Goal: Task Accomplishment & Management: Use online tool/utility

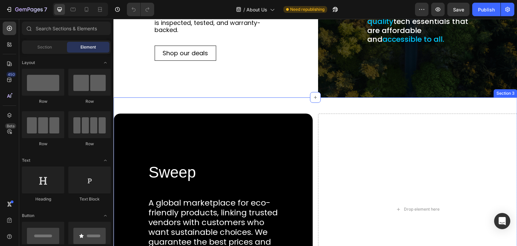
scroll to position [236, 0]
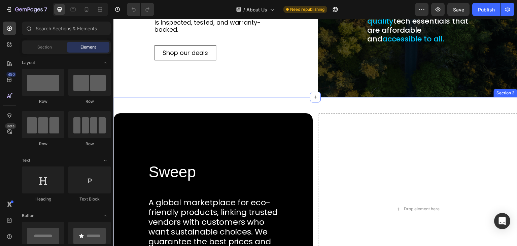
click at [501, 94] on div "Section 3" at bounding box center [505, 93] width 21 height 6
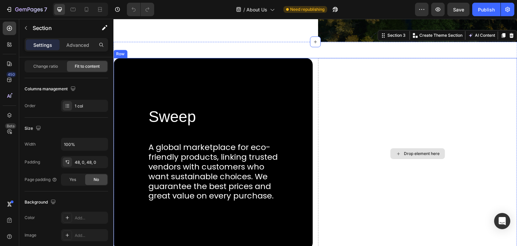
scroll to position [303, 0]
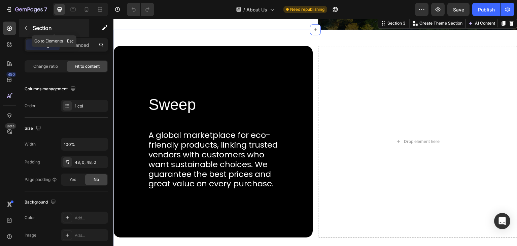
click at [24, 29] on icon "button" at bounding box center [25, 27] width 5 height 5
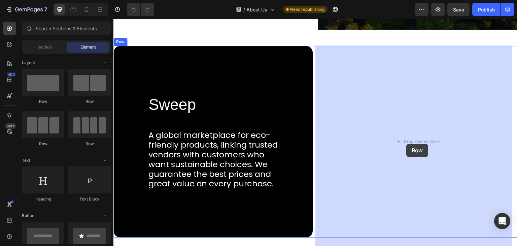
drag, startPoint x: 159, startPoint y: 109, endPoint x: 407, endPoint y: 144, distance: 249.9
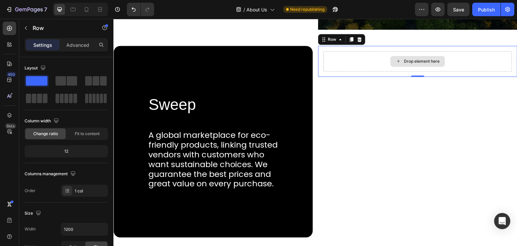
drag, startPoint x: 173, startPoint y: 97, endPoint x: 343, endPoint y: 62, distance: 173.7
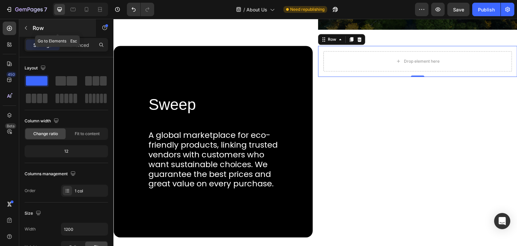
click at [21, 28] on button "button" at bounding box center [26, 28] width 11 height 11
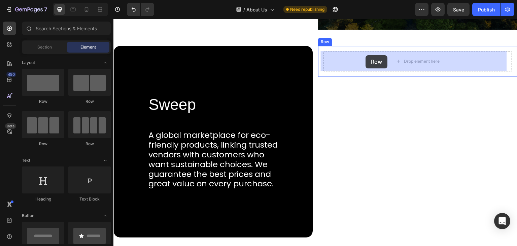
drag, startPoint x: 196, startPoint y: 109, endPoint x: 366, endPoint y: 55, distance: 178.4
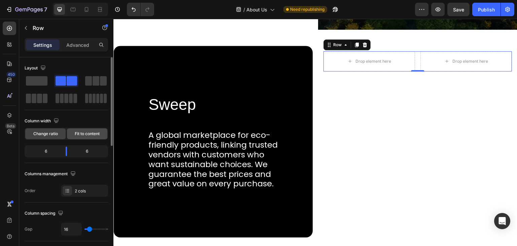
click at [84, 135] on span "Fit to content" at bounding box center [87, 134] width 25 height 6
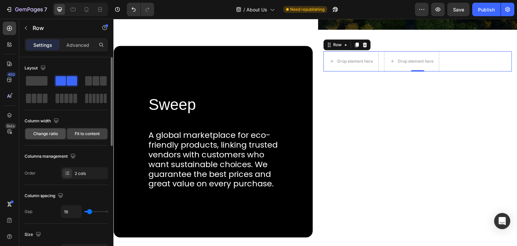
click at [43, 135] on span "Change ratio" at bounding box center [45, 134] width 25 height 6
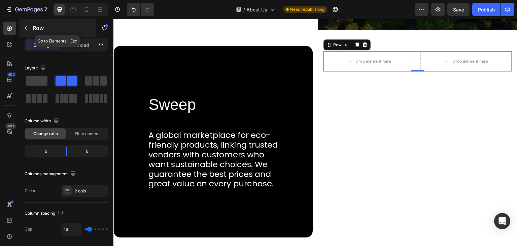
click at [24, 29] on icon "button" at bounding box center [25, 27] width 5 height 5
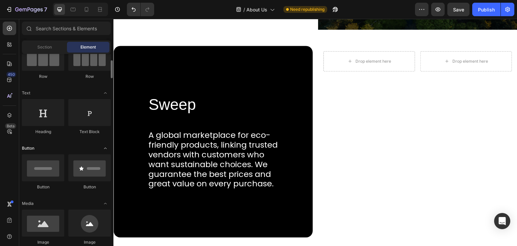
scroll to position [135, 0]
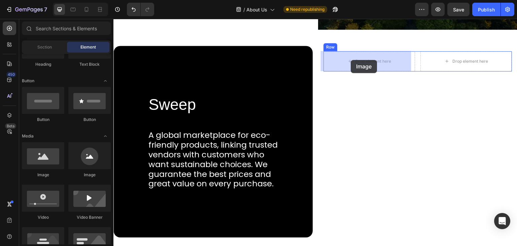
drag, startPoint x: 234, startPoint y: 98, endPoint x: 351, endPoint y: 60, distance: 123.4
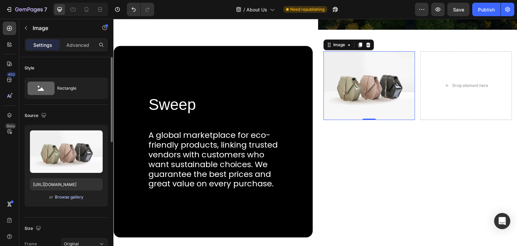
click at [69, 198] on div "Browse gallery" at bounding box center [69, 197] width 29 height 6
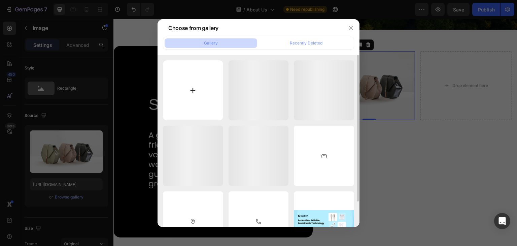
click at [196, 94] on input "file" at bounding box center [193, 90] width 60 height 60
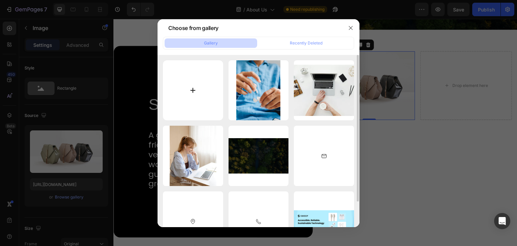
type input "C:\fakepath\about-icon.png"
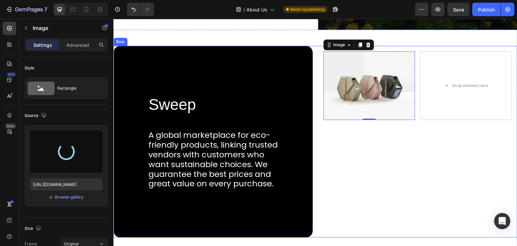
type input "[URL][DOMAIN_NAME]"
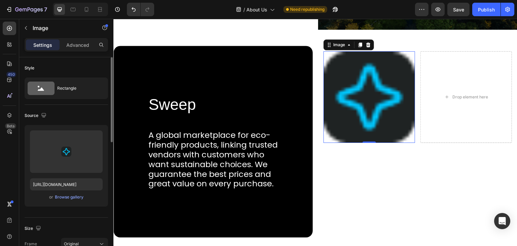
scroll to position [67, 0]
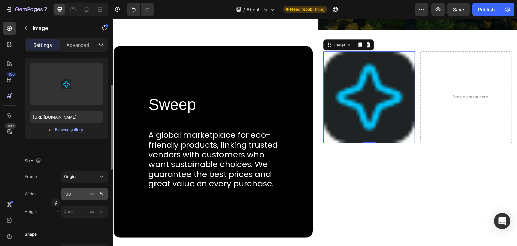
click at [99, 195] on div "%" at bounding box center [101, 194] width 4 height 6
click at [87, 172] on button "Original" at bounding box center [84, 176] width 47 height 12
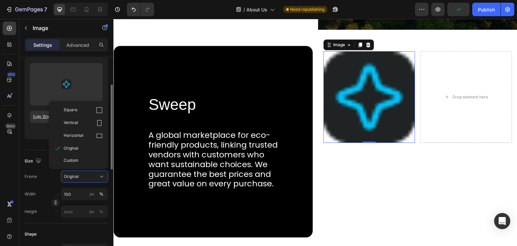
click at [51, 181] on div "Frame Original Square Vertical Horizontal Original Custom" at bounding box center [67, 176] width 84 height 12
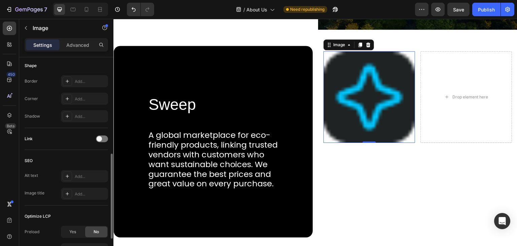
scroll to position [135, 0]
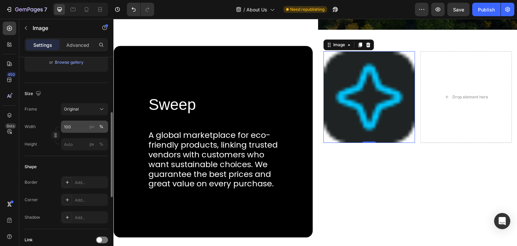
click at [101, 127] on div "%" at bounding box center [101, 127] width 4 height 6
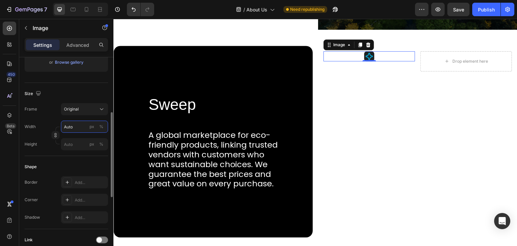
type input "Auto"
click at [54, 109] on div "Frame Original" at bounding box center [67, 109] width 84 height 12
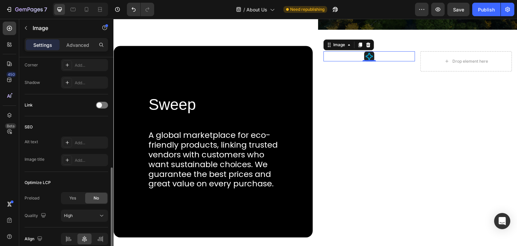
scroll to position [300, 0]
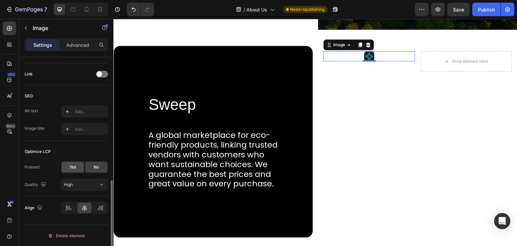
click at [73, 168] on span "Yes" at bounding box center [72, 167] width 7 height 6
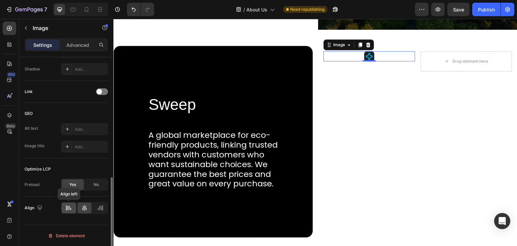
click at [68, 203] on div at bounding box center [69, 207] width 14 height 11
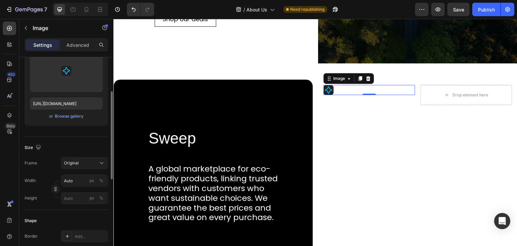
scroll to position [0, 0]
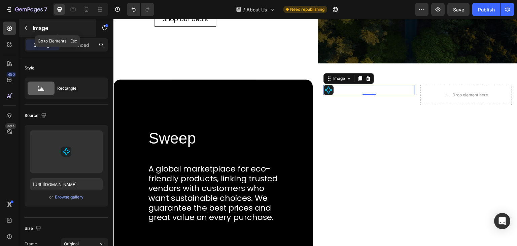
click at [30, 28] on button "button" at bounding box center [26, 28] width 11 height 11
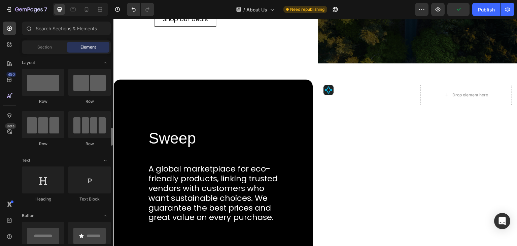
scroll to position [67, 0]
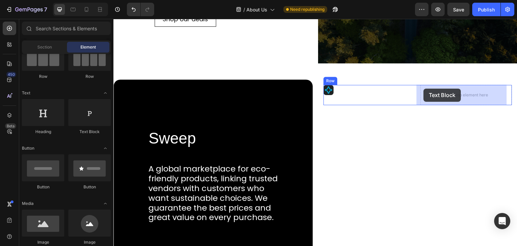
drag, startPoint x: 192, startPoint y: 138, endPoint x: 424, endPoint y: 89, distance: 237.8
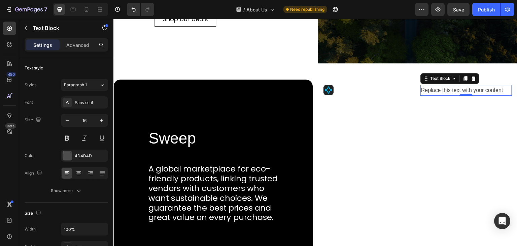
click at [438, 91] on div "Replace this text with your content" at bounding box center [467, 90] width 92 height 11
click at [438, 91] on p "Replace this text with your content" at bounding box center [466, 91] width 90 height 10
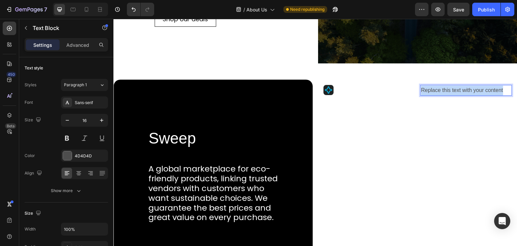
click at [438, 91] on p "Replace this text with your content" at bounding box center [466, 91] width 90 height 10
click at [438, 91] on p "Quality You Can Count On" at bounding box center [466, 91] width 90 height 10
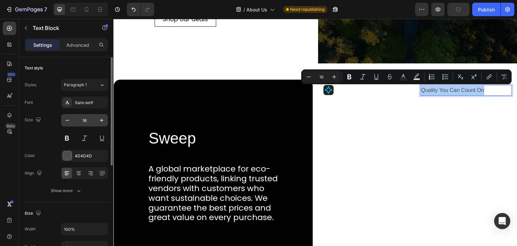
click at [83, 119] on input "16" at bounding box center [84, 120] width 22 height 12
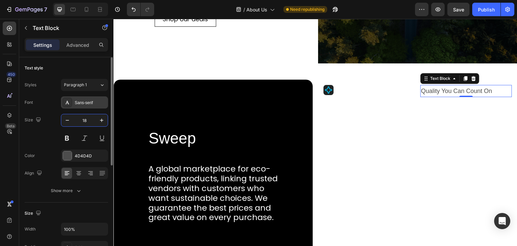
type input "18"
click at [88, 103] on div "Sans-serif" at bounding box center [91, 103] width 32 height 6
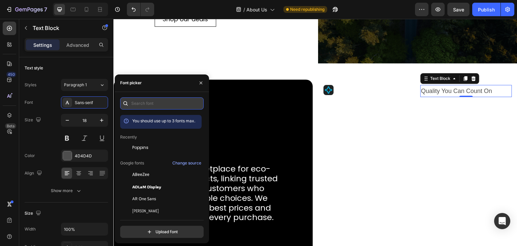
click at [133, 104] on input "text" at bounding box center [162, 103] width 84 height 12
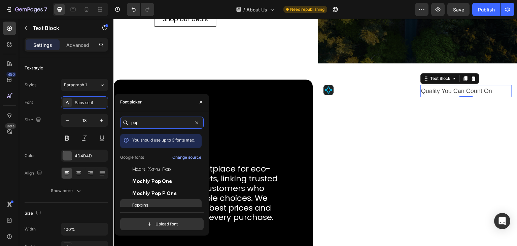
type input "pop"
click at [134, 201] on div "Poppins" at bounding box center [160, 205] width 81 height 12
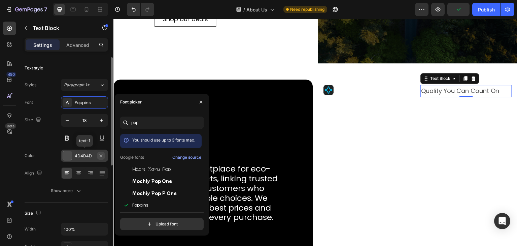
click at [102, 156] on icon "button" at bounding box center [101, 155] width 3 height 3
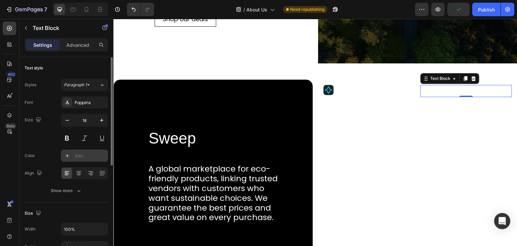
click at [84, 154] on div "Add..." at bounding box center [91, 156] width 32 height 6
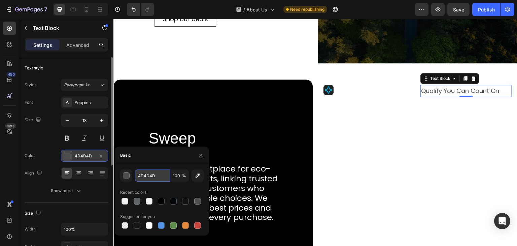
click at [145, 175] on input "4D4D4D" at bounding box center [152, 175] width 35 height 12
type input "000"
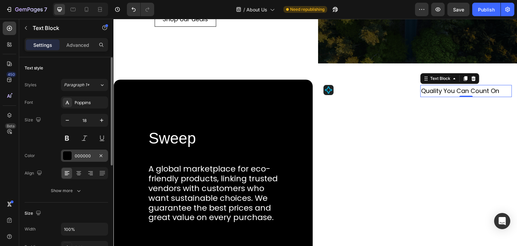
click at [56, 151] on div "Color 000000" at bounding box center [67, 156] width 84 height 12
click at [75, 189] on icon "button" at bounding box center [78, 190] width 7 height 7
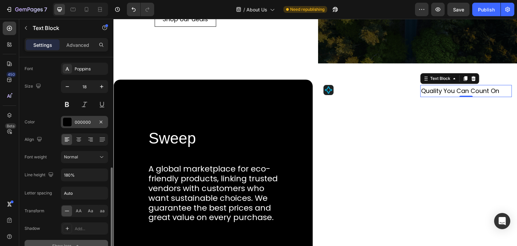
scroll to position [101, 0]
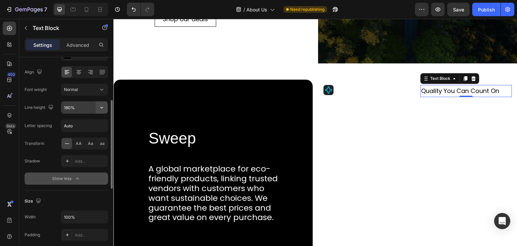
click at [98, 106] on icon "button" at bounding box center [101, 107] width 7 height 7
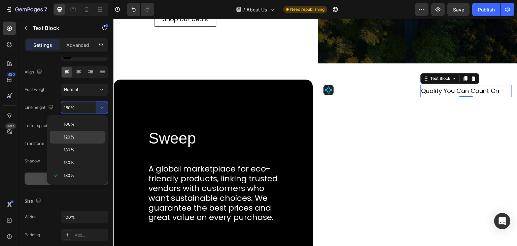
click at [74, 134] on p "120%" at bounding box center [83, 137] width 38 height 6
type input "120%"
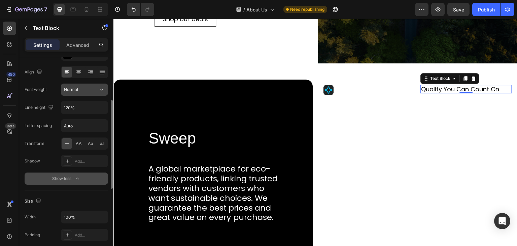
click at [93, 87] on div "Normal" at bounding box center [81, 90] width 34 height 6
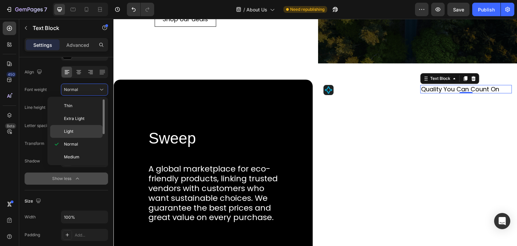
click at [68, 131] on span "Light" at bounding box center [68, 131] width 9 height 6
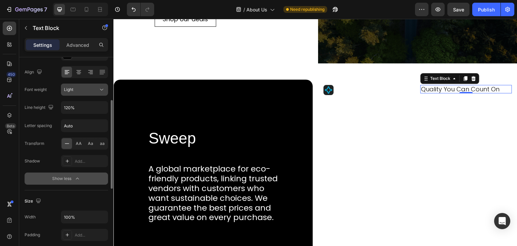
click at [87, 85] on button "Light" at bounding box center [84, 90] width 47 height 12
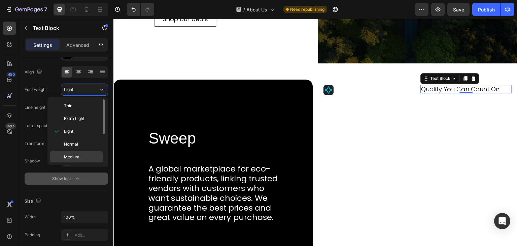
click at [77, 158] on span "Medium" at bounding box center [71, 157] width 15 height 6
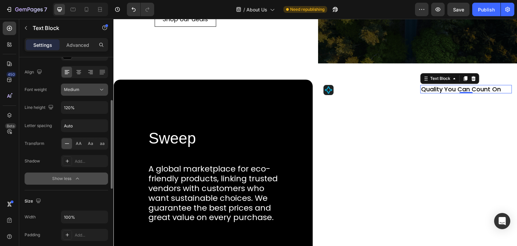
click at [95, 88] on div "Medium" at bounding box center [81, 90] width 34 height 6
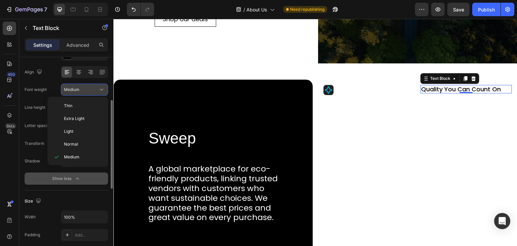
click at [95, 88] on div "Medium" at bounding box center [81, 90] width 34 height 6
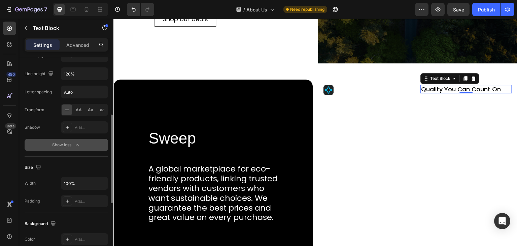
scroll to position [0, 0]
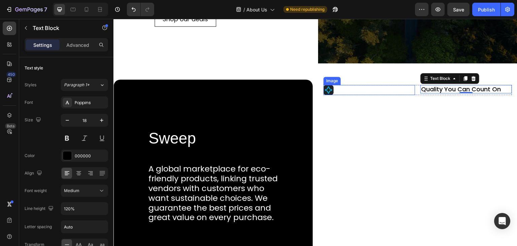
click at [381, 90] on div at bounding box center [370, 90] width 92 height 10
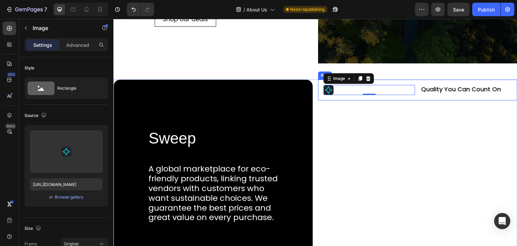
click at [400, 81] on div "Image 0 Quality You Can Count On Text Block Row Row" at bounding box center [417, 89] width 199 height 21
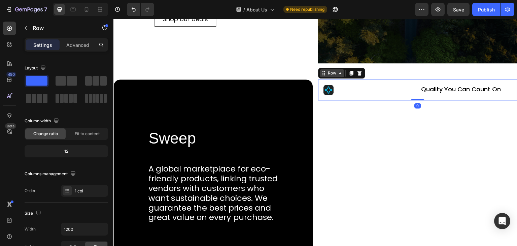
click at [338, 73] on icon at bounding box center [340, 72] width 5 height 5
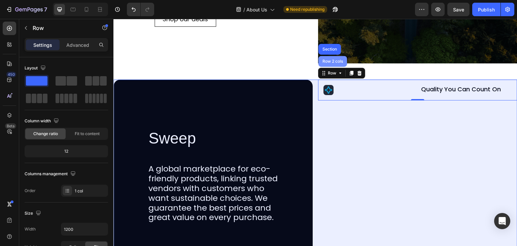
click at [334, 62] on div "Row 2 cols" at bounding box center [332, 61] width 23 height 4
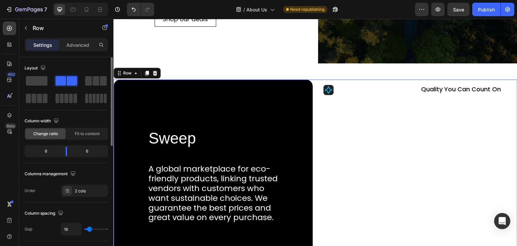
click at [47, 151] on div "6" at bounding box center [43, 150] width 34 height 9
click at [44, 149] on div "6" at bounding box center [43, 150] width 34 height 9
click at [51, 152] on div "6" at bounding box center [43, 150] width 34 height 9
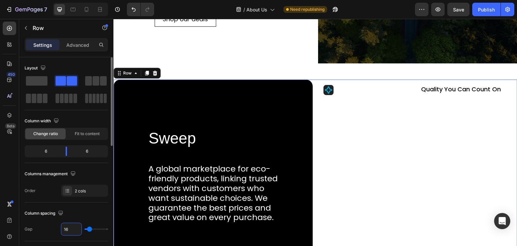
click at [65, 229] on input "16" at bounding box center [71, 229] width 20 height 12
type input "1"
type input "10"
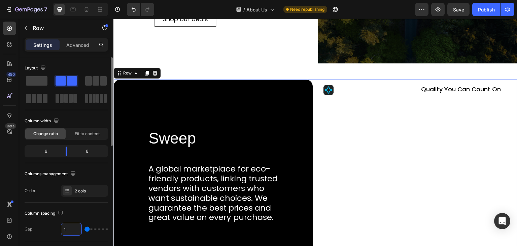
type input "10"
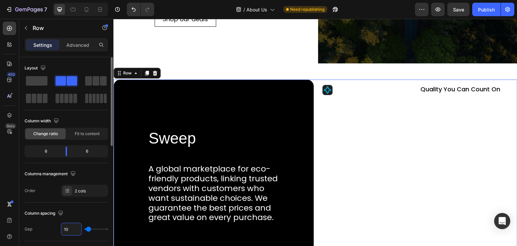
type input "16"
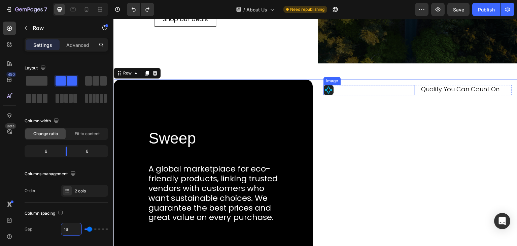
click at [335, 81] on div "Image" at bounding box center [332, 81] width 14 height 6
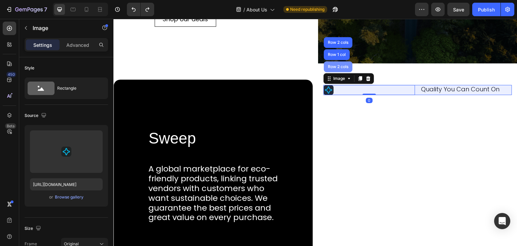
click at [334, 65] on div "Row 2 cols" at bounding box center [338, 67] width 23 height 4
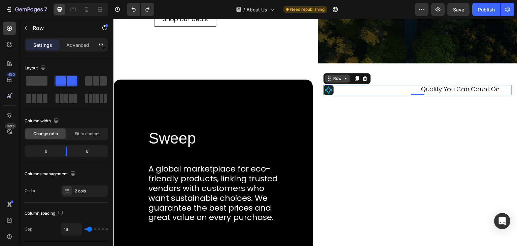
click at [344, 78] on icon at bounding box center [345, 78] width 5 height 5
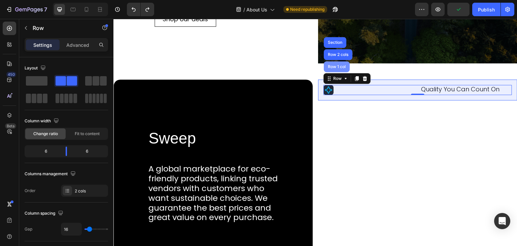
click at [338, 65] on div "Row 1 col" at bounding box center [337, 67] width 21 height 4
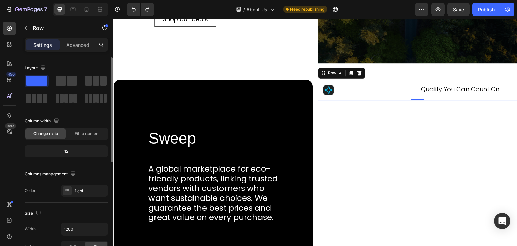
click at [66, 150] on div "12" at bounding box center [66, 150] width 81 height 9
click at [82, 133] on span "Fit to content" at bounding box center [87, 134] width 25 height 6
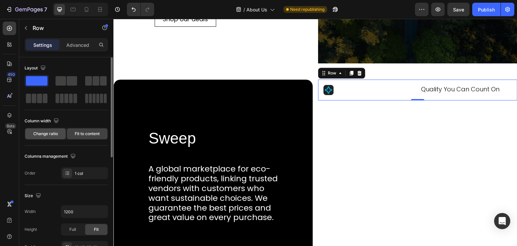
click at [61, 135] on div "Change ratio" at bounding box center [45, 133] width 40 height 11
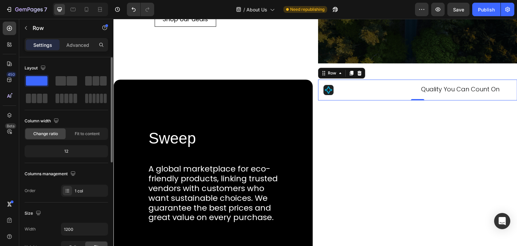
scroll to position [34, 0]
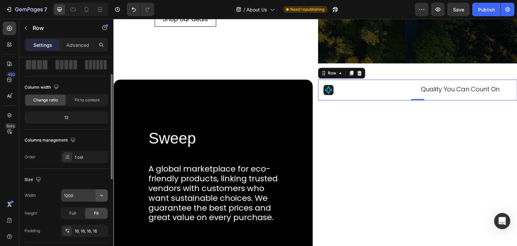
click at [100, 195] on icon "button" at bounding box center [101, 195] width 7 height 7
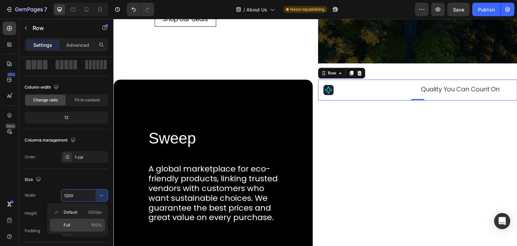
click at [80, 220] on div "Full 100%" at bounding box center [77, 225] width 55 height 13
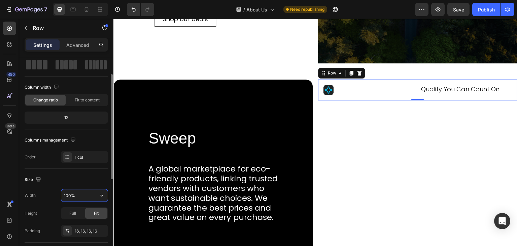
click at [88, 189] on input "100%" at bounding box center [84, 195] width 46 height 12
click at [100, 194] on icon "button" at bounding box center [101, 195] width 7 height 7
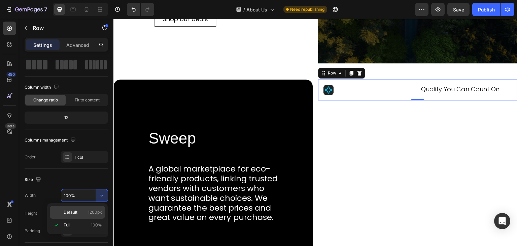
click at [80, 208] on div "Default 1200px" at bounding box center [77, 212] width 55 height 13
type input "1200"
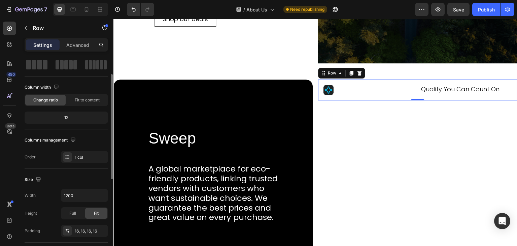
scroll to position [135, 0]
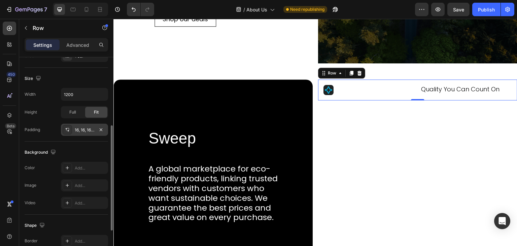
click at [67, 128] on icon at bounding box center [67, 129] width 5 height 5
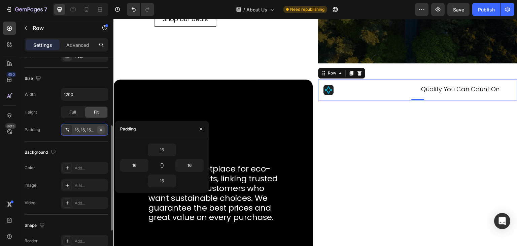
click at [100, 127] on icon "button" at bounding box center [100, 129] width 5 height 5
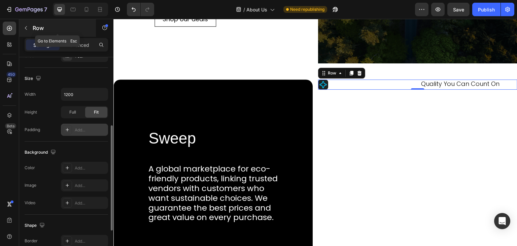
click at [26, 30] on icon "button" at bounding box center [25, 27] width 5 height 5
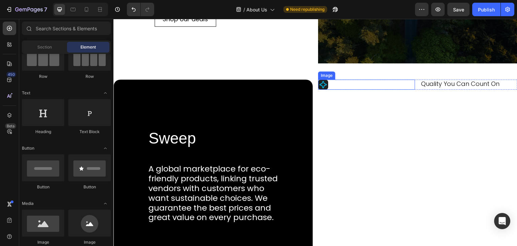
click at [327, 76] on div "Image" at bounding box center [327, 75] width 14 height 6
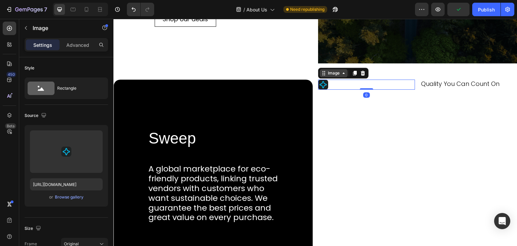
click at [341, 75] on icon at bounding box center [343, 72] width 5 height 5
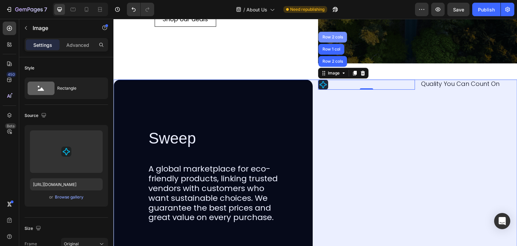
click at [327, 38] on div "Row 2 cols" at bounding box center [332, 37] width 23 height 4
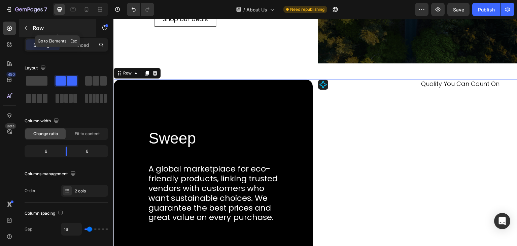
click at [29, 29] on button "button" at bounding box center [26, 28] width 11 height 11
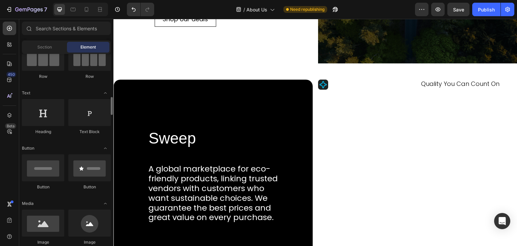
scroll to position [101, 0]
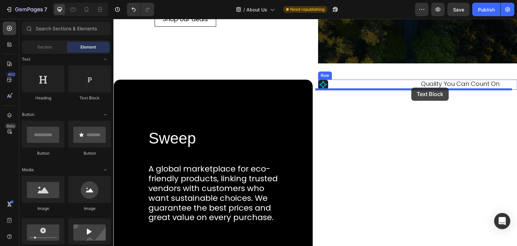
drag, startPoint x: 204, startPoint y: 112, endPoint x: 412, endPoint y: 88, distance: 208.9
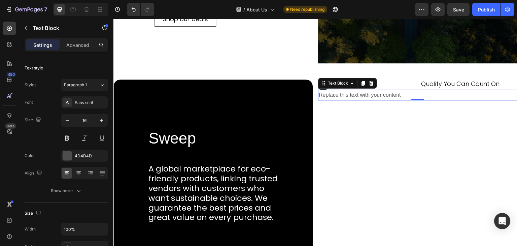
click at [354, 95] on div "Replace this text with your content" at bounding box center [417, 95] width 199 height 11
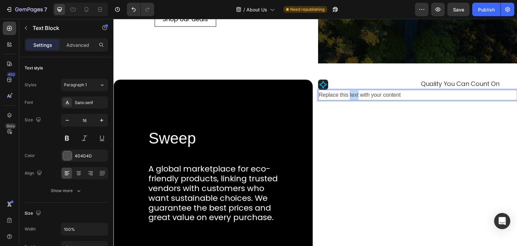
click at [354, 95] on p "Replace this text with your content" at bounding box center [418, 95] width 198 height 10
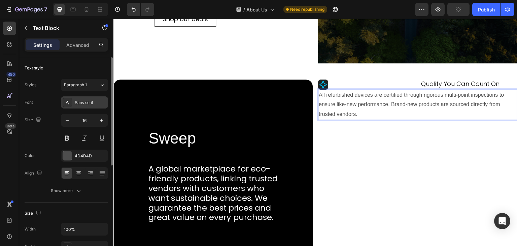
click at [85, 106] on div "Sans-serif" at bounding box center [84, 102] width 47 height 12
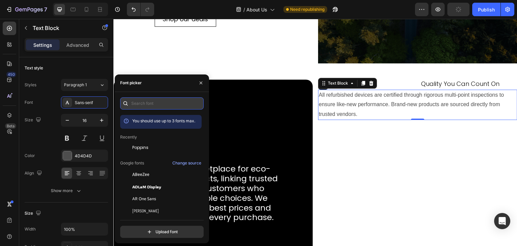
click at [171, 97] on input "text" at bounding box center [162, 103] width 84 height 12
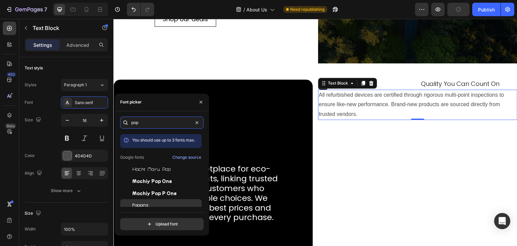
type input "pop"
click at [161, 206] on div "Poppins" at bounding box center [166, 205] width 68 height 6
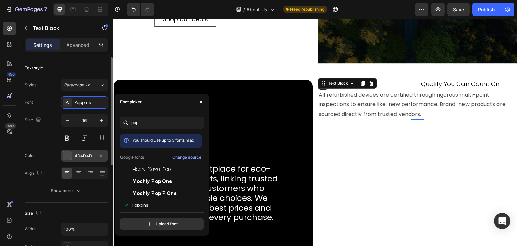
click at [79, 155] on div "4D4D4D" at bounding box center [85, 156] width 20 height 6
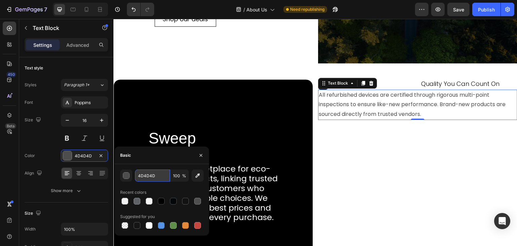
click at [145, 176] on input "4D4D4D" at bounding box center [152, 175] width 35 height 12
type input "000"
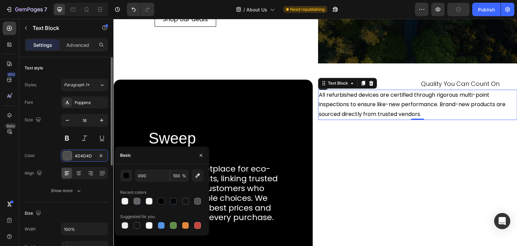
click at [42, 143] on div "Size 16" at bounding box center [67, 129] width 84 height 30
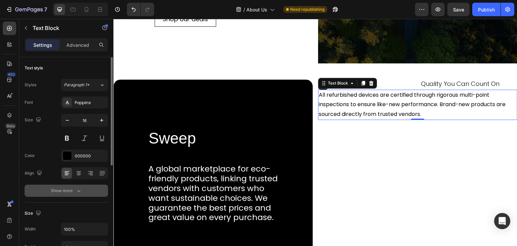
click at [79, 192] on icon "button" at bounding box center [78, 190] width 7 height 7
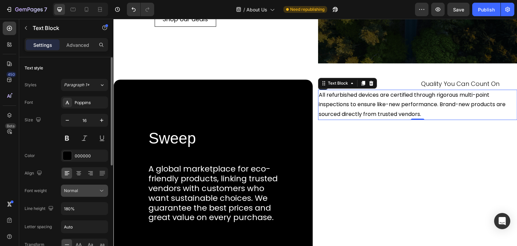
scroll to position [67, 0]
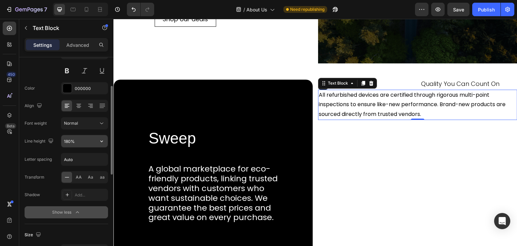
click at [93, 138] on input "180%" at bounding box center [84, 141] width 46 height 12
click at [100, 139] on icon "button" at bounding box center [101, 141] width 7 height 7
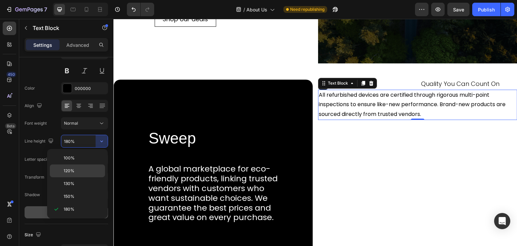
click at [80, 168] on p "120%" at bounding box center [83, 171] width 38 height 6
type input "120%"
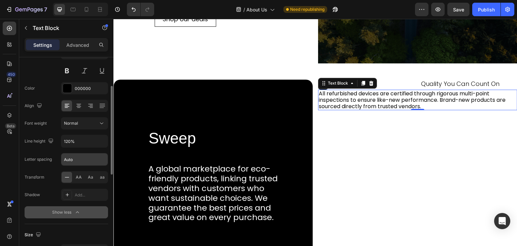
click at [81, 156] on input "Auto" at bounding box center [84, 159] width 46 height 12
click at [45, 167] on div "Font Poppins Size 16 Color 000000 Align Font weight Normal Line height 120% Let…" at bounding box center [67, 123] width 84 height 189
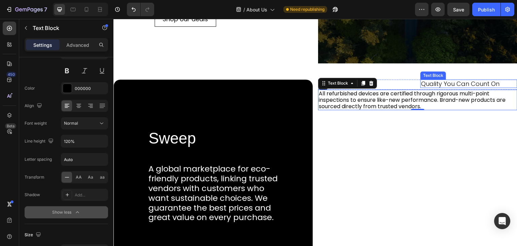
click at [434, 84] on p "Quality You Can Count On" at bounding box center [469, 83] width 96 height 7
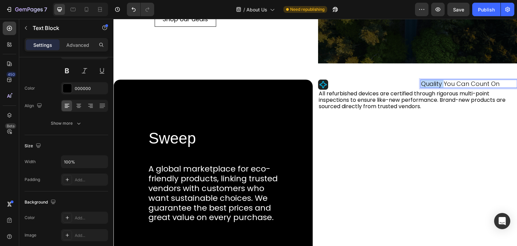
click at [434, 84] on p "Quality You Can Count On" at bounding box center [469, 83] width 96 height 7
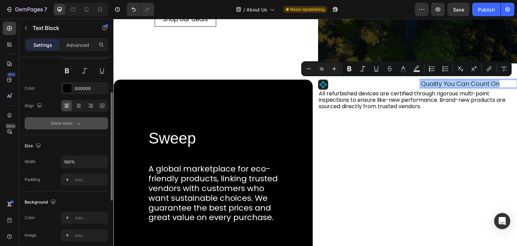
click at [79, 121] on icon "button" at bounding box center [78, 123] width 7 height 7
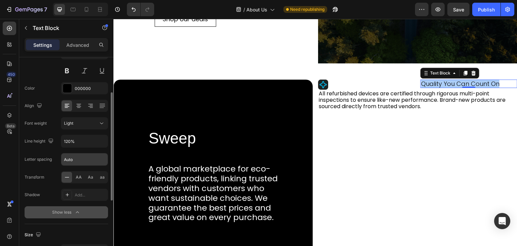
scroll to position [34, 0]
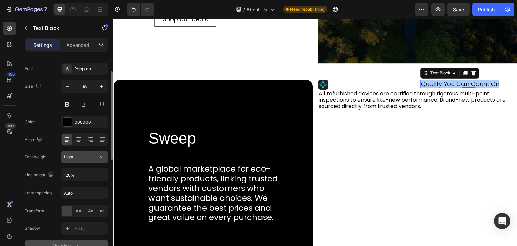
click at [98, 158] on icon at bounding box center [101, 157] width 7 height 7
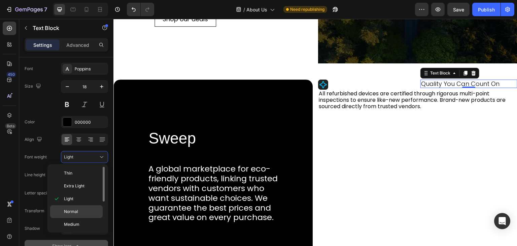
click at [78, 208] on p "Normal" at bounding box center [82, 211] width 36 height 6
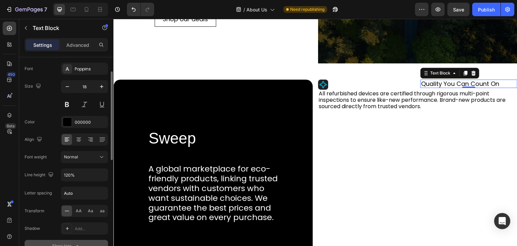
click at [48, 149] on div "Font Poppins Size 18 Color 000000 Align Font weight Normal Line height 120% Let…" at bounding box center [67, 157] width 84 height 189
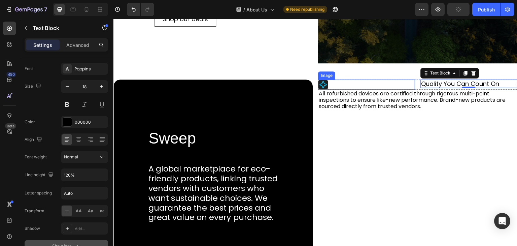
click at [328, 76] on div "Image" at bounding box center [327, 75] width 14 height 6
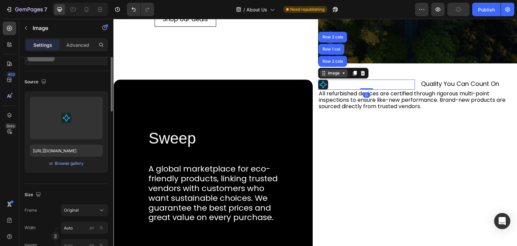
scroll to position [0, 0]
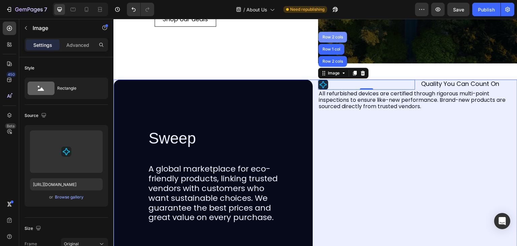
click at [331, 37] on div "Row 2 cols" at bounding box center [332, 37] width 23 height 4
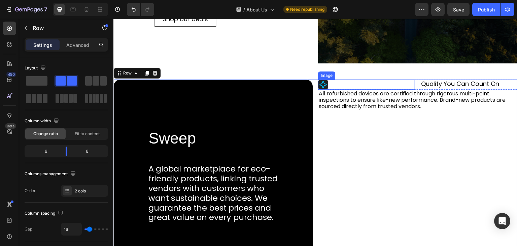
click at [322, 76] on div "Image" at bounding box center [327, 75] width 14 height 6
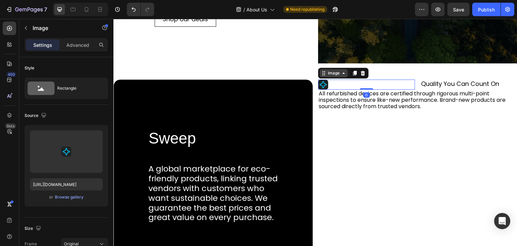
click at [342, 74] on icon at bounding box center [343, 72] width 5 height 5
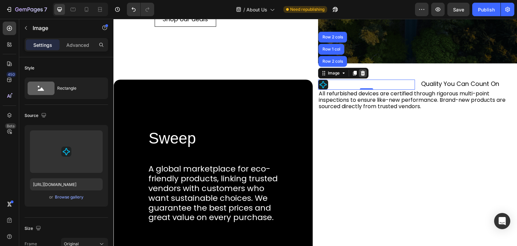
click at [363, 72] on div at bounding box center [363, 73] width 8 height 8
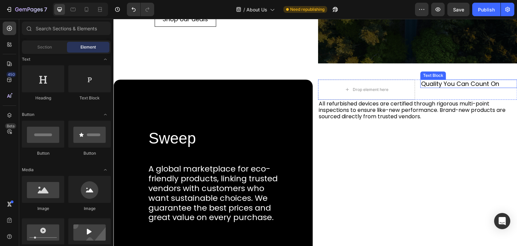
click at [437, 75] on div "Text Block" at bounding box center [433, 75] width 23 height 6
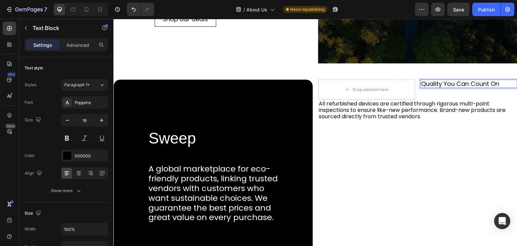
click at [494, 80] on p "Quality You Can Count On" at bounding box center [469, 83] width 96 height 7
drag, startPoint x: 498, startPoint y: 80, endPoint x: 407, endPoint y: 88, distance: 91.9
click at [407, 88] on div "Drop element here" at bounding box center [366, 89] width 97 height 20
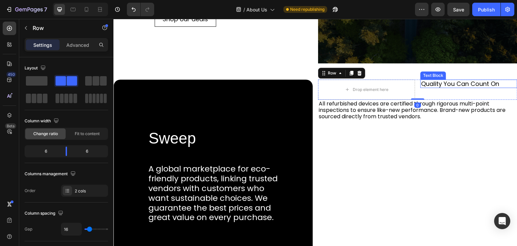
click at [423, 76] on div "Text Block" at bounding box center [433, 75] width 23 height 6
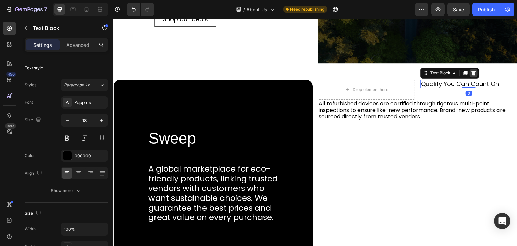
click at [471, 72] on icon at bounding box center [473, 72] width 5 height 5
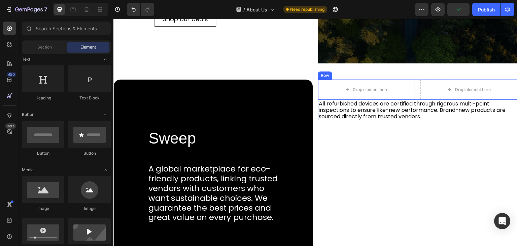
click at [324, 77] on div "Row" at bounding box center [325, 75] width 14 height 8
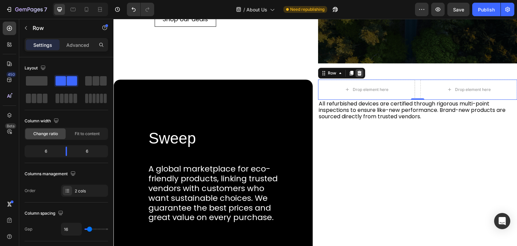
click at [357, 73] on icon at bounding box center [359, 72] width 5 height 5
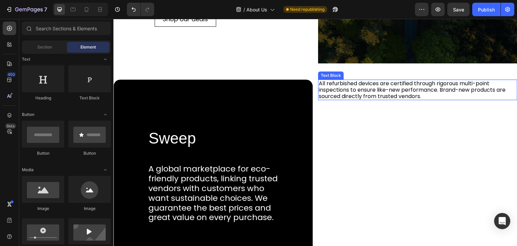
click at [328, 75] on div "Text Block" at bounding box center [331, 75] width 23 height 6
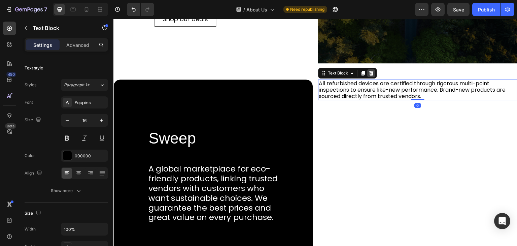
click at [369, 73] on icon at bounding box center [371, 72] width 5 height 5
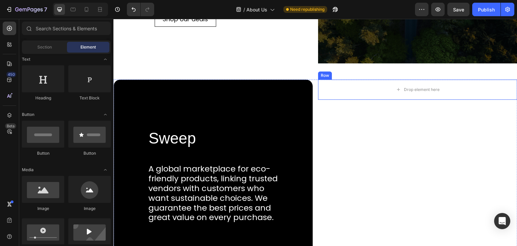
click at [324, 75] on div "Row" at bounding box center [325, 75] width 11 height 6
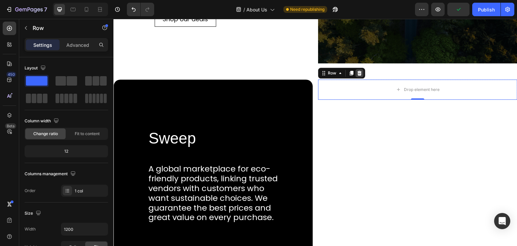
click at [358, 72] on icon at bounding box center [359, 72] width 5 height 5
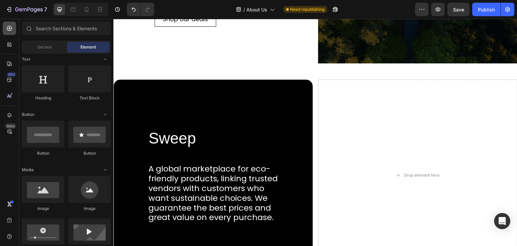
click at [10, 29] on icon at bounding box center [9, 28] width 7 height 7
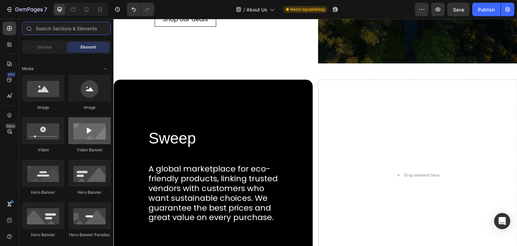
scroll to position [34, 0]
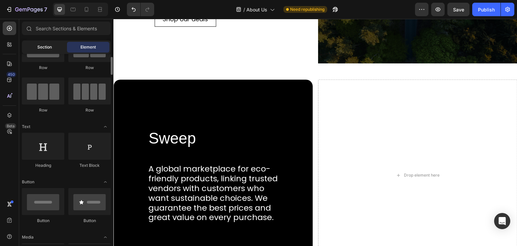
click at [54, 47] on div "Section" at bounding box center [44, 47] width 42 height 11
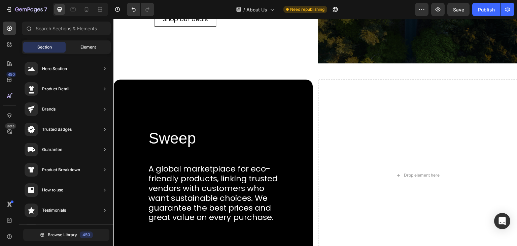
click at [85, 47] on span "Element" at bounding box center [87, 47] width 15 height 6
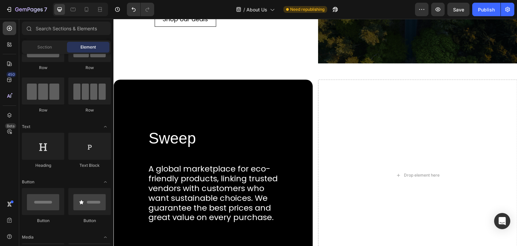
scroll to position [0, 0]
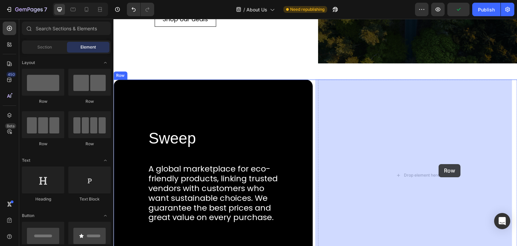
drag, startPoint x: 160, startPoint y: 106, endPoint x: 439, endPoint y: 164, distance: 285.3
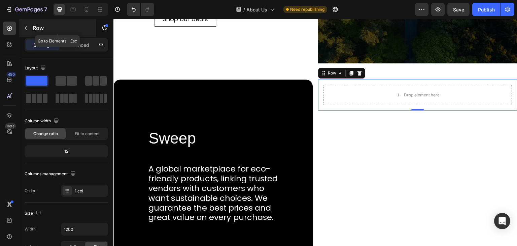
click at [25, 28] on icon "button" at bounding box center [26, 28] width 2 height 4
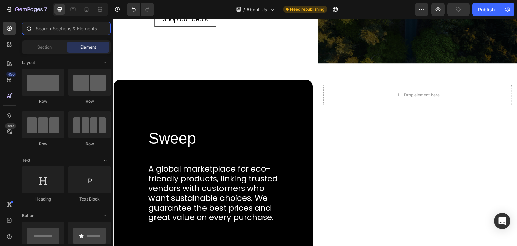
click at [68, 29] on input "text" at bounding box center [66, 28] width 89 height 13
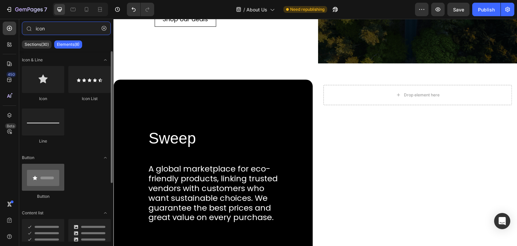
scroll to position [85, 0]
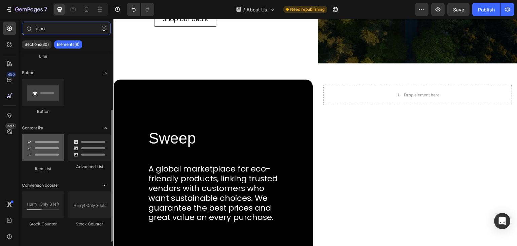
type input "icon"
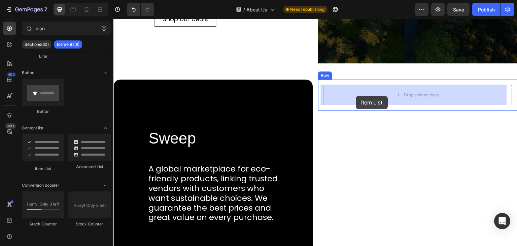
drag, startPoint x: 159, startPoint y: 173, endPoint x: 356, endPoint y: 96, distance: 212.3
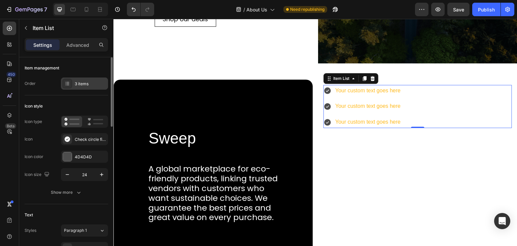
click at [93, 85] on div "3 items" at bounding box center [91, 84] width 32 height 6
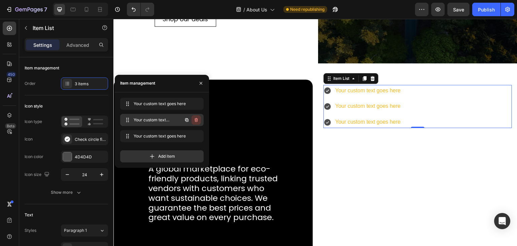
click at [194, 118] on icon "button" at bounding box center [196, 119] width 5 height 5
click at [194, 118] on div "Delete" at bounding box center [192, 120] width 12 height 6
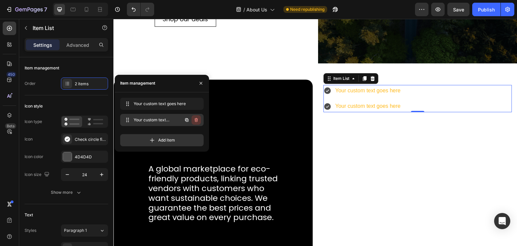
click at [195, 118] on icon "button" at bounding box center [196, 119] width 5 height 5
click at [195, 118] on div "Delete" at bounding box center [192, 120] width 12 height 6
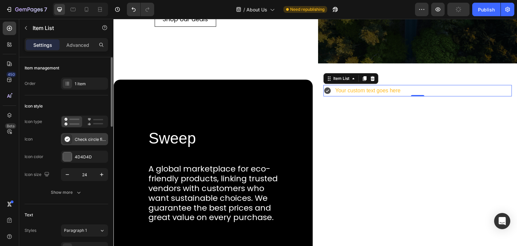
click at [75, 142] on div "Check circle filled" at bounding box center [91, 139] width 32 height 6
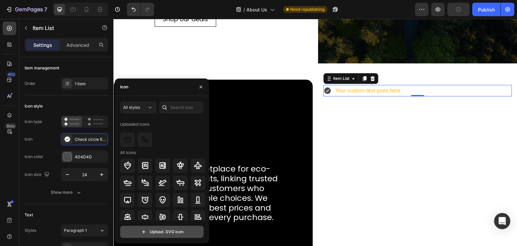
click at [153, 235] on input "file" at bounding box center [162, 231] width 83 height 11
click at [167, 227] on input "file" at bounding box center [162, 231] width 83 height 11
type input "C:\fakepath\star-icon.svg"
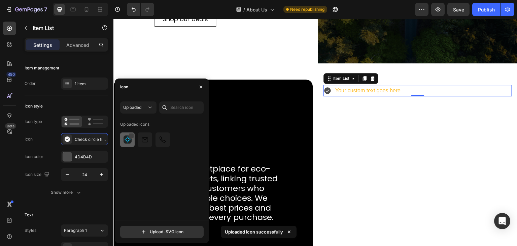
click at [132, 136] on div at bounding box center [131, 135] width 5 height 5
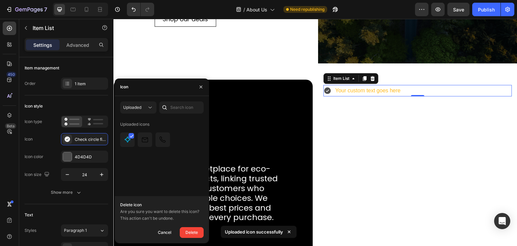
click at [173, 181] on div "Uploaded icons" at bounding box center [164, 169] width 88 height 101
click at [162, 228] on div "Cancel" at bounding box center [164, 232] width 13 height 8
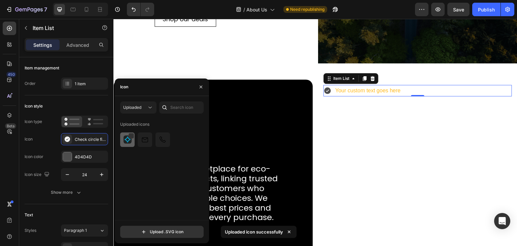
click at [126, 142] on img at bounding box center [128, 139] width 8 height 8
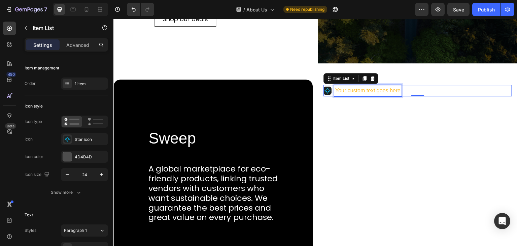
click at [356, 91] on div "Your custom text goes here" at bounding box center [367, 91] width 67 height 12
click at [356, 91] on p "Your custom text goes here" at bounding box center [367, 91] width 65 height 10
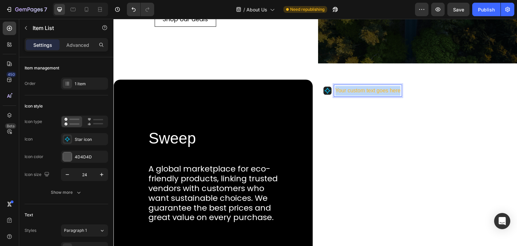
click at [356, 91] on p "Your custom text goes here" at bounding box center [367, 91] width 65 height 10
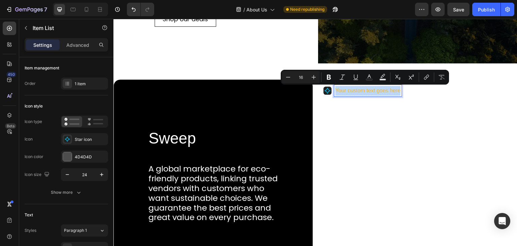
click at [363, 89] on p "Your custom text goes here" at bounding box center [367, 91] width 65 height 10
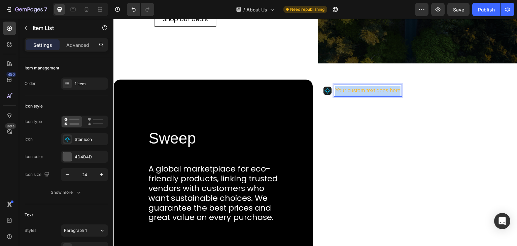
click at [363, 89] on p "Your custom text goes here" at bounding box center [367, 91] width 65 height 10
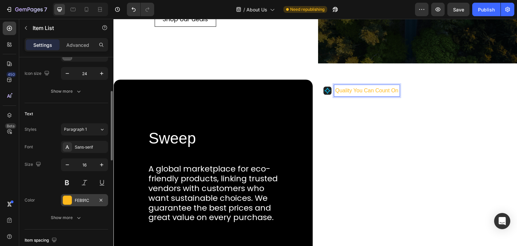
click at [66, 201] on div at bounding box center [67, 200] width 9 height 9
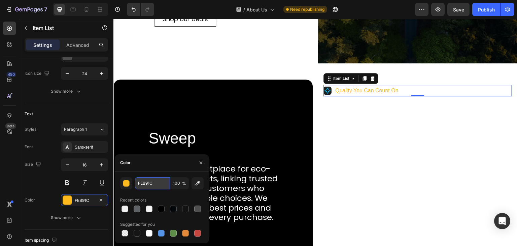
click at [152, 182] on input "FEB91C" at bounding box center [152, 183] width 35 height 12
type input "000"
click at [43, 174] on div "Size 16" at bounding box center [67, 173] width 84 height 30
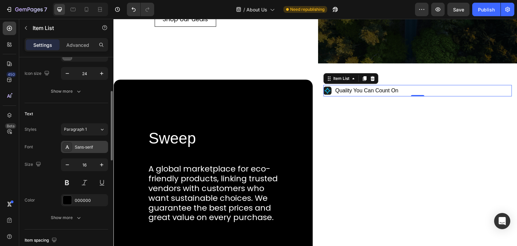
click at [87, 144] on div "Sans-serif" at bounding box center [91, 147] width 32 height 6
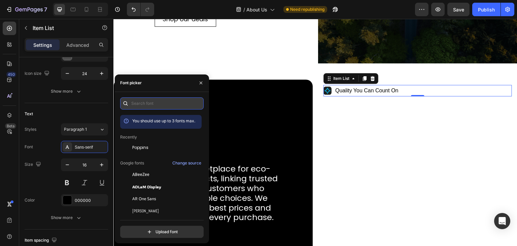
click at [142, 103] on input "text" at bounding box center [162, 103] width 84 height 12
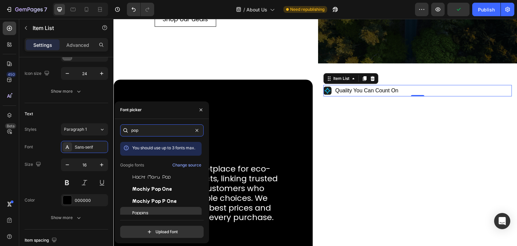
type input "pop"
click at [163, 213] on div "Poppins" at bounding box center [166, 213] width 68 height 6
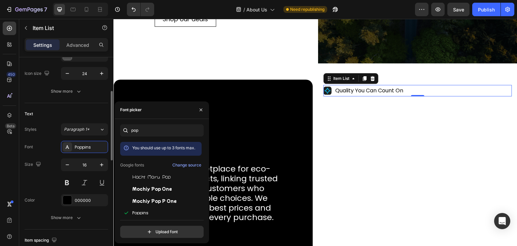
scroll to position [135, 0]
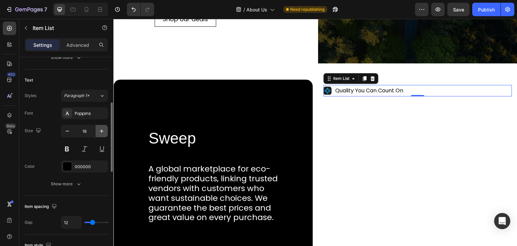
click at [102, 130] on icon "button" at bounding box center [101, 131] width 7 height 7
type input "18"
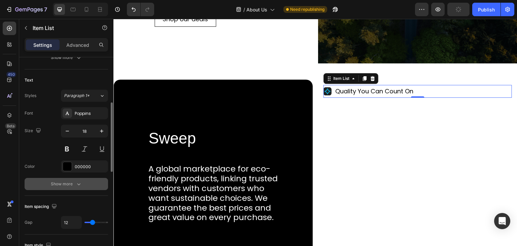
click at [73, 180] on div "Show more" at bounding box center [66, 183] width 31 height 7
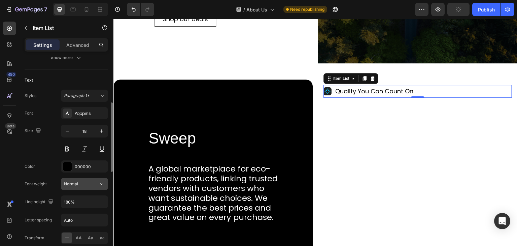
click at [100, 181] on icon at bounding box center [101, 183] width 7 height 7
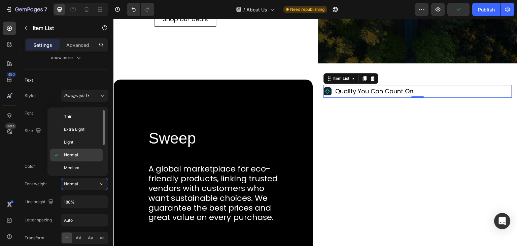
click at [84, 155] on p "Normal" at bounding box center [82, 155] width 36 height 6
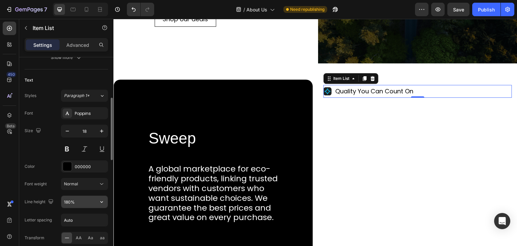
click at [91, 198] on input "180%" at bounding box center [84, 202] width 46 height 12
click at [98, 198] on icon "button" at bounding box center [101, 201] width 7 height 7
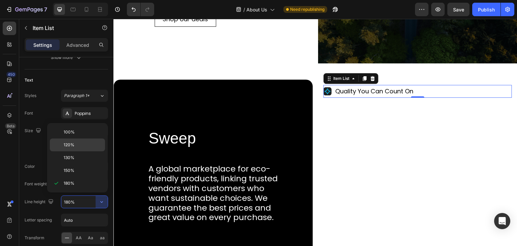
click at [81, 146] on p "120%" at bounding box center [83, 145] width 38 height 6
type input "120%"
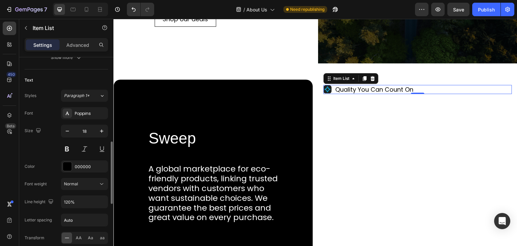
scroll to position [202, 0]
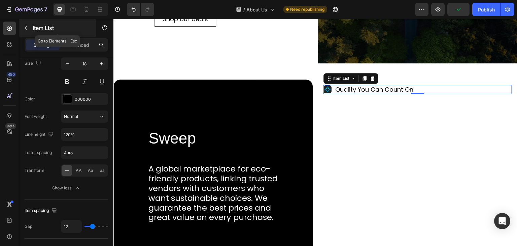
click at [27, 28] on icon "button" at bounding box center [25, 27] width 5 height 5
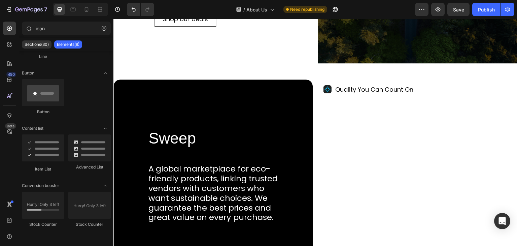
scroll to position [0, 0]
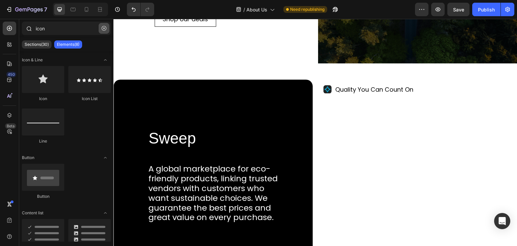
click at [102, 29] on icon "button" at bounding box center [104, 28] width 5 height 5
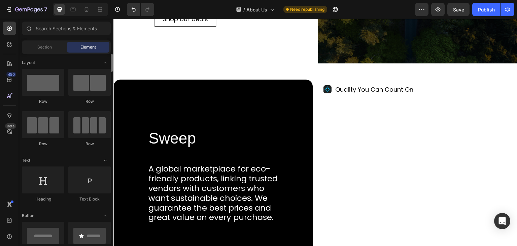
scroll to position [67, 0]
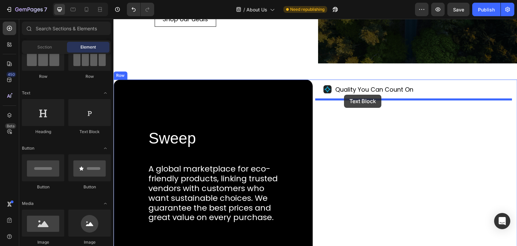
drag, startPoint x: 197, startPoint y: 136, endPoint x: 344, endPoint y: 95, distance: 153.2
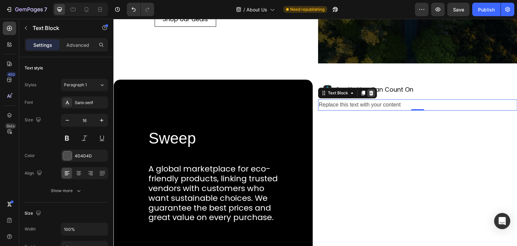
click at [369, 95] on icon at bounding box center [371, 92] width 5 height 5
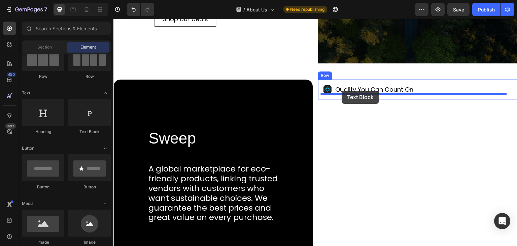
drag, startPoint x: 194, startPoint y: 132, endPoint x: 342, endPoint y: 91, distance: 154.2
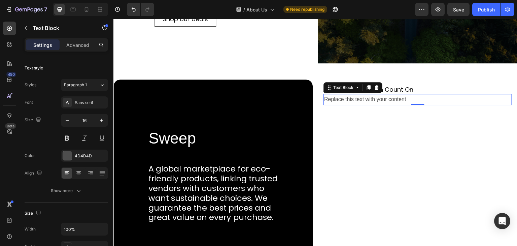
click at [371, 95] on div "Replace this text with your content" at bounding box center [418, 99] width 189 height 11
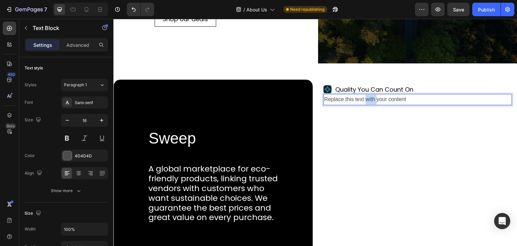
click at [371, 95] on p "Replace this text with your content" at bounding box center [417, 100] width 187 height 10
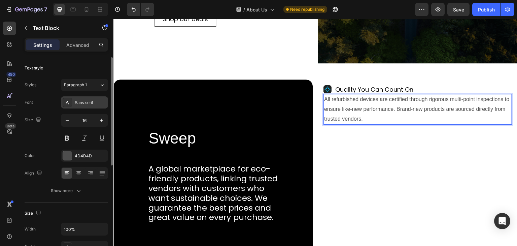
click at [84, 104] on div "Sans-serif" at bounding box center [91, 103] width 32 height 6
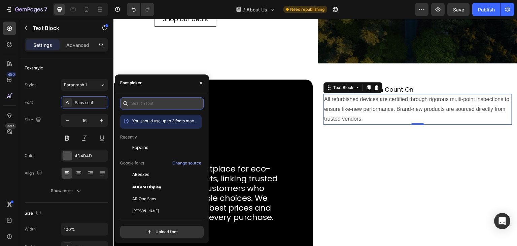
click at [147, 106] on input "text" at bounding box center [162, 103] width 84 height 12
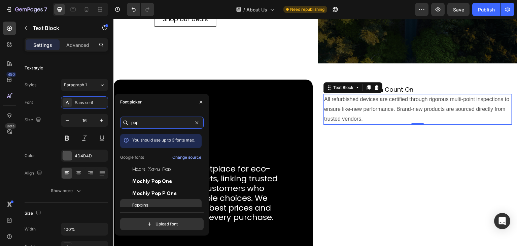
type input "pop"
click at [146, 205] on span "Poppins" at bounding box center [140, 205] width 16 height 6
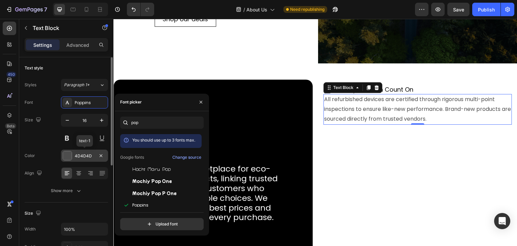
click at [80, 154] on div "4D4D4D" at bounding box center [85, 156] width 20 height 6
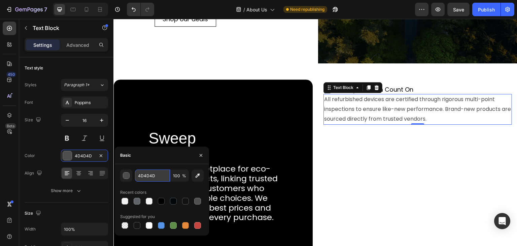
click at [149, 175] on input "4D4D4D" at bounding box center [152, 175] width 35 height 12
type input "000"
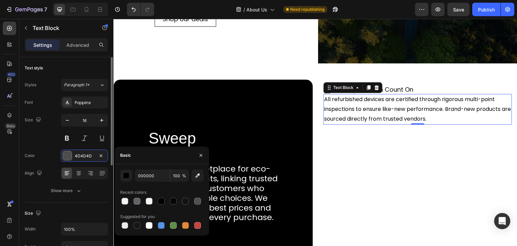
click at [39, 141] on div "Size 16" at bounding box center [67, 129] width 84 height 30
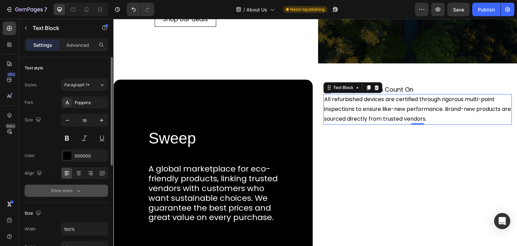
click at [79, 192] on icon "button" at bounding box center [78, 190] width 7 height 7
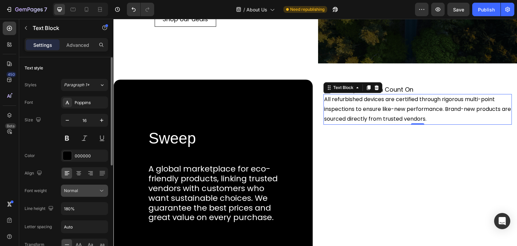
click at [98, 189] on icon at bounding box center [101, 190] width 7 height 7
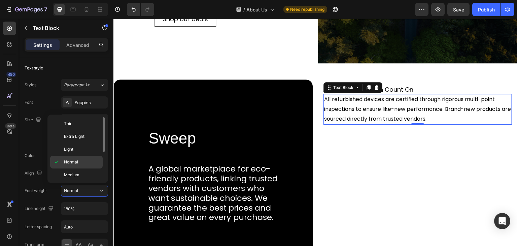
click at [78, 160] on p "Normal" at bounding box center [82, 162] width 36 height 6
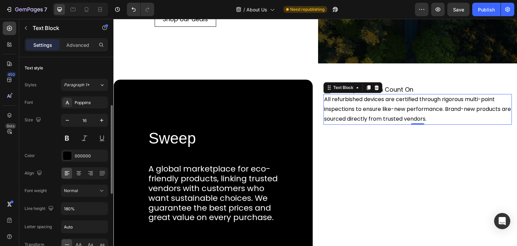
scroll to position [101, 0]
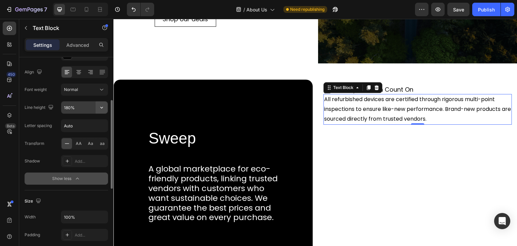
click at [102, 105] on icon "button" at bounding box center [101, 107] width 7 height 7
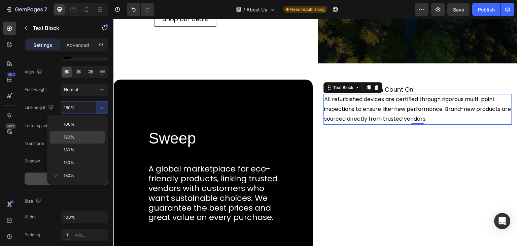
click at [82, 134] on p "120%" at bounding box center [83, 137] width 38 height 6
type input "120%"
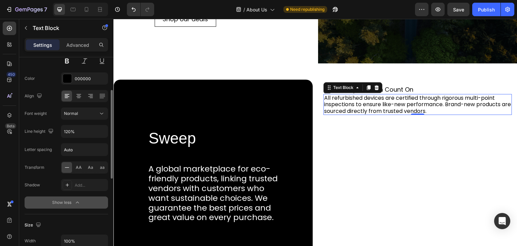
scroll to position [0, 0]
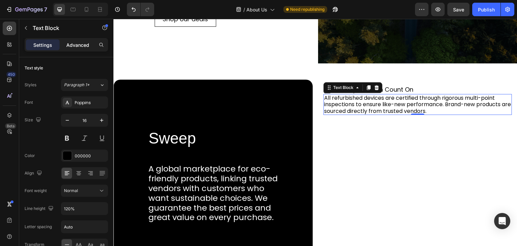
click at [81, 41] on p "Advanced" at bounding box center [77, 44] width 23 height 7
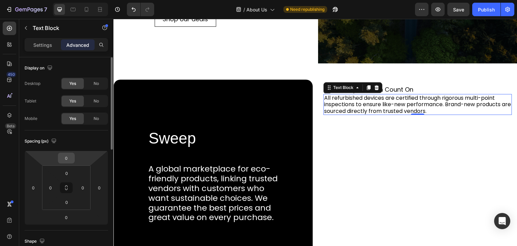
click at [68, 157] on input "0" at bounding box center [66, 158] width 13 height 10
type input "20"
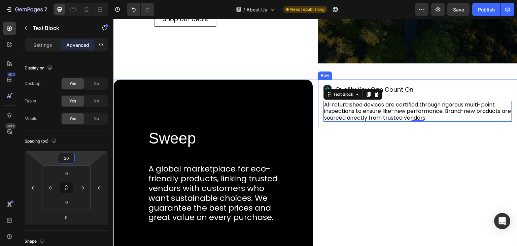
click at [319, 83] on div "Quality You Can Count On Item List All refurbished devices are certified throug…" at bounding box center [417, 102] width 199 height 47
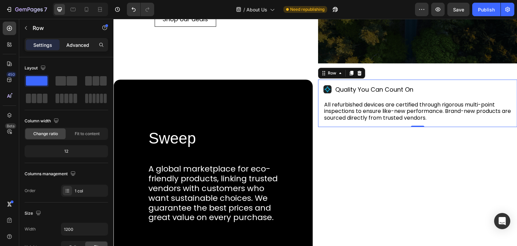
click at [77, 45] on p "Advanced" at bounding box center [77, 44] width 23 height 7
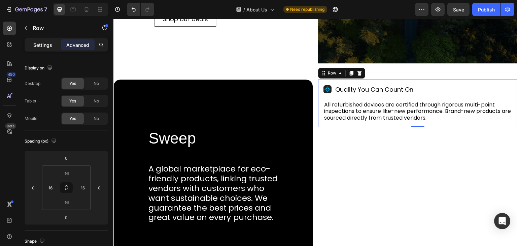
click at [37, 42] on p "Settings" at bounding box center [42, 44] width 19 height 7
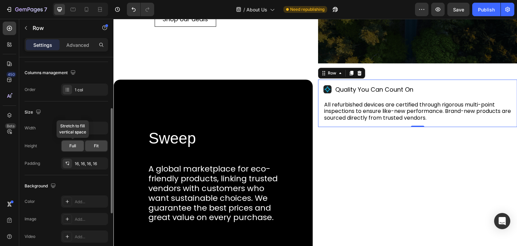
scroll to position [135, 0]
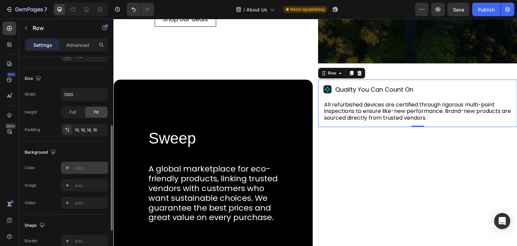
click at [76, 168] on div "Add..." at bounding box center [91, 168] width 32 height 6
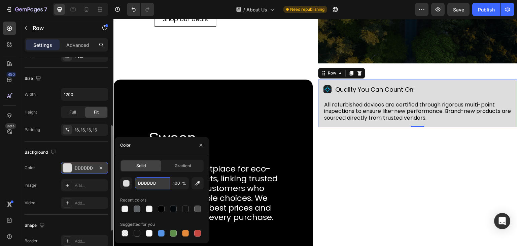
click at [147, 182] on input "DDDDDD" at bounding box center [152, 183] width 35 height 12
type input "fff"
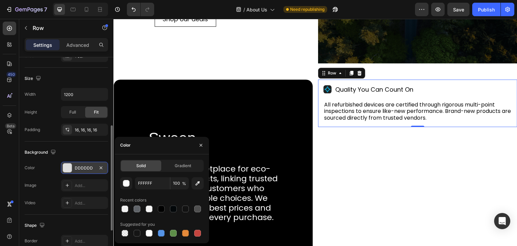
click at [43, 162] on div "Color DDDDDD" at bounding box center [67, 168] width 84 height 12
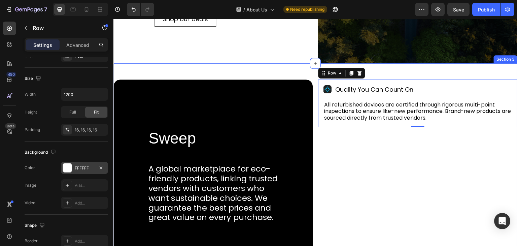
click at [288, 71] on div "Sweep Heading A global marketplace for eco-friendly products, linking trusted v…" at bounding box center [315, 175] width 404 height 224
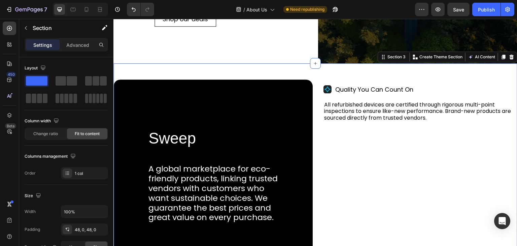
scroll to position [168, 0]
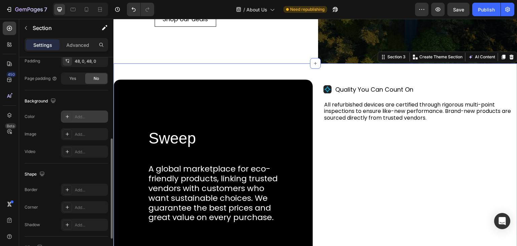
click at [73, 119] on div "Add..." at bounding box center [84, 116] width 47 height 12
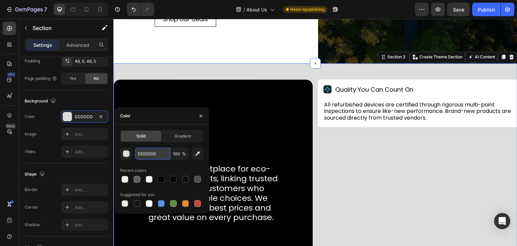
click at [154, 151] on input "DDDDDD" at bounding box center [152, 153] width 35 height 12
paste input "#F2F2F2"
type input "#F2F2F2"
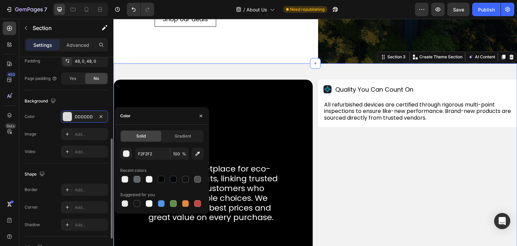
click at [48, 129] on div "Image Add..." at bounding box center [67, 134] width 84 height 12
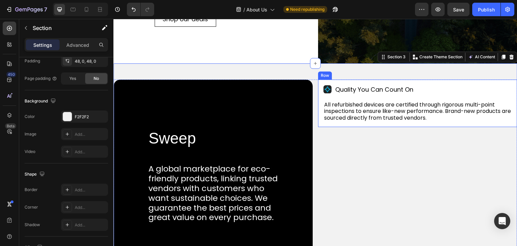
click at [370, 82] on div "Quality You Can Count On Item List All refurbished devices are certified throug…" at bounding box center [417, 102] width 199 height 47
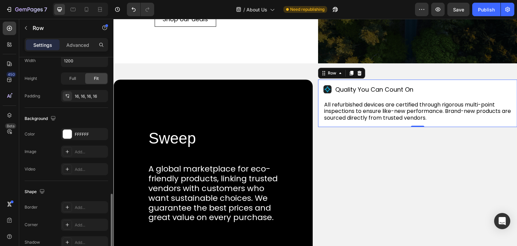
scroll to position [202, 0]
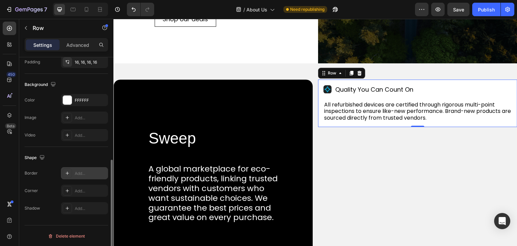
click at [75, 173] on div "Add..." at bounding box center [91, 173] width 32 height 6
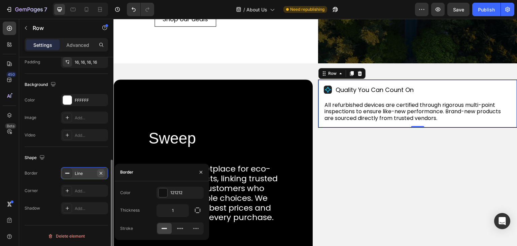
click at [100, 173] on icon "button" at bounding box center [100, 172] width 5 height 5
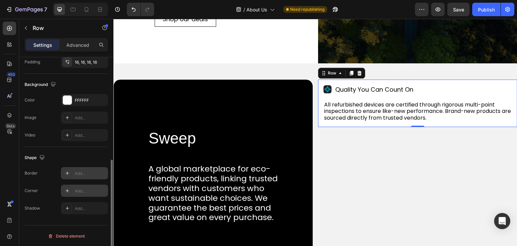
click at [89, 188] on div "Add..." at bounding box center [91, 191] width 32 height 6
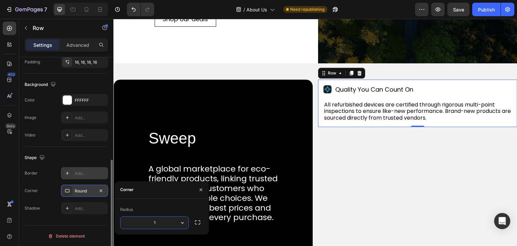
type input "10"
click at [50, 178] on div "Border Add..." at bounding box center [67, 173] width 84 height 12
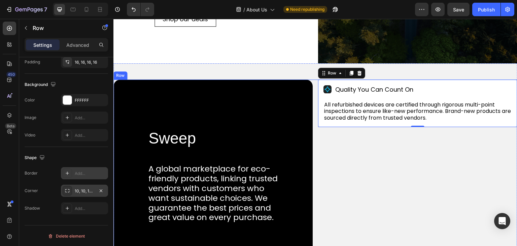
click at [370, 142] on div "Quality You Can Count On Item List All refurbished devices are certified throug…" at bounding box center [417, 175] width 199 height 192
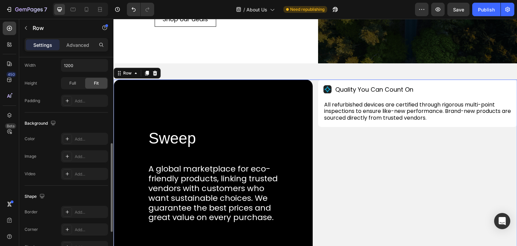
scroll to position [202, 0]
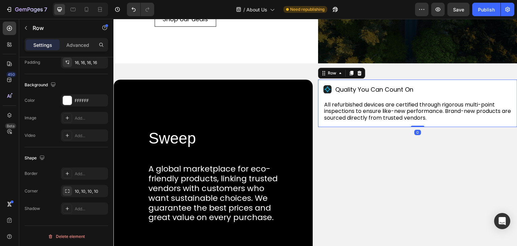
click at [329, 79] on div "Quality You Can Count On Item List All refurbished devices are certified throug…" at bounding box center [417, 102] width 199 height 47
click at [349, 73] on icon at bounding box center [351, 72] width 5 height 5
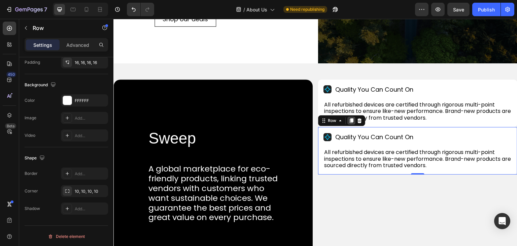
click at [351, 119] on icon at bounding box center [352, 120] width 4 height 5
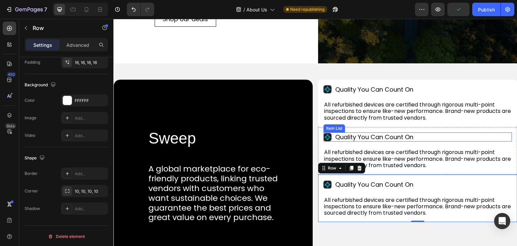
click at [324, 128] on div "Item List" at bounding box center [335, 128] width 22 height 8
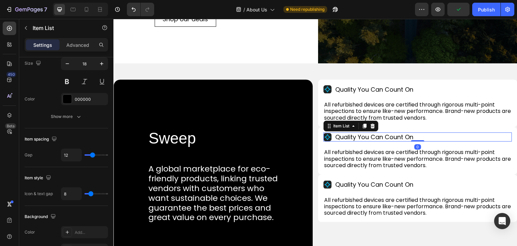
scroll to position [0, 0]
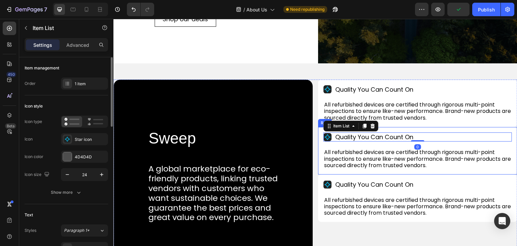
click at [318, 129] on div "Quality You Can Count On Item List 0 All refurbished devices are certified thro…" at bounding box center [417, 150] width 199 height 47
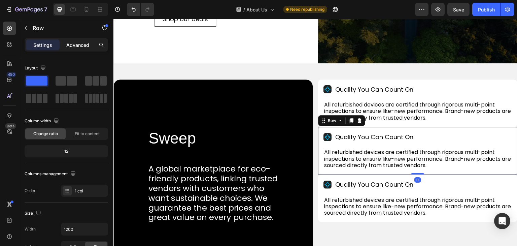
click at [81, 47] on p "Advanced" at bounding box center [77, 44] width 23 height 7
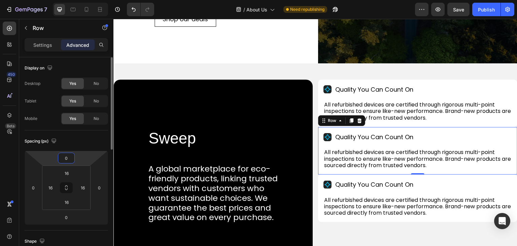
click at [65, 155] on input "0" at bounding box center [66, 158] width 13 height 10
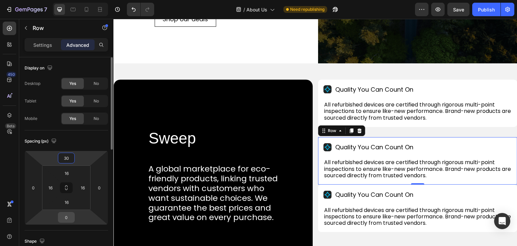
type input "30"
click at [64, 216] on input "0" at bounding box center [66, 217] width 13 height 10
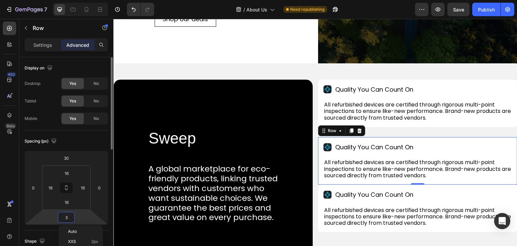
type input "30"
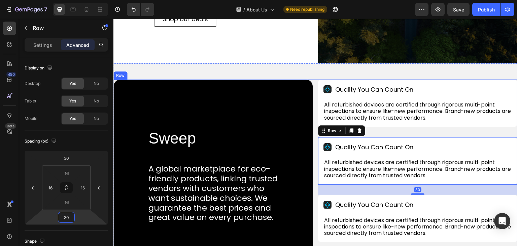
click at [388, 130] on div "Quality You Can Count On Item List All refurbished devices are certified throug…" at bounding box center [417, 175] width 199 height 192
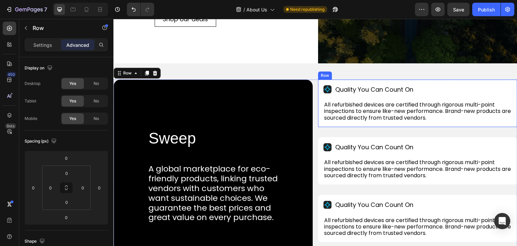
click at [319, 84] on div "Quality You Can Count On Item List All refurbished devices are certified throug…" at bounding box center [417, 102] width 199 height 47
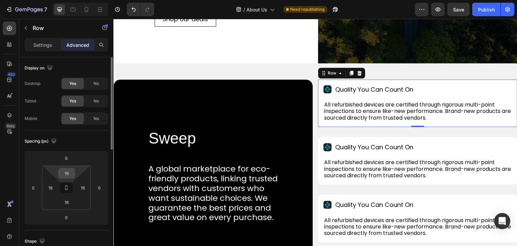
click at [65, 173] on input "16" at bounding box center [66, 173] width 13 height 10
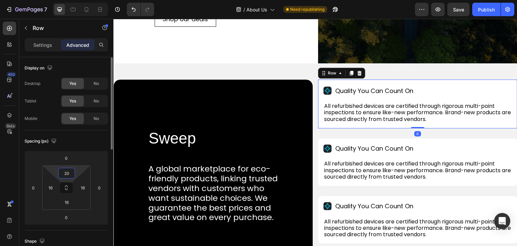
type input "20"
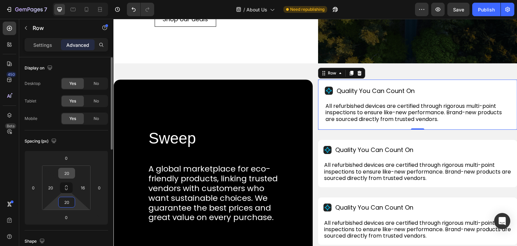
type input "20"
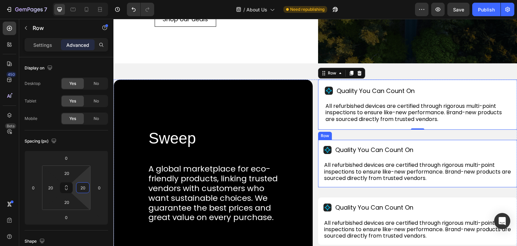
click at [319, 144] on div "Quality You Can Count On Item List All refurbished devices are certified throug…" at bounding box center [417, 163] width 199 height 47
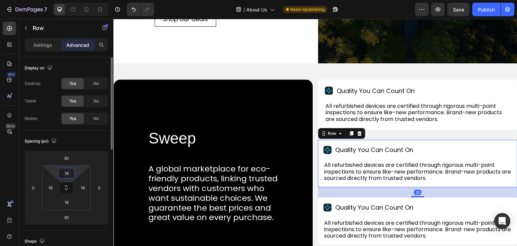
click at [67, 173] on input "16" at bounding box center [66, 173] width 13 height 10
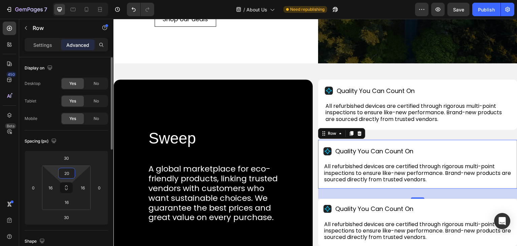
type input "20"
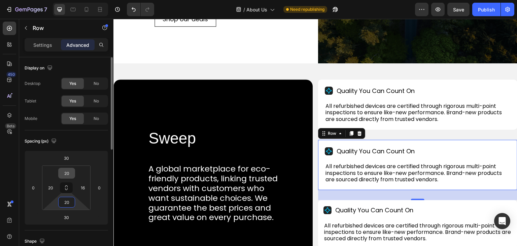
type input "20"
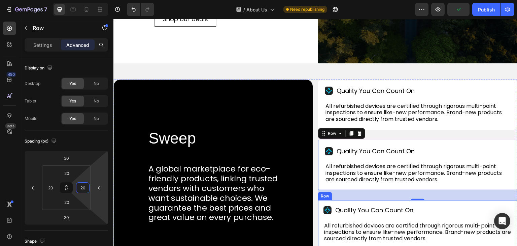
click at [332, 202] on div "Quality You Can Count On Item List All refurbished devices are certified throug…" at bounding box center [417, 223] width 199 height 47
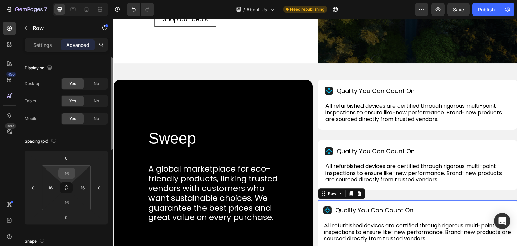
click at [65, 171] on input "16" at bounding box center [66, 173] width 13 height 10
type input "20"
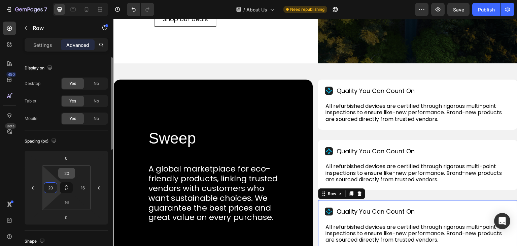
type input "20"
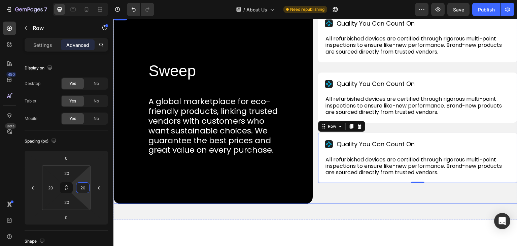
scroll to position [303, 0]
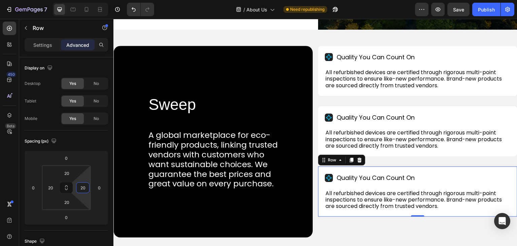
type input "20"
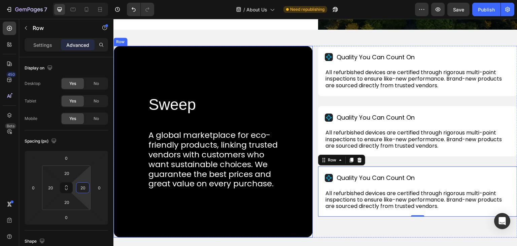
click at [120, 43] on div "Row" at bounding box center [120, 42] width 14 height 8
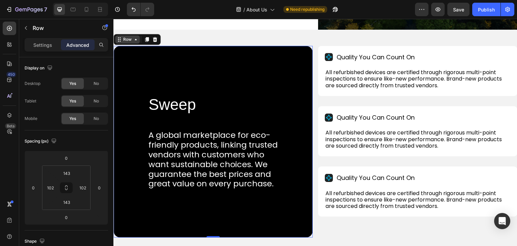
click at [136, 42] on div "Row" at bounding box center [127, 39] width 25 height 8
click at [127, 38] on div "Row" at bounding box center [127, 39] width 11 height 6
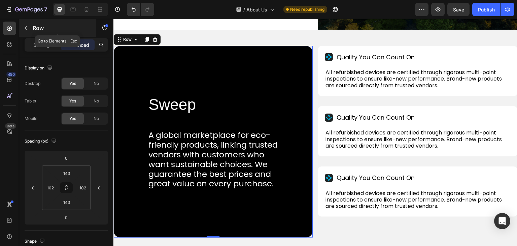
click at [25, 26] on icon "button" at bounding box center [25, 27] width 5 height 5
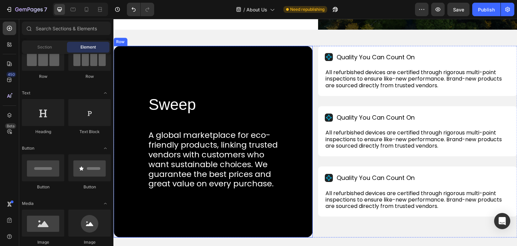
click at [120, 42] on div "Row" at bounding box center [120, 42] width 11 height 6
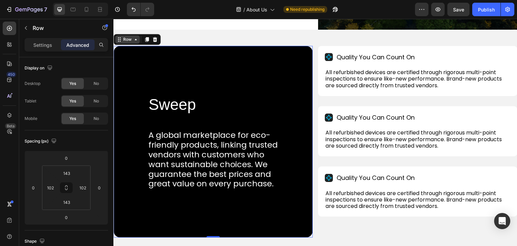
click at [136, 40] on icon at bounding box center [135, 39] width 5 height 5
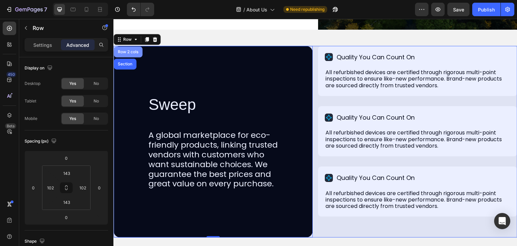
click at [136, 51] on div "Row 2 cols" at bounding box center [128, 52] width 23 height 4
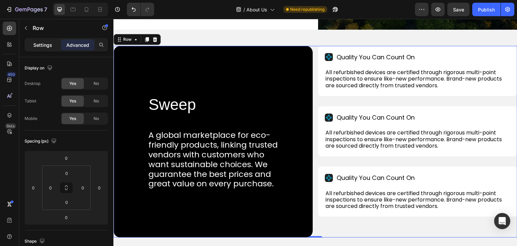
click at [50, 42] on p "Settings" at bounding box center [42, 44] width 19 height 7
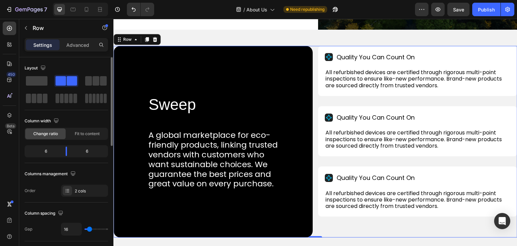
click at [63, 167] on div "Layout Column width Change ratio Fit to content 6 6 Columns management Order 2 …" at bounding box center [67, 130] width 84 height 134
click at [46, 150] on div "6" at bounding box center [43, 150] width 34 height 9
click at [41, 148] on div "6" at bounding box center [43, 150] width 34 height 9
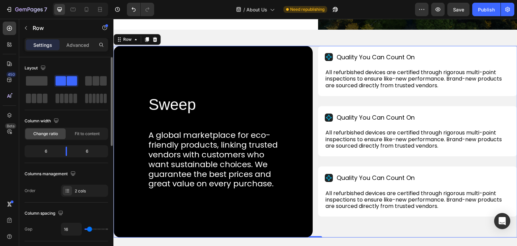
click at [41, 148] on div "6" at bounding box center [43, 150] width 34 height 9
click at [47, 150] on div "6" at bounding box center [43, 150] width 34 height 9
click at [86, 149] on div "6" at bounding box center [89, 150] width 34 height 9
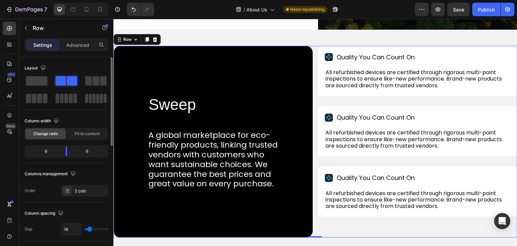
click at [86, 149] on div "6" at bounding box center [89, 150] width 34 height 9
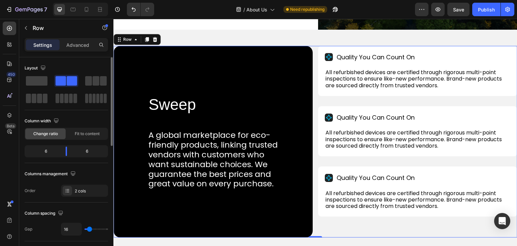
click at [86, 149] on div "6" at bounding box center [89, 150] width 34 height 9
click at [88, 149] on div "6" at bounding box center [89, 150] width 34 height 9
click at [85, 153] on div "6" at bounding box center [89, 150] width 34 height 9
click at [46, 152] on div "6" at bounding box center [43, 150] width 34 height 9
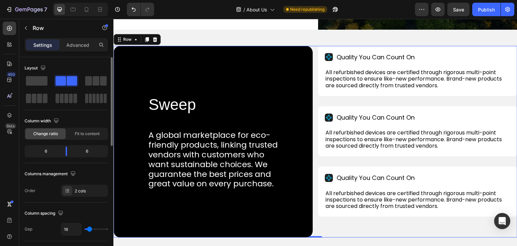
click at [46, 150] on div "6" at bounding box center [43, 150] width 34 height 9
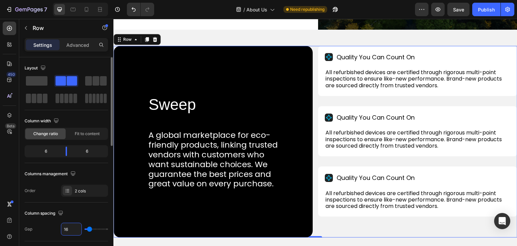
click at [66, 226] on input "16" at bounding box center [71, 229] width 20 height 12
type input "2"
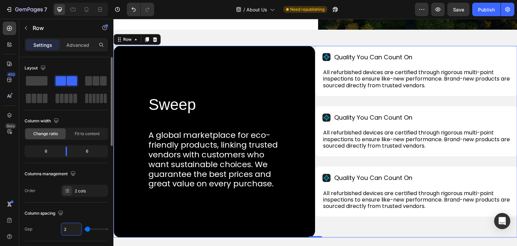
type input "25"
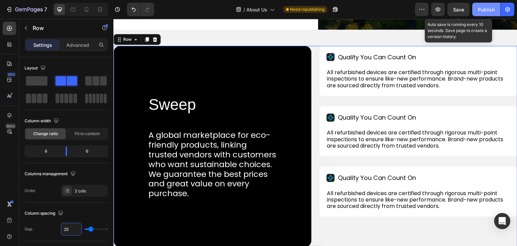
type input "25"
click at [482, 7] on div "Publish" at bounding box center [486, 9] width 17 height 7
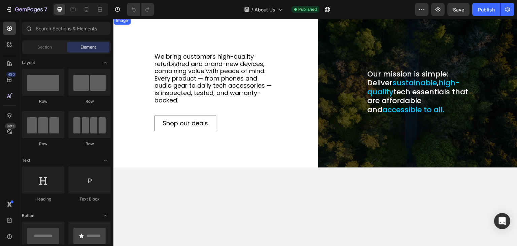
scroll to position [101, 0]
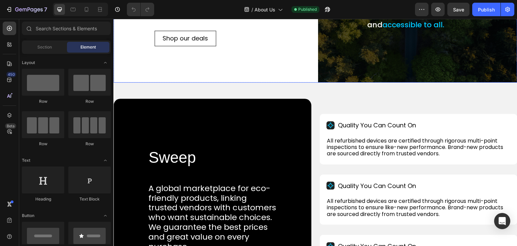
click at [153, 82] on div "We bring customers high-quality refurbished and brand-new devices, combining va…" at bounding box center [212, 7] width 199 height 151
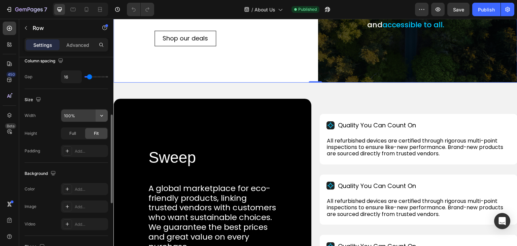
click at [101, 113] on icon "button" at bounding box center [101, 115] width 7 height 7
click at [68, 114] on input "100%" at bounding box center [84, 115] width 46 height 12
click at [69, 114] on input "100%" at bounding box center [84, 115] width 46 height 12
click at [81, 115] on input "100%" at bounding box center [84, 115] width 46 height 12
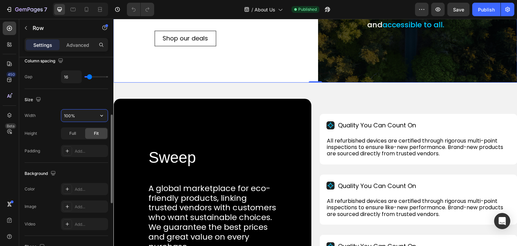
click at [81, 115] on input "100%" at bounding box center [84, 115] width 46 height 12
drag, startPoint x: 98, startPoint y: 112, endPoint x: 97, endPoint y: 116, distance: 4.1
click at [99, 112] on icon "button" at bounding box center [101, 115] width 7 height 7
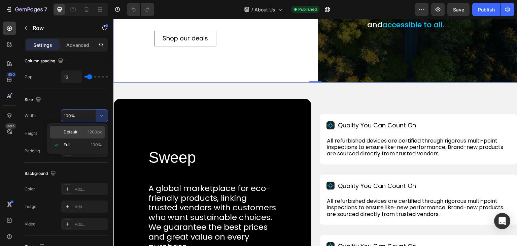
click at [66, 133] on span "Default" at bounding box center [71, 132] width 14 height 6
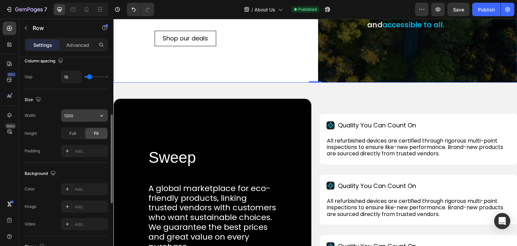
click at [69, 115] on input "1200" at bounding box center [84, 115] width 46 height 12
type input "1390"
click at [79, 100] on div "Size" at bounding box center [67, 99] width 84 height 11
click at [492, 11] on div "Publish" at bounding box center [486, 9] width 17 height 7
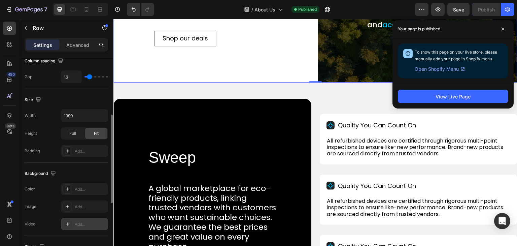
scroll to position [279, 0]
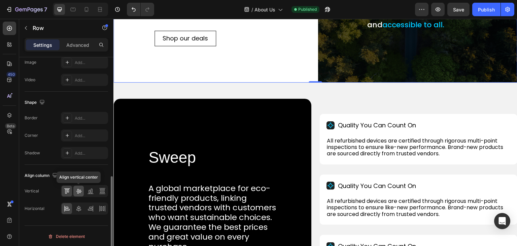
click at [81, 192] on icon at bounding box center [78, 191] width 7 height 7
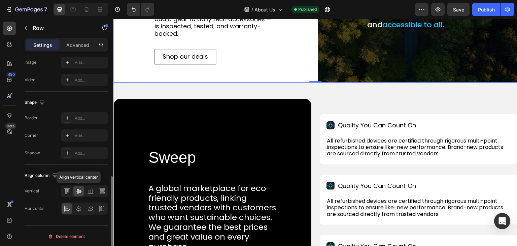
click at [81, 192] on icon at bounding box center [78, 191] width 7 height 7
click at [80, 205] on icon at bounding box center [78, 208] width 7 height 7
click at [70, 188] on icon at bounding box center [67, 191] width 7 height 7
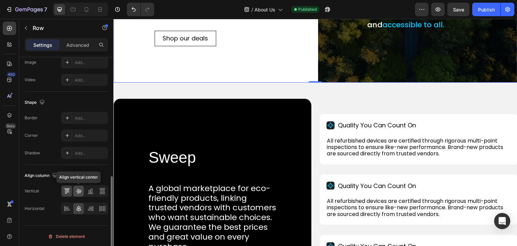
click at [82, 191] on div at bounding box center [78, 191] width 10 height 11
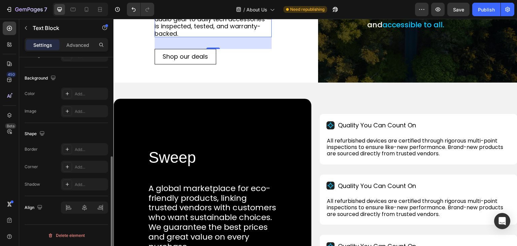
scroll to position [0, 0]
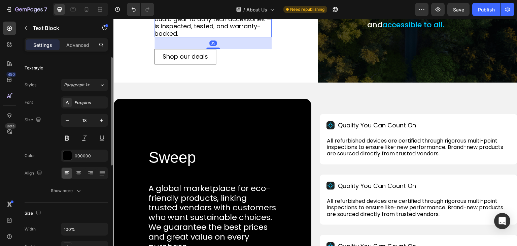
click at [71, 43] on p "Advanced" at bounding box center [77, 44] width 23 height 7
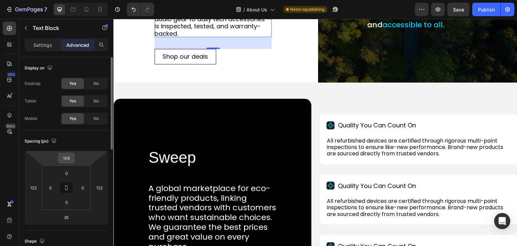
click at [67, 156] on input "108" at bounding box center [66, 158] width 13 height 10
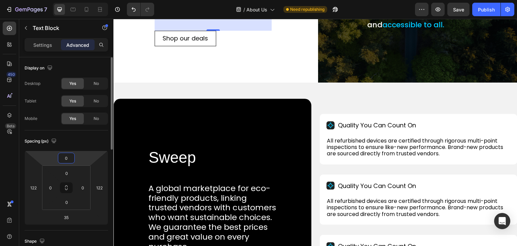
type input "0"
click at [77, 141] on div "Spacing (px)" at bounding box center [67, 141] width 84 height 11
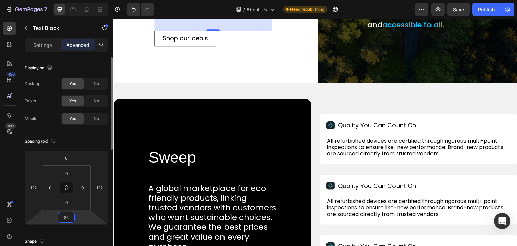
click at [67, 213] on input "35" at bounding box center [66, 217] width 13 height 10
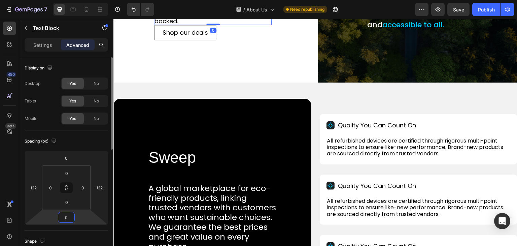
click at [68, 212] on input "0" at bounding box center [66, 217] width 13 height 10
type input "35"
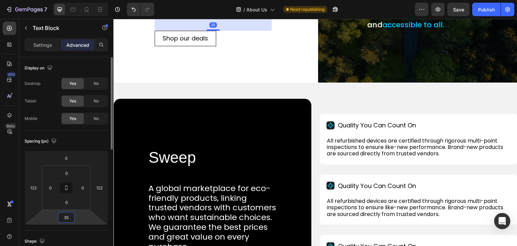
click at [92, 136] on div "Spacing (px)" at bounding box center [67, 141] width 84 height 11
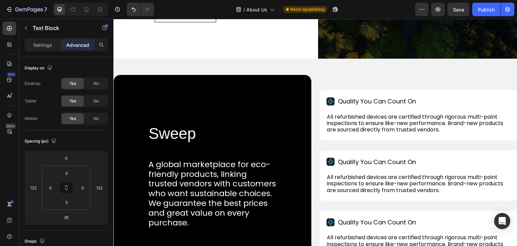
scroll to position [135, 0]
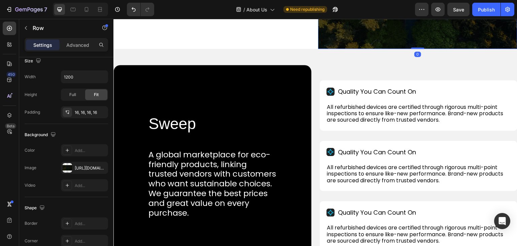
scroll to position [223, 0]
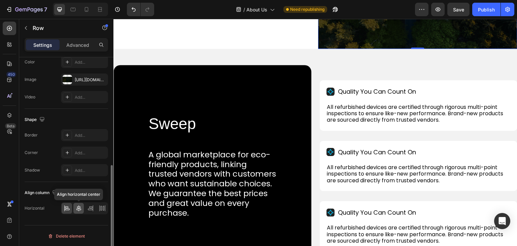
click at [76, 205] on icon at bounding box center [78, 208] width 7 height 7
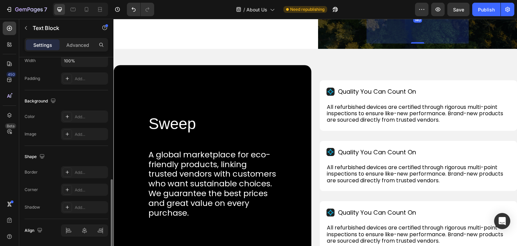
scroll to position [191, 0]
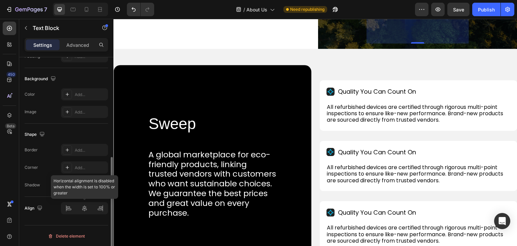
click at [88, 206] on div at bounding box center [84, 208] width 47 height 12
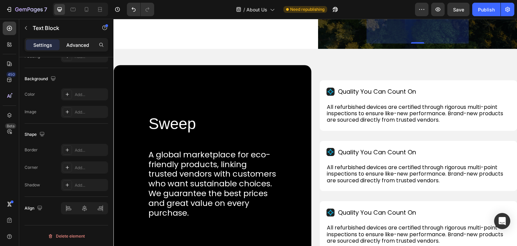
click at [73, 39] on div "Advanced" at bounding box center [78, 44] width 34 height 11
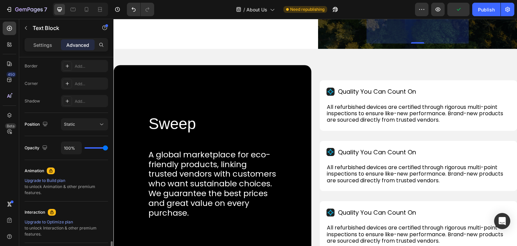
scroll to position [259, 0]
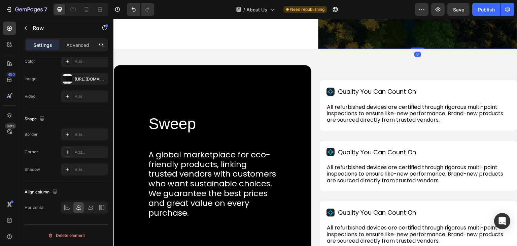
scroll to position [0, 0]
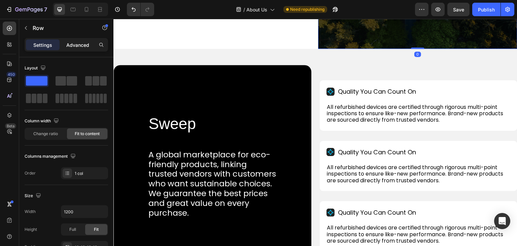
click at [79, 49] on div "Advanced" at bounding box center [78, 44] width 34 height 11
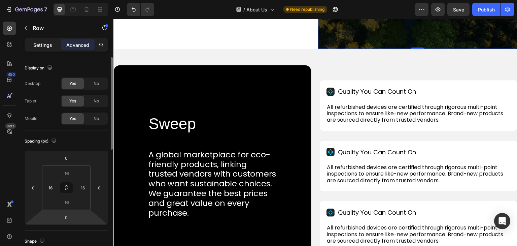
click at [43, 46] on p "Settings" at bounding box center [42, 44] width 19 height 7
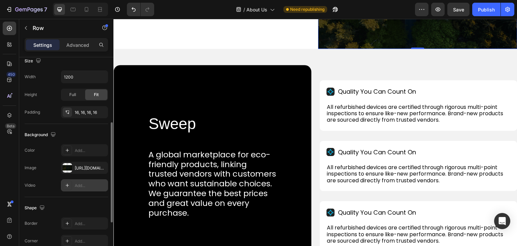
scroll to position [223, 0]
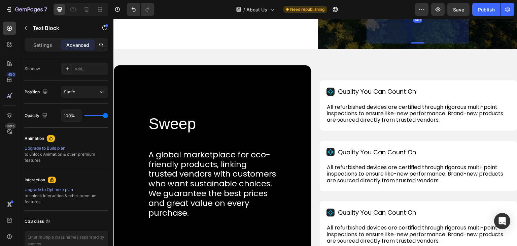
scroll to position [0, 0]
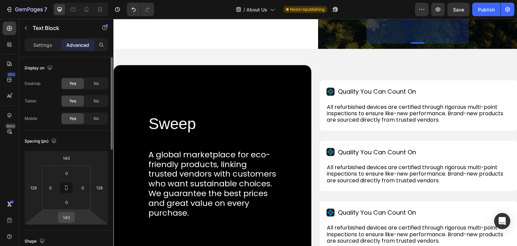
click at [69, 216] on input "140" at bounding box center [66, 217] width 13 height 10
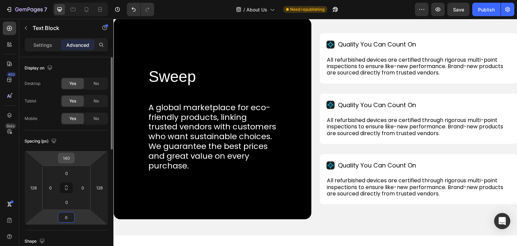
type input "0"
click at [64, 155] on input "140" at bounding box center [66, 158] width 13 height 10
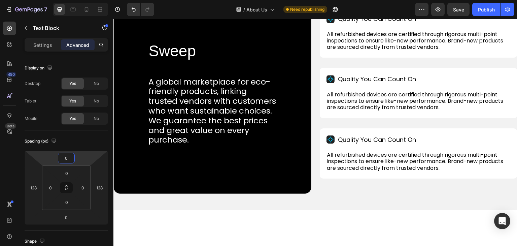
type input "140"
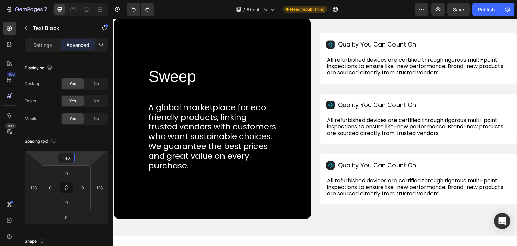
type input "140"
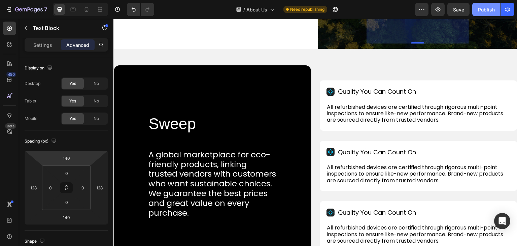
click at [490, 8] on div "Publish" at bounding box center [486, 9] width 17 height 7
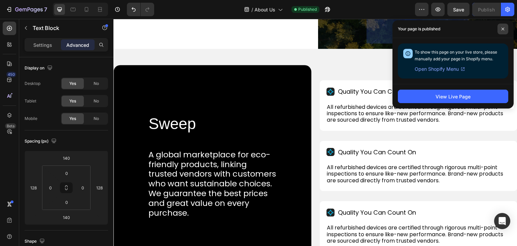
click at [505, 29] on span at bounding box center [503, 29] width 11 height 11
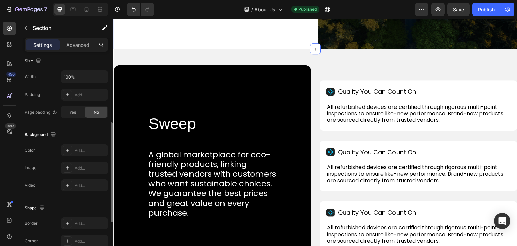
scroll to position [223, 0]
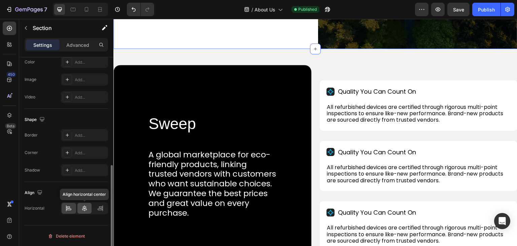
click at [84, 208] on icon at bounding box center [84, 208] width 7 height 7
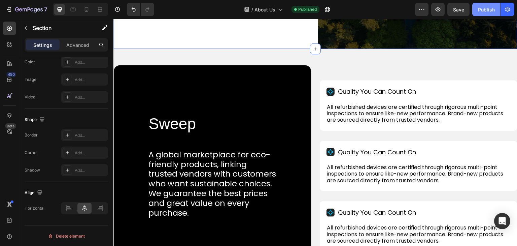
click at [481, 7] on div "Publish" at bounding box center [486, 9] width 17 height 7
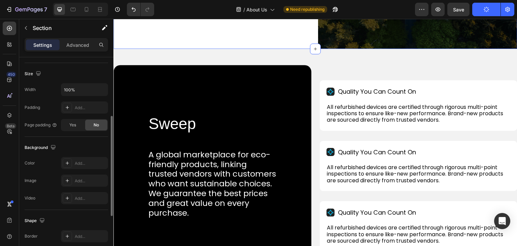
scroll to position [21, 0]
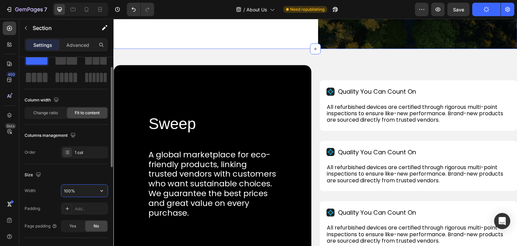
click at [64, 190] on input "100%" at bounding box center [84, 191] width 46 height 12
click at [104, 190] on icon "button" at bounding box center [101, 190] width 7 height 7
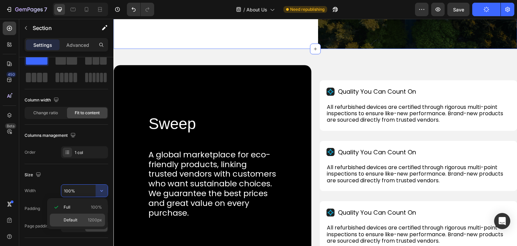
click at [71, 215] on div "Default 1200px" at bounding box center [77, 219] width 55 height 13
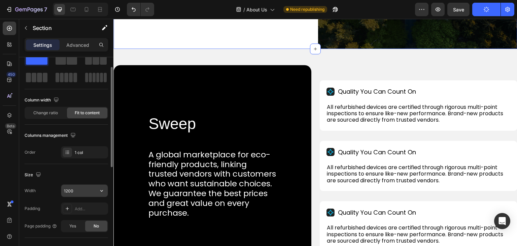
click at [67, 188] on input "1200" at bounding box center [84, 191] width 46 height 12
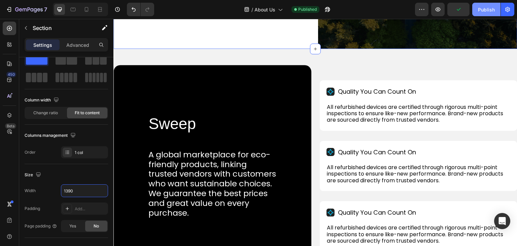
type input "1390"
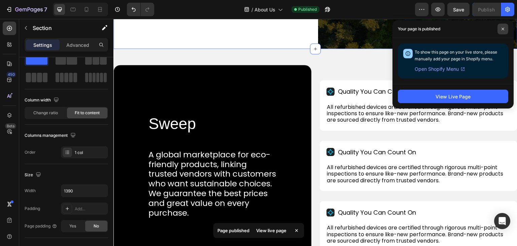
click at [504, 25] on span at bounding box center [503, 29] width 11 height 11
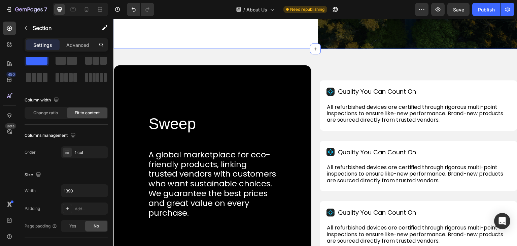
click at [53, 113] on span "Change ratio" at bounding box center [45, 113] width 25 height 6
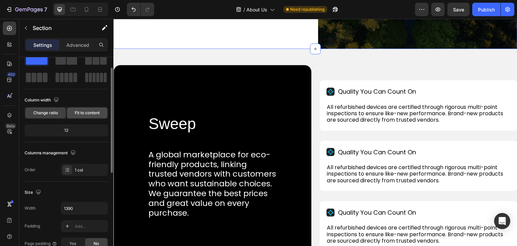
click at [77, 110] on span "Fit to content" at bounding box center [87, 113] width 25 height 6
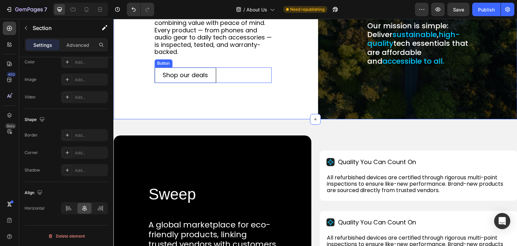
scroll to position [269, 0]
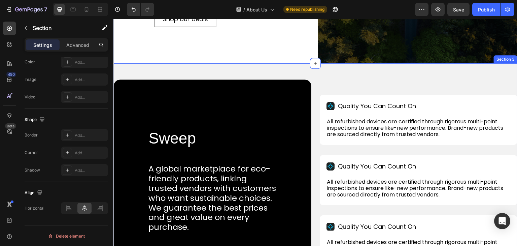
click at [170, 68] on div "Sweep Heading A global marketplace for eco-friendly products, linking trusted v…" at bounding box center [315, 180] width 404 height 234
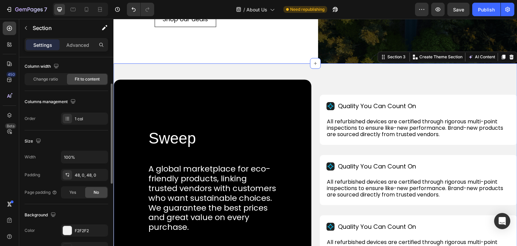
scroll to position [0, 0]
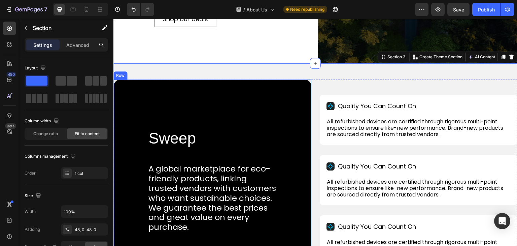
click at [120, 77] on div "Row" at bounding box center [120, 75] width 14 height 8
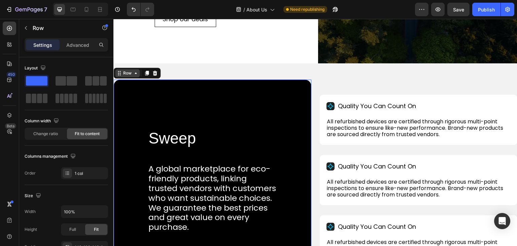
click at [135, 74] on icon at bounding box center [135, 72] width 5 height 5
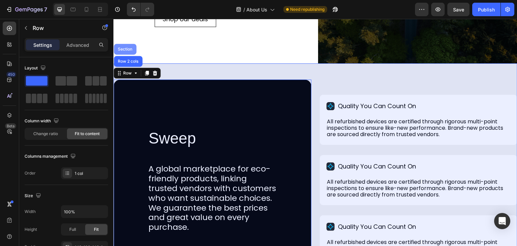
click at [126, 46] on div "Section" at bounding box center [125, 49] width 23 height 11
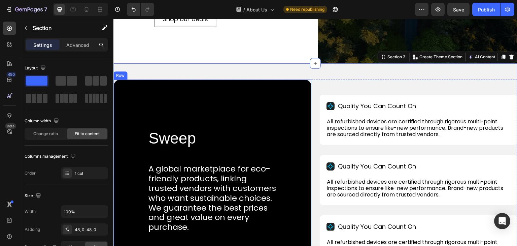
click at [122, 75] on div "Row" at bounding box center [120, 75] width 11 height 6
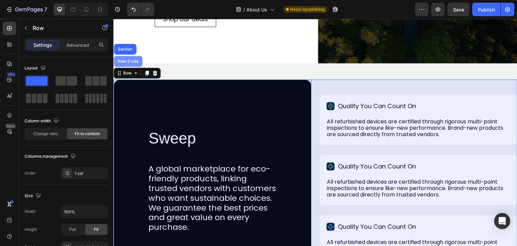
click at [127, 63] on div "Row 2 cols" at bounding box center [128, 61] width 23 height 4
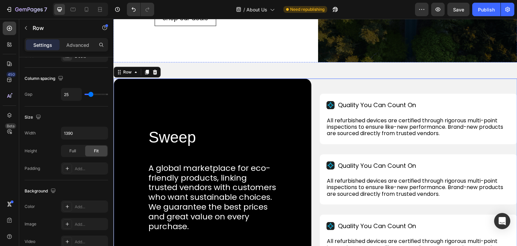
scroll to position [34, 0]
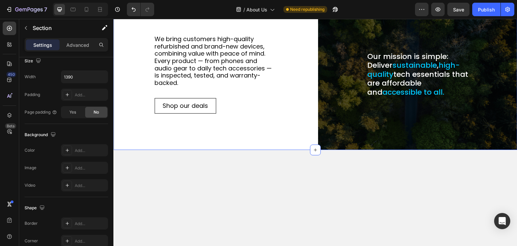
scroll to position [0, 0]
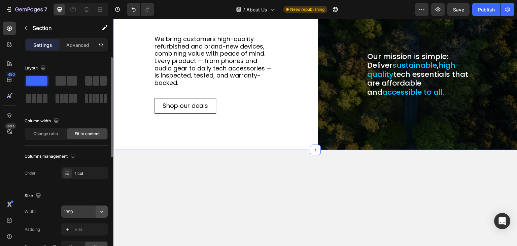
click at [100, 209] on icon "button" at bounding box center [101, 211] width 7 height 7
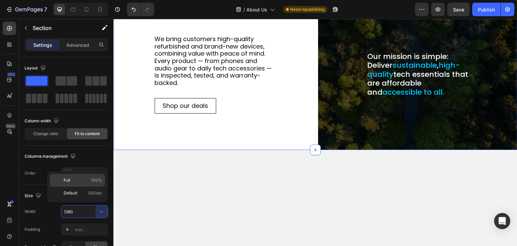
click at [85, 179] on p "Full 100%" at bounding box center [83, 180] width 38 height 6
type input "100%"
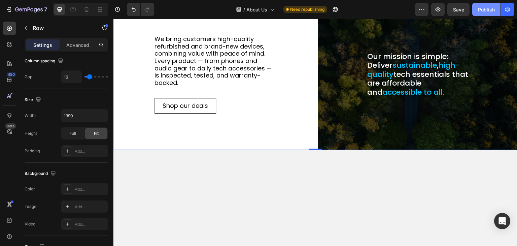
click at [488, 8] on div "Publish" at bounding box center [486, 9] width 17 height 7
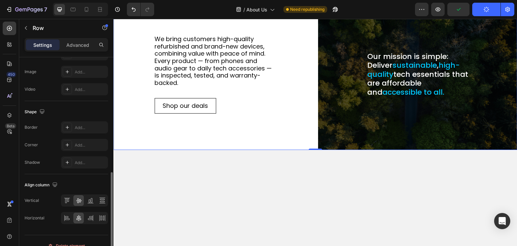
scroll to position [279, 0]
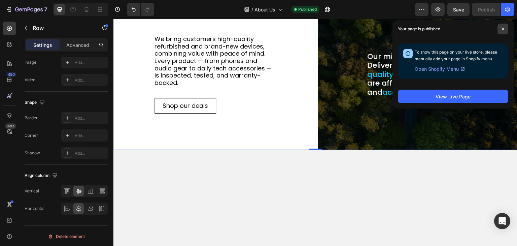
click at [503, 27] on span at bounding box center [503, 29] width 11 height 11
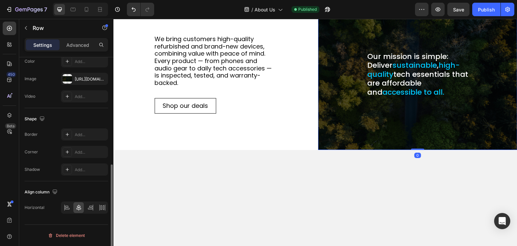
scroll to position [223, 0]
click at [81, 48] on div "Advanced" at bounding box center [78, 44] width 34 height 11
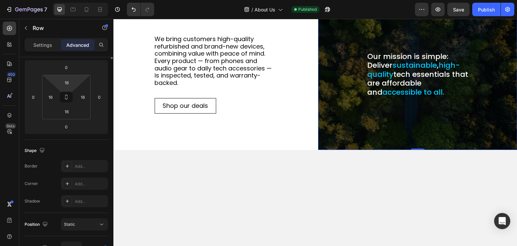
scroll to position [0, 0]
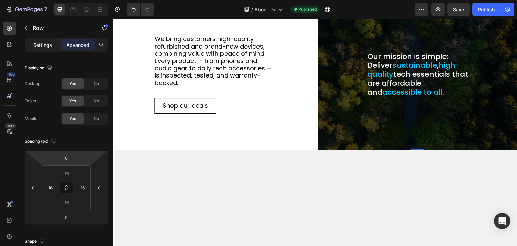
click at [44, 44] on p "Settings" at bounding box center [42, 44] width 19 height 7
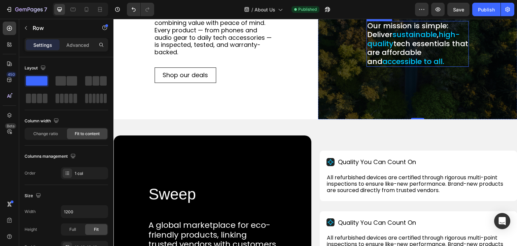
scroll to position [135, 0]
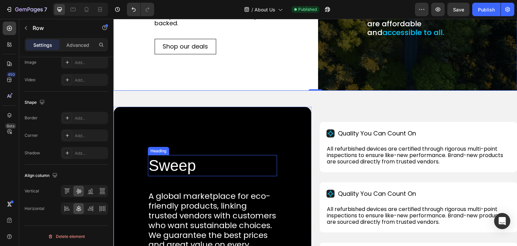
scroll to position [269, 0]
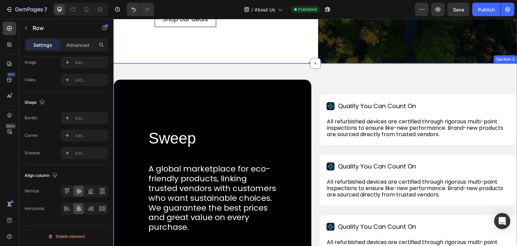
click at [124, 68] on div "Sweep Heading A global marketplace for eco-friendly products, linking trusted v…" at bounding box center [315, 180] width 404 height 234
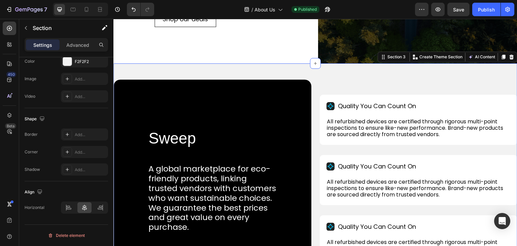
scroll to position [0, 0]
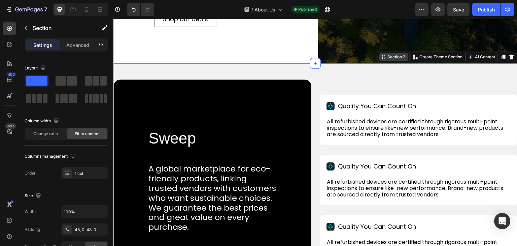
click at [391, 58] on div "Section 3" at bounding box center [396, 57] width 21 height 6
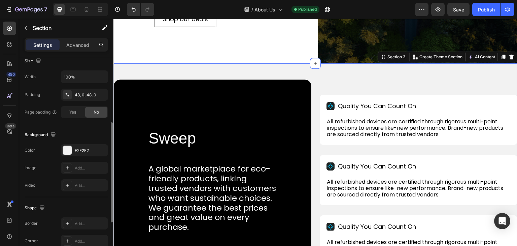
scroll to position [223, 0]
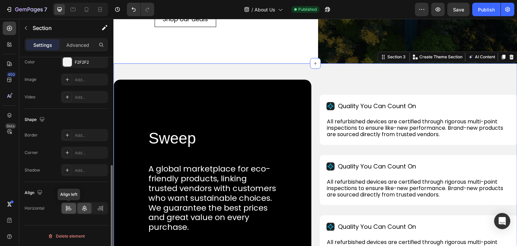
click at [69, 205] on icon at bounding box center [68, 208] width 7 height 7
click at [83, 205] on icon at bounding box center [84, 208] width 7 height 7
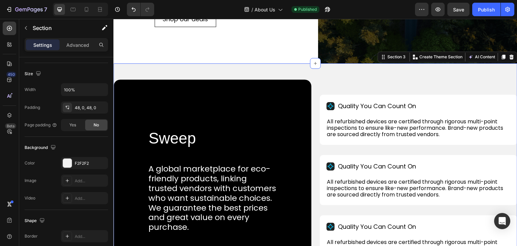
scroll to position [0, 0]
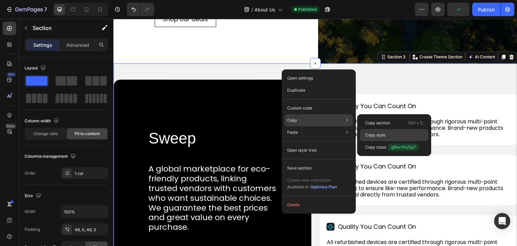
click at [371, 132] on p "Copy style" at bounding box center [375, 135] width 20 height 6
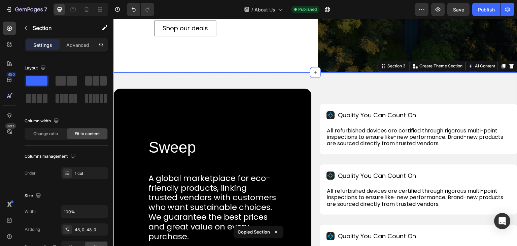
scroll to position [101, 0]
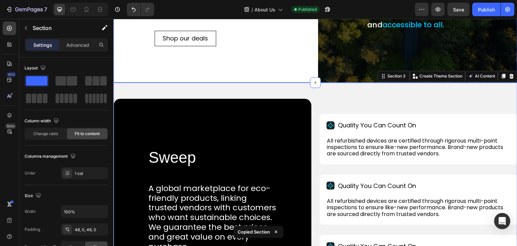
click at [260, 82] on div "We bring customers high-quality refurbished and brand-new devices, combining va…" at bounding box center [212, 7] width 199 height 151
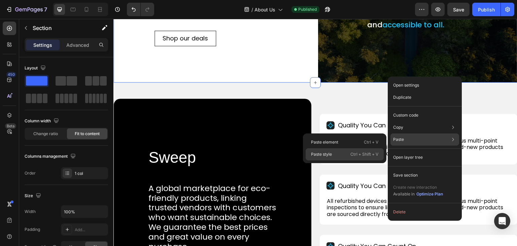
click at [322, 151] on p "Paste style" at bounding box center [321, 154] width 21 height 6
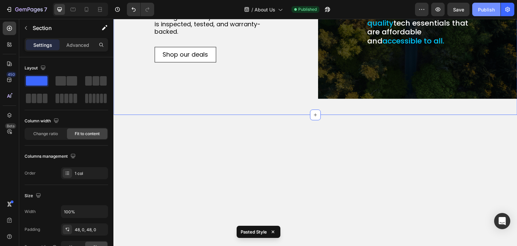
click at [487, 10] on div "Publish" at bounding box center [486, 9] width 17 height 7
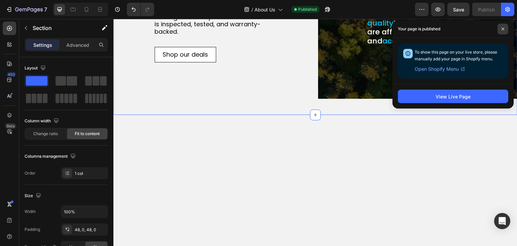
click at [502, 29] on icon at bounding box center [502, 28] width 3 height 3
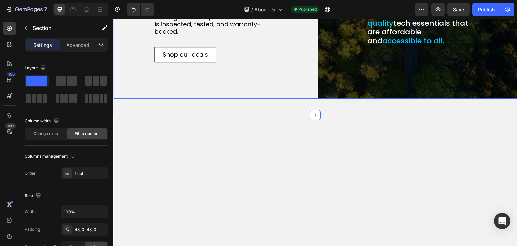
click at [301, 98] on div "We bring customers high-quality refurbished and brand-new devices, combining va…" at bounding box center [212, 23] width 199 height 151
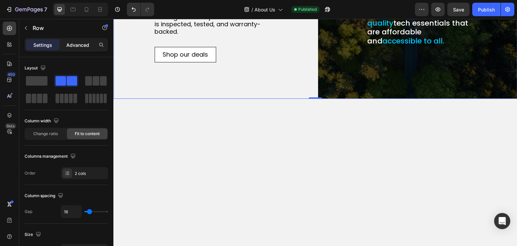
click at [71, 42] on p "Advanced" at bounding box center [77, 44] width 23 height 7
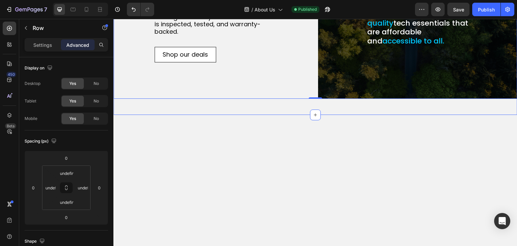
click at [178, 85] on div "We bring customers high-quality refurbished and brand-new devices, combining va…" at bounding box center [315, 23] width 404 height 183
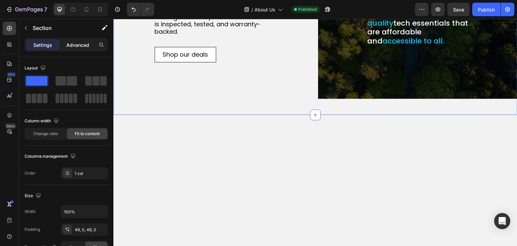
click at [75, 45] on p "Advanced" at bounding box center [77, 44] width 23 height 7
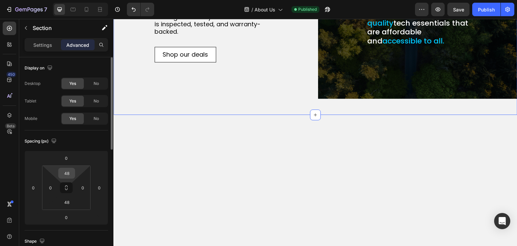
click at [67, 176] on input "48" at bounding box center [66, 173] width 13 height 10
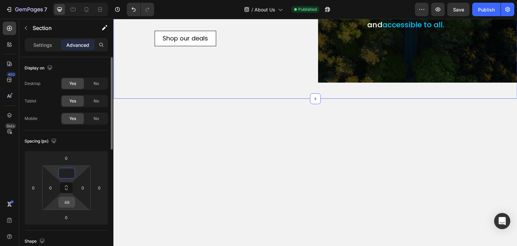
type input "0"
click at [67, 202] on input "48" at bounding box center [66, 202] width 13 height 10
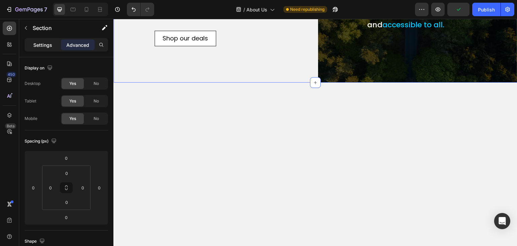
click at [38, 45] on p "Settings" at bounding box center [42, 44] width 19 height 7
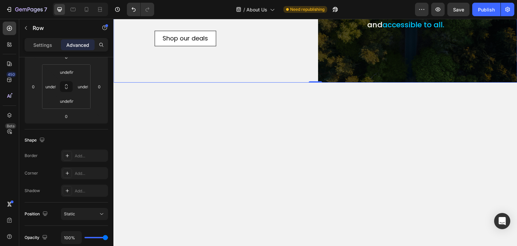
scroll to position [0, 0]
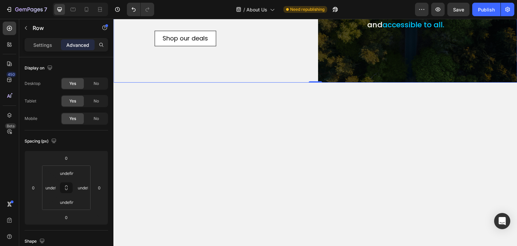
click at [34, 49] on div "Settings" at bounding box center [43, 44] width 34 height 11
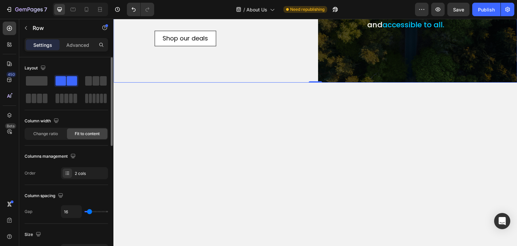
scroll to position [101, 0]
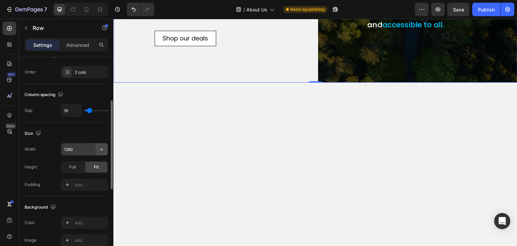
click at [102, 146] on icon "button" at bounding box center [101, 149] width 7 height 7
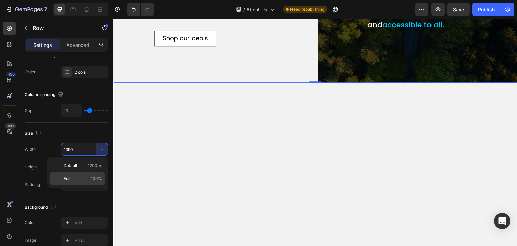
click at [80, 176] on p "Full 100%" at bounding box center [83, 178] width 38 height 6
type input "100%"
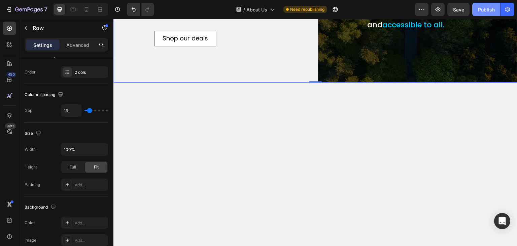
click at [496, 12] on button "Publish" at bounding box center [486, 9] width 28 height 13
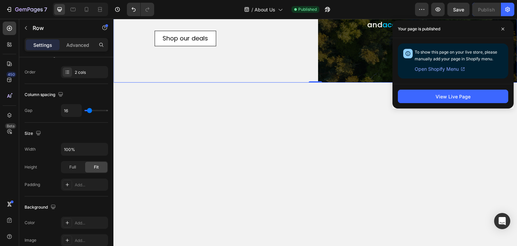
click at [224, 82] on div "We bring customers high-quality refurbished and brand-new devices, combining va…" at bounding box center [212, 7] width 199 height 151
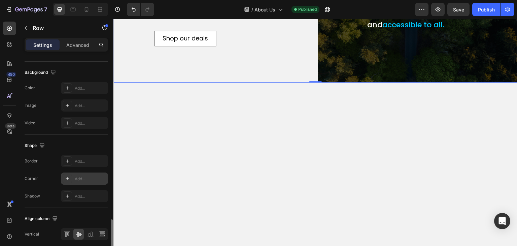
scroll to position [279, 0]
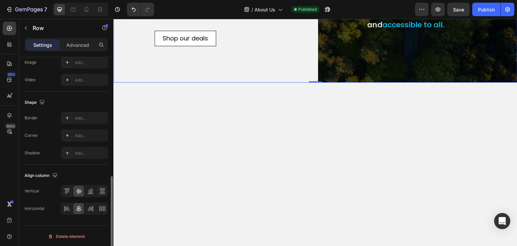
click at [137, 82] on div "We bring customers high-quality refurbished and brand-new devices, combining va…" at bounding box center [212, 7] width 199 height 151
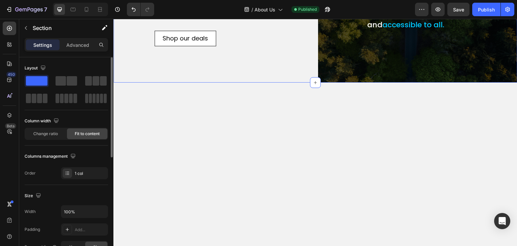
scroll to position [168, 0]
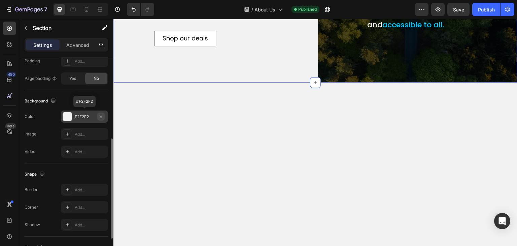
click at [101, 114] on icon "button" at bounding box center [100, 116] width 5 height 5
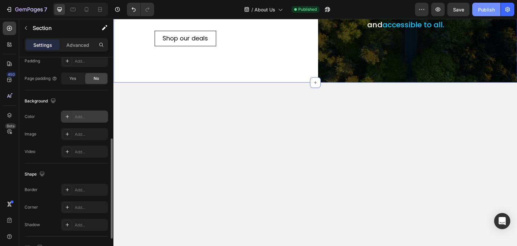
click at [491, 4] on button "Publish" at bounding box center [486, 9] width 28 height 13
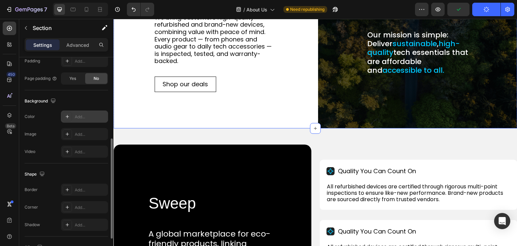
scroll to position [236, 0]
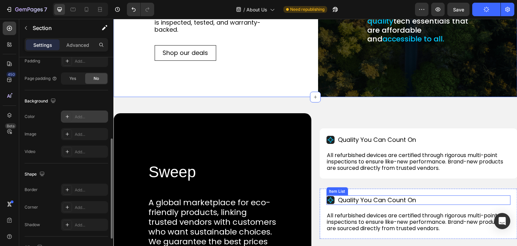
click at [363, 204] on p "Quality You Can Count On" at bounding box center [377, 199] width 78 height 7
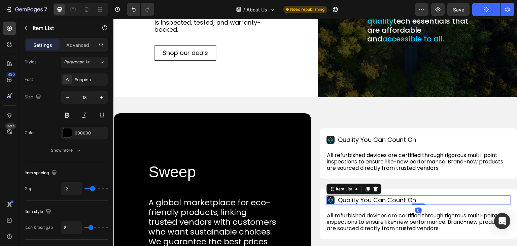
scroll to position [0, 0]
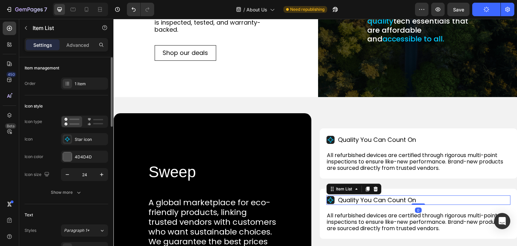
click at [367, 204] on p "Quality You Can Count On" at bounding box center [377, 199] width 78 height 7
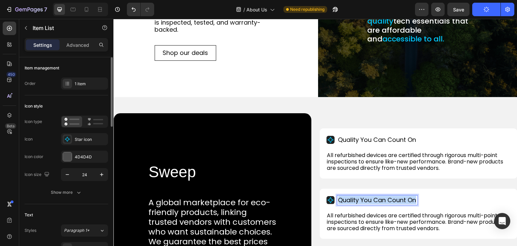
click at [367, 204] on p "Quality You Can Count On" at bounding box center [377, 199] width 78 height 7
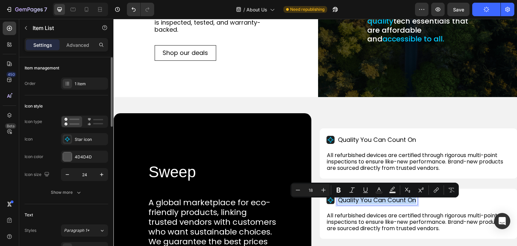
copy p "Quality You Can Count On"
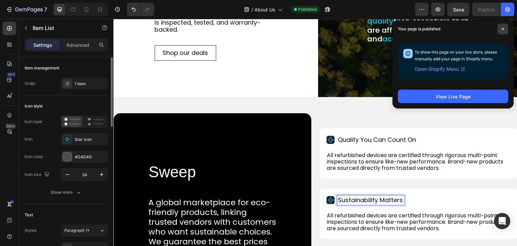
click at [504, 27] on icon at bounding box center [502, 28] width 3 height 3
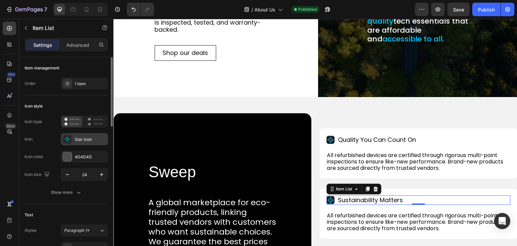
click at [68, 139] on rect at bounding box center [67, 139] width 7 height 7
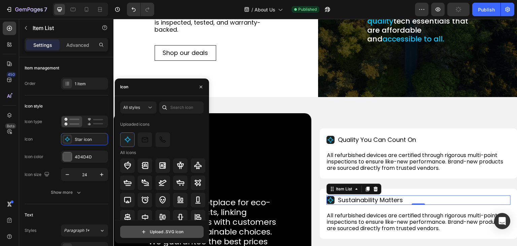
click at [154, 232] on input "file" at bounding box center [162, 231] width 83 height 11
type input "C:\fakepath\heart.svg"
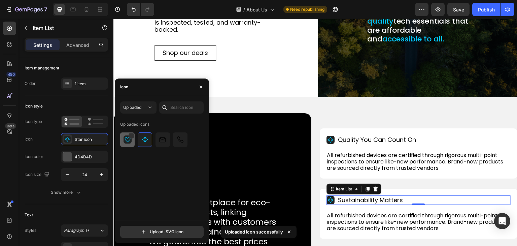
click at [128, 139] on img at bounding box center [128, 139] width 8 height 8
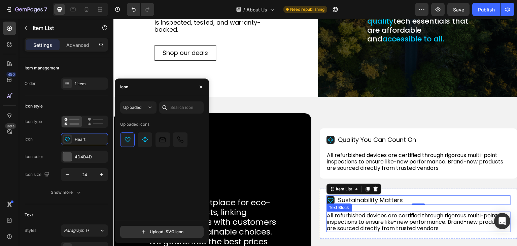
click at [355, 222] on p "All refurbished devices are certified through rigorous multi-point inspections …" at bounding box center [418, 222] width 183 height 20
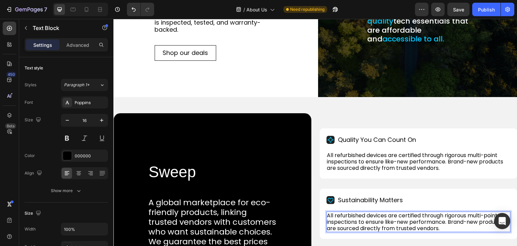
click at [346, 222] on p "All refurbished devices are certified through rigorous multi-point inspections …" at bounding box center [418, 222] width 183 height 20
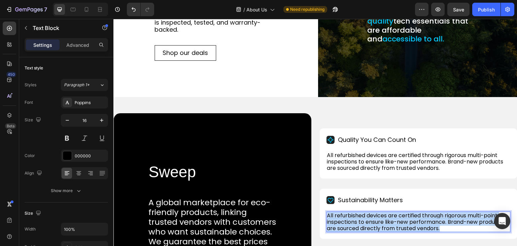
click at [346, 222] on p "All refurbished devices are certified through rigorous multi-point inspections …" at bounding box center [418, 222] width 183 height 20
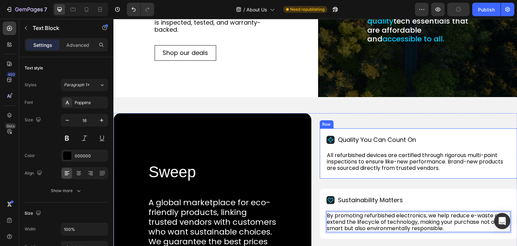
scroll to position [337, 0]
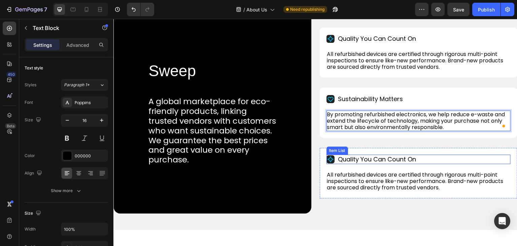
click at [370, 163] on p "Quality You Can Count On" at bounding box center [377, 159] width 78 height 7
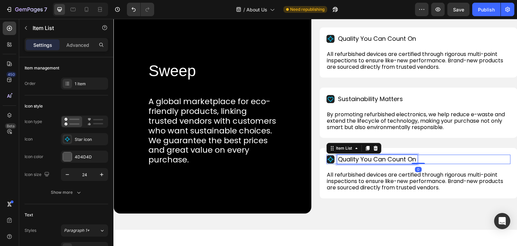
click at [376, 163] on p "Quality You Can Count On" at bounding box center [377, 159] width 78 height 7
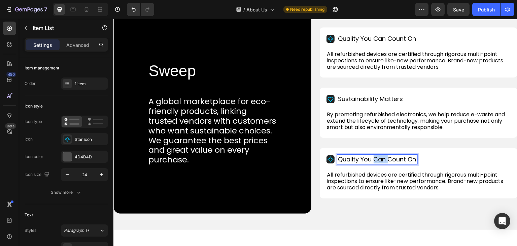
click at [376, 163] on p "Quality You Can Count On" at bounding box center [377, 159] width 78 height 7
click at [328, 162] on icon at bounding box center [330, 159] width 5 height 5
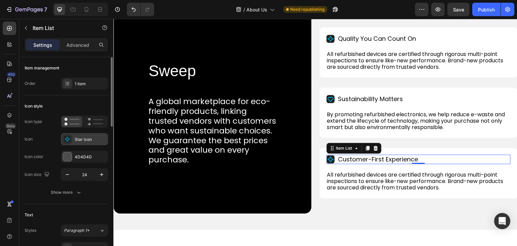
click at [67, 137] on icon at bounding box center [67, 139] width 4 height 4
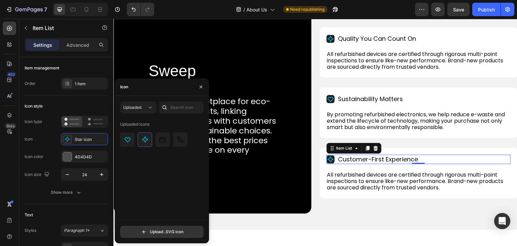
click at [145, 225] on div "Upload .SVG icon" at bounding box center [162, 229] width 94 height 18
click at [147, 226] on input "file" at bounding box center [162, 231] width 83 height 11
type input "C:\fakepath\user.svg"
click at [129, 139] on img at bounding box center [128, 139] width 8 height 8
click at [424, 183] on p "All refurbished devices are certified through rigorous multi-point inspections …" at bounding box center [418, 181] width 183 height 20
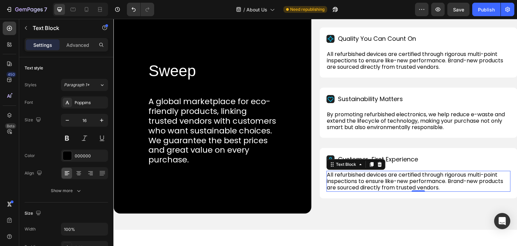
click at [424, 183] on p "All refurbished devices are certified through rigorous multi-point inspections …" at bounding box center [418, 181] width 183 height 20
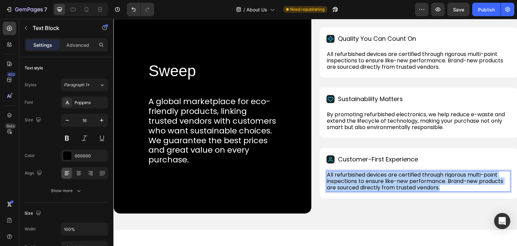
click at [424, 183] on p "All refurbished devices are certified through rigorous multi-point inspections …" at bounding box center [418, 181] width 183 height 20
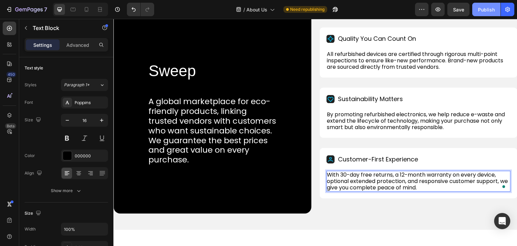
click at [484, 9] on div "Publish" at bounding box center [486, 9] width 17 height 7
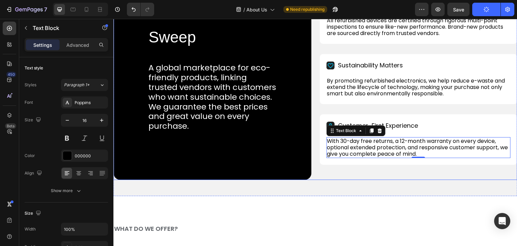
scroll to position [269, 0]
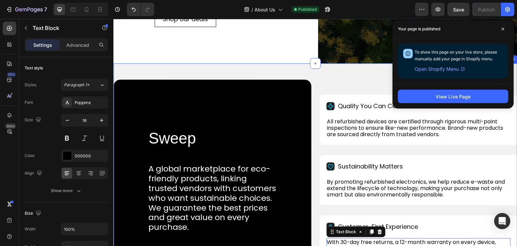
click at [288, 69] on div "Sweep Heading A global marketplace for eco-friendly products, linking trusted v…" at bounding box center [315, 180] width 404 height 234
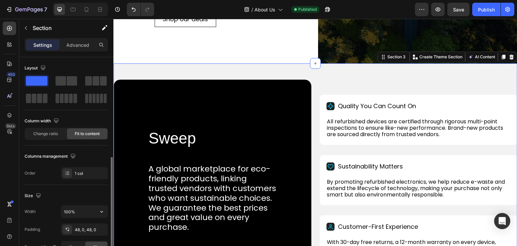
scroll to position [101, 0]
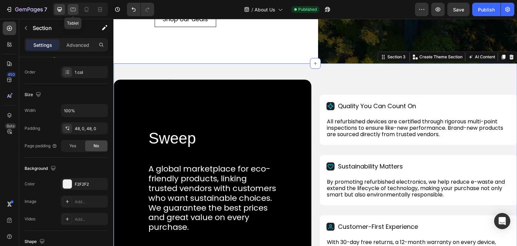
click at [75, 9] on icon at bounding box center [73, 10] width 5 height 4
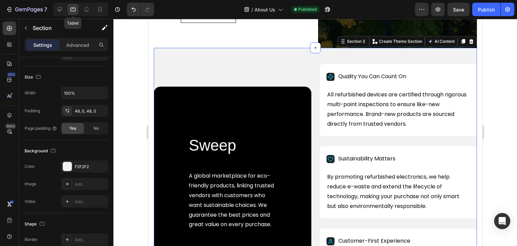
scroll to position [313, 0]
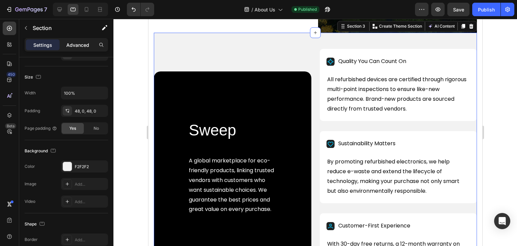
click at [75, 41] on p "Advanced" at bounding box center [77, 44] width 23 height 7
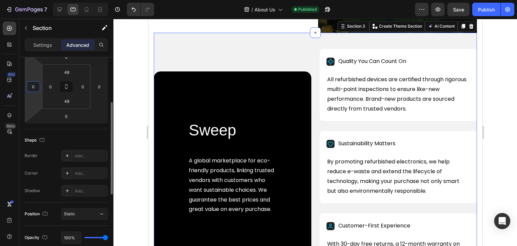
click at [33, 85] on input "0" at bounding box center [33, 86] width 10 height 10
click at [96, 86] on input "0" at bounding box center [99, 86] width 10 height 10
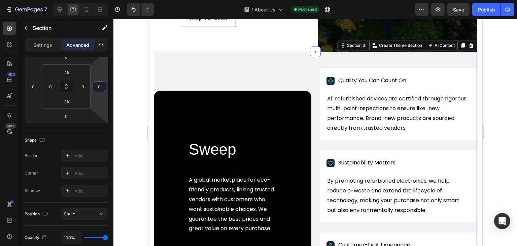
scroll to position [280, 0]
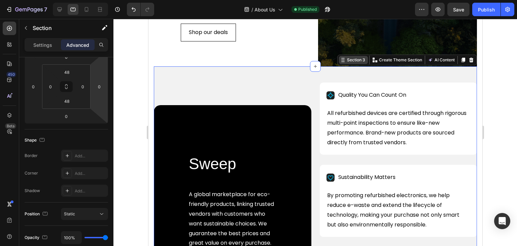
click at [345, 63] on div "Section 3" at bounding box center [355, 60] width 21 height 6
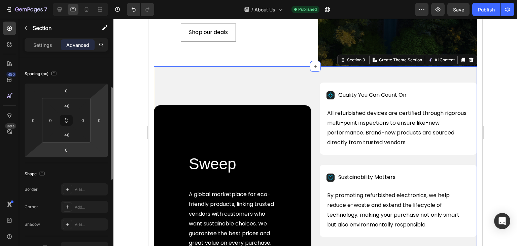
scroll to position [0, 0]
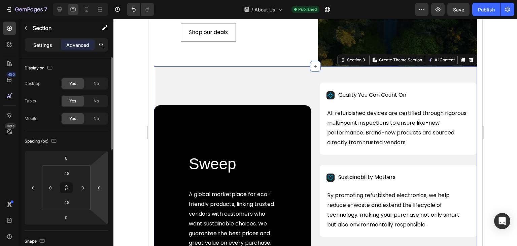
click at [37, 44] on p "Settings" at bounding box center [42, 44] width 19 height 7
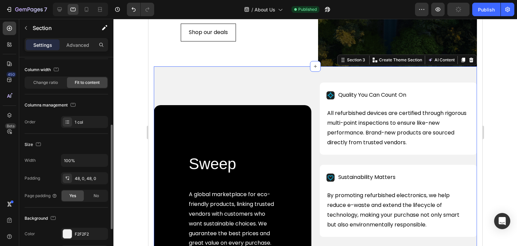
scroll to position [67, 0]
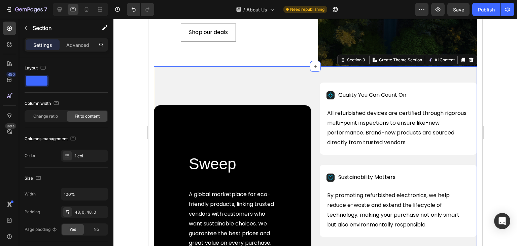
scroll to position [67, 0]
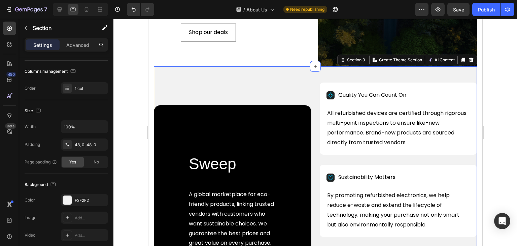
click at [90, 161] on div "No" at bounding box center [96, 162] width 22 height 11
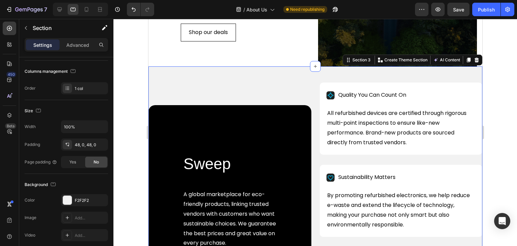
click at [90, 161] on div "No" at bounding box center [96, 162] width 22 height 11
click at [74, 43] on p "Advanced" at bounding box center [77, 44] width 23 height 7
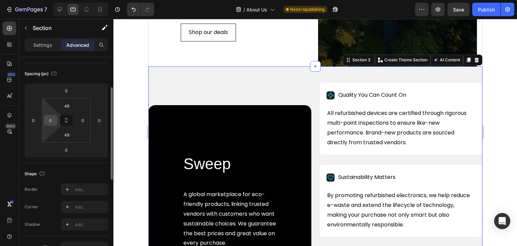
click at [47, 123] on input "0" at bounding box center [50, 120] width 10 height 10
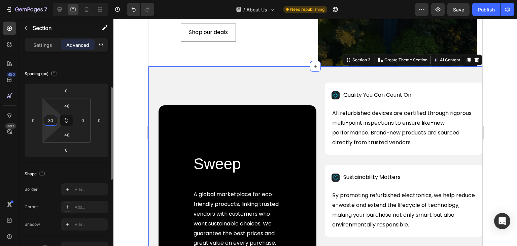
type input "30"
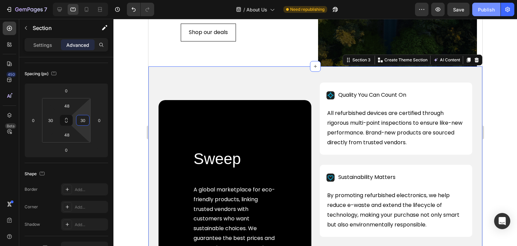
type input "30"
click at [481, 13] on button "Publish" at bounding box center [486, 9] width 28 height 13
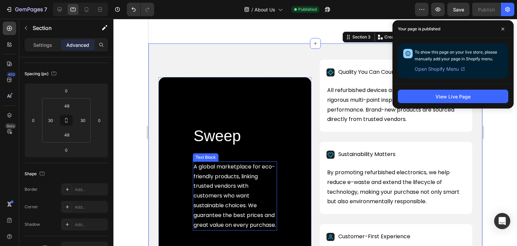
scroll to position [347, 0]
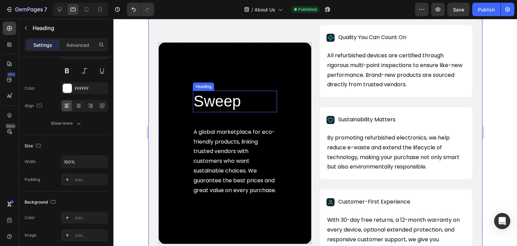
click at [223, 100] on h2 "Sweep" at bounding box center [235, 102] width 84 height 22
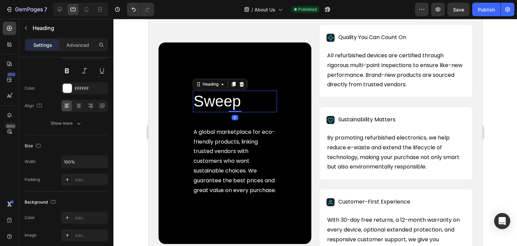
scroll to position [0, 0]
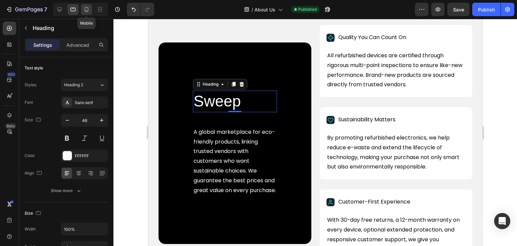
click at [85, 8] on icon at bounding box center [87, 9] width 4 height 5
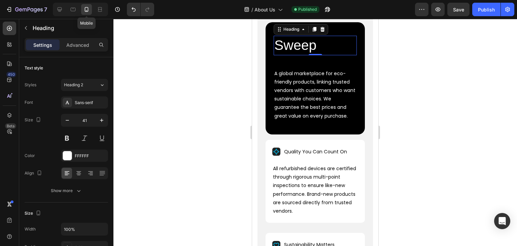
scroll to position [340, 0]
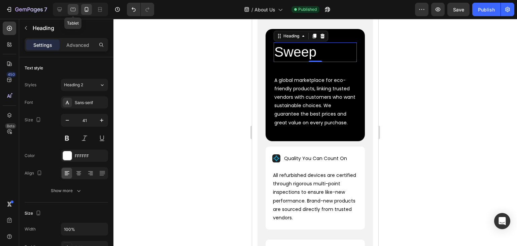
click at [69, 9] on div at bounding box center [73, 9] width 11 height 11
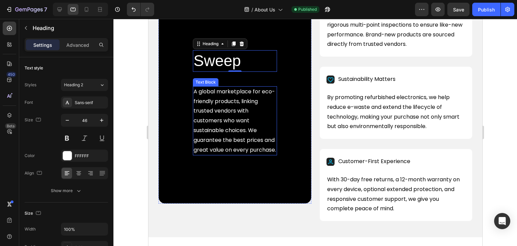
scroll to position [390, 0]
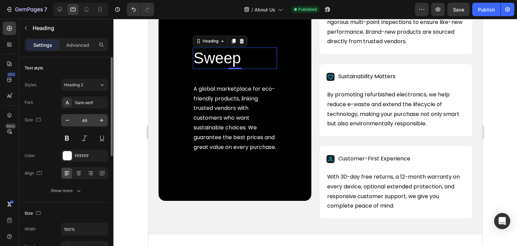
click at [84, 119] on input "46" at bounding box center [84, 120] width 22 height 12
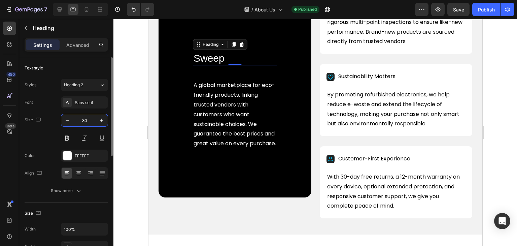
scroll to position [394, 0]
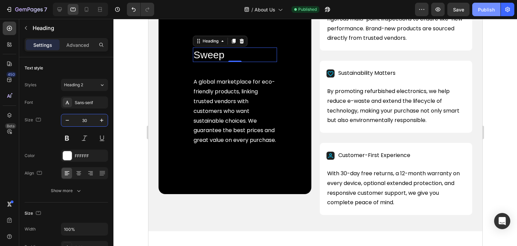
type input "30"
click at [481, 10] on div "Publish" at bounding box center [486, 9] width 17 height 7
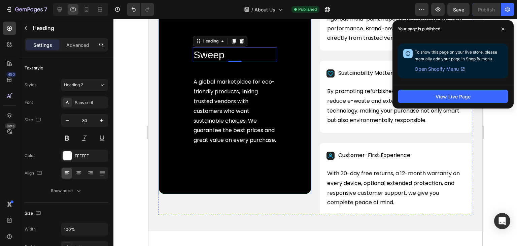
scroll to position [326, 0]
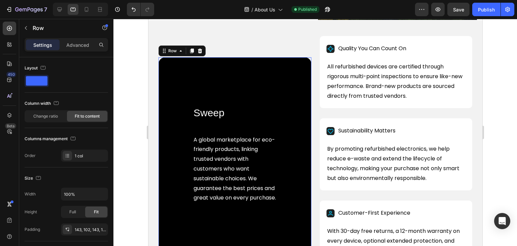
click at [189, 89] on div "Sweep Heading A global marketplace for eco-friendly products, linking trusted v…" at bounding box center [234, 154] width 153 height 195
click at [75, 44] on p "Advanced" at bounding box center [77, 44] width 23 height 7
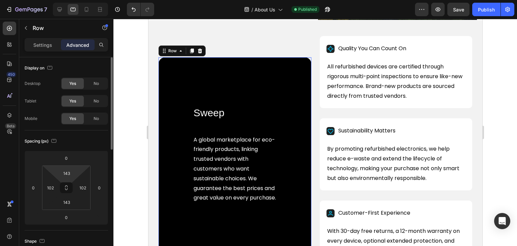
scroll to position [34, 0]
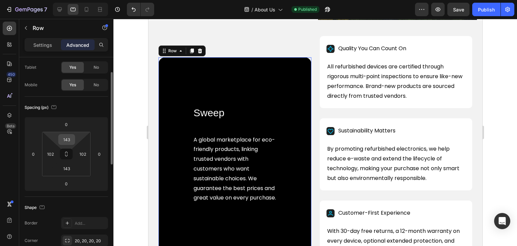
click at [67, 138] on input "143" at bounding box center [66, 139] width 13 height 10
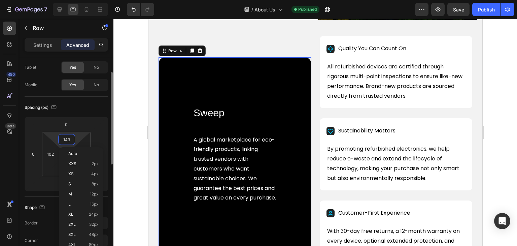
click at [67, 138] on input "143" at bounding box center [66, 139] width 13 height 10
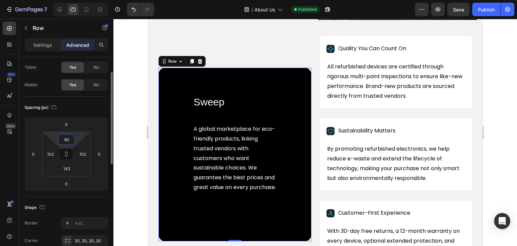
type input "80"
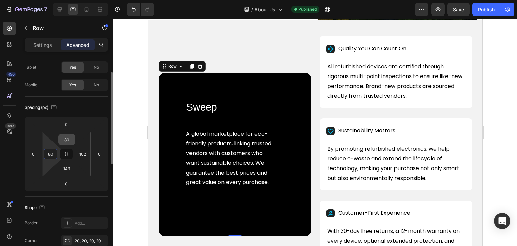
type input "80"
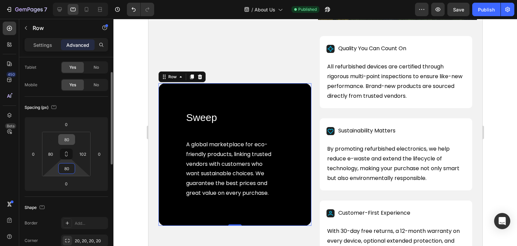
type input "80"
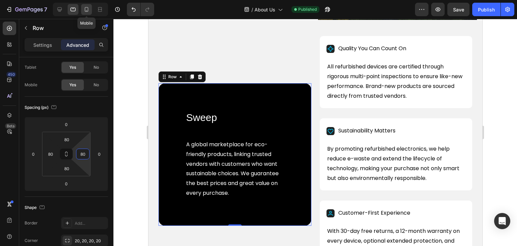
type input "80"
click at [86, 11] on icon at bounding box center [86, 9] width 7 height 7
type input "40"
type input "24"
type input "40"
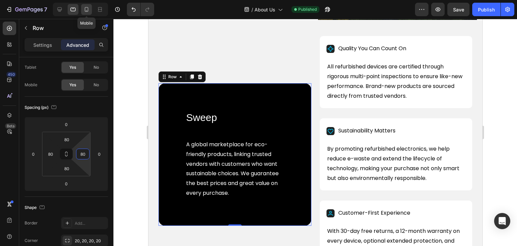
type input "24"
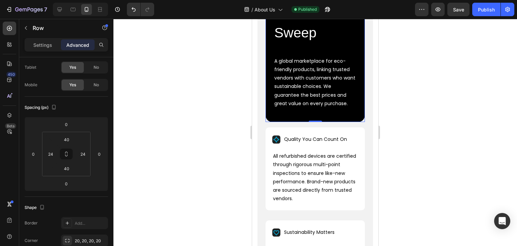
scroll to position [302, 0]
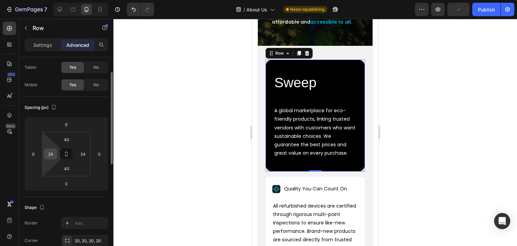
click at [46, 154] on input "24" at bounding box center [50, 154] width 10 height 10
type input "40"
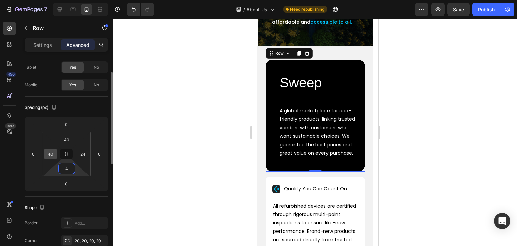
type input "40"
click at [56, 151] on div "40" at bounding box center [50, 153] width 13 height 11
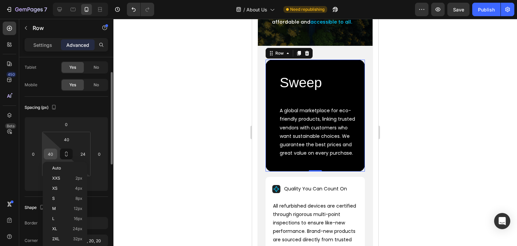
click at [49, 151] on input "40" at bounding box center [50, 154] width 10 height 10
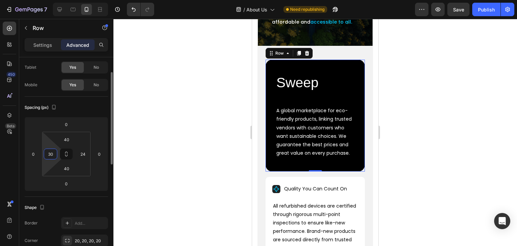
type input "30"
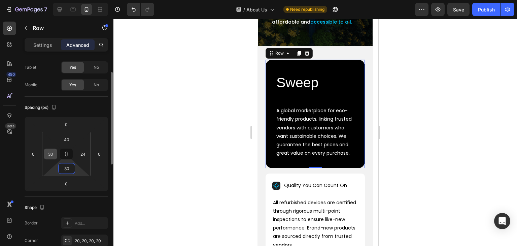
type input "30"
click at [66, 136] on input "40" at bounding box center [66, 139] width 13 height 10
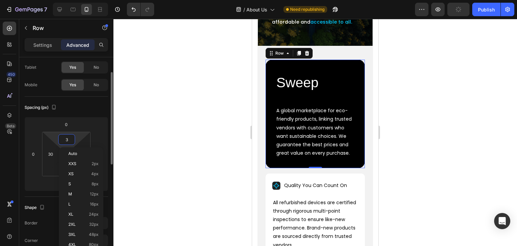
type input "30"
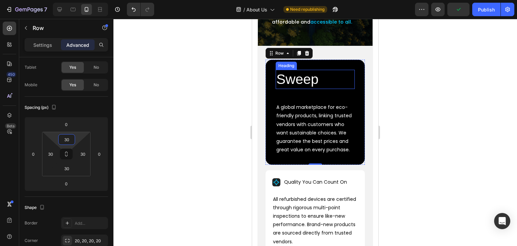
click at [290, 87] on h2 "Sweep" at bounding box center [315, 79] width 79 height 19
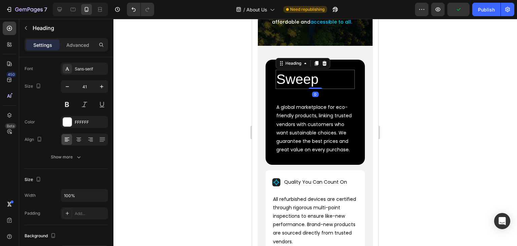
scroll to position [0, 0]
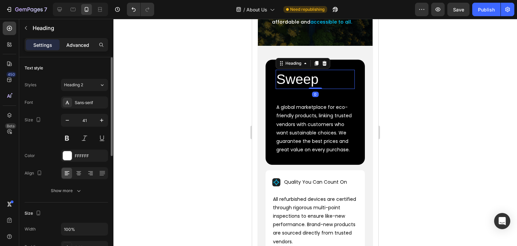
click at [69, 44] on p "Advanced" at bounding box center [77, 44] width 23 height 7
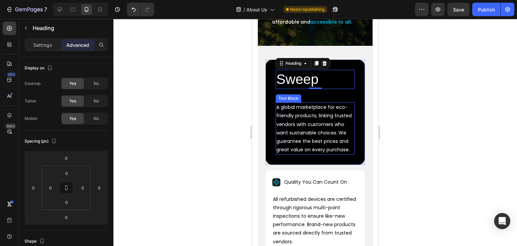
click at [295, 113] on p "A global marketplace for eco-friendly products, linking trusted vendors with cu…" at bounding box center [315, 128] width 78 height 51
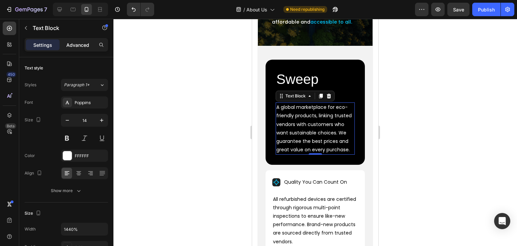
click at [84, 44] on p "Advanced" at bounding box center [77, 44] width 23 height 7
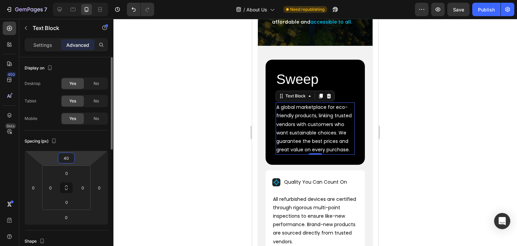
click at [64, 155] on input "40" at bounding box center [66, 158] width 13 height 10
type input "20"
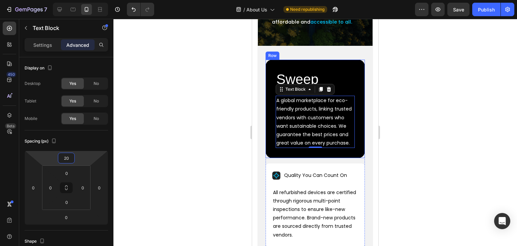
click at [272, 83] on div "Sweep Heading A global marketplace for eco-friendly products, linking trusted v…" at bounding box center [315, 109] width 99 height 99
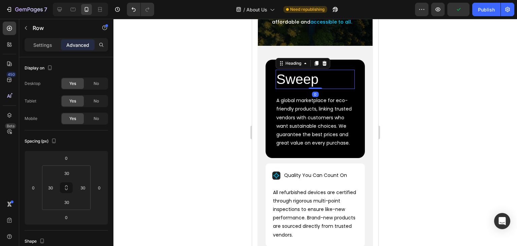
click at [291, 87] on h2 "Sweep" at bounding box center [315, 79] width 79 height 19
click at [51, 46] on p "Settings" at bounding box center [42, 44] width 19 height 7
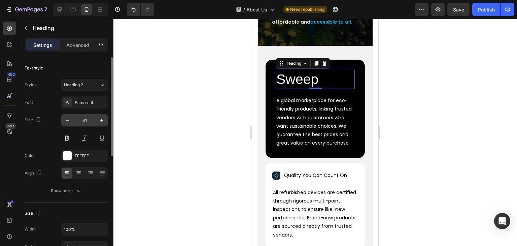
click at [83, 122] on input "41" at bounding box center [84, 120] width 22 height 12
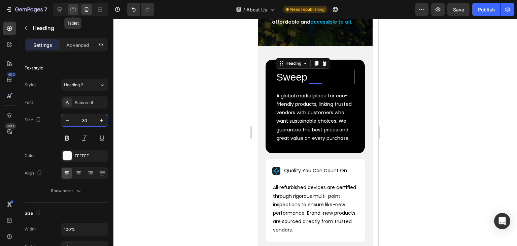
click at [76, 8] on div at bounding box center [73, 9] width 11 height 11
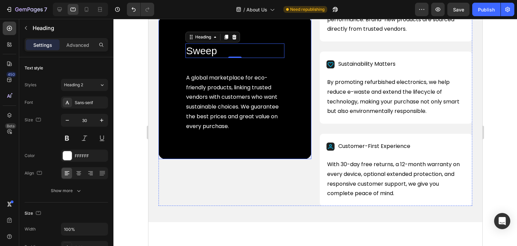
scroll to position [403, 0]
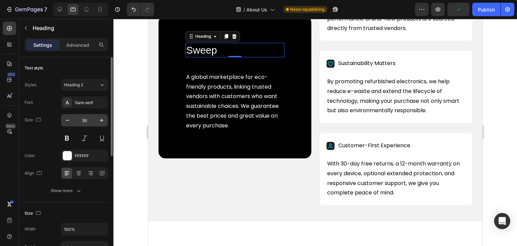
click at [83, 120] on input "30" at bounding box center [84, 120] width 22 height 12
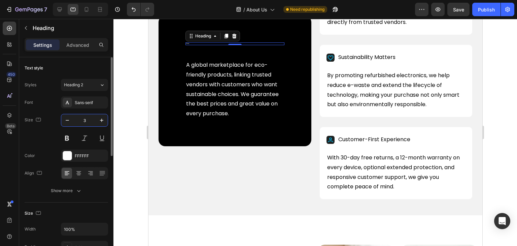
type input "34"
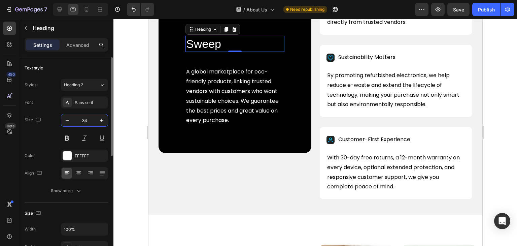
scroll to position [403, 0]
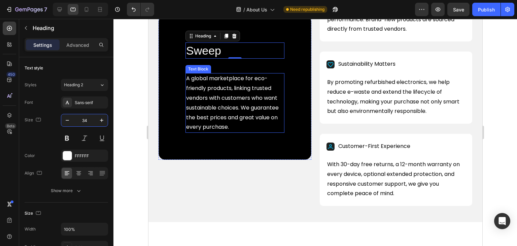
click at [193, 77] on p "A global marketplace for eco-friendly products, linking trusted vendors with cu…" at bounding box center [235, 103] width 98 height 58
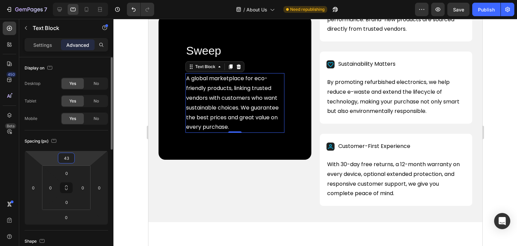
click at [66, 158] on input "43" at bounding box center [66, 158] width 13 height 10
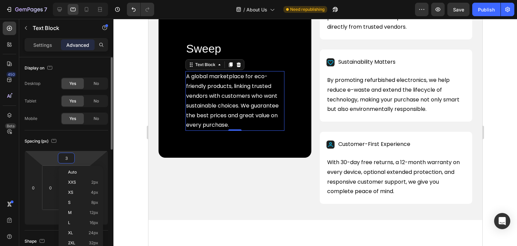
type input "30"
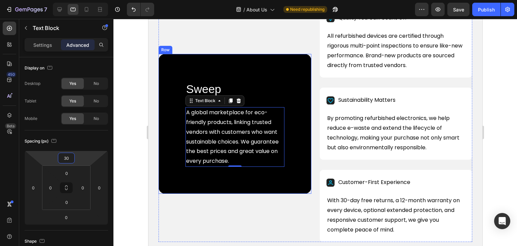
scroll to position [304, 0]
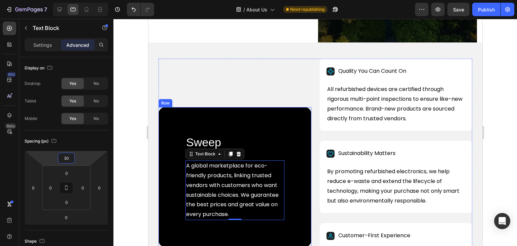
click at [175, 143] on div "Sweep Heading A global marketplace for eco-friendly products, linking trusted v…" at bounding box center [234, 177] width 153 height 140
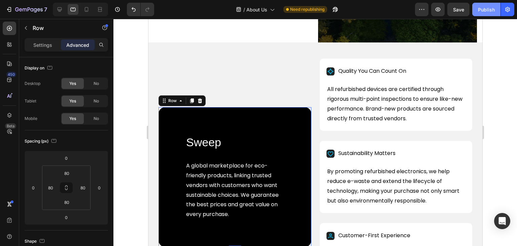
click at [479, 11] on div "Publish" at bounding box center [486, 9] width 17 height 7
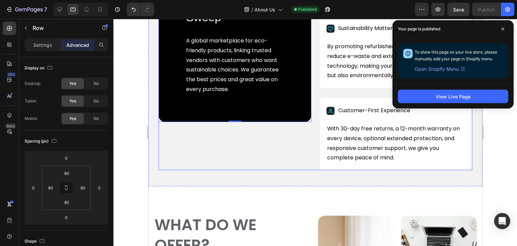
scroll to position [573, 0]
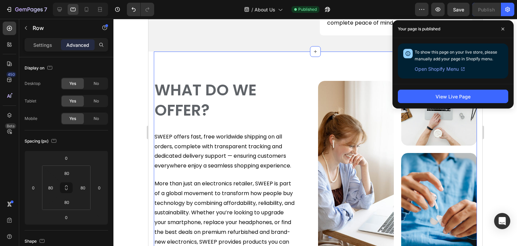
click at [188, 62] on div "WHAT DO WE OFFER? Heading SWEEP offers fast, free worldwide shipping on all ord…" at bounding box center [315, 171] width 323 height 239
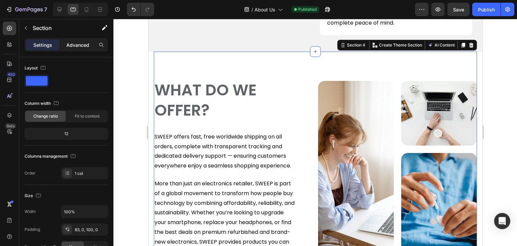
click at [80, 41] on div "Advanced" at bounding box center [78, 44] width 34 height 11
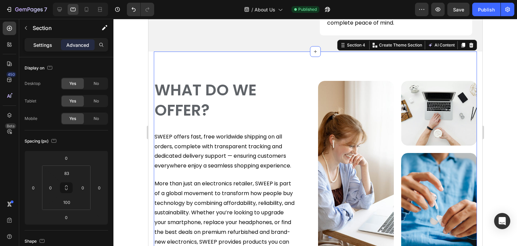
click at [36, 46] on p "Settings" at bounding box center [42, 44] width 19 height 7
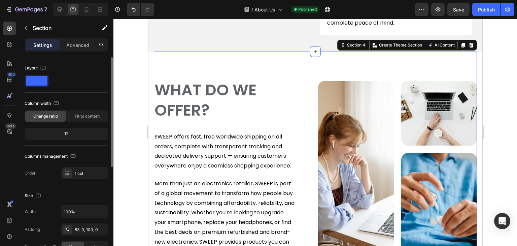
scroll to position [135, 0]
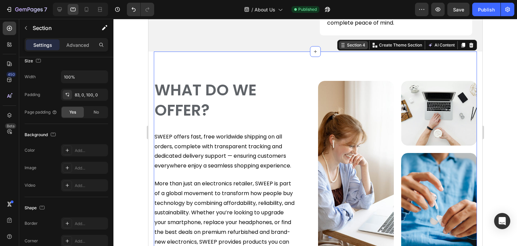
click at [358, 46] on div "Section 4" at bounding box center [355, 45] width 21 height 6
click at [176, 78] on div "WHAT DO WE OFFER? Heading SWEEP offers fast, free worldwide shipping on all ord…" at bounding box center [315, 171] width 323 height 239
click at [355, 46] on div "Section 4" at bounding box center [355, 45] width 21 height 6
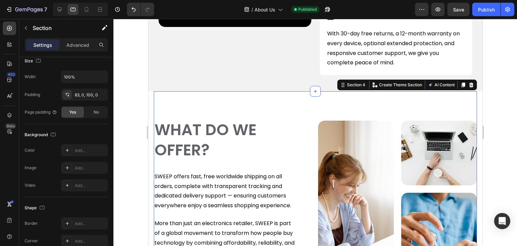
scroll to position [506, 0]
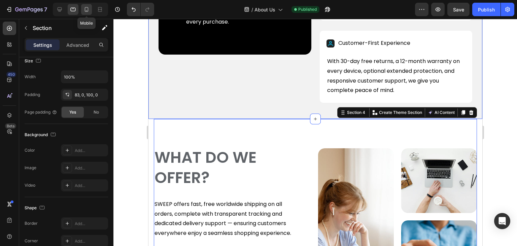
click at [87, 8] on icon at bounding box center [86, 9] width 7 height 7
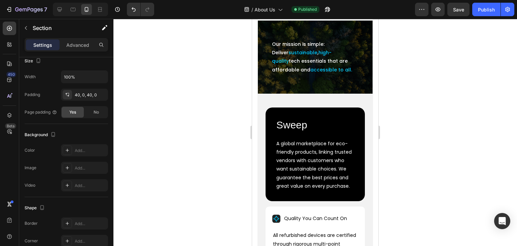
scroll to position [254, 0]
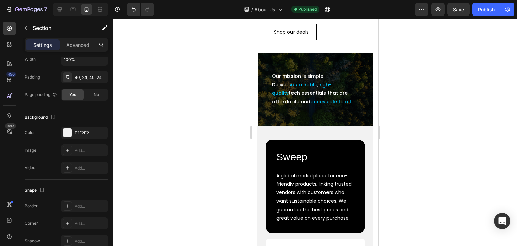
scroll to position [153, 0]
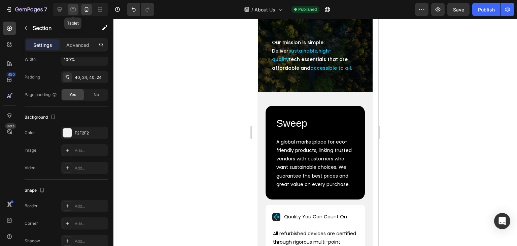
click at [73, 8] on icon at bounding box center [73, 9] width 7 height 7
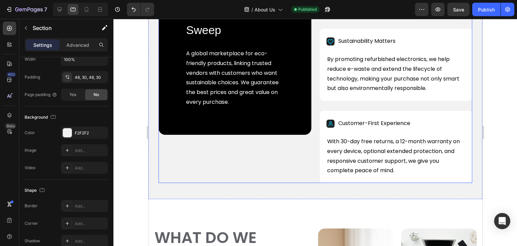
scroll to position [344, 0]
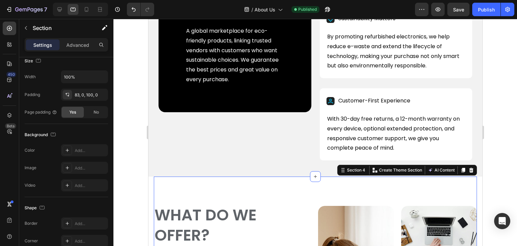
click at [74, 40] on div "Advanced" at bounding box center [78, 44] width 34 height 11
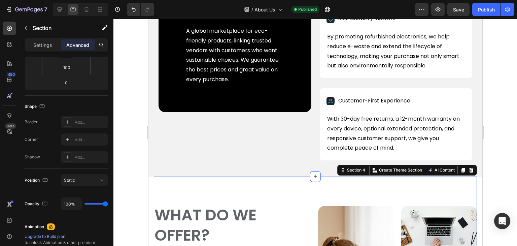
scroll to position [259, 0]
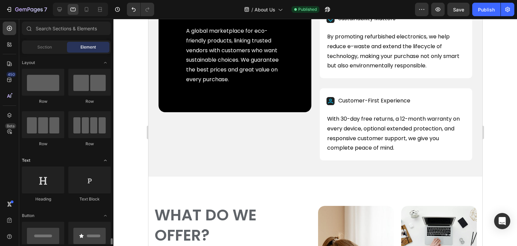
scroll to position [168, 0]
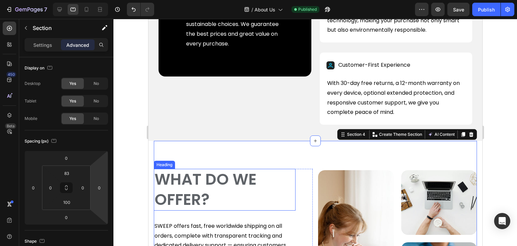
scroll to position [412, 0]
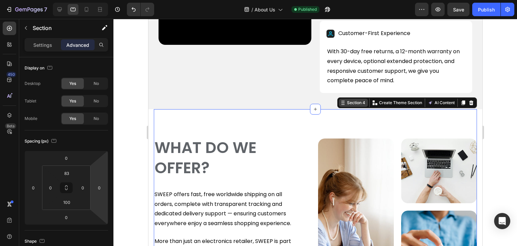
click at [356, 103] on div "Section 4" at bounding box center [355, 103] width 21 height 6
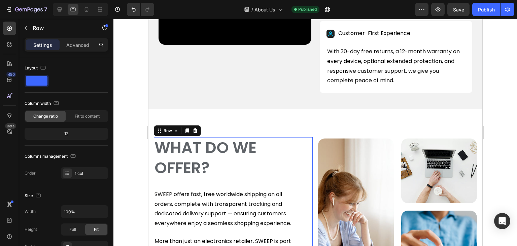
click at [301, 148] on div "WHAT DO WE OFFER? Heading SWEEP offers fast, free worldwide shipping on all ord…" at bounding box center [233, 225] width 159 height 177
click at [89, 46] on p "Advanced" at bounding box center [77, 44] width 23 height 7
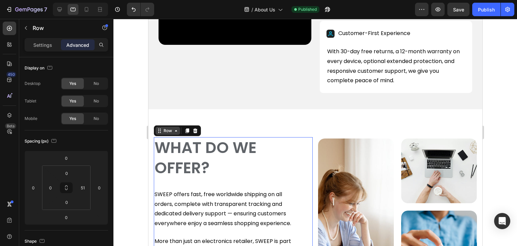
click at [175, 131] on icon at bounding box center [175, 130] width 5 height 5
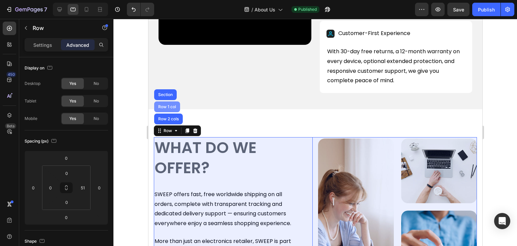
click at [167, 106] on div "Row 1 col" at bounding box center [167, 107] width 21 height 4
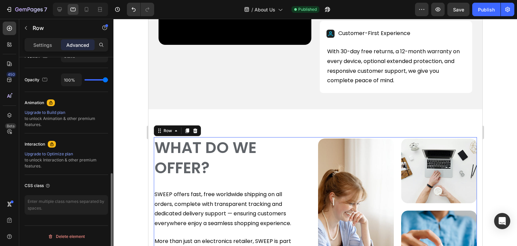
scroll to position [259, 0]
click at [39, 47] on p "Settings" at bounding box center [42, 44] width 19 height 7
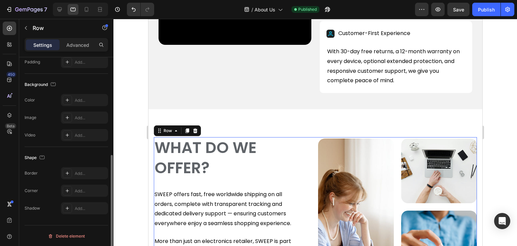
scroll to position [16, 0]
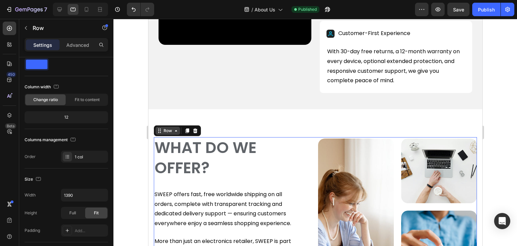
click at [178, 133] on div "Row" at bounding box center [167, 131] width 25 height 8
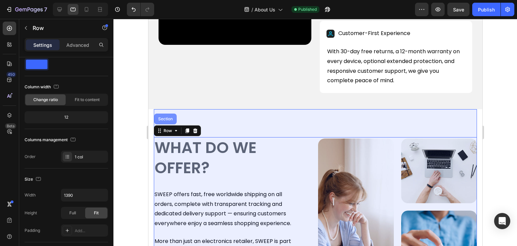
click at [167, 115] on div "Section" at bounding box center [165, 118] width 23 height 11
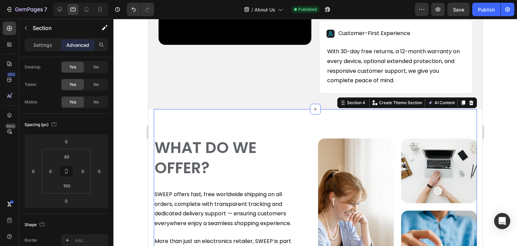
scroll to position [0, 0]
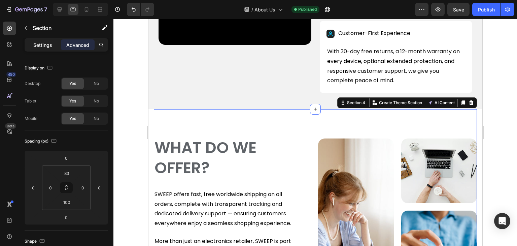
click at [41, 40] on div "Settings" at bounding box center [43, 44] width 34 height 11
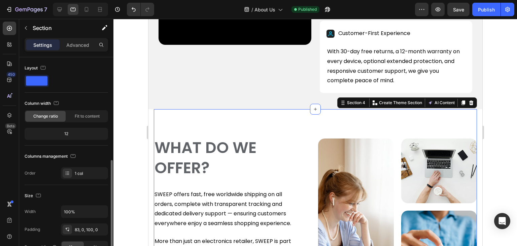
scroll to position [101, 0]
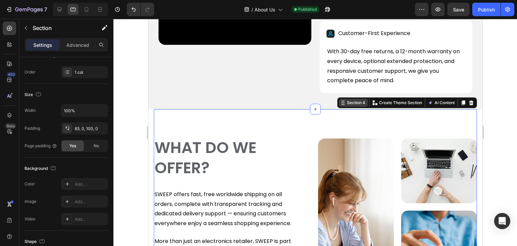
click at [354, 102] on div "Section 4" at bounding box center [355, 103] width 21 height 6
click at [77, 44] on p "Advanced" at bounding box center [77, 44] width 23 height 7
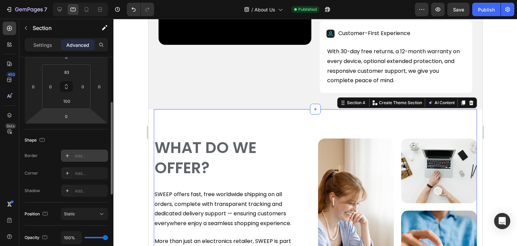
scroll to position [202, 0]
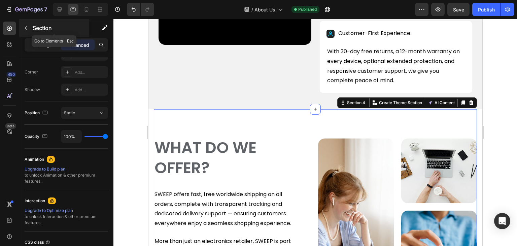
click at [27, 25] on button "button" at bounding box center [26, 28] width 11 height 11
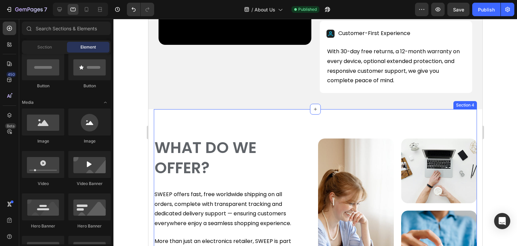
click at [460, 102] on div "Section 4" at bounding box center [465, 105] width 21 height 6
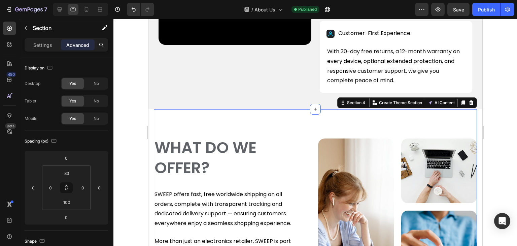
click at [467, 117] on div "WHAT DO WE OFFER? Heading SWEEP offers fast, free worldwide shipping on all ord…" at bounding box center [315, 228] width 323 height 239
click at [468, 114] on div "WHAT DO WE OFFER? Heading SWEEP offers fast, free worldwide shipping on all ord…" at bounding box center [315, 228] width 323 height 239
click at [39, 41] on p "Settings" at bounding box center [42, 44] width 19 height 7
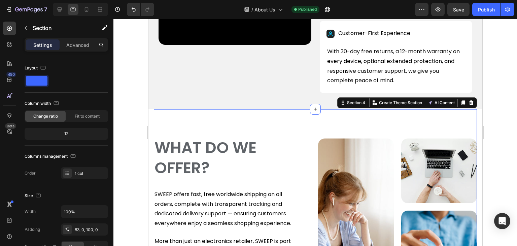
scroll to position [168, 0]
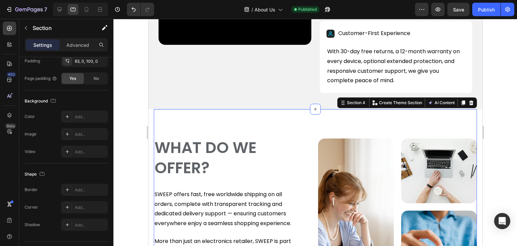
click at [152, 120] on section "WHAT DO WE OFFER? Heading SWEEP offers fast, free worldwide shipping on all ord…" at bounding box center [315, 228] width 334 height 239
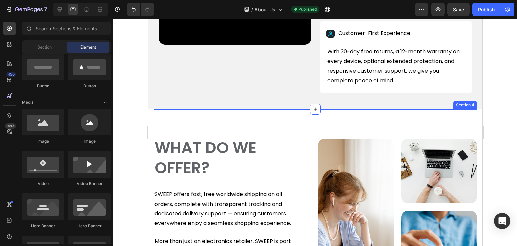
click at [161, 114] on div "WHAT DO WE OFFER? Heading SWEEP offers fast, free worldwide shipping on all ord…" at bounding box center [315, 228] width 323 height 239
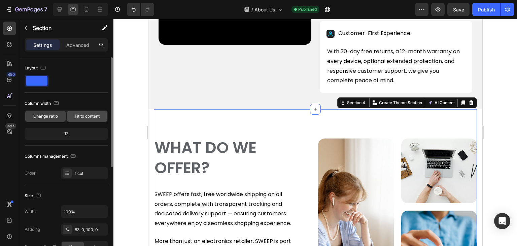
click at [81, 115] on span "Fit to content" at bounding box center [87, 116] width 25 height 6
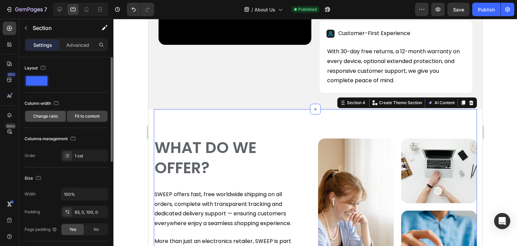
click at [38, 116] on span "Change ratio" at bounding box center [45, 116] width 25 height 6
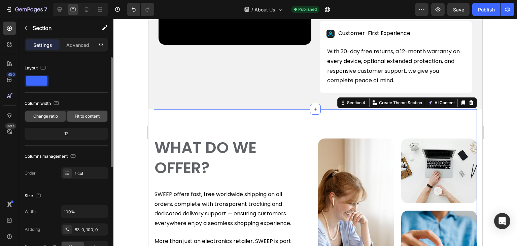
click at [86, 114] on span "Fit to content" at bounding box center [87, 116] width 25 height 6
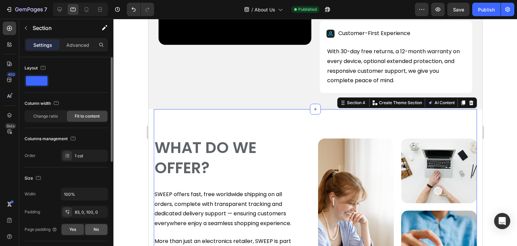
click at [91, 228] on div "No" at bounding box center [96, 229] width 22 height 11
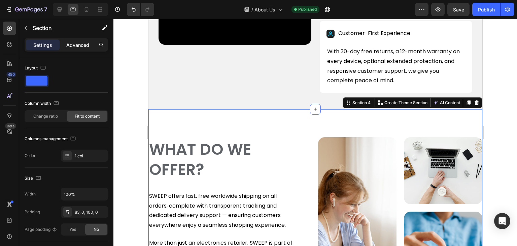
click at [72, 47] on p "Advanced" at bounding box center [77, 44] width 23 height 7
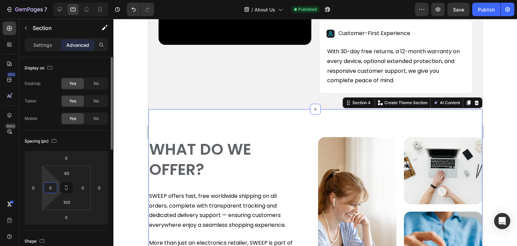
click at [47, 184] on input "0" at bounding box center [50, 187] width 10 height 10
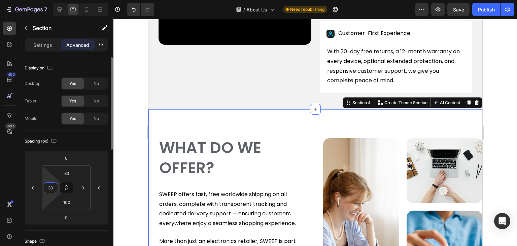
type input "0"
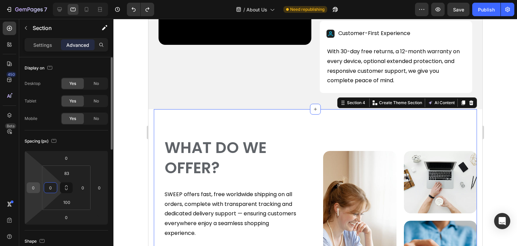
click at [35, 186] on input "0" at bounding box center [33, 187] width 10 height 10
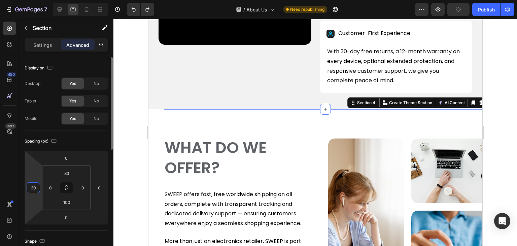
type input "30"
type input "3"
type input "0"
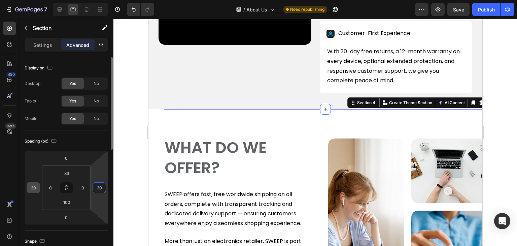
type input "0"
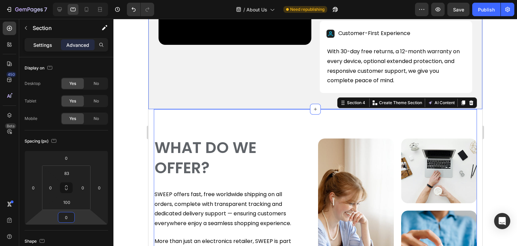
click at [44, 43] on p "Settings" at bounding box center [42, 44] width 19 height 7
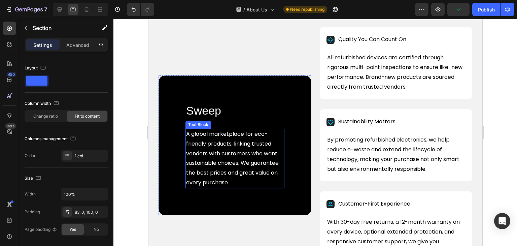
scroll to position [176, 0]
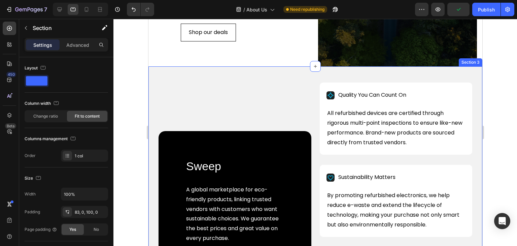
click at [252, 84] on div "Sweep Heading A global marketplace for eco-friendly products, linking trusted v…" at bounding box center [315, 200] width 334 height 269
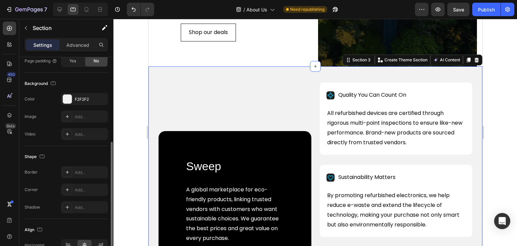
scroll to position [101, 0]
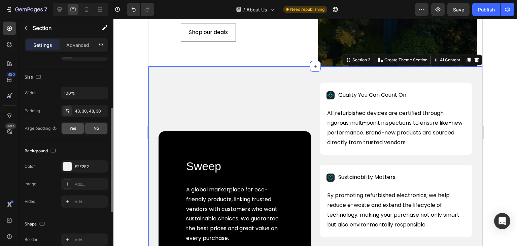
click at [73, 128] on span "Yes" at bounding box center [72, 128] width 7 height 6
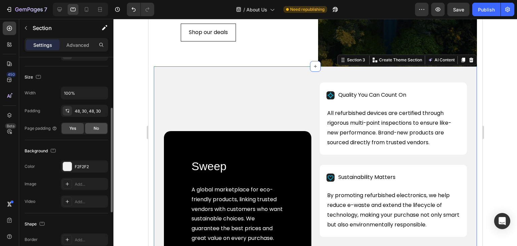
click at [92, 127] on div "No" at bounding box center [96, 128] width 22 height 11
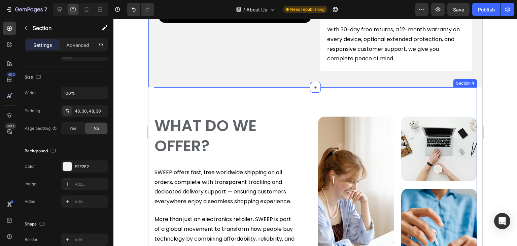
scroll to position [445, 0]
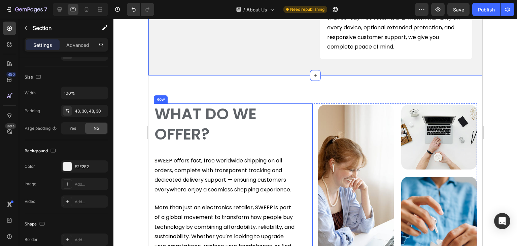
click at [308, 107] on div "WHAT DO WE OFFER? Heading SWEEP offers fast, free worldwide shipping on all ord…" at bounding box center [233, 191] width 159 height 177
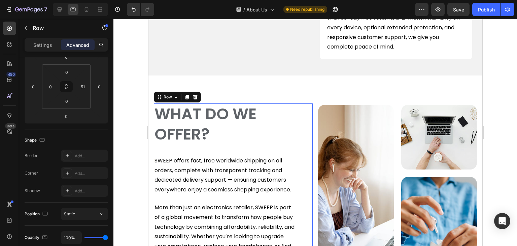
scroll to position [0, 0]
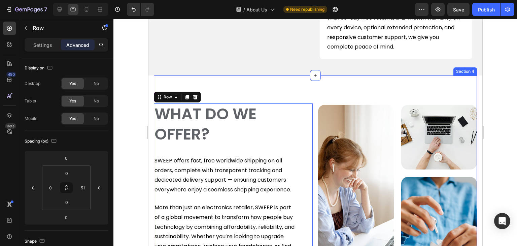
click at [195, 84] on div "WHAT DO WE OFFER? Heading SWEEP offers fast, free worldwide shipping on all ord…" at bounding box center [315, 194] width 323 height 239
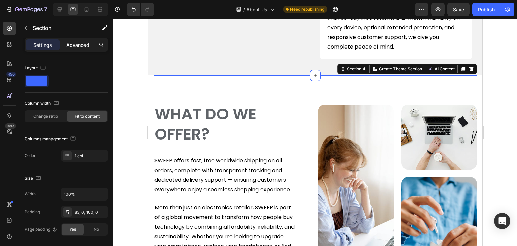
click at [78, 46] on p "Advanced" at bounding box center [77, 44] width 23 height 7
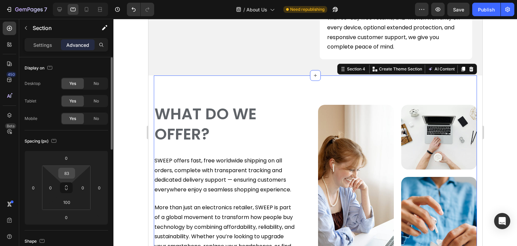
click at [66, 172] on input "83" at bounding box center [66, 173] width 13 height 10
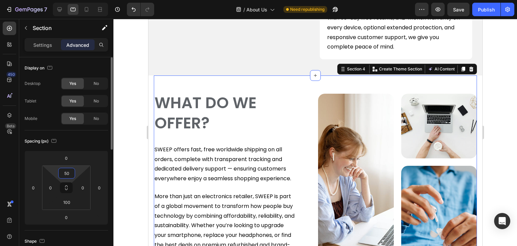
type input "50"
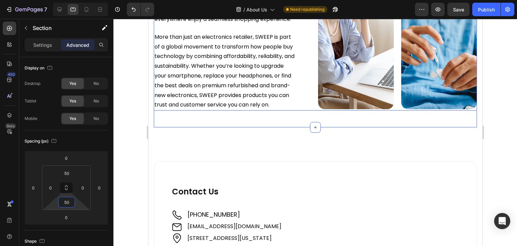
scroll to position [614, 0]
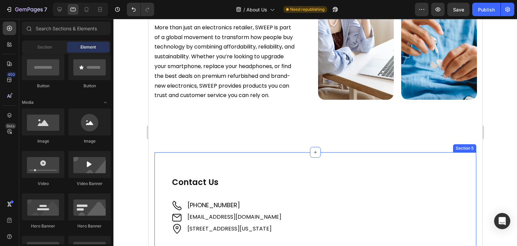
click at [250, 175] on div "Contact Us Heading Image [PHONE_NUMBER] Text Block Image [EMAIL_ADDRESS][DOMAIN…" at bounding box center [315, 202] width 323 height 100
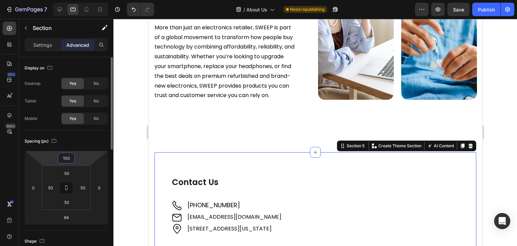
click at [66, 158] on input "100" at bounding box center [66, 158] width 13 height 10
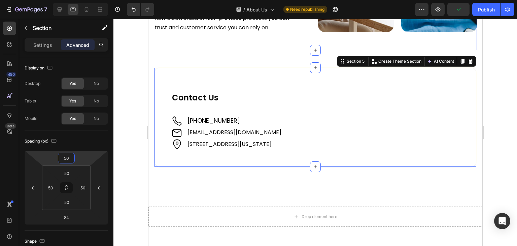
scroll to position [782, 0]
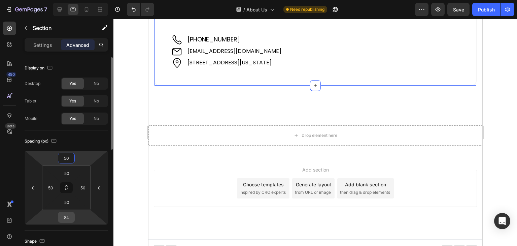
type input "50"
click at [66, 217] on input "84" at bounding box center [66, 217] width 13 height 10
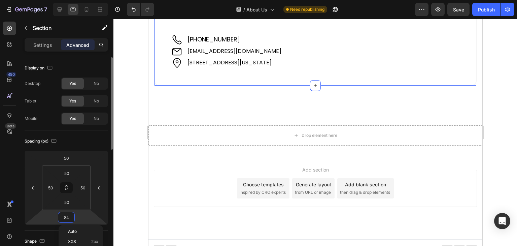
click at [66, 217] on input "84" at bounding box center [66, 217] width 13 height 10
click at [78, 0] on html "7 / About Us Need republishing Preview Save Publish 450 Beta Sections(18) Eleme…" at bounding box center [258, 0] width 517 height 0
click at [63, 217] on input "84" at bounding box center [66, 217] width 13 height 10
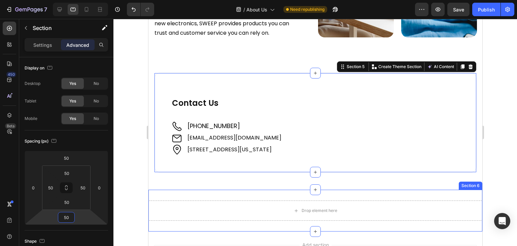
scroll to position [664, 0]
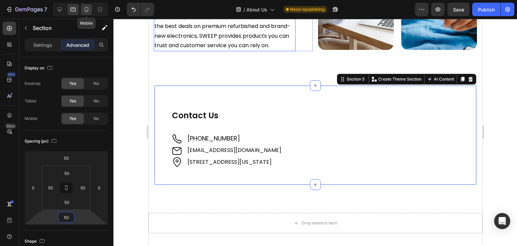
type input "50"
click at [87, 11] on icon at bounding box center [86, 9] width 7 height 7
type input "40"
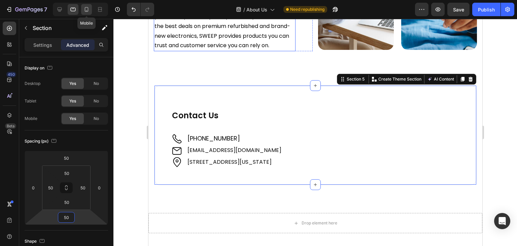
type input "24"
type input "40"
type input "24"
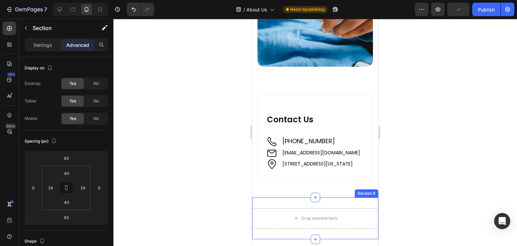
scroll to position [1068, 0]
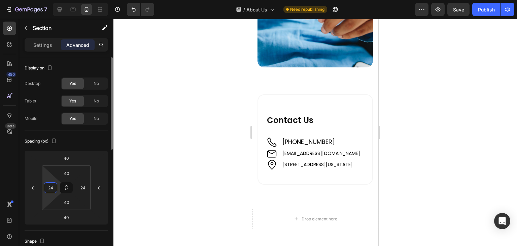
click at [48, 188] on input "24" at bounding box center [50, 187] width 10 height 10
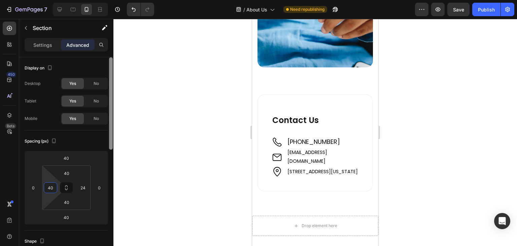
type input "40"
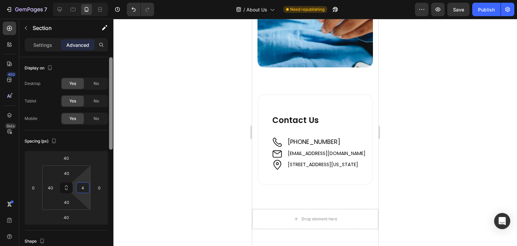
type input "40"
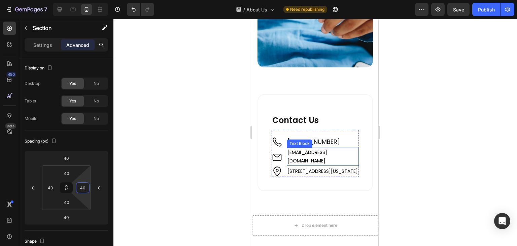
click at [323, 149] on link "[EMAIL_ADDRESS][DOMAIN_NAME]" at bounding box center [308, 156] width 40 height 15
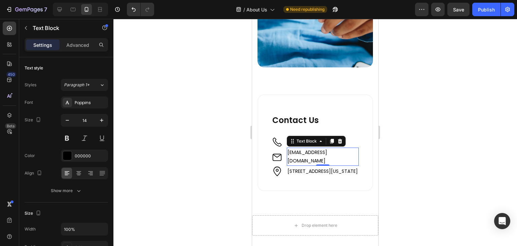
click at [323, 149] on link "[EMAIL_ADDRESS][DOMAIN_NAME]" at bounding box center [308, 156] width 40 height 15
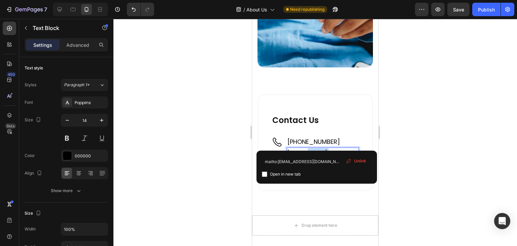
click at [323, 149] on link "[EMAIL_ADDRESS][DOMAIN_NAME]" at bounding box center [308, 156] width 40 height 15
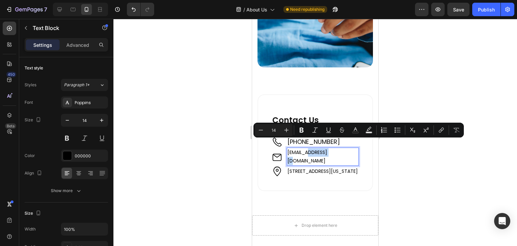
click at [323, 149] on link "[EMAIL_ADDRESS][DOMAIN_NAME]" at bounding box center [308, 156] width 40 height 15
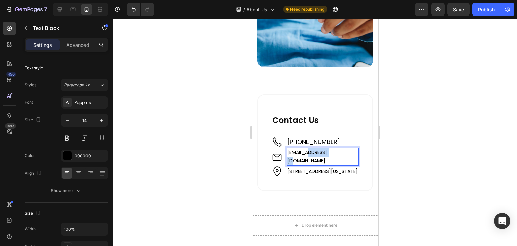
click at [323, 149] on link "[EMAIL_ADDRESS][DOMAIN_NAME]" at bounding box center [308, 156] width 40 height 15
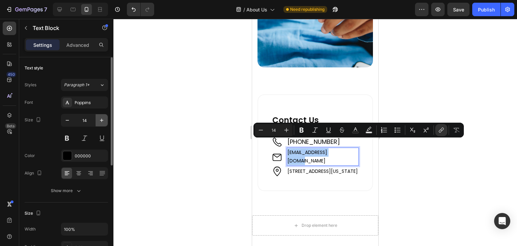
click at [104, 119] on icon "button" at bounding box center [101, 120] width 7 height 7
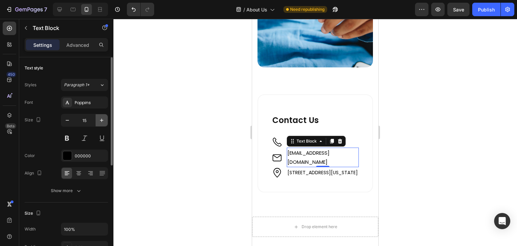
click at [104, 119] on icon "button" at bounding box center [101, 120] width 7 height 7
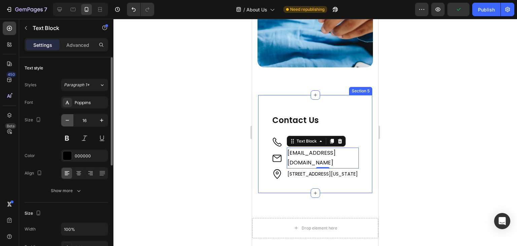
click at [66, 121] on icon "button" at bounding box center [67, 120] width 7 height 7
type input "14"
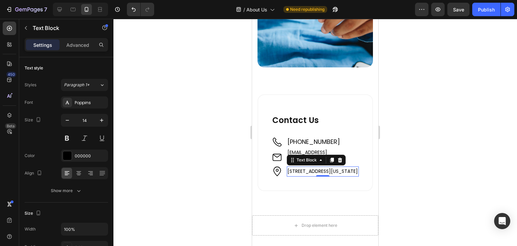
click at [314, 168] on link "[STREET_ADDRESS][US_STATE]" at bounding box center [323, 171] width 70 height 7
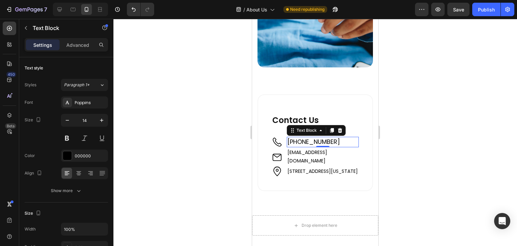
click at [307, 137] on span "[PHONE_NUMBER]" at bounding box center [314, 141] width 53 height 8
click at [317, 137] on span "[PHONE_NUMBER]" at bounding box center [314, 141] width 53 height 8
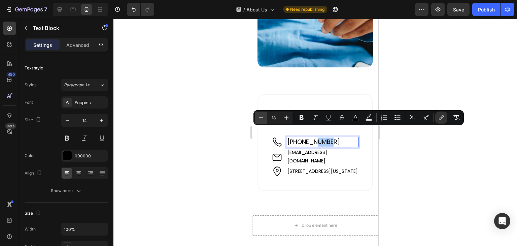
click at [264, 119] on button "Minus" at bounding box center [261, 117] width 12 height 12
click at [263, 118] on icon "Editor contextual toolbar" at bounding box center [261, 117] width 7 height 7
type input "14"
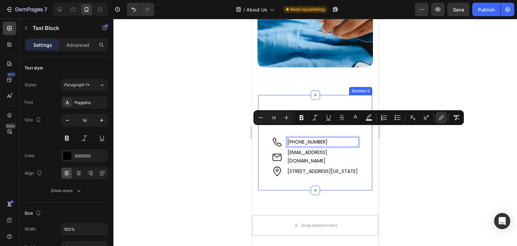
click at [264, 141] on div "Contact Us Heading Image [PHONE_NUMBER] Text Block 0 Image [EMAIL_ADDRESS][DOMA…" at bounding box center [315, 142] width 115 height 97
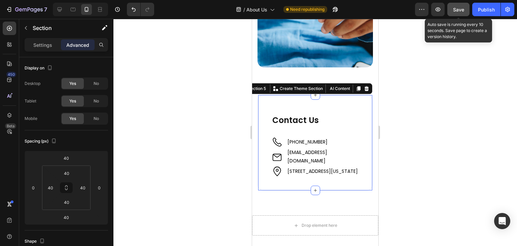
click at [465, 10] on button "Save" at bounding box center [458, 9] width 22 height 13
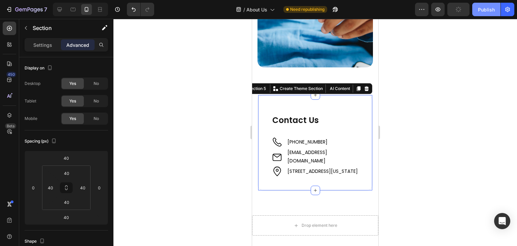
click at [490, 8] on div "Publish" at bounding box center [486, 9] width 17 height 7
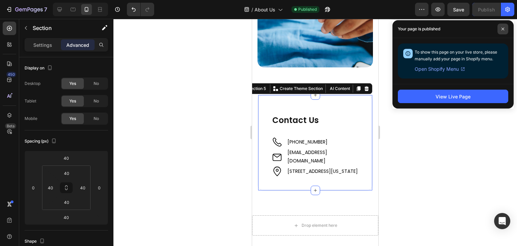
click at [503, 30] on icon at bounding box center [502, 28] width 3 height 3
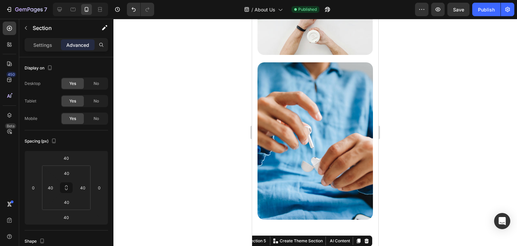
scroll to position [900, 0]
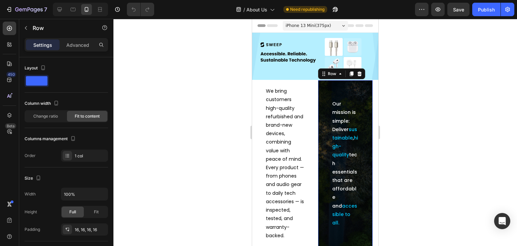
click at [324, 86] on div "Our mission is simple: Deliver sustainable , high-quality tech essentials that …" at bounding box center [346, 179] width 44 height 187
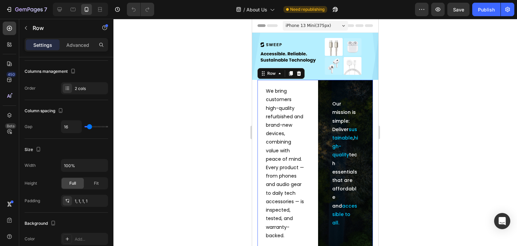
click at [304, 84] on div "We bring customers high-quality refurbished and brand-new devices, combining va…" at bounding box center [285, 179] width 55 height 198
click at [99, 198] on icon "button" at bounding box center [100, 200] width 5 height 5
click at [279, 74] on div "Row" at bounding box center [271, 73] width 25 height 8
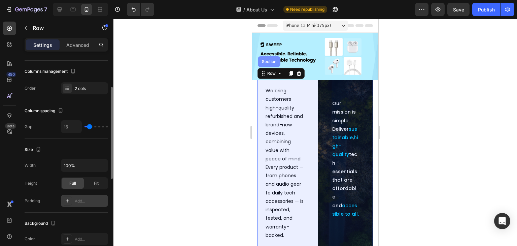
click at [267, 61] on div "Section" at bounding box center [269, 62] width 17 height 4
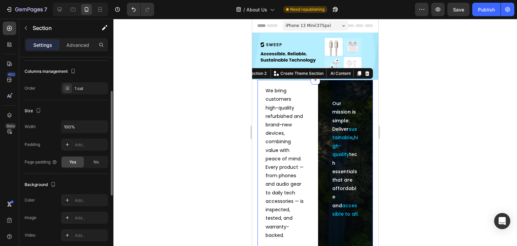
scroll to position [0, 0]
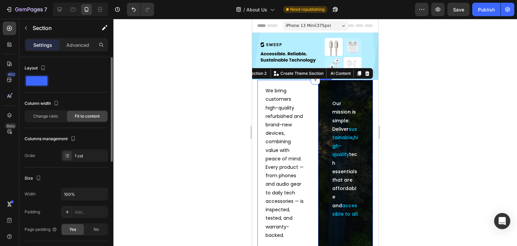
click at [326, 85] on div "Our mission is simple: Deliver sustainable , high-quality tech essentials that …" at bounding box center [346, 178] width 44 height 187
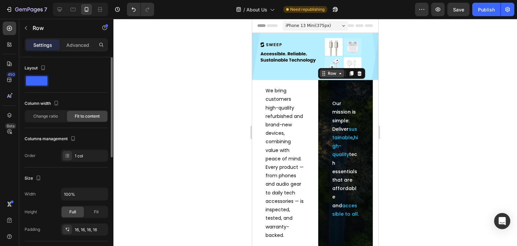
click at [330, 74] on div "Row" at bounding box center [332, 73] width 11 height 6
click at [77, 42] on p "Advanced" at bounding box center [77, 44] width 23 height 7
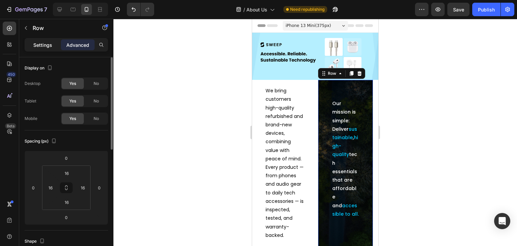
click at [39, 46] on p "Settings" at bounding box center [42, 44] width 19 height 7
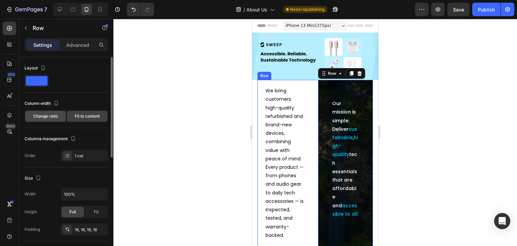
click at [50, 118] on span "Change ratio" at bounding box center [45, 116] width 25 height 6
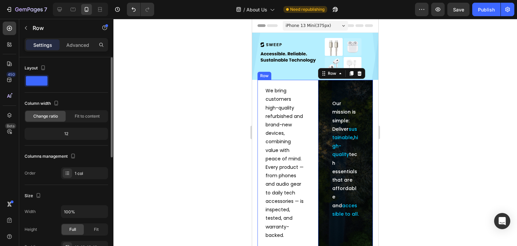
click at [50, 118] on span "Change ratio" at bounding box center [45, 116] width 25 height 6
click at [93, 115] on span "Fit to content" at bounding box center [87, 116] width 25 height 6
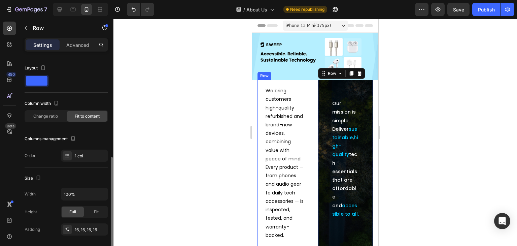
scroll to position [67, 0]
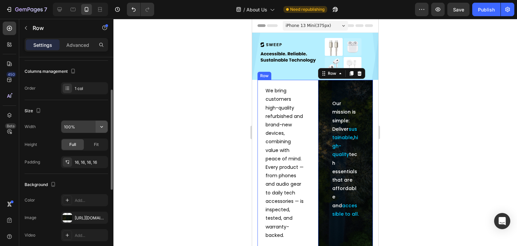
click at [102, 128] on icon "button" at bounding box center [101, 126] width 7 height 7
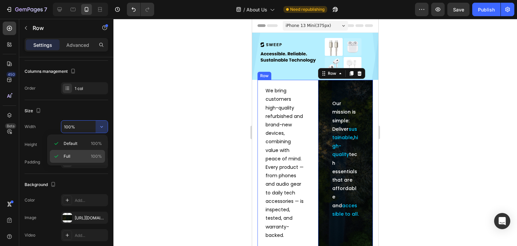
click at [85, 156] on p "Full 100%" at bounding box center [83, 156] width 38 height 6
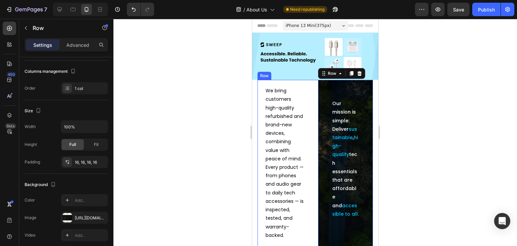
click at [36, 44] on p "Settings" at bounding box center [42, 44] width 19 height 7
click at [66, 43] on div "Advanced" at bounding box center [78, 44] width 34 height 11
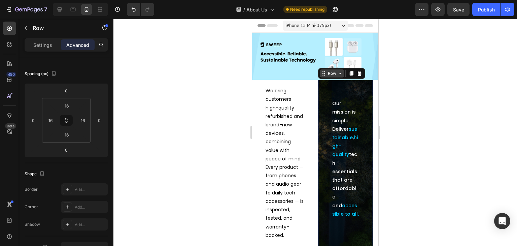
click at [334, 72] on div "Row" at bounding box center [332, 73] width 11 height 6
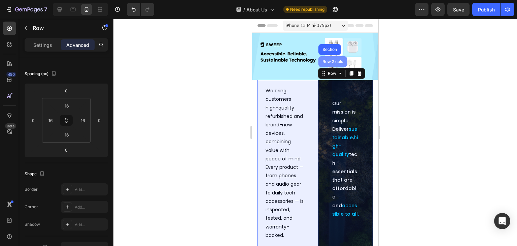
click at [325, 60] on div "Row 2 cols" at bounding box center [332, 62] width 23 height 4
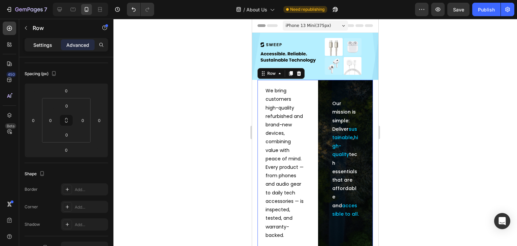
click at [42, 46] on p "Settings" at bounding box center [42, 44] width 19 height 7
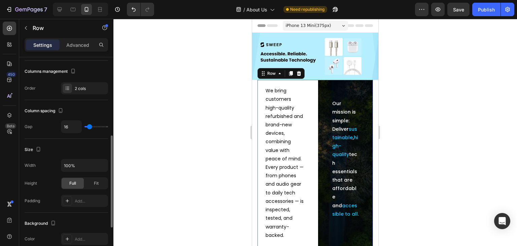
scroll to position [135, 0]
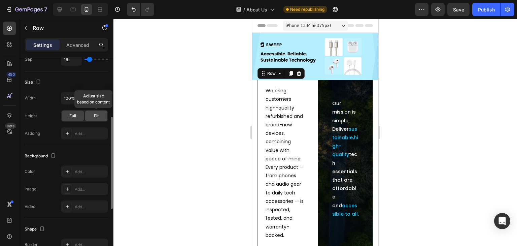
click at [92, 112] on div "Fit" at bounding box center [96, 115] width 22 height 11
click at [76, 112] on div "Full" at bounding box center [73, 115] width 22 height 11
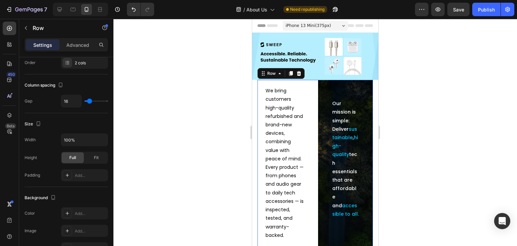
scroll to position [0, 0]
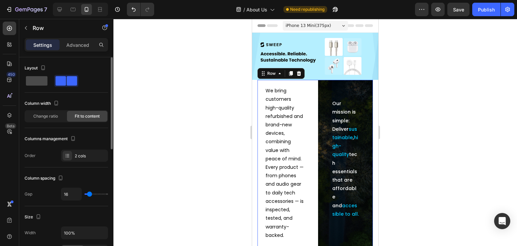
click at [39, 81] on span at bounding box center [37, 80] width 22 height 9
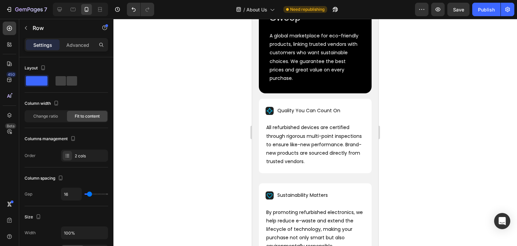
scroll to position [303, 0]
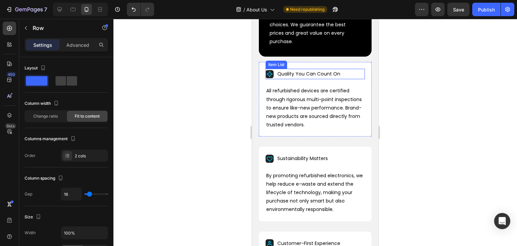
click at [303, 74] on p "Quality You Can Count On" at bounding box center [308, 74] width 63 height 8
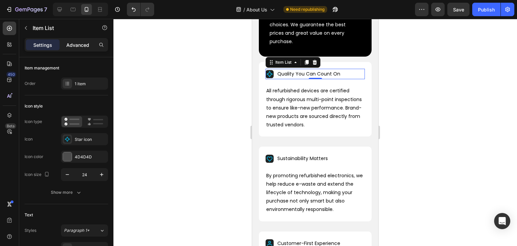
click at [78, 39] on div "Advanced" at bounding box center [78, 44] width 34 height 11
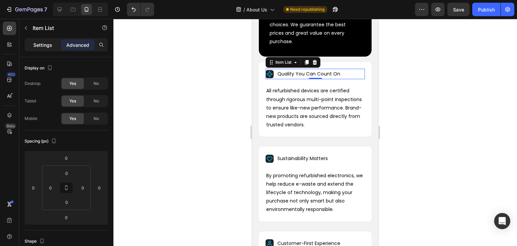
click at [44, 45] on p "Settings" at bounding box center [42, 44] width 19 height 7
type input "8"
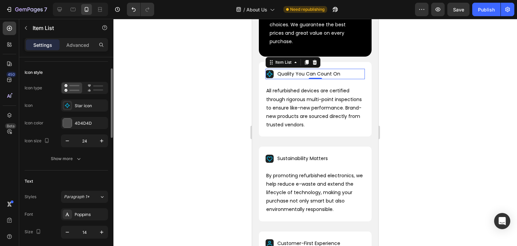
scroll to position [135, 0]
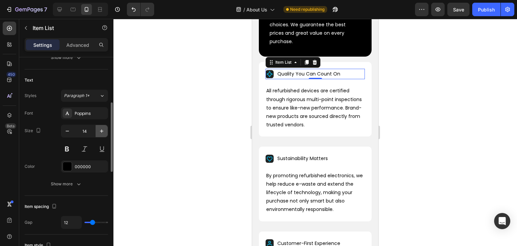
click at [99, 132] on icon "button" at bounding box center [101, 131] width 7 height 7
type input "16"
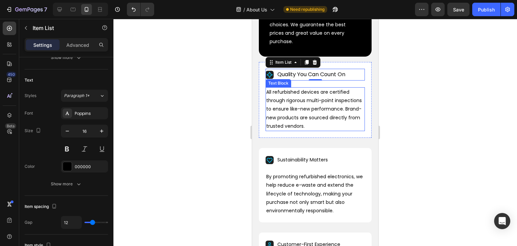
click at [284, 109] on p "All refurbished devices are certified through rigorous multi-point inspections …" at bounding box center [315, 109] width 98 height 42
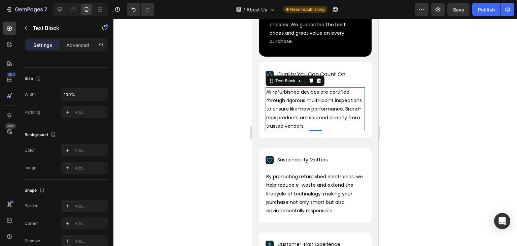
scroll to position [0, 0]
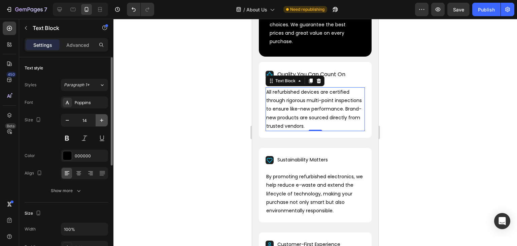
click at [98, 119] on button "button" at bounding box center [102, 120] width 12 height 12
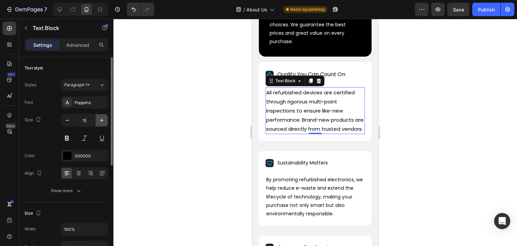
click at [98, 119] on button "button" at bounding box center [102, 120] width 12 height 12
type input "16"
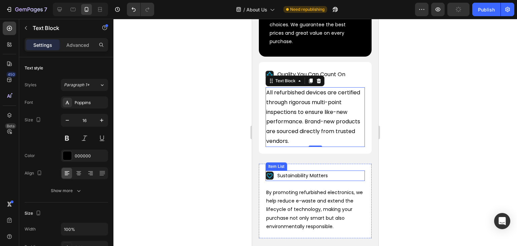
click at [307, 174] on p "Sustainability Matters" at bounding box center [302, 175] width 51 height 8
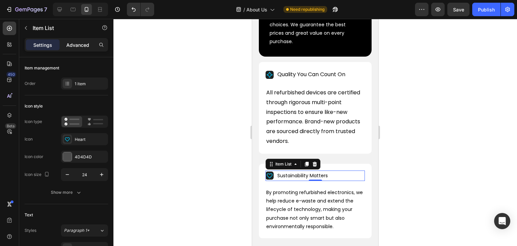
click at [83, 44] on p "Advanced" at bounding box center [77, 44] width 23 height 7
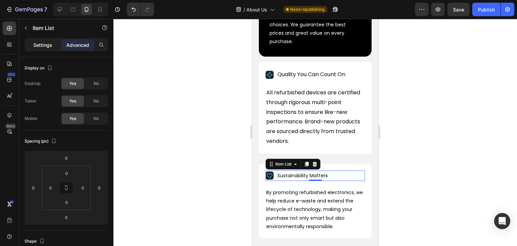
click at [39, 42] on p "Settings" at bounding box center [42, 44] width 19 height 7
type input "8"
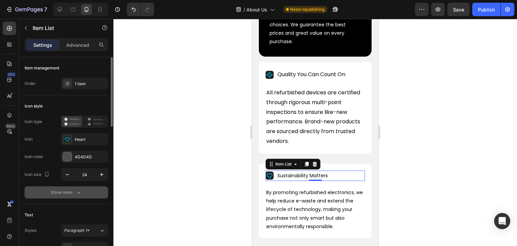
scroll to position [135, 0]
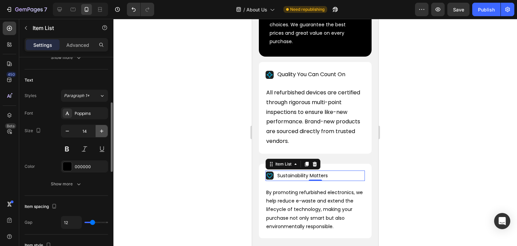
click at [97, 129] on button "button" at bounding box center [102, 131] width 12 height 12
type input "16"
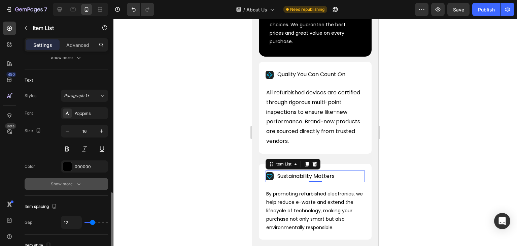
scroll to position [202, 0]
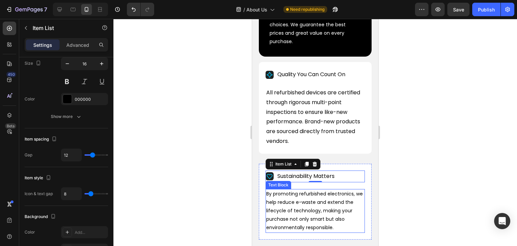
click at [307, 214] on p "By promoting refurbished electronics, we help reduce e-waste and extend the lif…" at bounding box center [315, 211] width 98 height 42
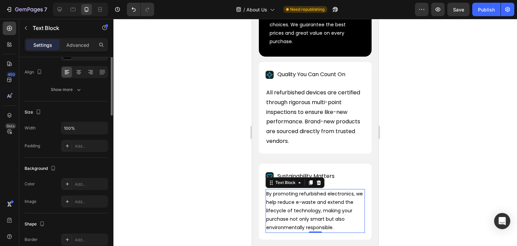
scroll to position [0, 0]
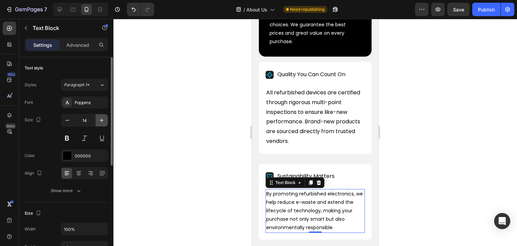
click at [101, 119] on icon "button" at bounding box center [101, 120] width 7 height 7
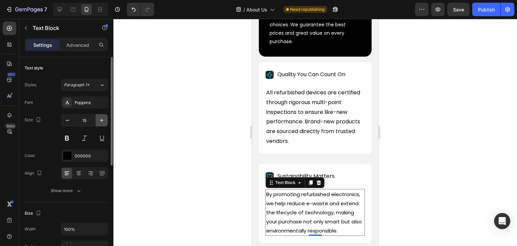
click at [101, 119] on icon "button" at bounding box center [101, 120] width 7 height 7
type input "16"
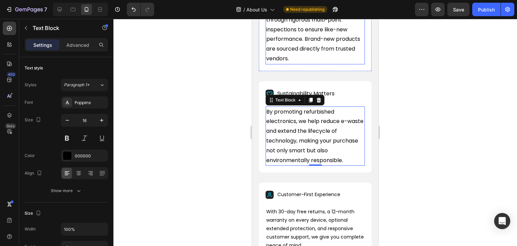
scroll to position [438, 0]
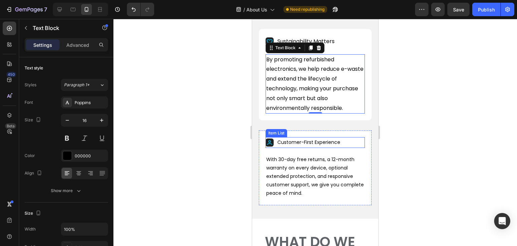
click at [294, 143] on p "Customer-First Experience" at bounding box center [308, 142] width 63 height 8
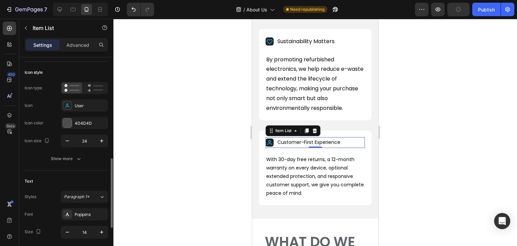
scroll to position [135, 0]
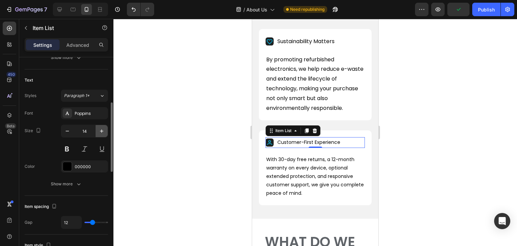
click at [98, 133] on icon "button" at bounding box center [101, 131] width 7 height 7
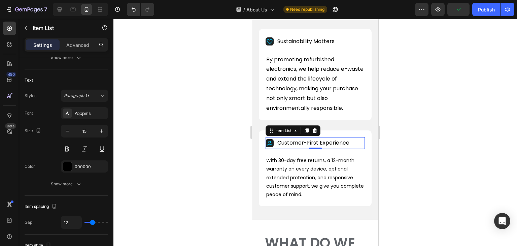
type input "16"
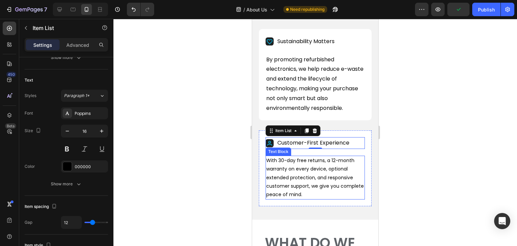
click at [287, 175] on p "With 30-day free returns, a 12-month warranty on every device, optional extende…" at bounding box center [315, 177] width 98 height 42
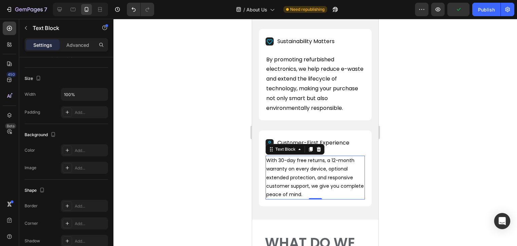
scroll to position [0, 0]
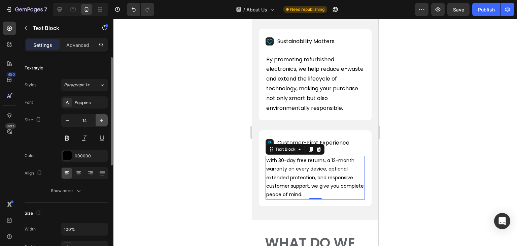
click at [103, 116] on button "button" at bounding box center [102, 120] width 12 height 12
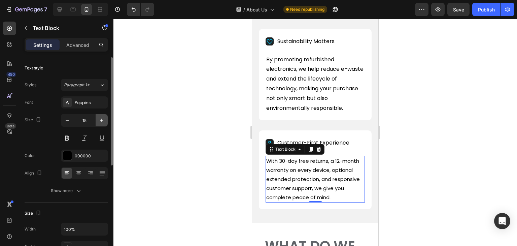
click at [103, 116] on button "button" at bounding box center [102, 120] width 12 height 12
type input "16"
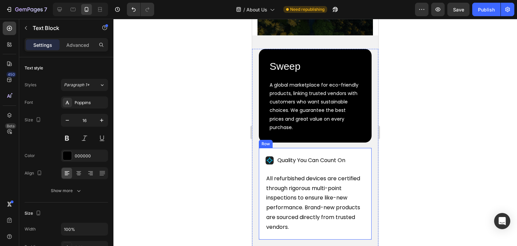
scroll to position [202, 0]
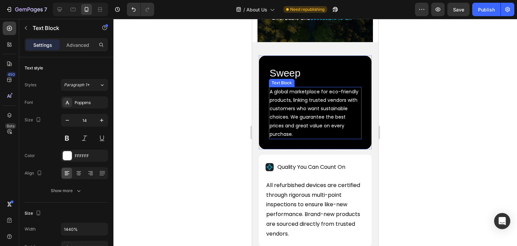
click at [279, 113] on p "A global marketplace for eco-friendly products, linking trusted vendors with cu…" at bounding box center [315, 113] width 91 height 51
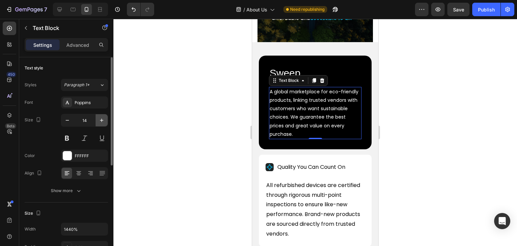
click at [100, 118] on icon "button" at bounding box center [101, 120] width 7 height 7
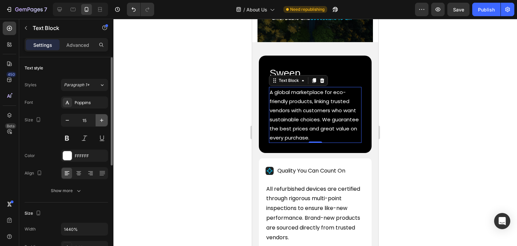
click at [100, 118] on icon "button" at bounding box center [101, 120] width 7 height 7
type input "16"
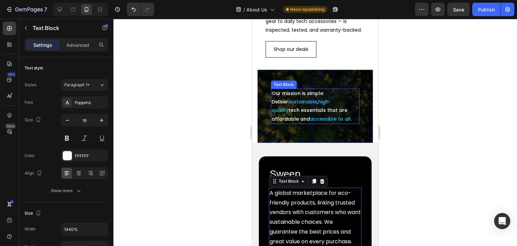
scroll to position [101, 0]
click at [295, 105] on span "sustainable" at bounding box center [302, 102] width 29 height 7
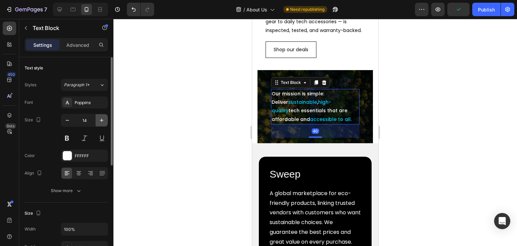
click at [96, 118] on button "button" at bounding box center [102, 120] width 12 height 12
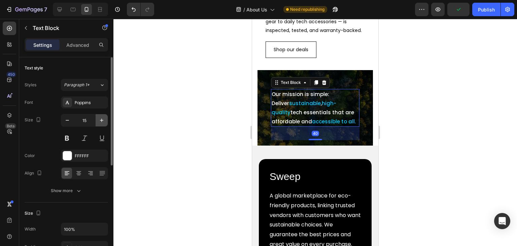
click at [96, 118] on button "button" at bounding box center [102, 120] width 12 height 12
type input "16"
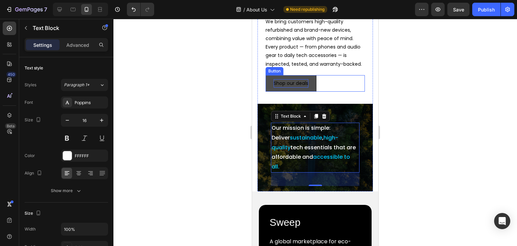
scroll to position [0, 0]
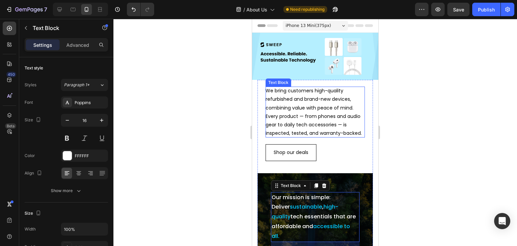
click at [292, 111] on p "We bring customers high-quality refurbished and brand-new devices, combining va…" at bounding box center [315, 112] width 99 height 51
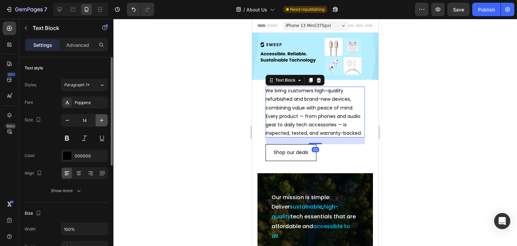
click at [101, 118] on icon "button" at bounding box center [101, 120] width 7 height 7
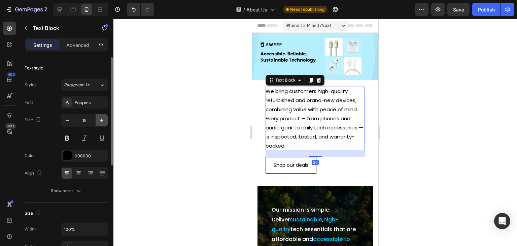
click at [101, 118] on icon "button" at bounding box center [101, 120] width 7 height 7
type input "16"
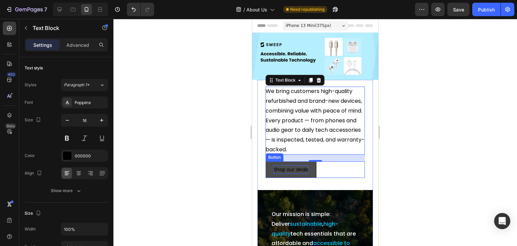
click at [284, 174] on p "Shop our deals" at bounding box center [291, 169] width 35 height 8
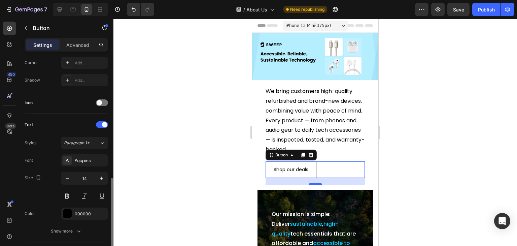
scroll to position [202, 0]
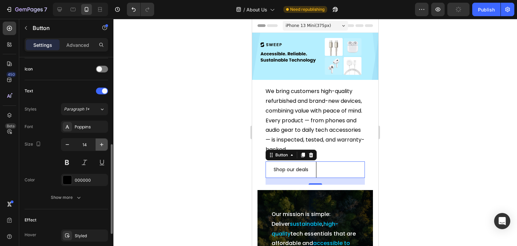
click at [103, 141] on icon "button" at bounding box center [101, 144] width 7 height 7
type input "16"
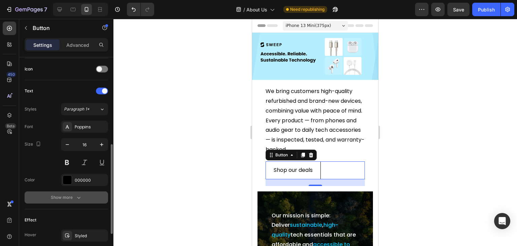
click at [73, 194] on div "Show more" at bounding box center [66, 197] width 31 height 7
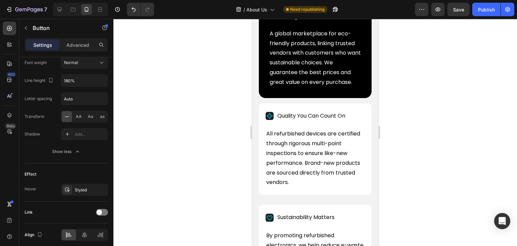
scroll to position [337, 0]
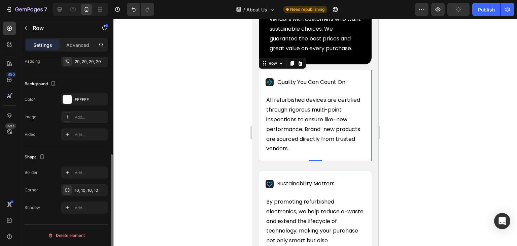
click at [262, 71] on div "Quality You Can Count On Item List All refurbished devices are certified throug…" at bounding box center [315, 116] width 113 height 92
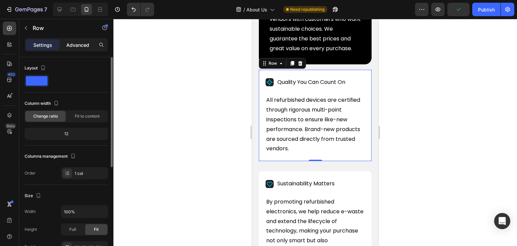
click at [76, 44] on p "Advanced" at bounding box center [77, 44] width 23 height 7
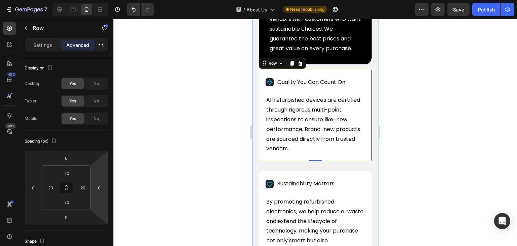
scroll to position [269, 0]
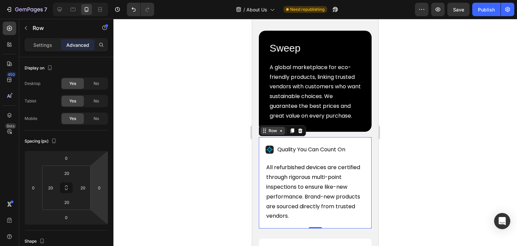
click at [281, 131] on icon at bounding box center [280, 130] width 5 height 5
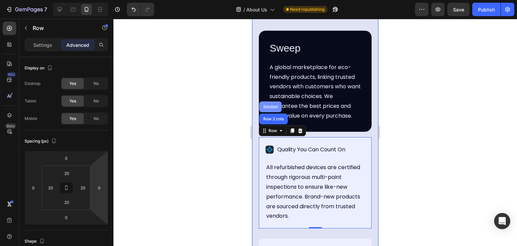
click at [269, 107] on div "Section" at bounding box center [270, 107] width 17 height 4
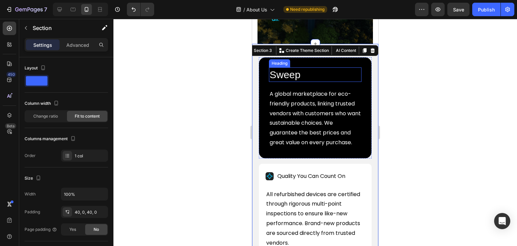
scroll to position [202, 0]
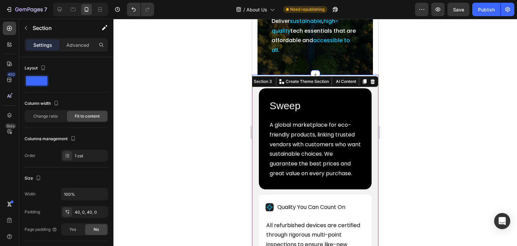
click at [409, 85] on div at bounding box center [315, 132] width 404 height 227
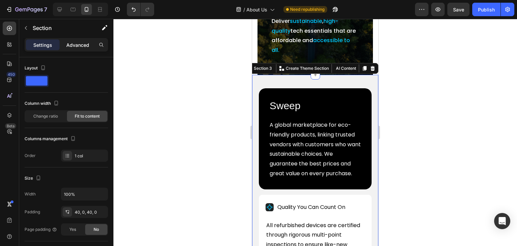
click at [77, 49] on div "Advanced" at bounding box center [78, 44] width 34 height 11
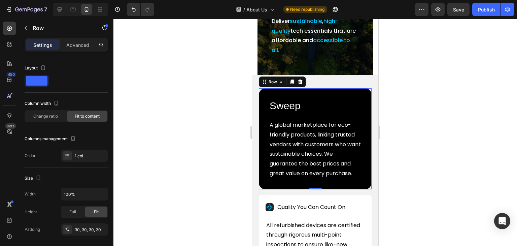
click at [267, 107] on div "Sweep Heading A global marketplace for eco-friendly products, linking trusted v…" at bounding box center [315, 138] width 113 height 101
click at [80, 45] on p "Advanced" at bounding box center [77, 44] width 23 height 7
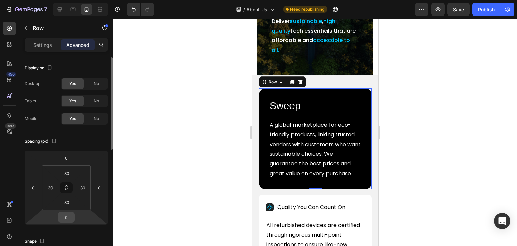
click at [64, 218] on input "0" at bounding box center [66, 217] width 13 height 10
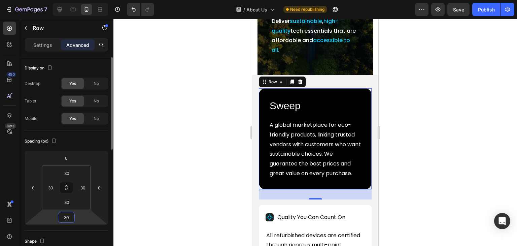
click at [65, 218] on input "30" at bounding box center [66, 217] width 13 height 10
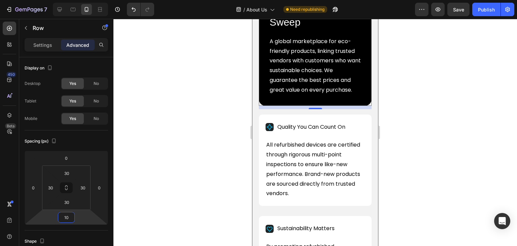
scroll to position [337, 0]
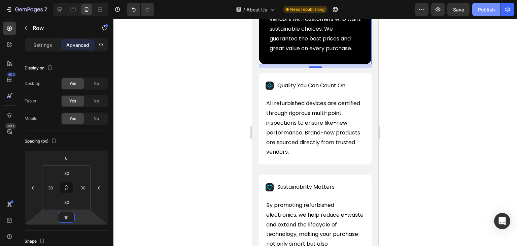
type input "10"
click at [475, 8] on button "Publish" at bounding box center [486, 9] width 28 height 13
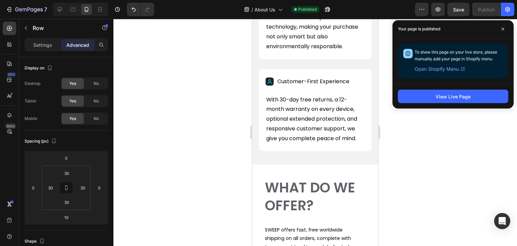
scroll to position [572, 0]
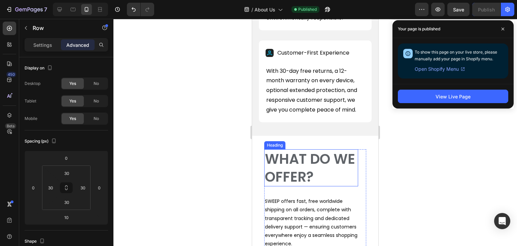
click at [292, 174] on h2 "WHAT DO WE OFFER?" at bounding box center [311, 167] width 94 height 37
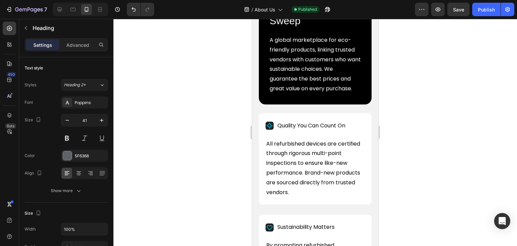
scroll to position [236, 0]
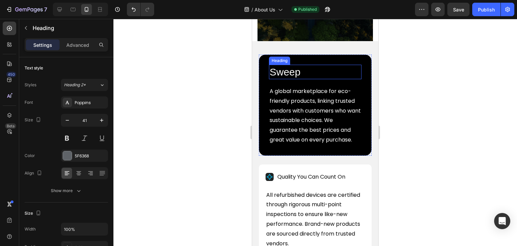
click at [292, 79] on h2 "Sweep" at bounding box center [315, 72] width 93 height 14
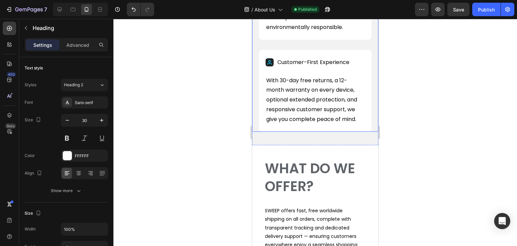
scroll to position [606, 0]
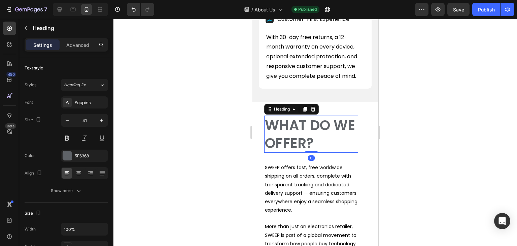
drag, startPoint x: 300, startPoint y: 121, endPoint x: 414, endPoint y: 147, distance: 116.9
click at [300, 121] on h2 "WHAT DO WE OFFER?" at bounding box center [311, 133] width 94 height 37
click at [79, 117] on input "41" at bounding box center [84, 120] width 22 height 12
type input "30"
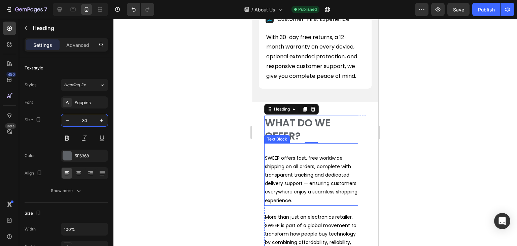
click at [311, 168] on p "SWEEP offers fast, free worldwide shipping on all orders, complete with transpa…" at bounding box center [311, 179] width 93 height 51
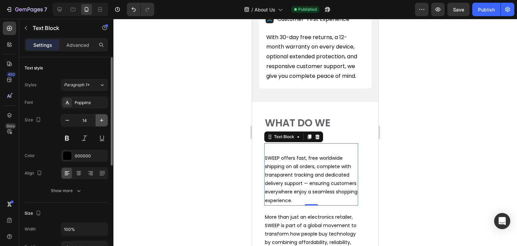
click at [96, 121] on button "button" at bounding box center [102, 120] width 12 height 12
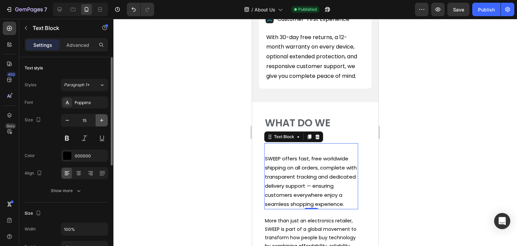
click at [96, 121] on button "button" at bounding box center [102, 120] width 12 height 12
type input "16"
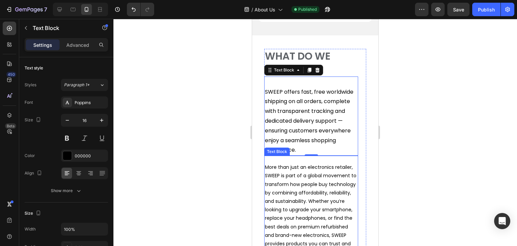
scroll to position [673, 0]
click at [310, 181] on p "More than just an electronics retailer, SWEEP is part of a global movement to t…" at bounding box center [311, 208] width 93 height 93
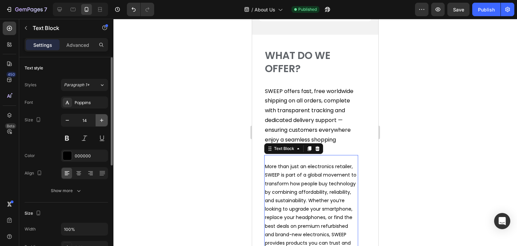
click at [101, 122] on icon "button" at bounding box center [101, 120] width 7 height 7
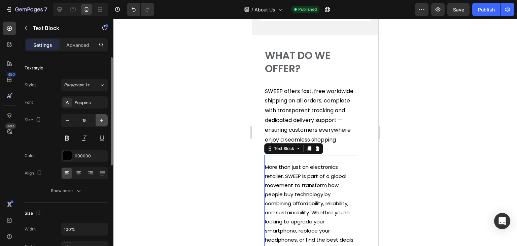
click at [101, 122] on icon "button" at bounding box center [101, 120] width 7 height 7
type input "16"
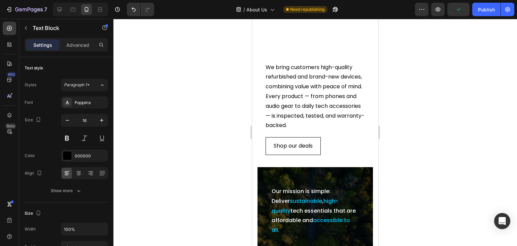
scroll to position [0, 0]
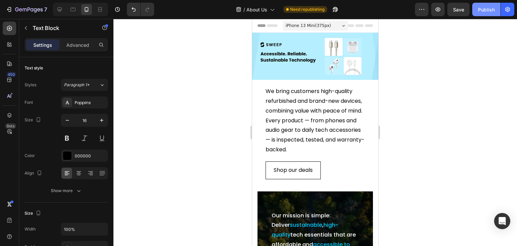
click at [490, 11] on div "Publish" at bounding box center [486, 9] width 17 height 7
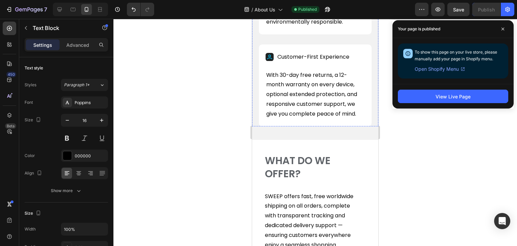
scroll to position [606, 0]
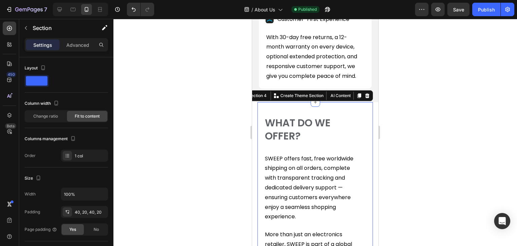
click at [82, 43] on p "Advanced" at bounding box center [77, 44] width 23 height 7
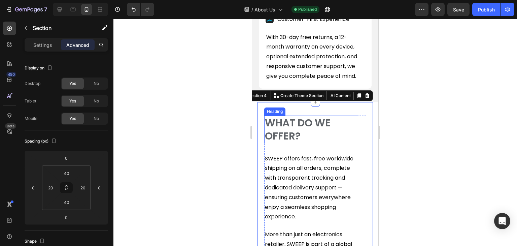
click at [264, 122] on h2 "WHAT DO WE OFFER?" at bounding box center [311, 129] width 94 height 28
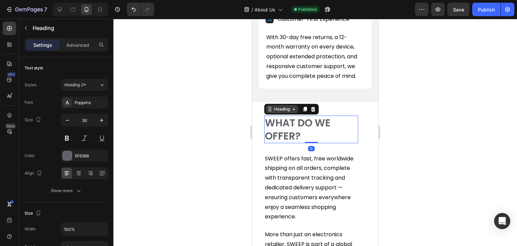
click at [295, 111] on icon at bounding box center [293, 108] width 5 height 5
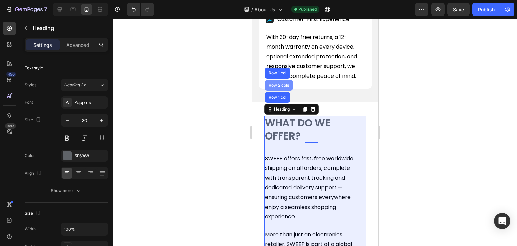
click at [283, 85] on div "Row 2 cols" at bounding box center [278, 85] width 23 height 4
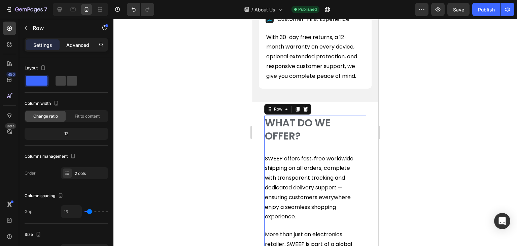
click at [85, 41] on p "Advanced" at bounding box center [77, 44] width 23 height 7
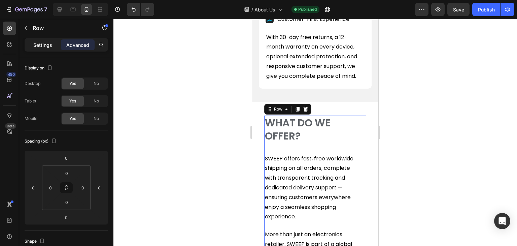
click at [44, 45] on p "Settings" at bounding box center [42, 44] width 19 height 7
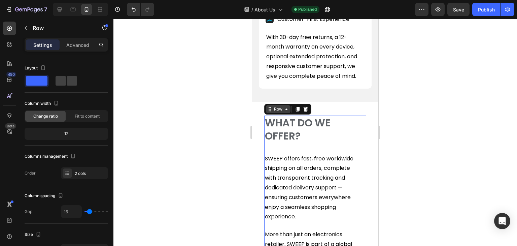
click at [284, 108] on icon at bounding box center [286, 108] width 5 height 5
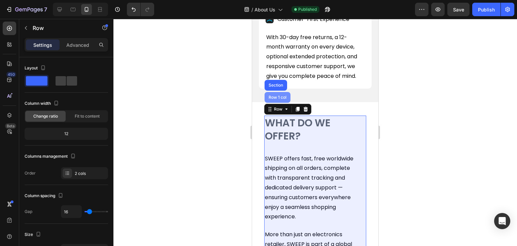
click at [283, 97] on div "Row 1 col" at bounding box center [277, 97] width 21 height 4
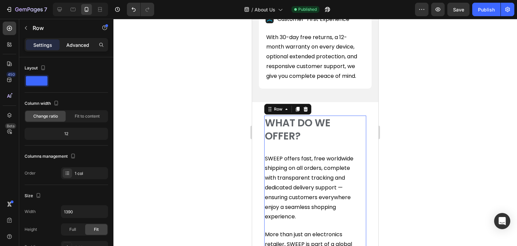
click at [84, 39] on div "Advanced" at bounding box center [78, 44] width 34 height 11
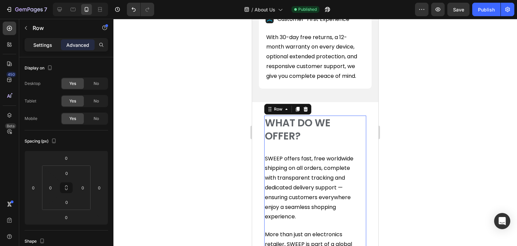
click at [49, 41] on p "Settings" at bounding box center [42, 44] width 19 height 7
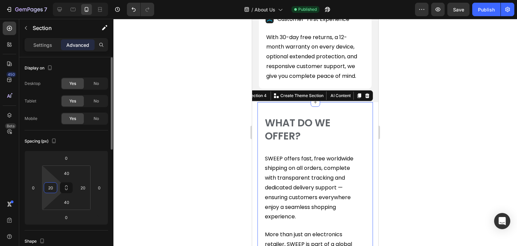
click at [51, 188] on input "20" at bounding box center [50, 187] width 10 height 10
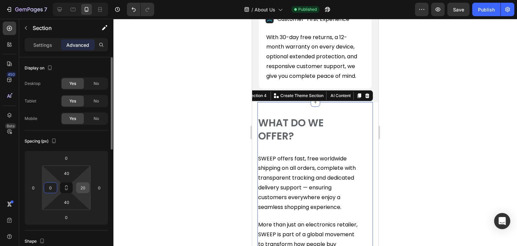
type input "0"
click at [79, 188] on input "20" at bounding box center [83, 187] width 10 height 10
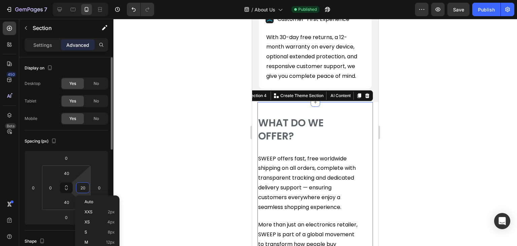
click at [79, 188] on input "20" at bounding box center [83, 187] width 10 height 10
type input "0"
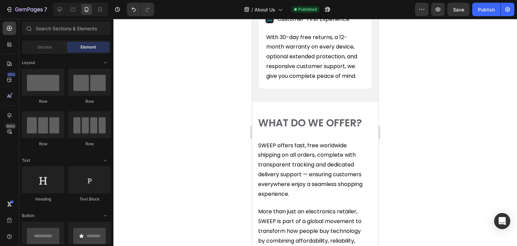
click at [265, 111] on div "Heading" at bounding box center [268, 111] width 19 height 6
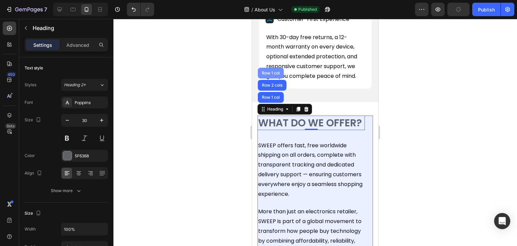
click at [272, 71] on div "Row 1 col" at bounding box center [271, 73] width 21 height 4
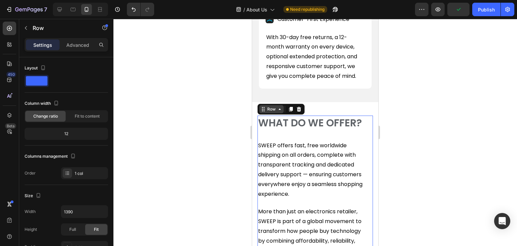
click at [278, 108] on icon at bounding box center [279, 108] width 5 height 5
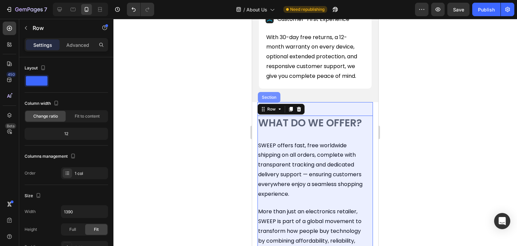
click at [269, 96] on div "Section" at bounding box center [269, 97] width 17 height 4
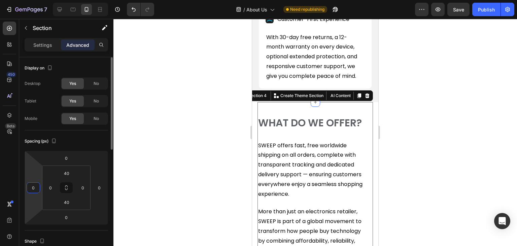
click at [34, 185] on input "0" at bounding box center [33, 187] width 10 height 10
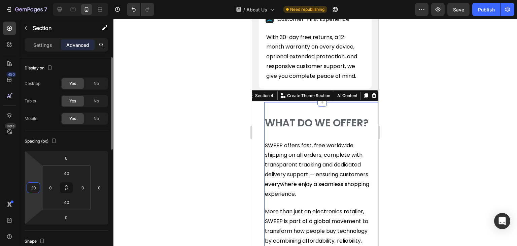
type input "20"
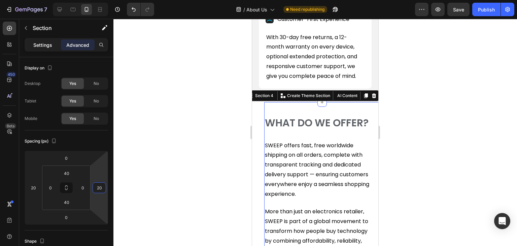
type input "20"
click at [42, 45] on p "Settings" at bounding box center [42, 44] width 19 height 7
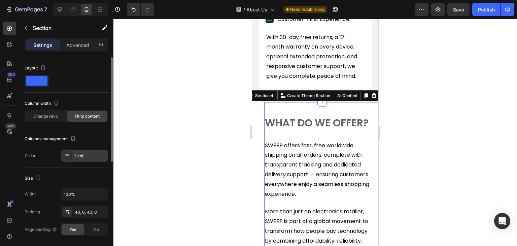
scroll to position [101, 0]
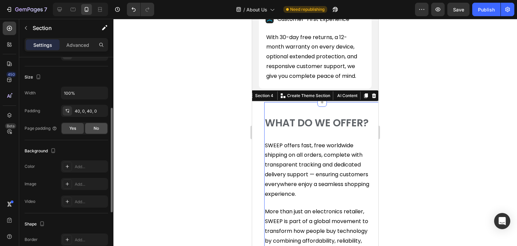
click at [92, 126] on div "No" at bounding box center [96, 128] width 22 height 11
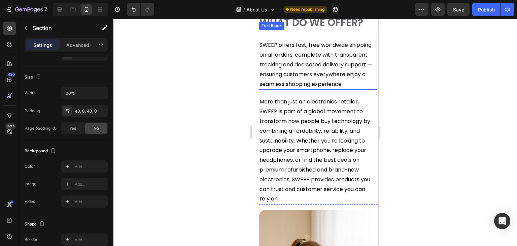
scroll to position [707, 0]
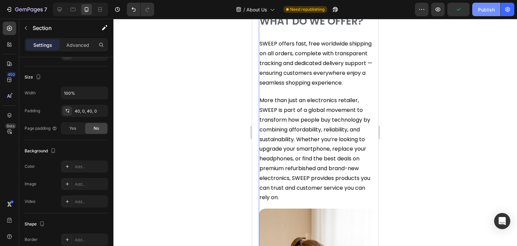
click at [481, 12] on div "Publish" at bounding box center [486, 9] width 17 height 7
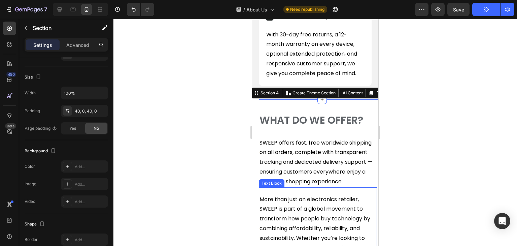
scroll to position [606, 0]
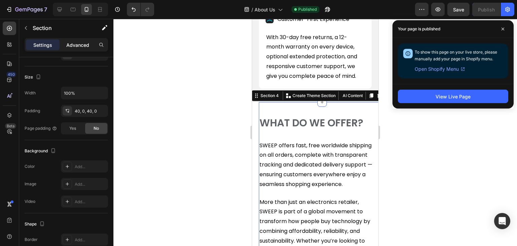
click at [71, 43] on p "Advanced" at bounding box center [77, 44] width 23 height 7
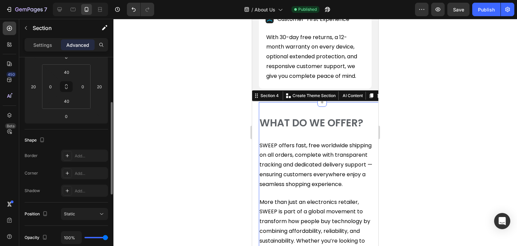
scroll to position [236, 0]
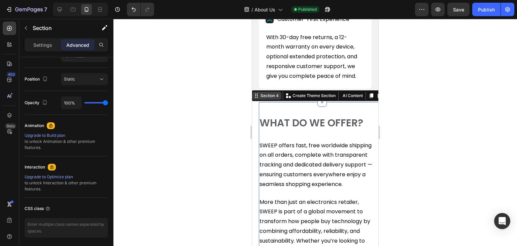
click at [262, 95] on div "Section 4" at bounding box center [269, 96] width 21 height 6
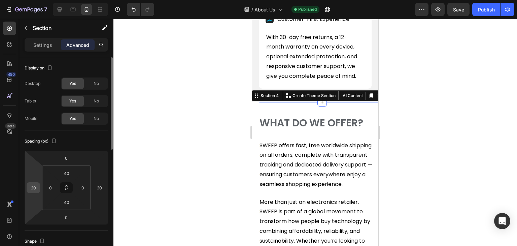
click at [34, 188] on input "20" at bounding box center [33, 187] width 10 height 10
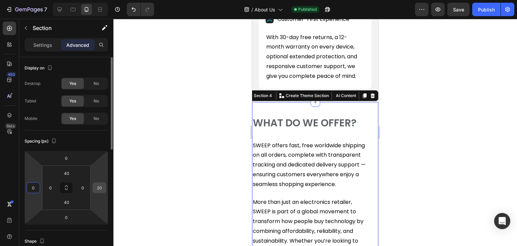
type input "0"
click at [95, 187] on input "20" at bounding box center [99, 187] width 10 height 10
type input "0"
click at [42, 42] on p "Settings" at bounding box center [42, 44] width 19 height 7
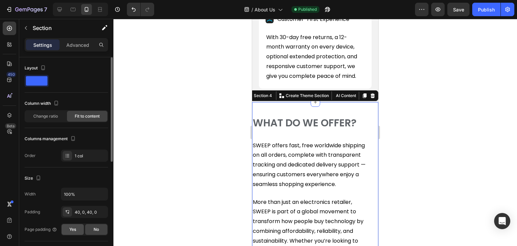
click at [67, 228] on div "Yes" at bounding box center [73, 229] width 22 height 11
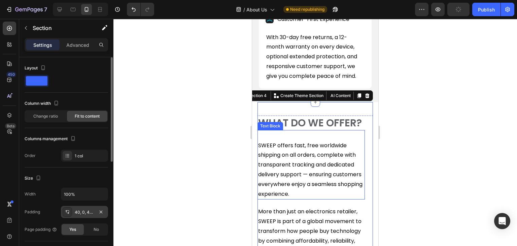
click at [78, 212] on div "40, 0, 40, 0" at bounding box center [85, 212] width 20 height 6
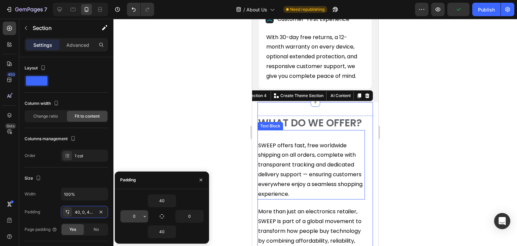
click at [131, 214] on input "0" at bounding box center [135, 216] width 28 height 12
type input "4"
click at [191, 216] on input "0" at bounding box center [190, 216] width 28 height 12
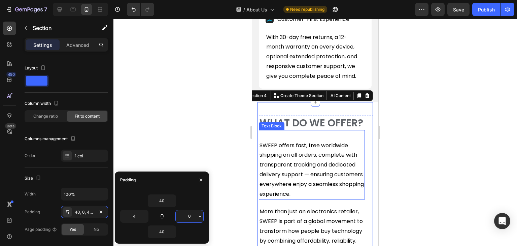
type input "4"
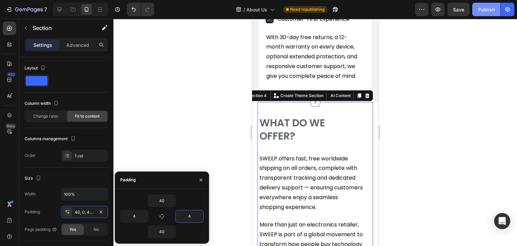
click at [485, 12] on div "Publish" at bounding box center [486, 9] width 17 height 7
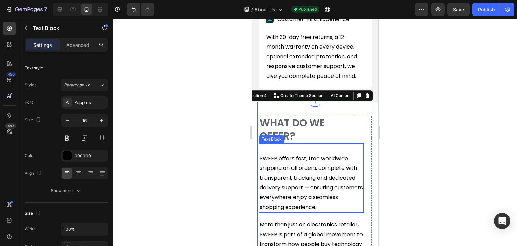
click at [353, 161] on p "SWEEP offers fast, free worldwide shipping on all orders, complete with transpa…" at bounding box center [311, 183] width 103 height 58
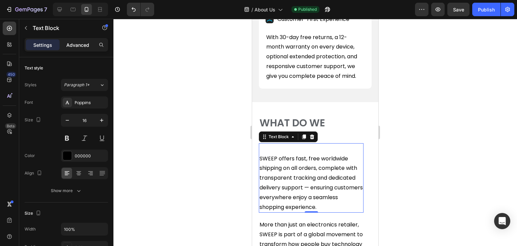
click at [82, 48] on div "Advanced" at bounding box center [78, 44] width 34 height 11
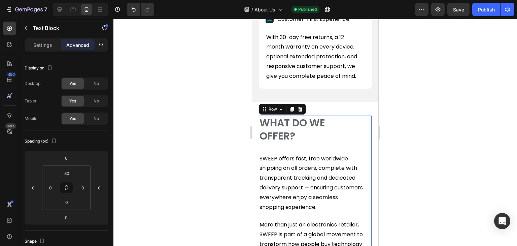
click at [362, 147] on div "WHAT DO WE OFFER? Heading SWEEP offers fast, free worldwide shipping on all ord…" at bounding box center [315, 221] width 113 height 212
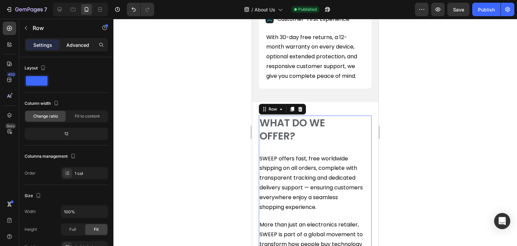
click at [86, 41] on p "Advanced" at bounding box center [77, 44] width 23 height 7
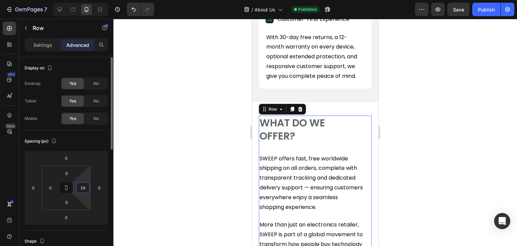
click at [82, 185] on input "24" at bounding box center [83, 187] width 10 height 10
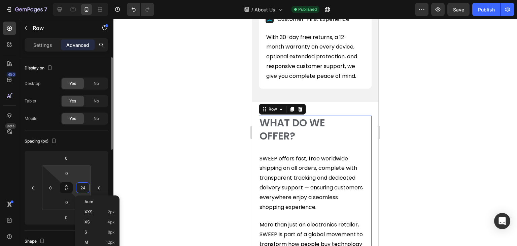
type input "0"
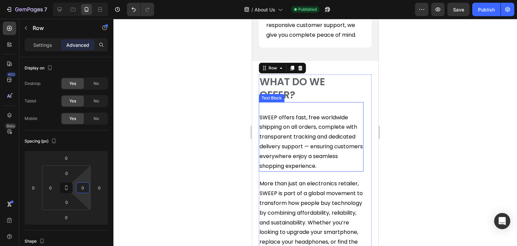
scroll to position [707, 0]
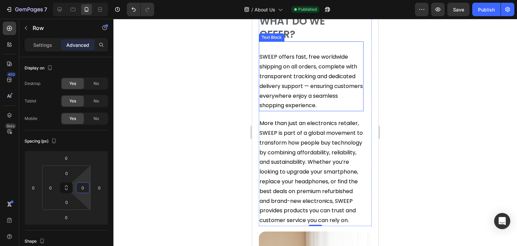
click at [351, 82] on p "SWEEP offers fast, free worldwide shipping on all orders, complete with transpa…" at bounding box center [311, 81] width 103 height 58
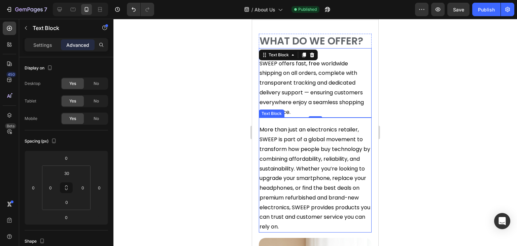
scroll to position [673, 0]
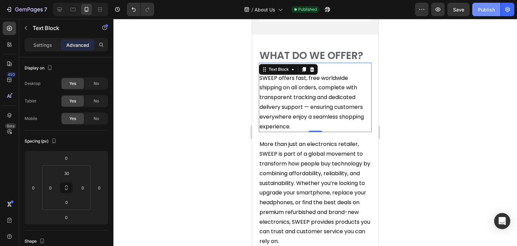
click at [493, 11] on div "Publish" at bounding box center [486, 9] width 17 height 7
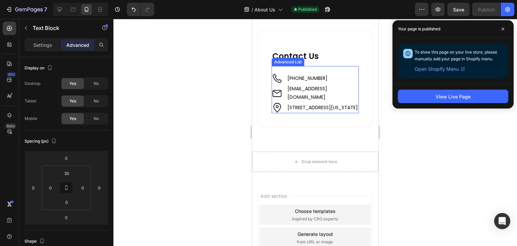
scroll to position [1313, 0]
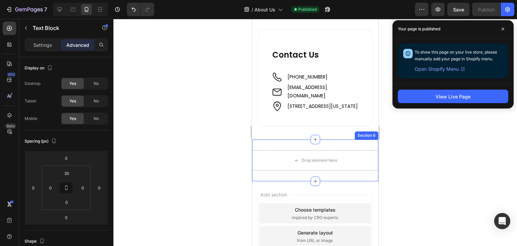
click at [326, 152] on div "Drop element here Section 6" at bounding box center [315, 160] width 126 height 42
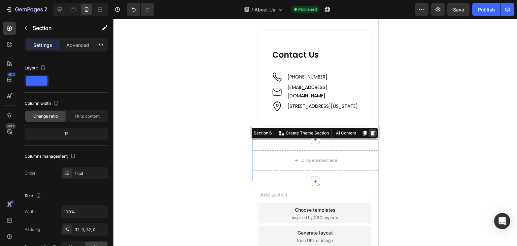
click at [370, 136] on icon at bounding box center [372, 132] width 5 height 5
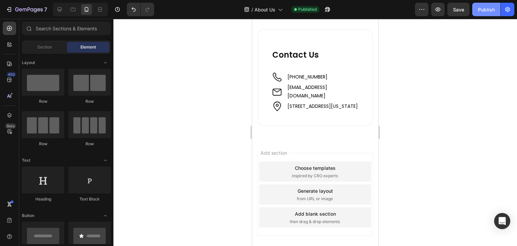
click at [479, 6] on div "Publish" at bounding box center [486, 9] width 17 height 7
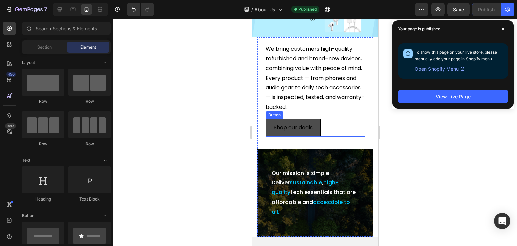
scroll to position [0, 0]
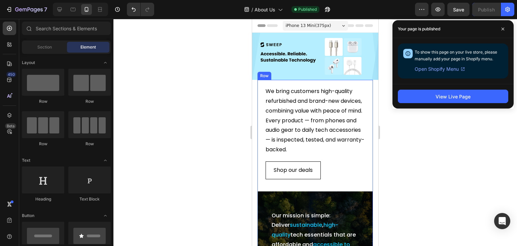
click at [264, 74] on div "Row" at bounding box center [264, 76] width 11 height 6
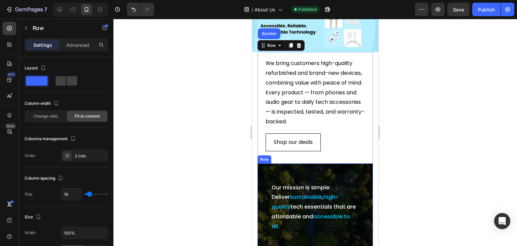
scroll to position [34, 0]
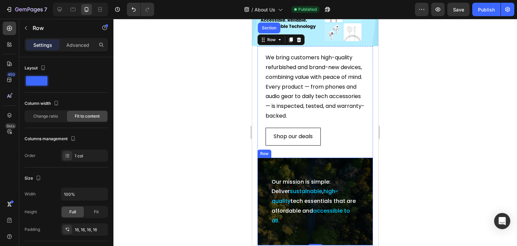
click at [267, 157] on div "Row" at bounding box center [264, 154] width 11 height 6
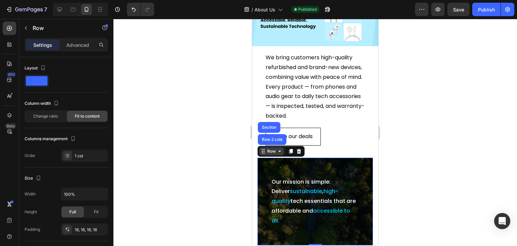
scroll to position [223, 0]
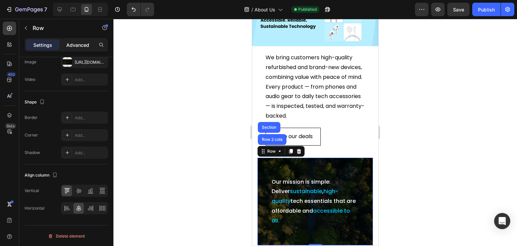
click at [87, 42] on p "Advanced" at bounding box center [77, 44] width 23 height 7
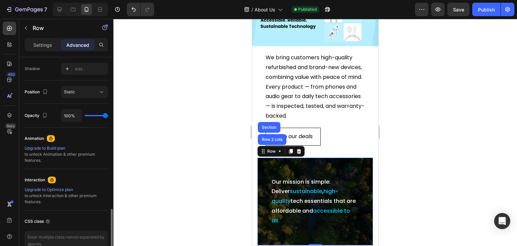
scroll to position [259, 0]
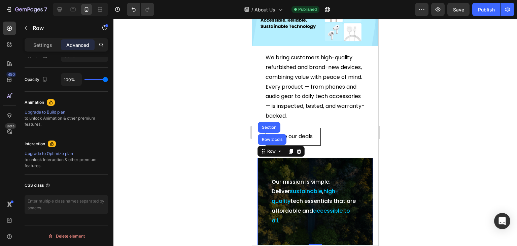
click at [265, 172] on div "Our mission is simple: Deliver sustainable , high-quality tech essentials that …" at bounding box center [315, 201] width 105 height 77
click at [40, 44] on p "Settings" at bounding box center [42, 44] width 19 height 7
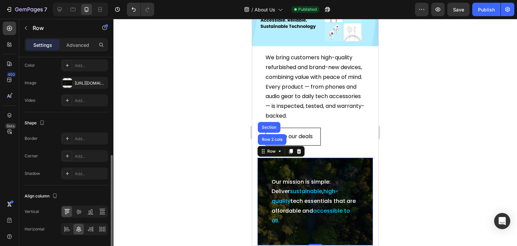
scroll to position [223, 0]
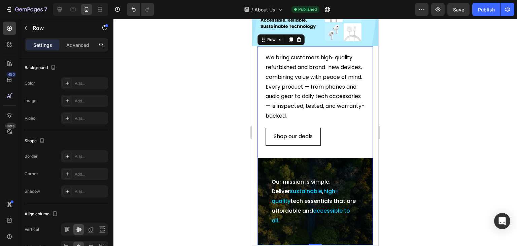
click at [260, 52] on div "We bring customers high-quality refurbished and brand-new devices, combining va…" at bounding box center [315, 99] width 115 height 106
click at [84, 41] on p "Advanced" at bounding box center [77, 44] width 23 height 7
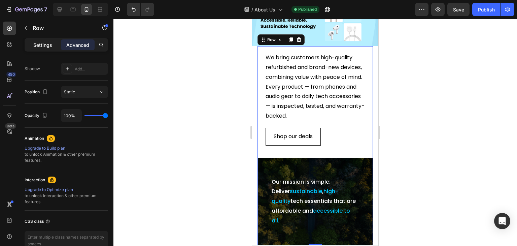
click at [43, 44] on p "Settings" at bounding box center [42, 44] width 19 height 7
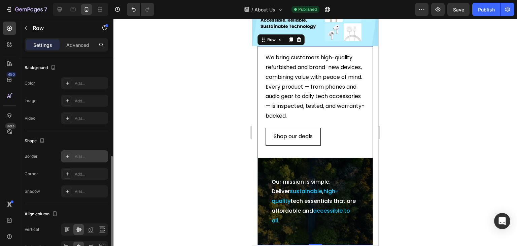
scroll to position [261, 0]
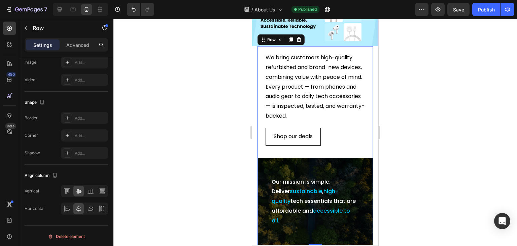
click at [257, 58] on section "We bring customers high-quality refurbished and brand-new devices, combining va…" at bounding box center [315, 145] width 126 height 199
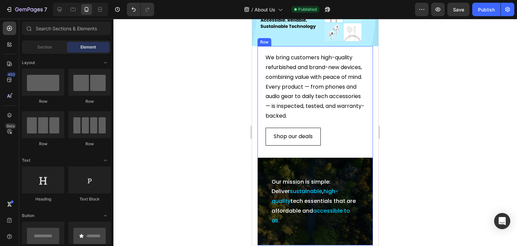
click at [261, 58] on div "We bring customers high-quality refurbished and brand-new devices, combining va…" at bounding box center [315, 99] width 115 height 106
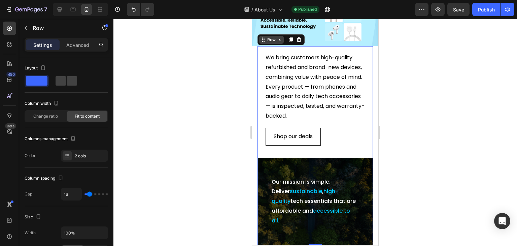
click at [278, 39] on icon at bounding box center [279, 39] width 5 height 5
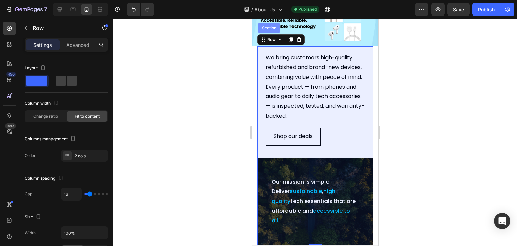
click at [267, 27] on div "Section" at bounding box center [269, 28] width 17 height 4
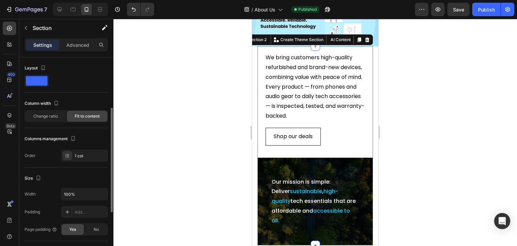
scroll to position [67, 0]
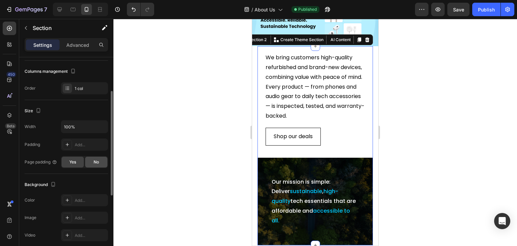
click at [100, 161] on div "No" at bounding box center [96, 162] width 22 height 11
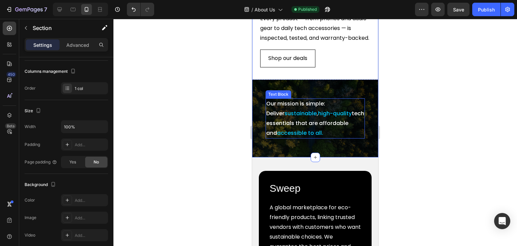
scroll to position [101, 0]
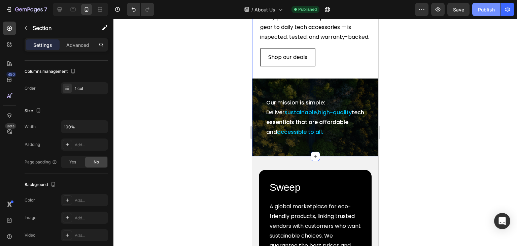
click at [490, 5] on button "Publish" at bounding box center [486, 9] width 28 height 13
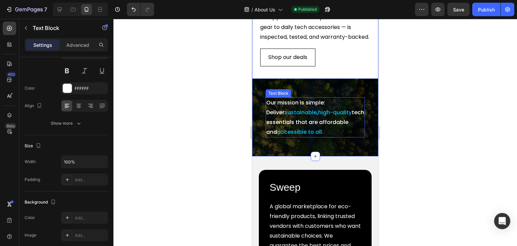
click at [269, 116] on p "Our mission is simple: Deliver sustainable , high-quality tech essentials that …" at bounding box center [315, 117] width 98 height 39
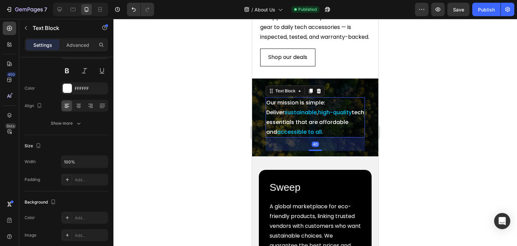
scroll to position [0, 0]
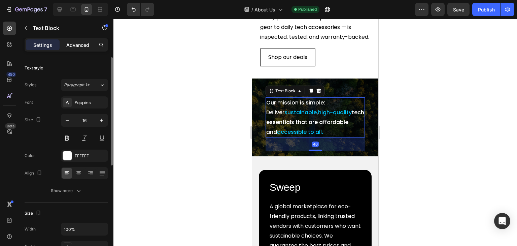
click at [91, 45] on div "Advanced" at bounding box center [78, 44] width 34 height 11
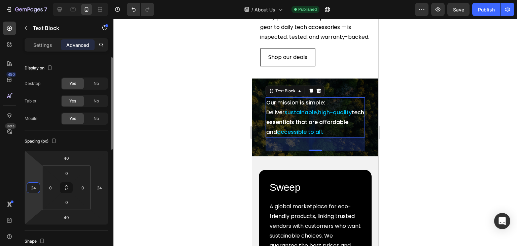
click at [28, 188] on input "24" at bounding box center [33, 187] width 10 height 10
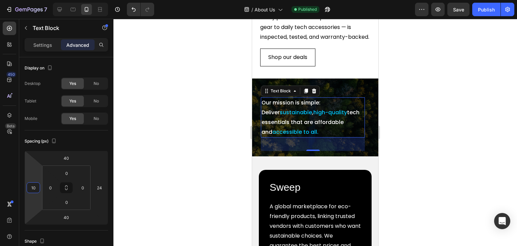
type input "10"
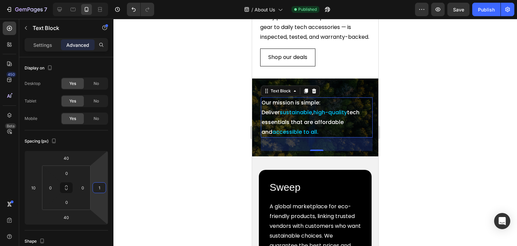
type input "10"
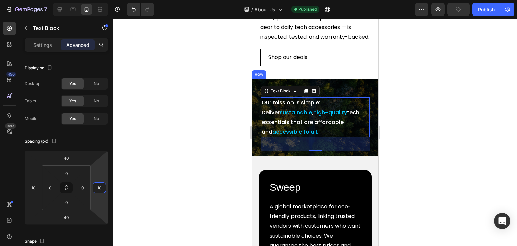
click at [260, 77] on div "Row" at bounding box center [259, 74] width 11 height 6
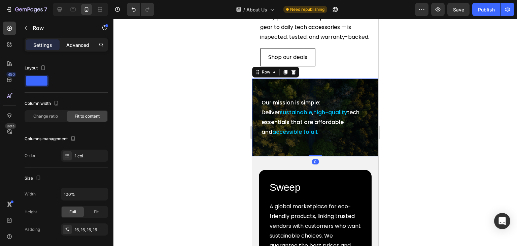
click at [77, 45] on p "Advanced" at bounding box center [77, 44] width 23 height 7
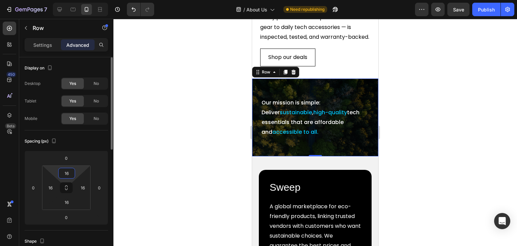
click at [66, 171] on input "16" at bounding box center [66, 173] width 13 height 10
click at [67, 172] on input "16" at bounding box center [66, 173] width 13 height 10
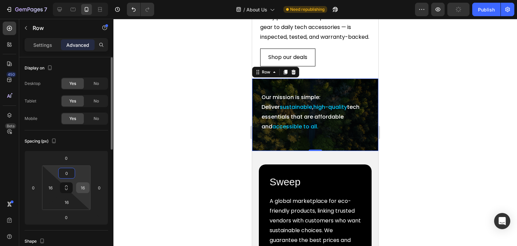
type input "0"
click at [81, 186] on input "16" at bounding box center [83, 187] width 10 height 10
type input "0"
click at [69, 202] on input "16" at bounding box center [66, 202] width 13 height 10
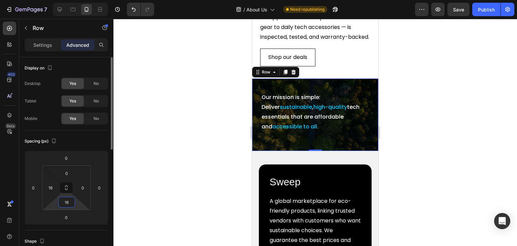
click at [69, 202] on input "16" at bounding box center [66, 202] width 13 height 10
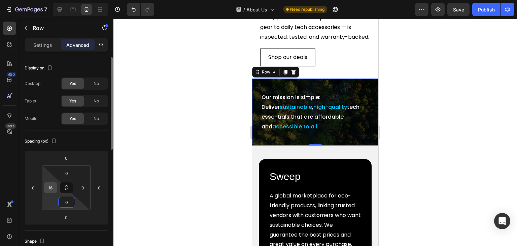
type input "0"
click at [48, 186] on input "16" at bounding box center [50, 187] width 10 height 10
type input "0"
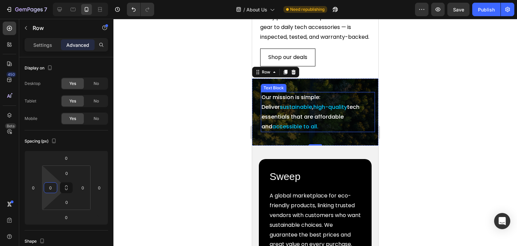
click at [306, 103] on p "Our mission is simple: Deliver sustainable , high-quality tech essentials that …" at bounding box center [318, 112] width 113 height 39
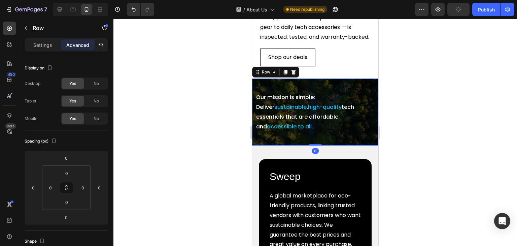
click at [322, 94] on div "Our mission is simple: Deliver sustainable , high-quality tech essentials that …" at bounding box center [315, 111] width 126 height 67
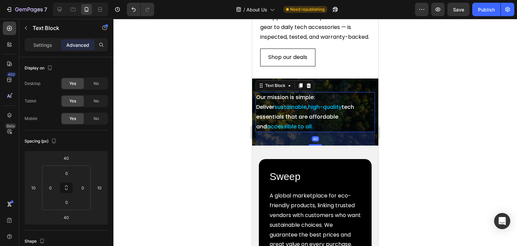
click at [323, 105] on p "Our mission is simple: Deliver sustainable , high-quality tech essentials that …" at bounding box center [315, 112] width 118 height 39
click at [35, 188] on input "10" at bounding box center [33, 187] width 10 height 10
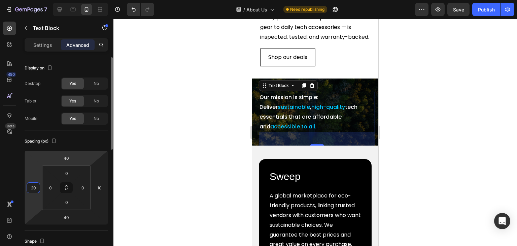
type input "20"
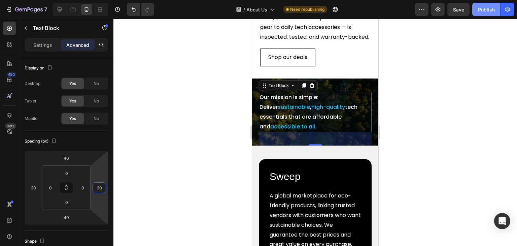
type input "20"
click at [478, 6] on div "Publish" at bounding box center [486, 9] width 17 height 7
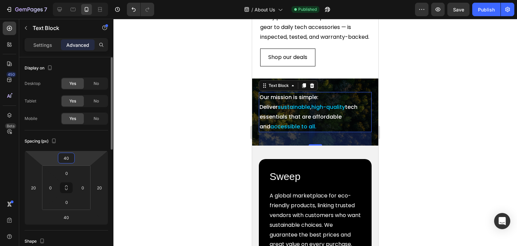
click at [65, 159] on input "40" at bounding box center [66, 158] width 13 height 10
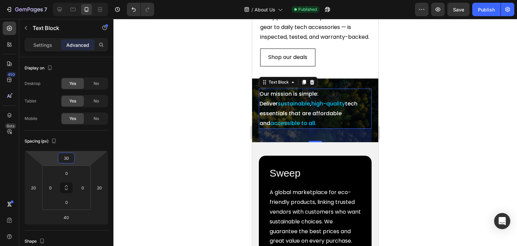
type input "30"
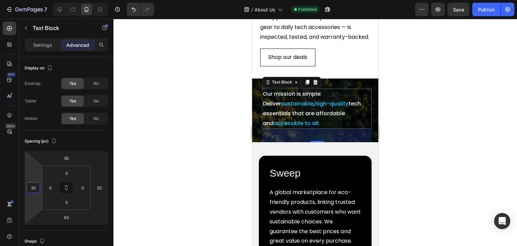
type input "30"
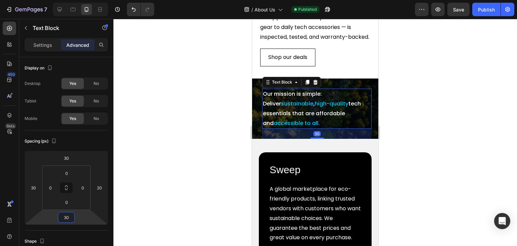
type input "30"
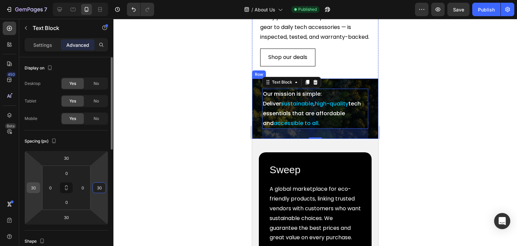
type input "30"
click at [35, 185] on input "30" at bounding box center [33, 187] width 10 height 10
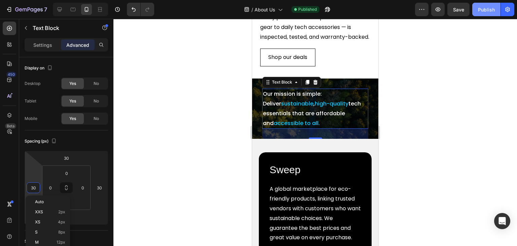
click at [479, 8] on div "Publish" at bounding box center [486, 9] width 17 height 7
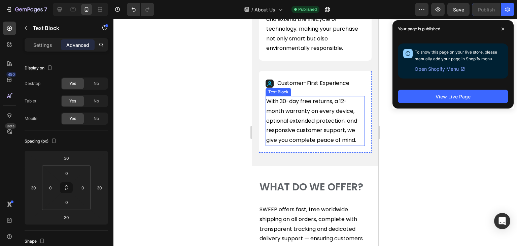
scroll to position [606, 0]
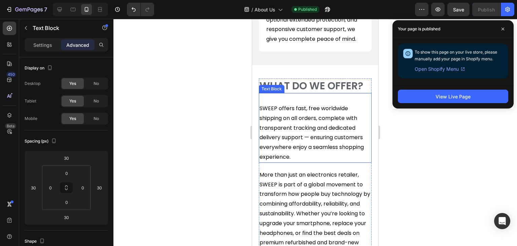
click at [291, 102] on div "SWEEP offers fast, free worldwide shipping on all orders, complete with transpa…" at bounding box center [315, 128] width 113 height 70
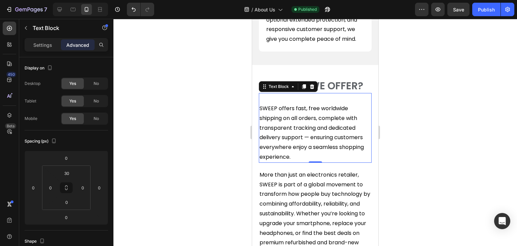
click at [81, 43] on p "Advanced" at bounding box center [77, 44] width 23 height 7
click at [61, 172] on input "30" at bounding box center [66, 173] width 13 height 10
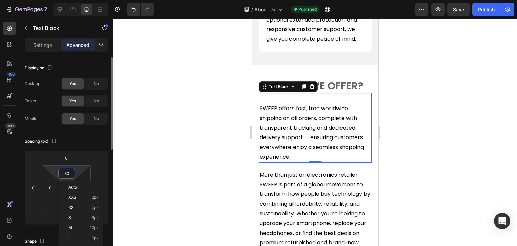
click at [61, 172] on input "30" at bounding box center [66, 173] width 13 height 10
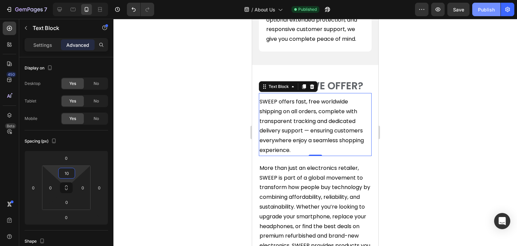
type input "10"
click at [474, 14] on button "Publish" at bounding box center [486, 9] width 28 height 13
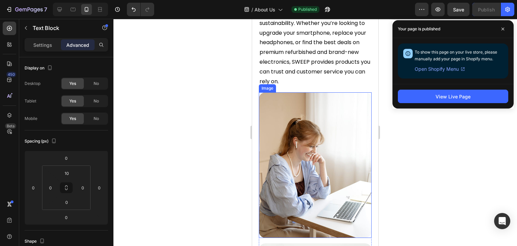
scroll to position [774, 0]
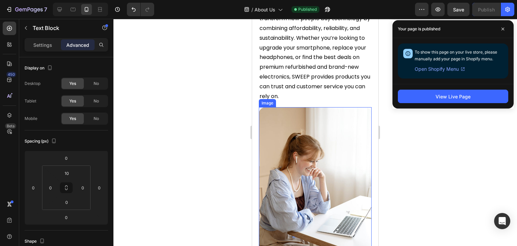
click at [268, 100] on div "Image" at bounding box center [267, 103] width 14 height 6
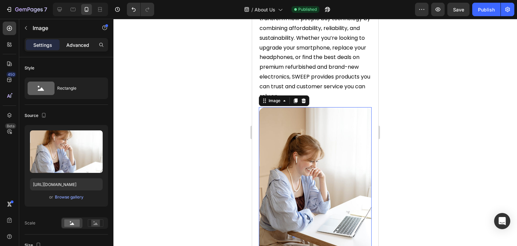
click at [80, 46] on p "Advanced" at bounding box center [77, 44] width 23 height 7
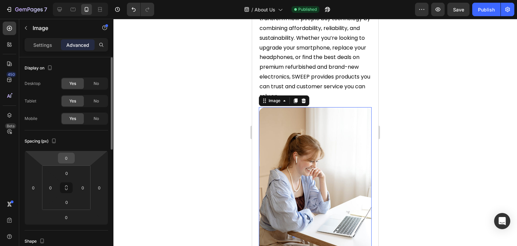
click at [65, 159] on input "0" at bounding box center [66, 158] width 13 height 10
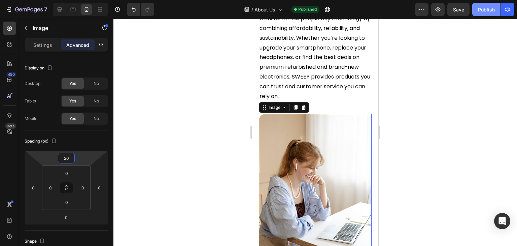
type input "20"
click at [482, 7] on div "Publish" at bounding box center [486, 9] width 17 height 7
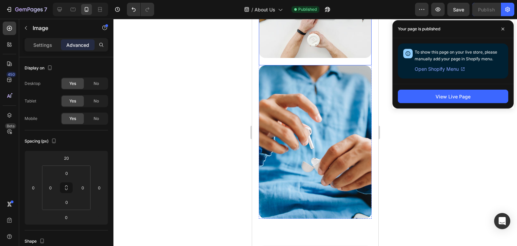
scroll to position [1179, 0]
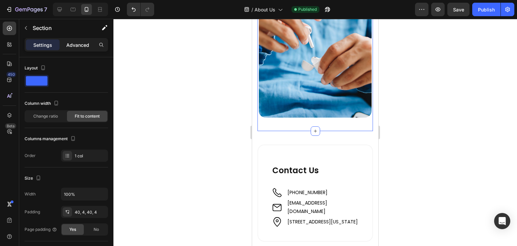
click at [78, 46] on p "Advanced" at bounding box center [77, 44] width 23 height 7
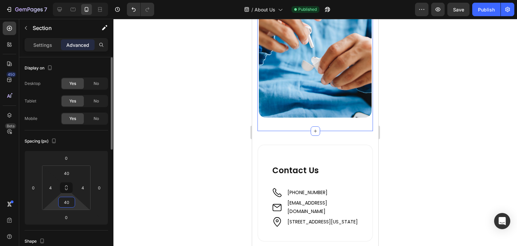
click at [65, 201] on input "40" at bounding box center [66, 202] width 13 height 10
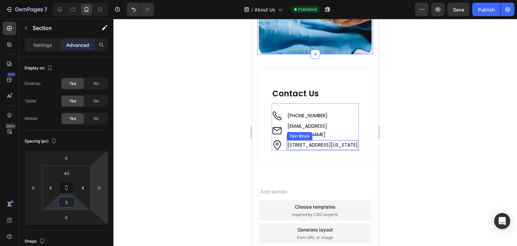
scroll to position [1246, 0]
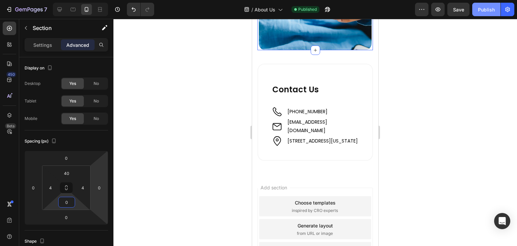
type input "0"
click at [485, 11] on div "Publish" at bounding box center [486, 9] width 17 height 7
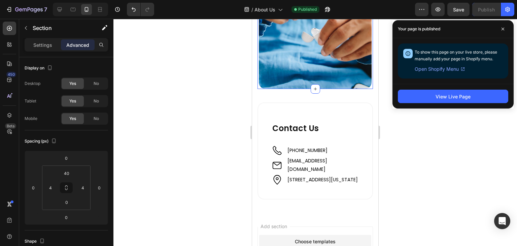
scroll to position [1179, 0]
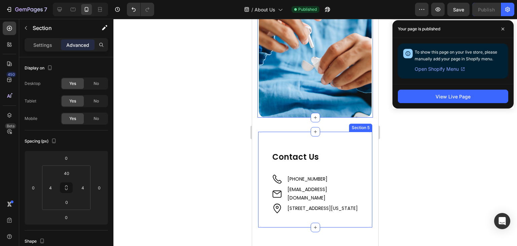
click at [261, 135] on div "Contact Us Heading Image [PHONE_NUMBER] Text Block Image [EMAIL_ADDRESS][DOMAIN…" at bounding box center [315, 179] width 115 height 97
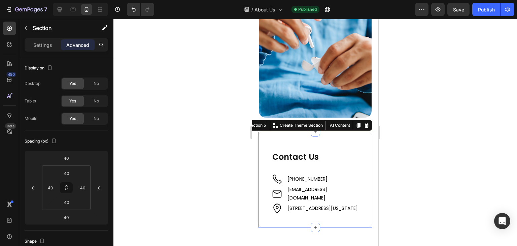
click at [254, 141] on section "Contact Us Heading Image +61 421 489 289 Text Block Image support@sweepedge.com…" at bounding box center [315, 179] width 126 height 97
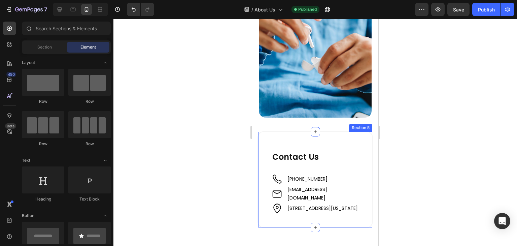
click at [272, 131] on div "Contact Us Heading Image [PHONE_NUMBER] Text Block Image [EMAIL_ADDRESS][DOMAIN…" at bounding box center [315, 179] width 115 height 97
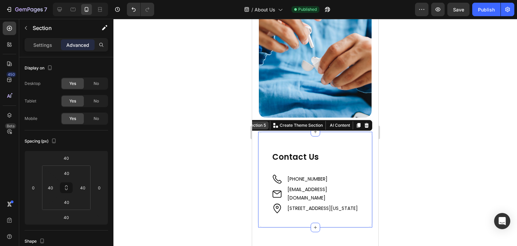
click at [261, 122] on div "Section 5" at bounding box center [257, 125] width 21 height 6
click at [46, 46] on p "Settings" at bounding box center [42, 44] width 19 height 7
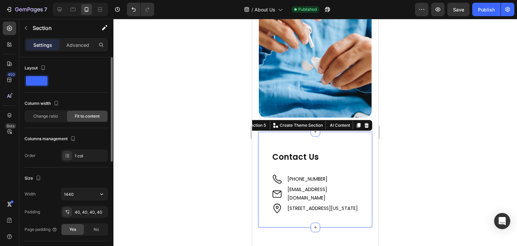
scroll to position [101, 0]
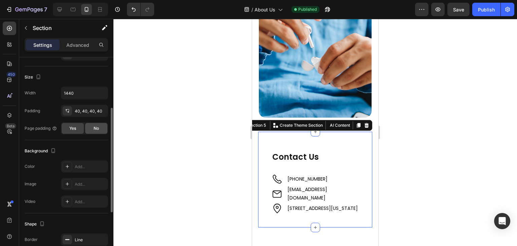
click at [85, 130] on div "No" at bounding box center [96, 128] width 22 height 11
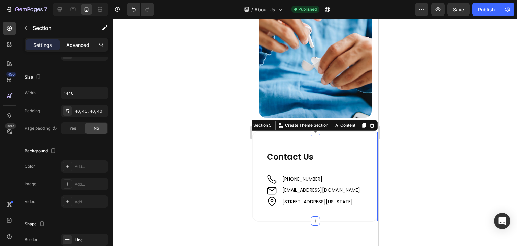
click at [83, 45] on p "Advanced" at bounding box center [77, 44] width 23 height 7
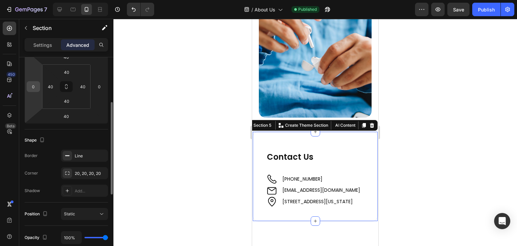
click at [29, 84] on input "0" at bounding box center [33, 86] width 10 height 10
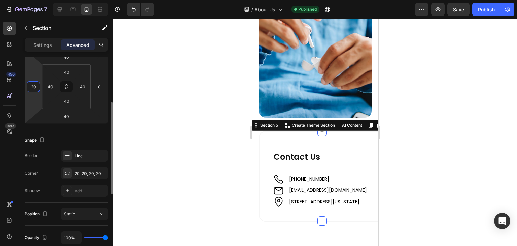
type input "20"
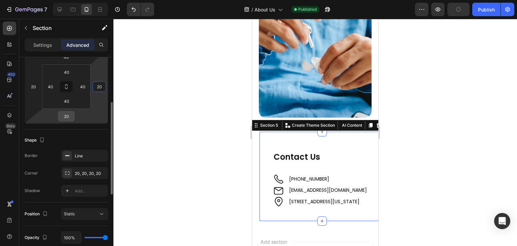
type input "20"
click at [62, 119] on input "20" at bounding box center [66, 116] width 13 height 10
type input "0"
click at [99, 87] on input "20" at bounding box center [99, 86] width 10 height 10
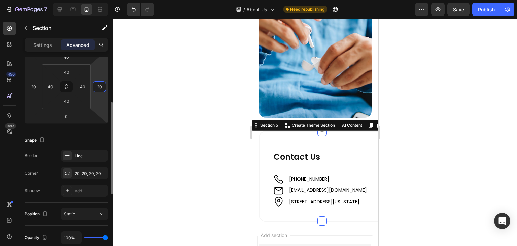
click at [99, 87] on input "20" at bounding box center [99, 86] width 10 height 10
type input "0"
click at [31, 84] on input "20" at bounding box center [33, 86] width 10 height 10
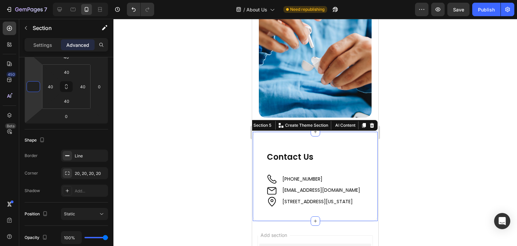
type input "0"
click at [42, 50] on div "Settings Advanced" at bounding box center [67, 44] width 84 height 13
click at [45, 45] on p "Settings" at bounding box center [42, 44] width 19 height 7
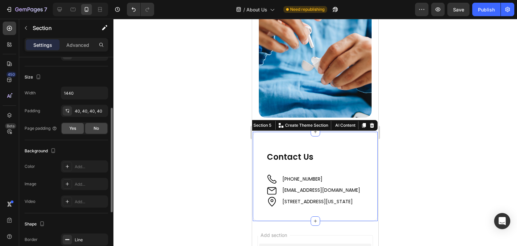
click at [75, 128] on span "Yes" at bounding box center [72, 128] width 7 height 6
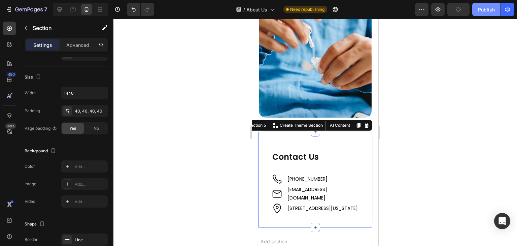
click at [481, 13] on button "Publish" at bounding box center [486, 9] width 28 height 13
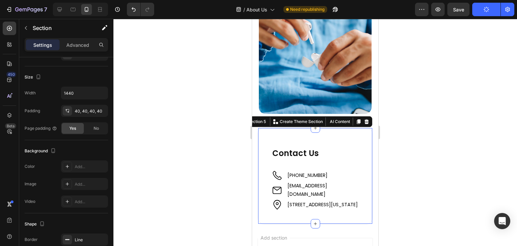
scroll to position [1261, 0]
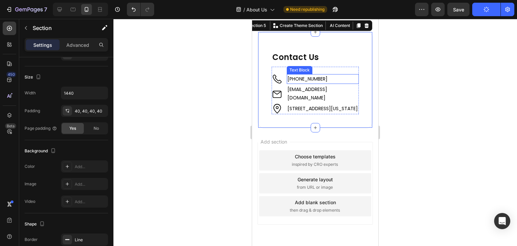
click at [307, 79] on span "[PHONE_NUMBER]" at bounding box center [308, 78] width 40 height 7
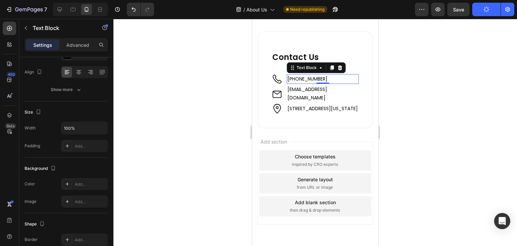
scroll to position [0, 0]
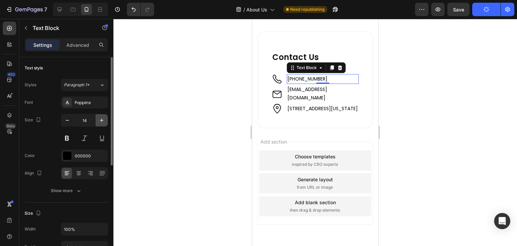
click at [102, 117] on icon "button" at bounding box center [101, 120] width 7 height 7
type input "16"
click at [316, 80] on span "[PHONE_NUMBER]" at bounding box center [308, 78] width 40 height 7
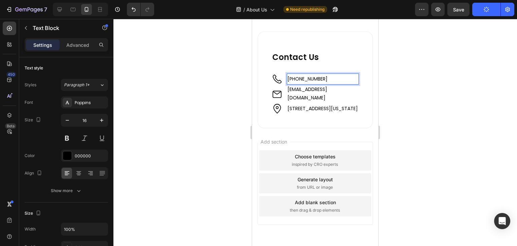
click at [316, 80] on span "[PHONE_NUMBER]" at bounding box center [308, 78] width 40 height 7
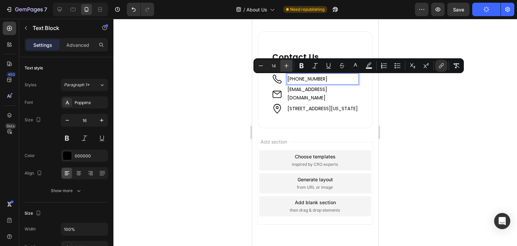
click at [284, 68] on icon "Editor contextual toolbar" at bounding box center [286, 65] width 7 height 7
type input "16"
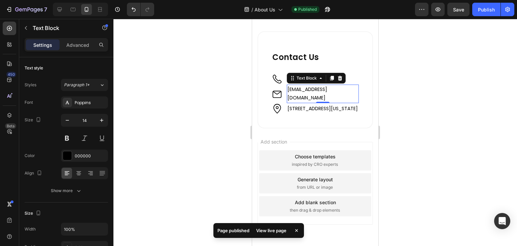
click at [293, 90] on link "[EMAIL_ADDRESS][DOMAIN_NAME]" at bounding box center [308, 93] width 40 height 15
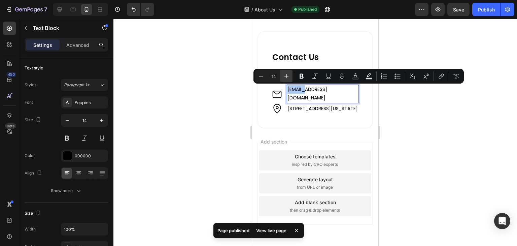
click at [287, 75] on icon "Editor contextual toolbar" at bounding box center [286, 76] width 7 height 7
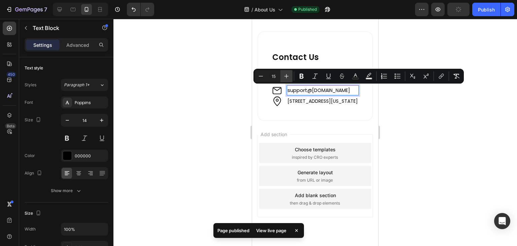
click at [287, 75] on icon "Editor contextual toolbar" at bounding box center [286, 76] width 7 height 7
click at [258, 74] on icon "Editor contextual toolbar" at bounding box center [261, 76] width 7 height 7
type input "14"
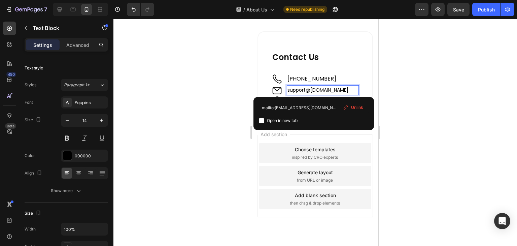
click at [306, 91] on link "support @sweepedge.com" at bounding box center [318, 90] width 61 height 7
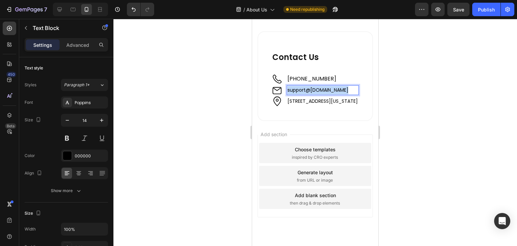
click at [306, 91] on link "support @sweepedge.com" at bounding box center [318, 90] width 61 height 7
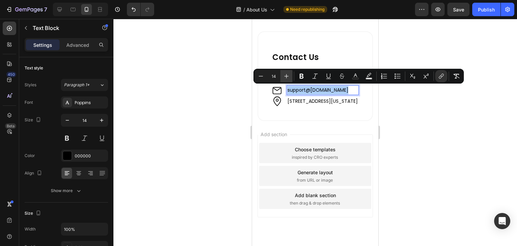
click at [286, 73] on icon "Editor contextual toolbar" at bounding box center [286, 76] width 7 height 7
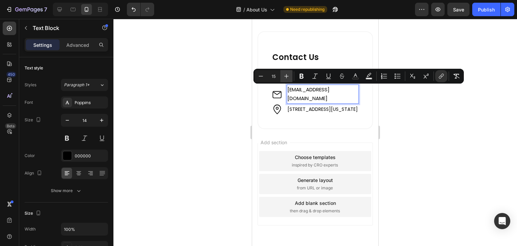
click at [286, 73] on icon "Editor contextual toolbar" at bounding box center [286, 76] width 7 height 7
type input "16"
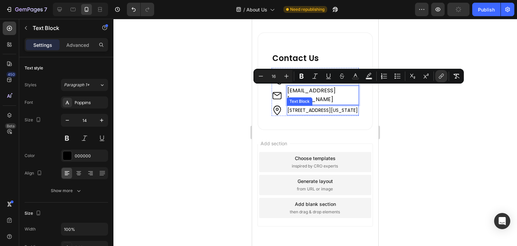
click at [302, 111] on p "[STREET_ADDRESS][US_STATE]" at bounding box center [323, 110] width 71 height 8
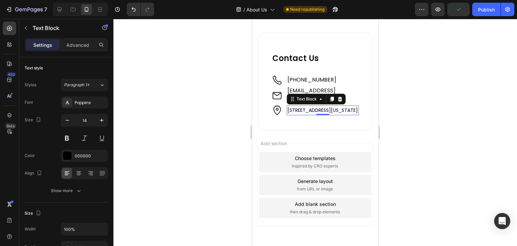
click at [302, 111] on link "[STREET_ADDRESS][US_STATE]" at bounding box center [323, 110] width 70 height 7
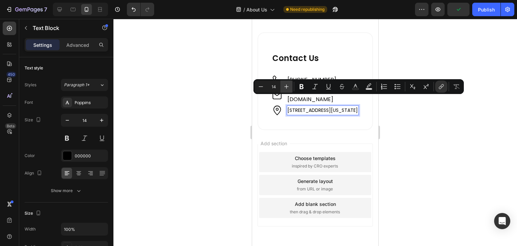
click at [288, 85] on icon "Editor contextual toolbar" at bounding box center [286, 86] width 7 height 7
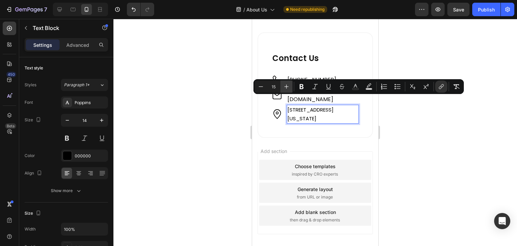
click at [288, 85] on icon "Editor contextual toolbar" at bounding box center [286, 86] width 7 height 7
type input "16"
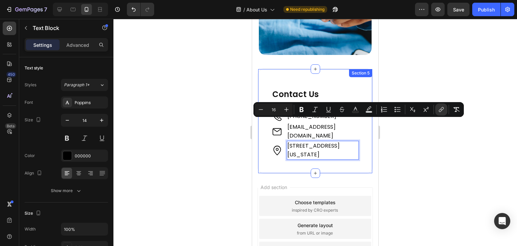
scroll to position [1226, 0]
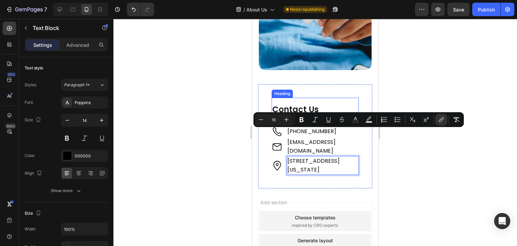
click at [273, 104] on span "Contact Us" at bounding box center [295, 109] width 46 height 11
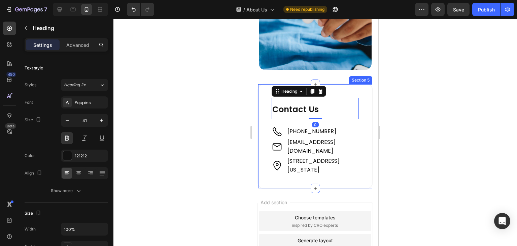
click at [260, 84] on div "Contact Us Heading 0 Image +61 421 489 289 Text Block Image support@sweepedge.c…" at bounding box center [315, 136] width 115 height 105
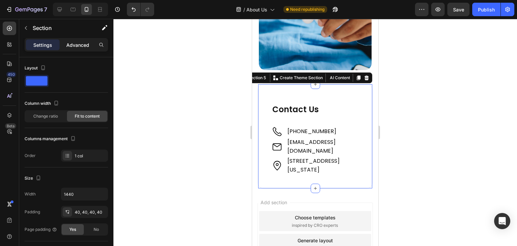
click at [85, 46] on p "Advanced" at bounding box center [77, 44] width 23 height 7
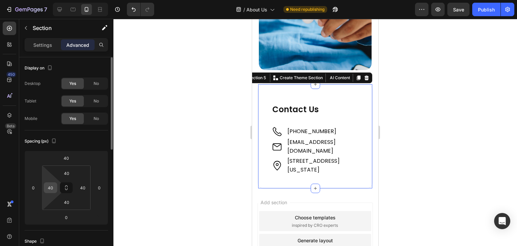
click at [47, 186] on input "40" at bounding box center [50, 187] width 10 height 10
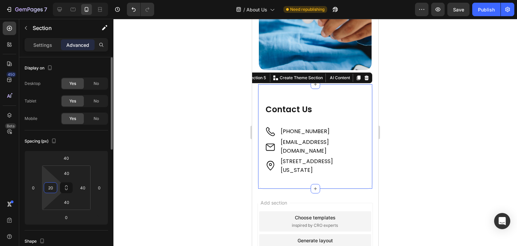
type input "20"
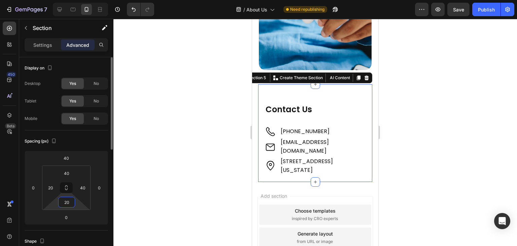
type input "40"
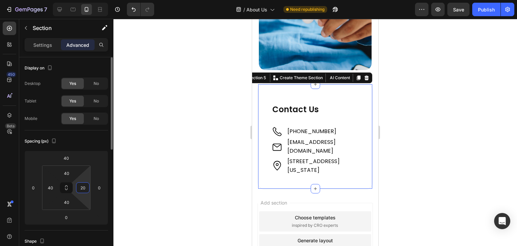
type input "20"
click at [52, 188] on input "40" at bounding box center [50, 187] width 10 height 10
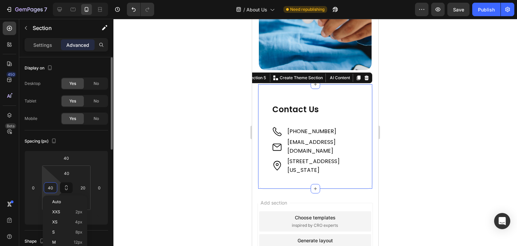
click at [52, 188] on input "40" at bounding box center [50, 187] width 10 height 10
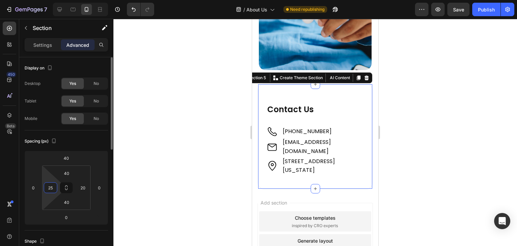
type input "25"
click at [65, 174] on input "40" at bounding box center [66, 173] width 13 height 10
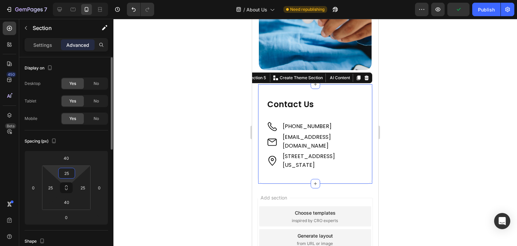
type input "25"
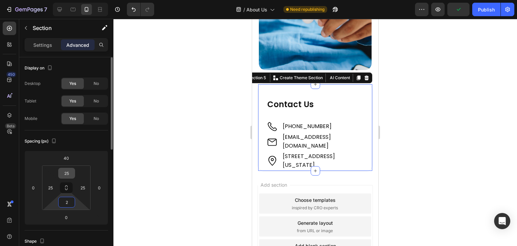
type input "25"
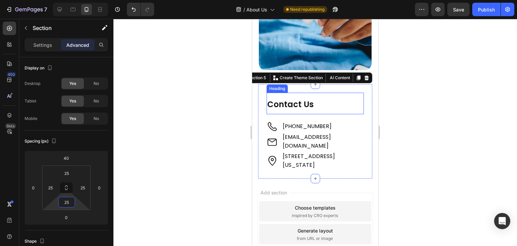
click at [279, 99] on span "Contact Us" at bounding box center [290, 104] width 46 height 11
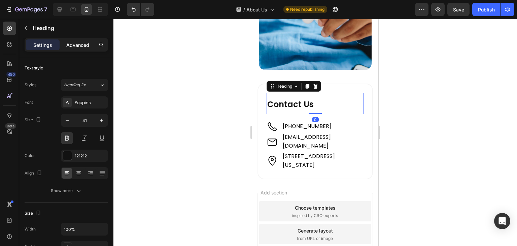
click at [71, 46] on p "Advanced" at bounding box center [77, 44] width 23 height 7
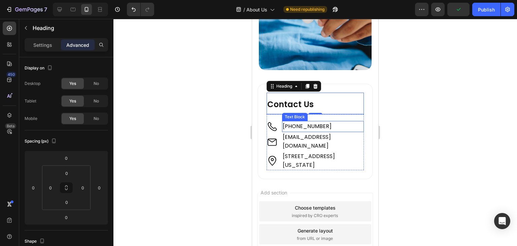
click at [289, 122] on span "[PHONE_NUMBER]" at bounding box center [307, 126] width 49 height 8
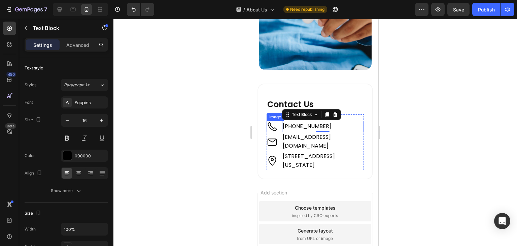
click at [276, 114] on div "Image +61 421 489 289 Text Block 0 Image support@sweepedge.com Text Block Image…" at bounding box center [315, 142] width 97 height 56
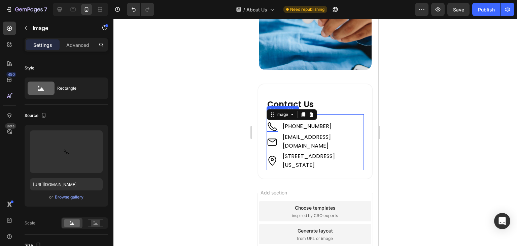
click at [347, 114] on div "Image 0 +61 421 489 289 Text Block Image support@sweepedge.com Text Block Image…" at bounding box center [315, 142] width 97 height 56
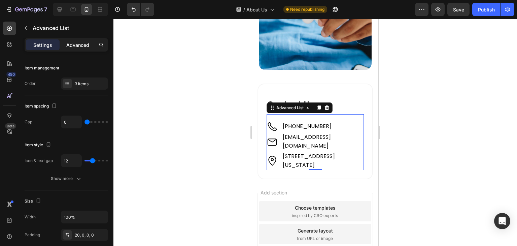
click at [74, 46] on p "Advanced" at bounding box center [77, 44] width 23 height 7
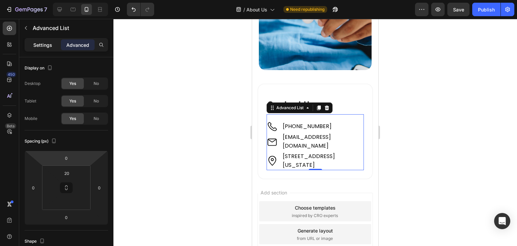
click at [38, 46] on p "Settings" at bounding box center [42, 44] width 19 height 7
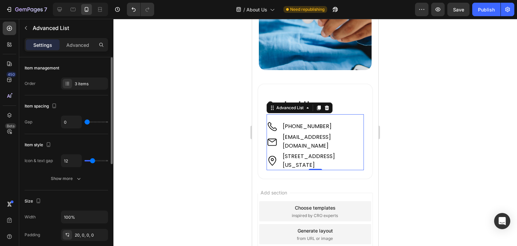
type input "1"
type input "4"
type input "5"
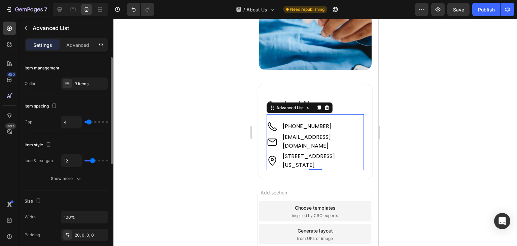
type input "5"
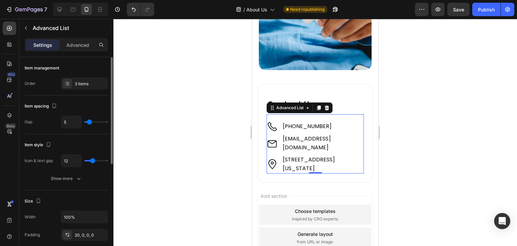
type input "7"
type input "8"
type input "7"
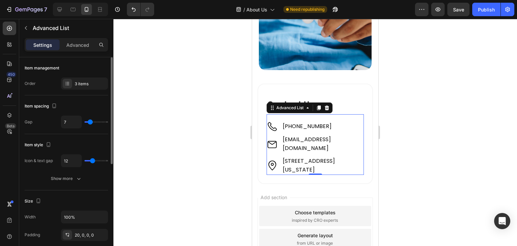
drag, startPoint x: 85, startPoint y: 122, endPoint x: 90, endPoint y: 123, distance: 5.6
type input "7"
click at [90, 123] on input "range" at bounding box center [97, 121] width 24 height 1
click at [75, 9] on icon at bounding box center [73, 10] width 5 height 4
type input "0"
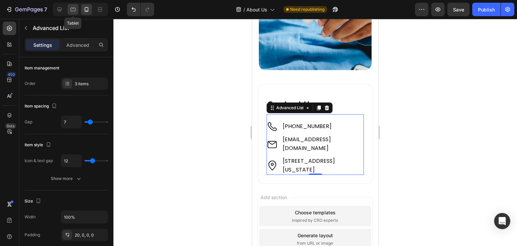
type input "0"
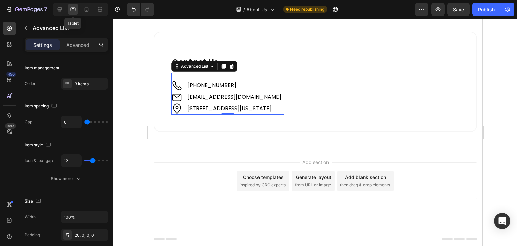
scroll to position [903, 0]
type input "1"
type input "2"
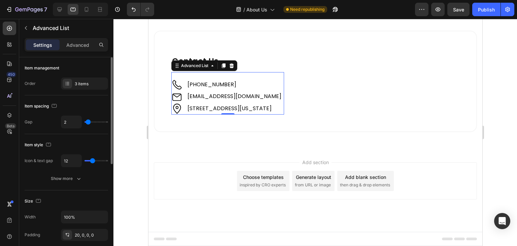
type input "3"
type input "4"
type input "5"
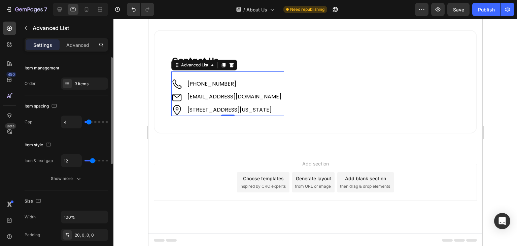
type input "5"
type input "6"
type input "7"
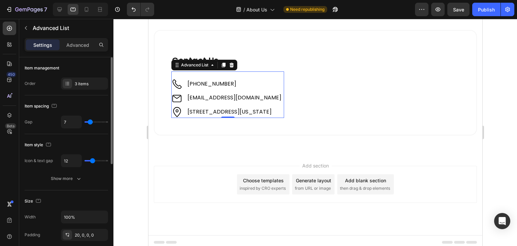
type input "8"
drag, startPoint x: 86, startPoint y: 123, endPoint x: 91, endPoint y: 124, distance: 4.8
type input "8"
click at [91, 123] on input "range" at bounding box center [97, 121] width 24 height 1
click at [57, 8] on icon at bounding box center [59, 9] width 7 height 7
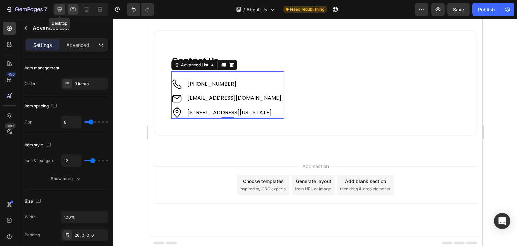
type input "0"
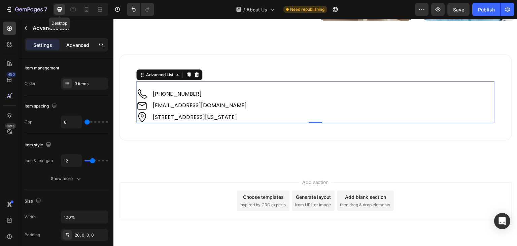
scroll to position [921, 0]
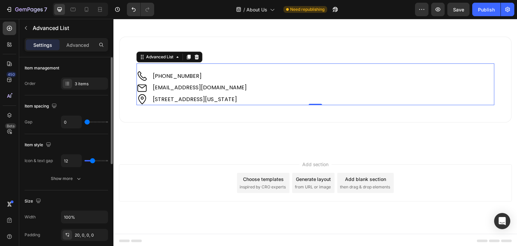
type input "3"
type input "4"
type input "5"
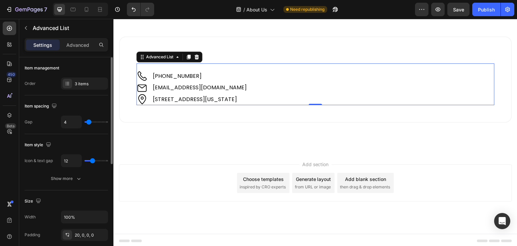
type input "5"
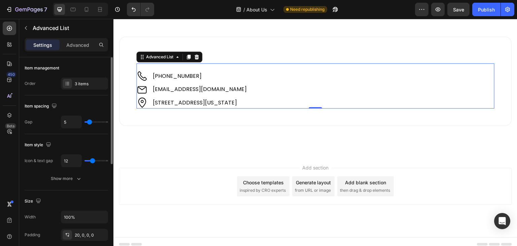
type input "7"
type input "8"
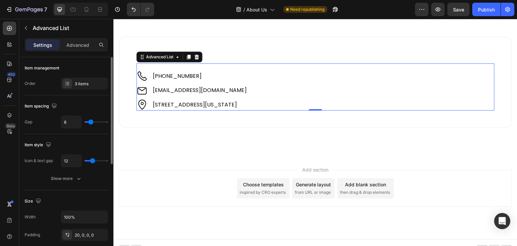
type input "8"
click at [91, 123] on input "range" at bounding box center [97, 121] width 24 height 1
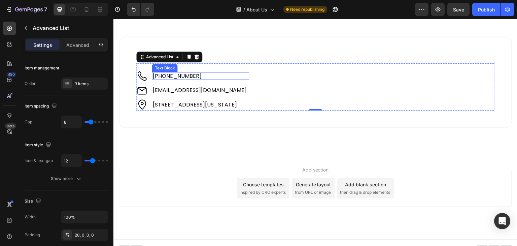
click at [180, 72] on span "[PHONE_NUMBER]" at bounding box center [177, 76] width 49 height 8
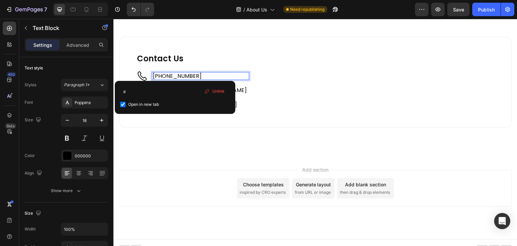
click at [193, 72] on span "[PHONE_NUMBER]" at bounding box center [177, 76] width 49 height 8
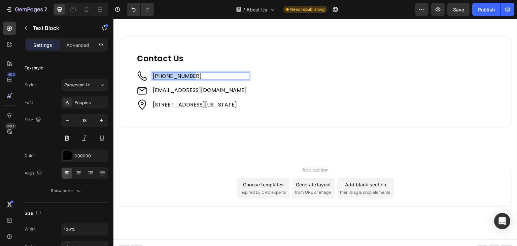
click at [193, 72] on span "[PHONE_NUMBER]" at bounding box center [177, 76] width 49 height 8
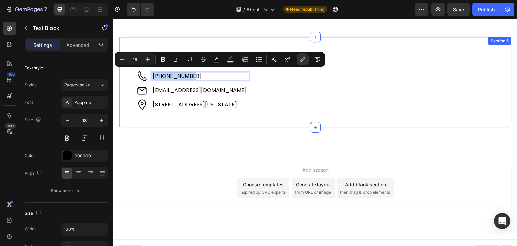
click at [228, 121] on div "Contact Us Heading Image [PHONE_NUMBER] Text Block 0 Image [EMAIL_ADDRESS][DOMA…" at bounding box center [315, 81] width 393 height 91
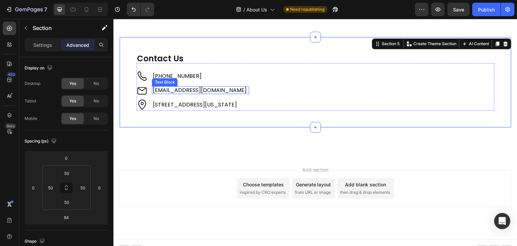
click at [182, 89] on span "[EMAIL_ADDRESS][DOMAIN_NAME]" at bounding box center [200, 90] width 94 height 8
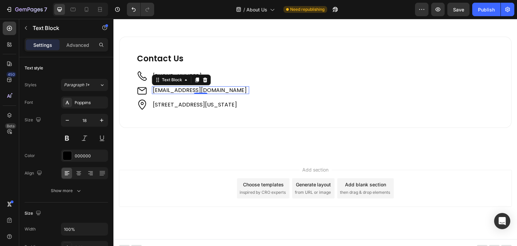
click at [182, 89] on span "[EMAIL_ADDRESS][DOMAIN_NAME]" at bounding box center [200, 90] width 94 height 8
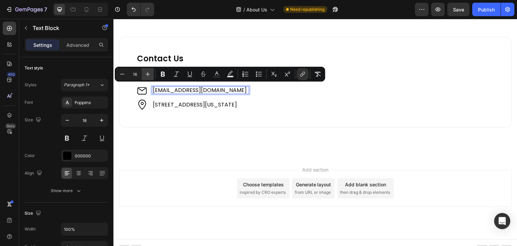
click at [149, 74] on icon "Editor contextual toolbar" at bounding box center [147, 74] width 7 height 7
type input "18"
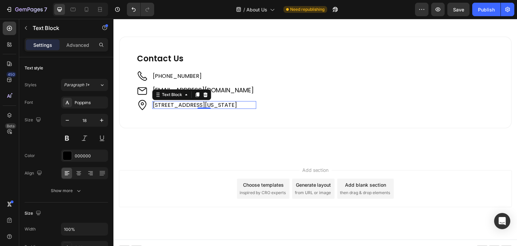
click at [172, 103] on span "[STREET_ADDRESS][US_STATE]" at bounding box center [195, 105] width 84 height 8
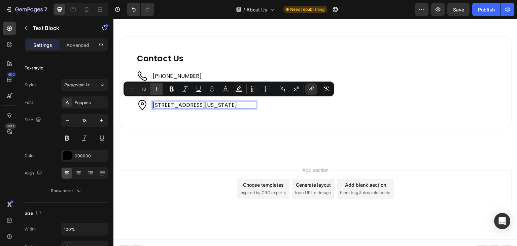
click at [158, 89] on icon "Editor contextual toolbar" at bounding box center [156, 89] width 7 height 7
type input "18"
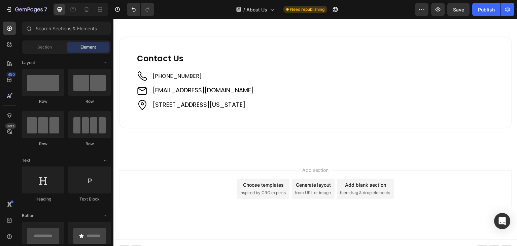
click at [173, 74] on span "[PHONE_NUMBER]" at bounding box center [177, 76] width 49 height 8
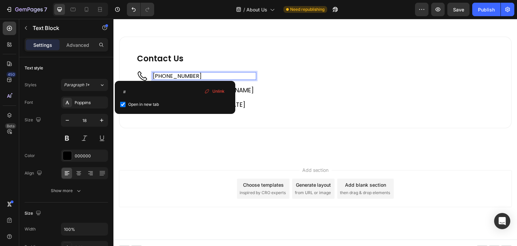
click at [173, 74] on span "[PHONE_NUMBER]" at bounding box center [177, 76] width 49 height 8
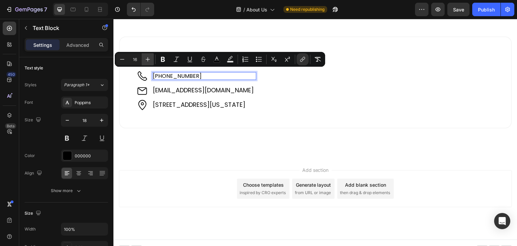
click at [148, 57] on icon "Editor contextual toolbar" at bounding box center [147, 59] width 7 height 7
type input "18"
click at [200, 164] on div "Add section Choose templates inspired by CRO experts Generate layout from URL o…" at bounding box center [315, 198] width 404 height 83
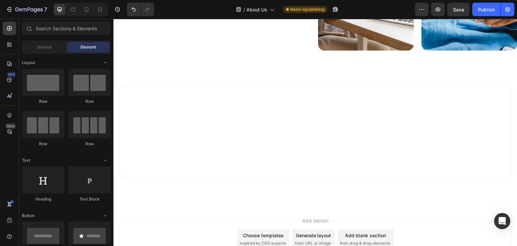
scroll to position [652, 0]
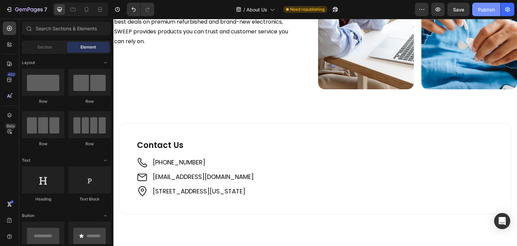
click at [479, 8] on div "Publish" at bounding box center [486, 9] width 17 height 7
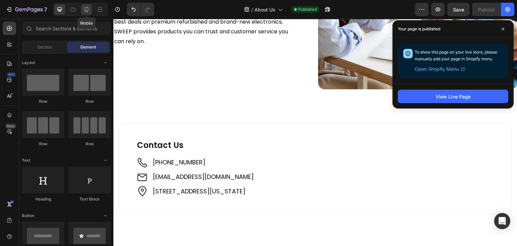
click at [87, 8] on icon at bounding box center [86, 9] width 7 height 7
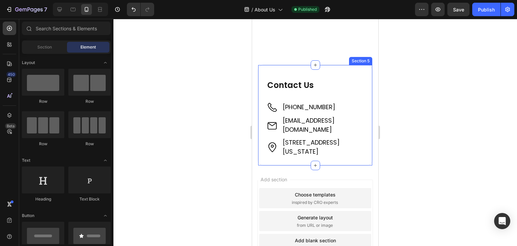
scroll to position [1083, 0]
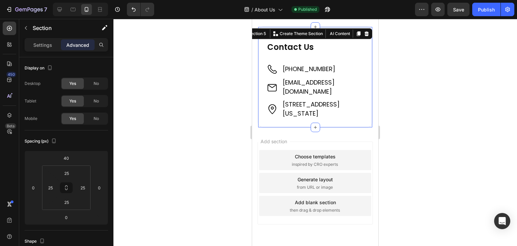
click at [262, 56] on div "Contact Us Heading Image +61 421 489 289 Text Block Image support@sweepedge.com…" at bounding box center [315, 77] width 115 height 102
click at [51, 185] on input "25" at bounding box center [50, 187] width 10 height 10
type input "30"
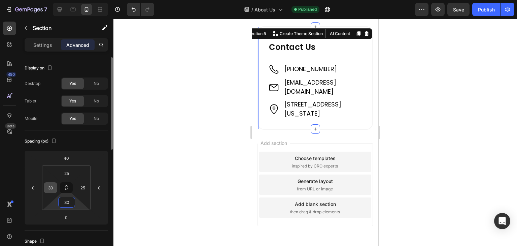
type input "30"
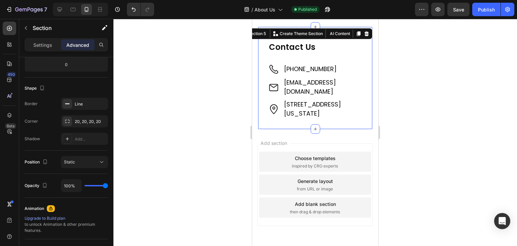
click at [264, 52] on div "Contact Us Heading Image +61 421 489 289 Text Block Image support@sweepedge.com…" at bounding box center [315, 77] width 115 height 103
drag, startPoint x: 263, startPoint y: 42, endPoint x: 391, endPoint y: 107, distance: 143.5
click at [263, 42] on div "Contact Us Heading Image +61 421 489 289 Text Block Image support@sweepedge.com…" at bounding box center [315, 77] width 115 height 103
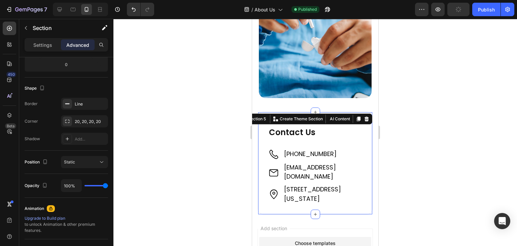
click at [363, 111] on div "Contact Us Heading Image +61 421 489 289 Text Block Image support@sweepedge.com…" at bounding box center [315, 162] width 115 height 103
click at [80, 41] on div "Advanced" at bounding box center [78, 44] width 34 height 11
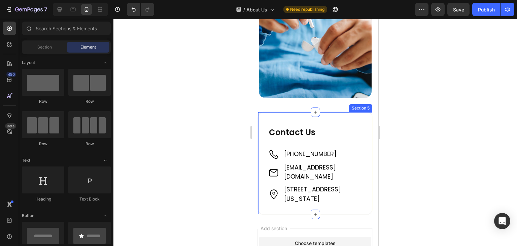
click at [262, 111] on div "Contact Us Heading Image [PHONE_NUMBER] Text Block Image [EMAIL_ADDRESS][DOMAIN…" at bounding box center [315, 162] width 115 height 103
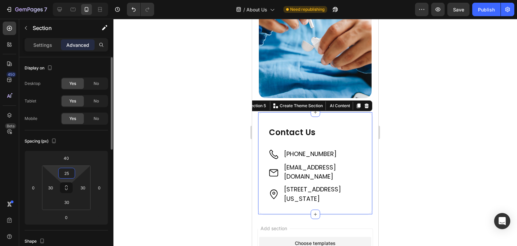
click at [65, 173] on input "25" at bounding box center [66, 173] width 13 height 10
type input "30"
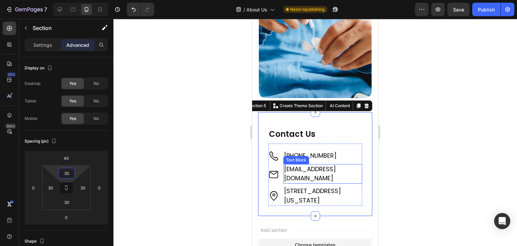
click at [325, 165] on p "[EMAIL_ADDRESS][DOMAIN_NAME]" at bounding box center [322, 174] width 77 height 18
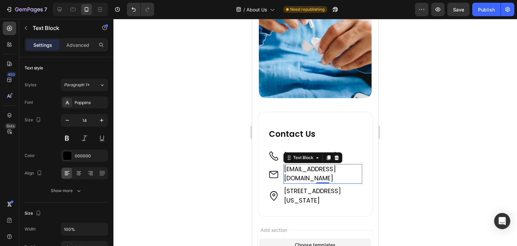
click at [321, 165] on span "[EMAIL_ADDRESS][DOMAIN_NAME]" at bounding box center [310, 174] width 52 height 18
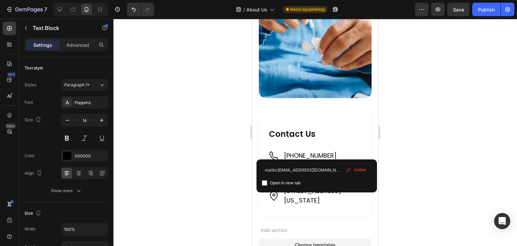
click at [321, 165] on span "[EMAIL_ADDRESS][DOMAIN_NAME]" at bounding box center [310, 174] width 52 height 18
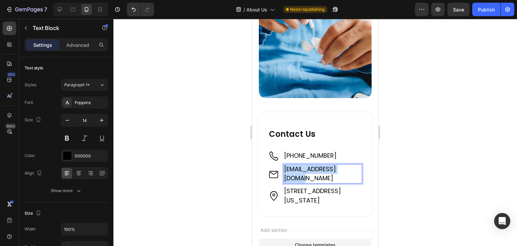
click at [321, 165] on span "[EMAIL_ADDRESS][DOMAIN_NAME]" at bounding box center [310, 174] width 52 height 18
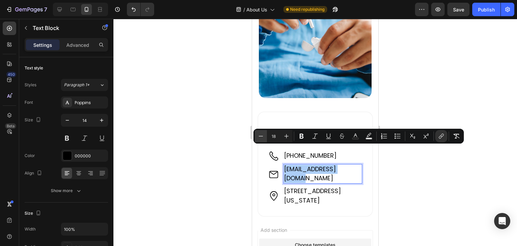
click at [260, 137] on icon "Editor contextual toolbar" at bounding box center [261, 136] width 7 height 7
type input "16"
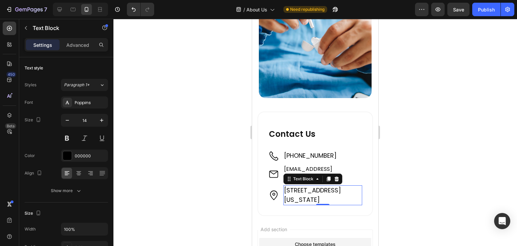
click at [321, 186] on span "[STREET_ADDRESS][US_STATE]" at bounding box center [312, 195] width 57 height 18
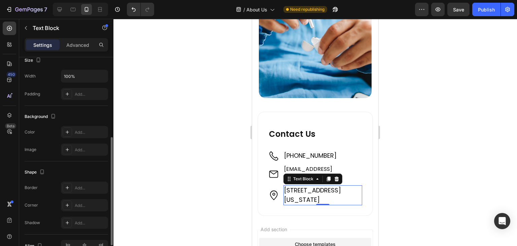
click at [321, 186] on span "[STREET_ADDRESS][US_STATE]" at bounding box center [312, 195] width 57 height 18
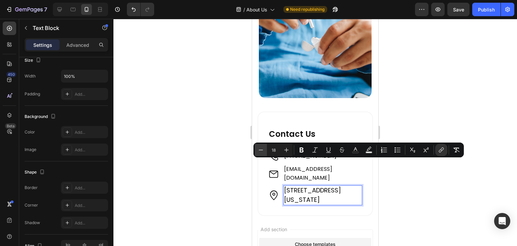
click at [259, 151] on icon "Editor contextual toolbar" at bounding box center [261, 149] width 7 height 7
type input "16"
click at [330, 186] on p "[STREET_ADDRESS][US_STATE]" at bounding box center [322, 195] width 77 height 18
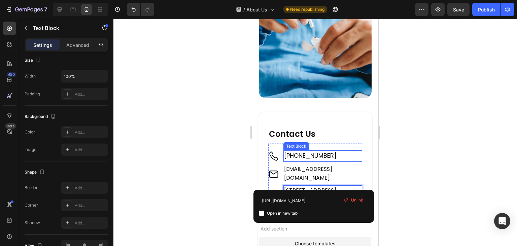
click at [307, 151] on span "[PHONE_NUMBER]" at bounding box center [310, 155] width 53 height 8
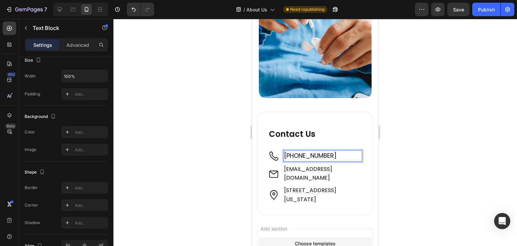
click at [307, 151] on span "[PHONE_NUMBER]" at bounding box center [310, 155] width 53 height 8
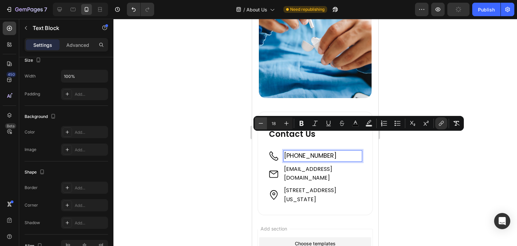
click at [262, 120] on icon "Editor contextual toolbar" at bounding box center [261, 123] width 7 height 7
type input "16"
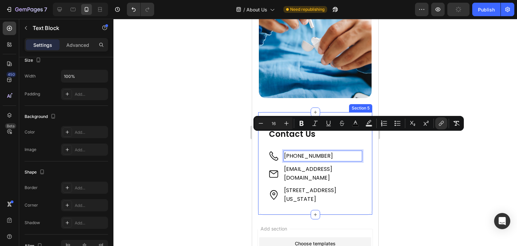
click at [363, 142] on div "Contact Us Heading Image +61 421 489 289 Text Block 0 Image support@sweepedge.c…" at bounding box center [315, 163] width 115 height 104
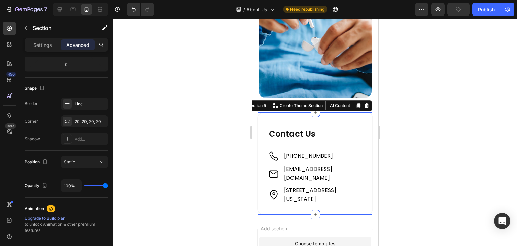
scroll to position [0, 0]
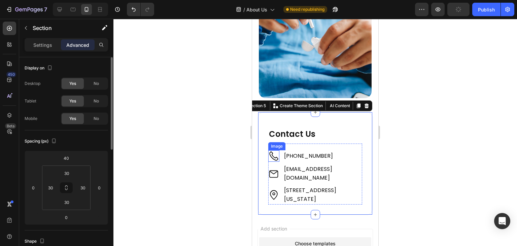
click at [275, 150] on img at bounding box center [273, 155] width 11 height 11
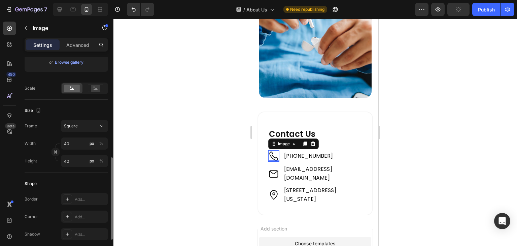
scroll to position [168, 0]
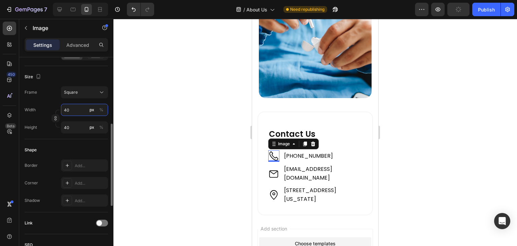
click at [65, 109] on input "40" at bounding box center [84, 110] width 47 height 12
type input "2"
type input "20"
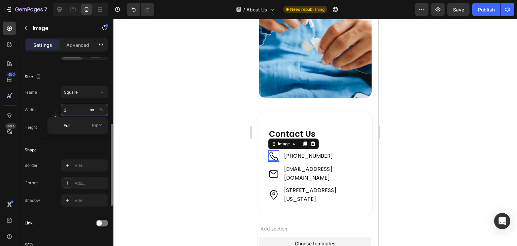
type input "20"
type input "21"
type input "22"
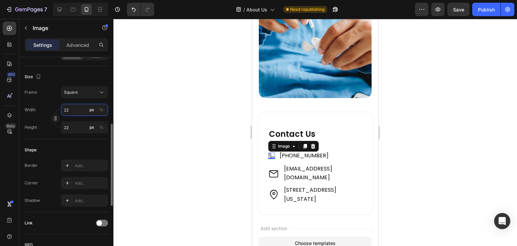
type input "23"
type input "24"
type input "25"
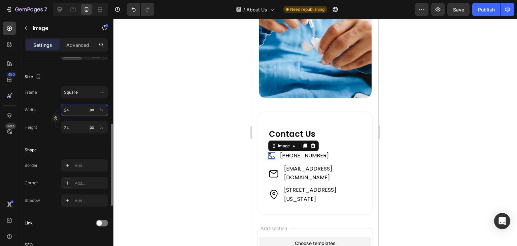
type input "25"
type input "26"
type input "27"
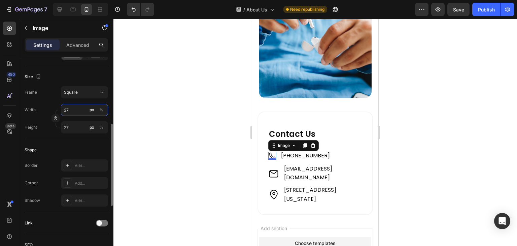
type input "28"
type input "29"
type input "30"
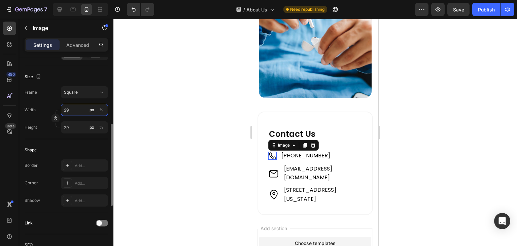
type input "30"
type input "31"
type input "30"
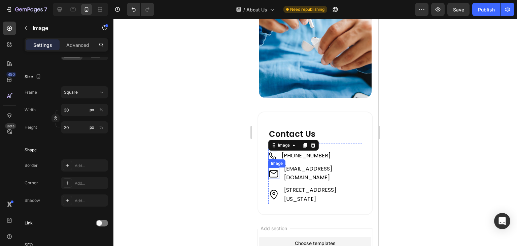
click at [272, 167] on img at bounding box center [273, 172] width 11 height 11
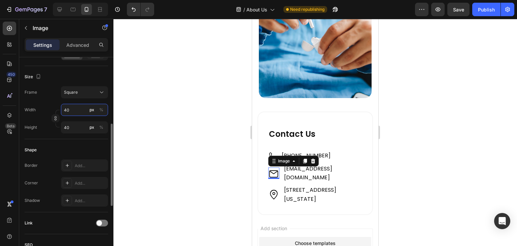
click at [65, 110] on input "40" at bounding box center [84, 110] width 47 height 12
type input "3"
type input "30"
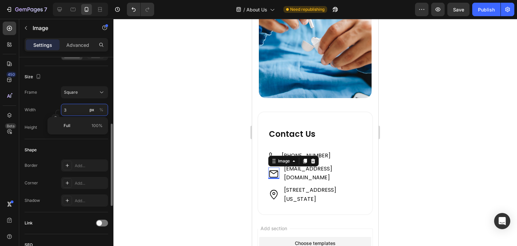
type input "30"
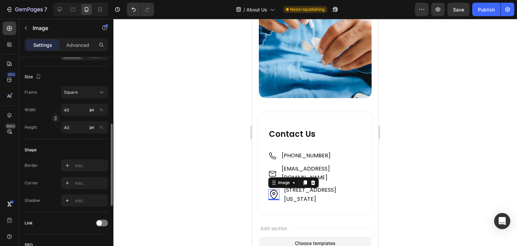
click at [275, 189] on img at bounding box center [273, 194] width 11 height 11
click at [67, 106] on input "40" at bounding box center [84, 110] width 47 height 12
type input "3"
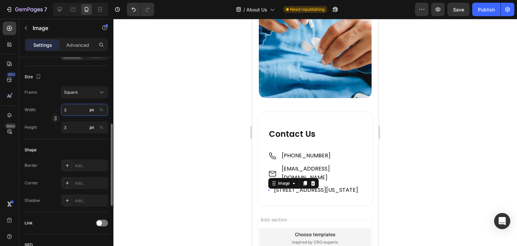
type input "30"
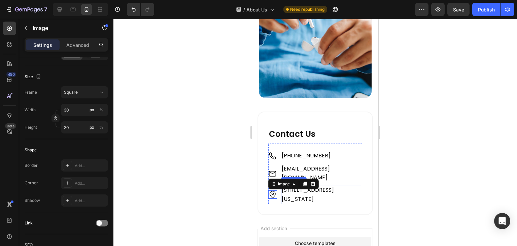
click at [310, 186] on p "1309 Coffeen Avenue, STE 1200, Sheridan, Wyoming 82801 ⁠⁠⁠⁠⁠⁠⁠" at bounding box center [322, 195] width 80 height 18
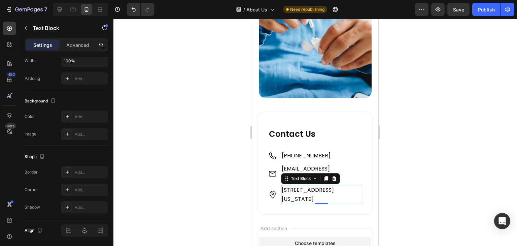
scroll to position [0, 0]
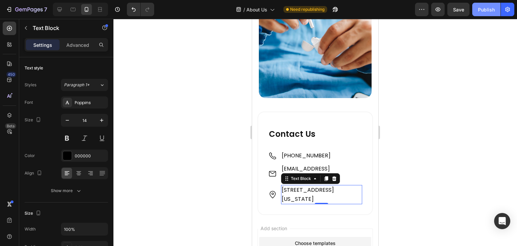
click at [490, 6] on div "Publish" at bounding box center [486, 9] width 17 height 7
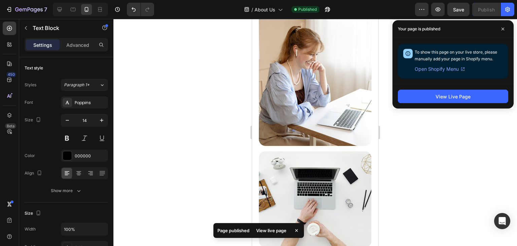
scroll to position [806, 0]
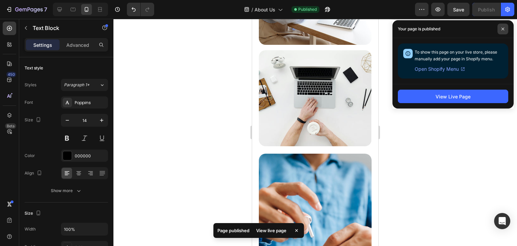
click at [503, 27] on icon at bounding box center [502, 28] width 3 height 3
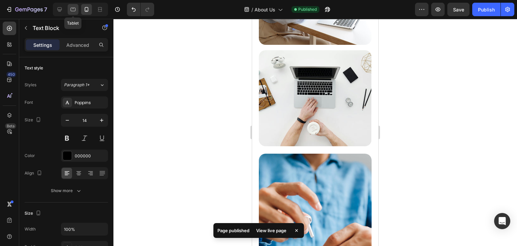
click at [70, 9] on icon at bounding box center [73, 9] width 7 height 7
type input "16"
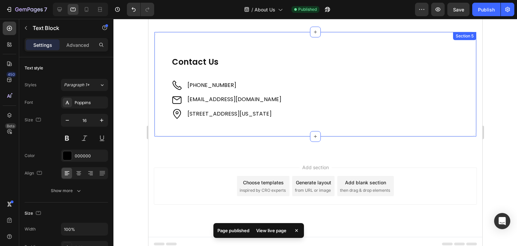
scroll to position [726, 0]
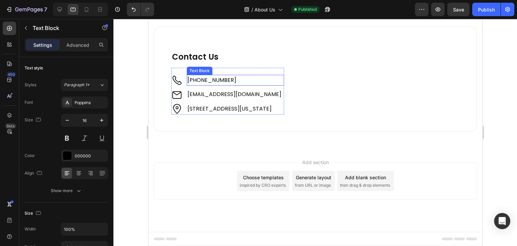
click at [204, 77] on span "[PHONE_NUMBER]" at bounding box center [211, 80] width 49 height 8
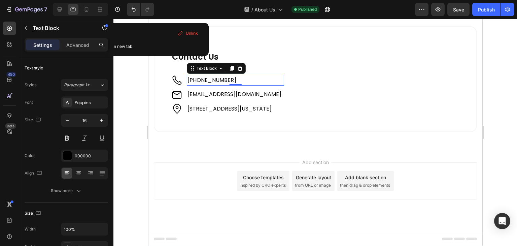
click at [204, 77] on span "[PHONE_NUMBER]" at bounding box center [211, 80] width 49 height 8
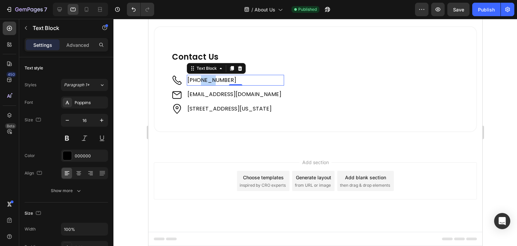
click at [204, 77] on span "[PHONE_NUMBER]" at bounding box center [211, 80] width 49 height 8
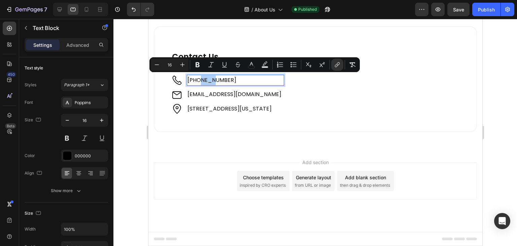
click at [169, 64] on input "16" at bounding box center [169, 65] width 13 height 8
type input "0"
click at [202, 93] on span "[EMAIL_ADDRESS][DOMAIN_NAME]" at bounding box center [234, 94] width 94 height 8
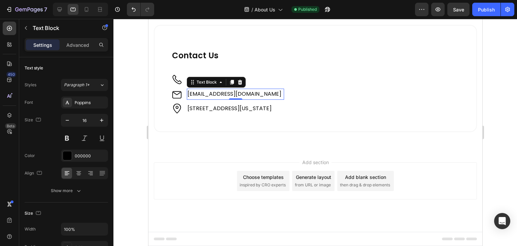
click at [202, 93] on span "[EMAIL_ADDRESS][DOMAIN_NAME]" at bounding box center [234, 94] width 94 height 8
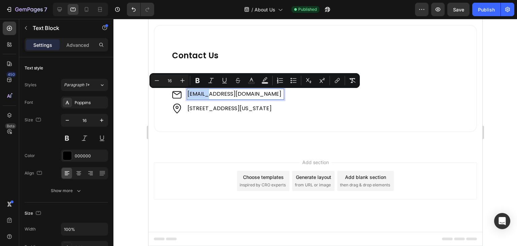
click at [205, 95] on span "[EMAIL_ADDRESS][DOMAIN_NAME]" at bounding box center [234, 94] width 94 height 8
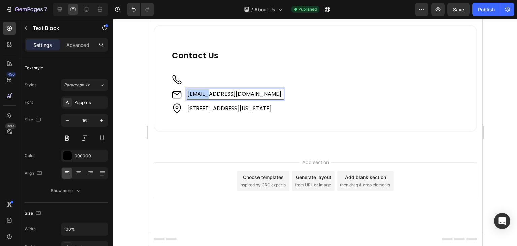
click at [205, 95] on span "[EMAIL_ADDRESS][DOMAIN_NAME]" at bounding box center [234, 94] width 94 height 8
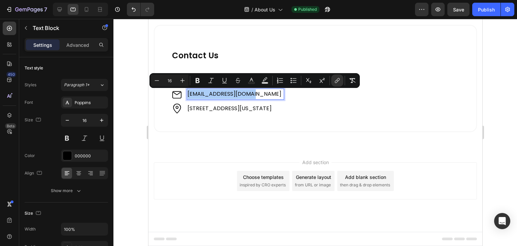
click at [167, 81] on input "16" at bounding box center [169, 80] width 13 height 8
type input "0"
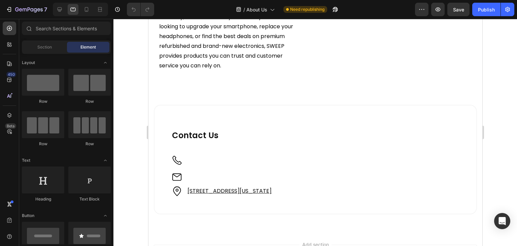
scroll to position [834, 0]
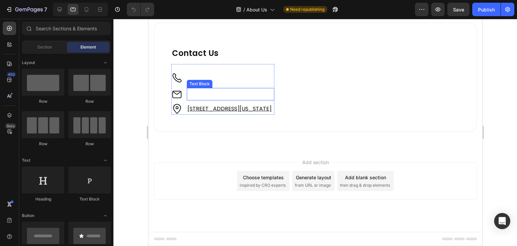
click at [206, 91] on p "[EMAIL_ADDRESS][DOMAIN_NAME]" at bounding box center [230, 94] width 86 height 11
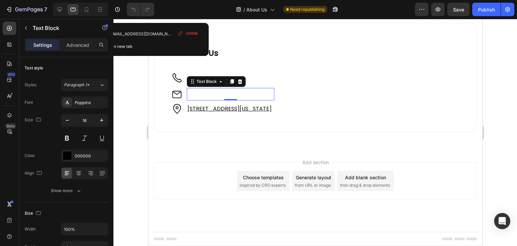
click at [215, 91] on p "[EMAIL_ADDRESS][DOMAIN_NAME]" at bounding box center [230, 94] width 86 height 11
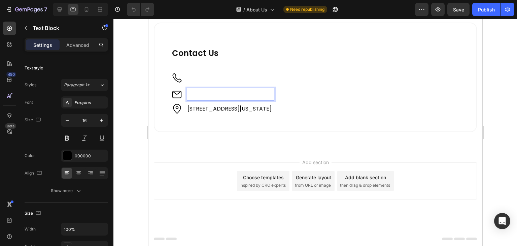
click at [215, 91] on p "[EMAIL_ADDRESS][DOMAIN_NAME]" at bounding box center [230, 94] width 86 height 11
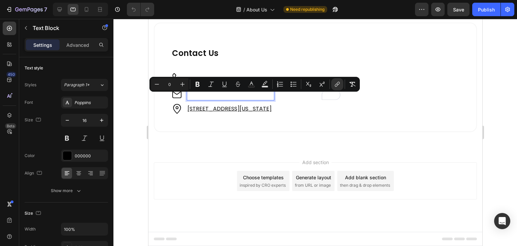
click at [166, 82] on input "0" at bounding box center [169, 84] width 13 height 8
type input "18"
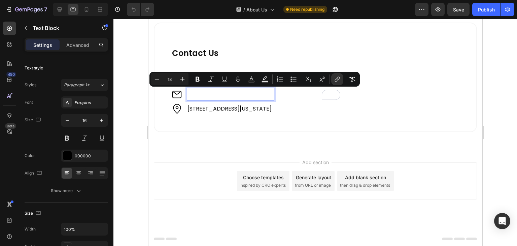
scroll to position [833, 0]
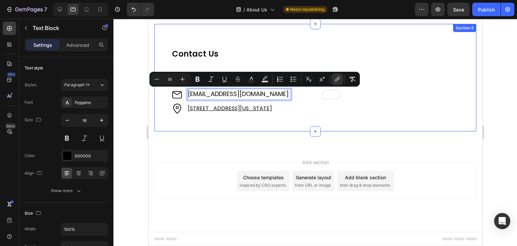
click at [218, 131] on div "Contact Us Heading Image [PHONE_NUMBER] Text Block Image [EMAIL_ADDRESS][DOMAIN…" at bounding box center [315, 77] width 323 height 109
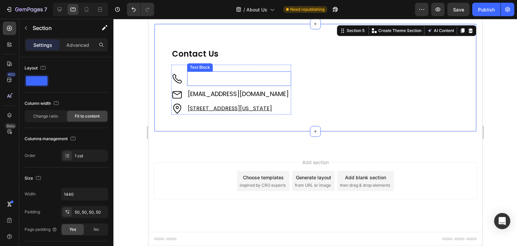
click at [208, 77] on p "[PHONE_NUMBER]" at bounding box center [239, 78] width 103 height 13
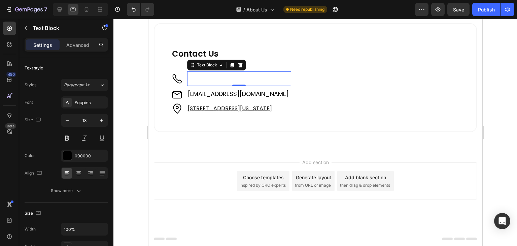
click at [208, 77] on p "[PHONE_NUMBER]" at bounding box center [239, 78] width 103 height 13
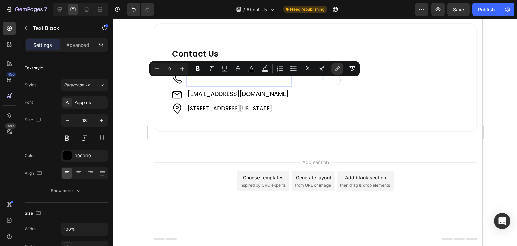
click at [167, 66] on input "0" at bounding box center [169, 69] width 13 height 8
type input "18"
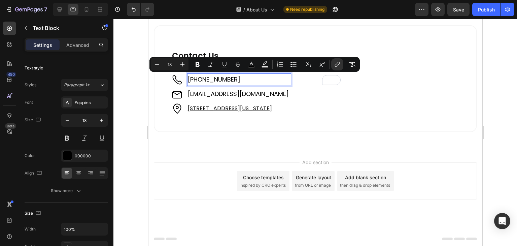
scroll to position [831, 0]
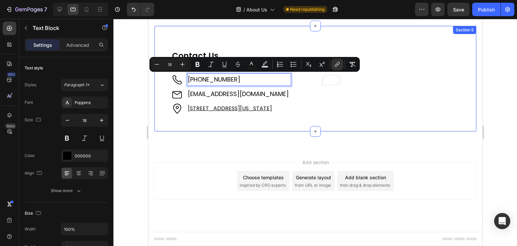
click at [159, 81] on div "Contact Us Heading Image [PHONE_NUMBER] Text Block 0 Image [EMAIL_ADDRESS][DOMA…" at bounding box center [315, 78] width 323 height 107
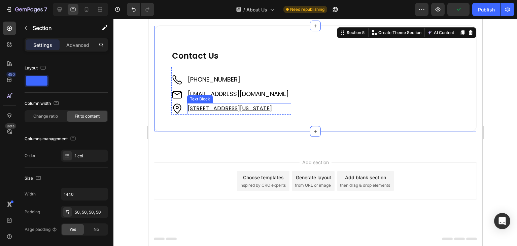
click at [272, 106] on u "[STREET_ADDRESS][US_STATE]" at bounding box center [230, 108] width 84 height 8
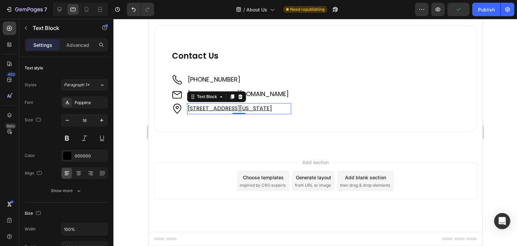
click at [272, 106] on u "[STREET_ADDRESS][US_STATE]" at bounding box center [230, 108] width 84 height 8
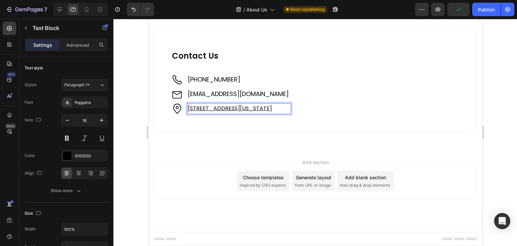
click at [272, 106] on u "[STREET_ADDRESS][US_STATE]" at bounding box center [230, 108] width 84 height 8
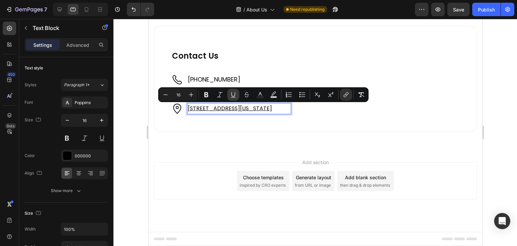
click at [234, 93] on icon "Editor contextual toolbar" at bounding box center [233, 94] width 7 height 7
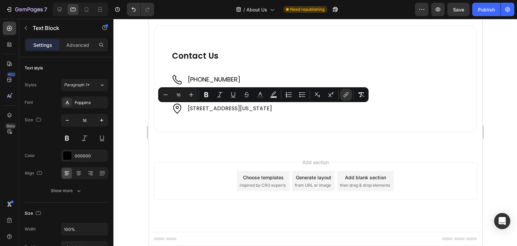
click at [212, 157] on div "Add section Choose templates inspired by CRO experts Generate layout from URL o…" at bounding box center [315, 190] width 334 height 83
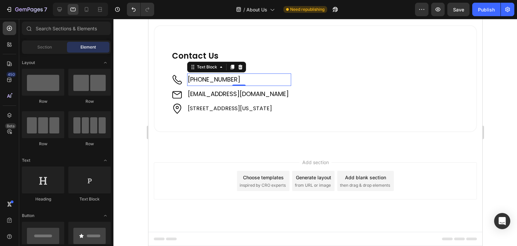
click at [220, 79] on span "[PHONE_NUMBER]" at bounding box center [214, 79] width 53 height 8
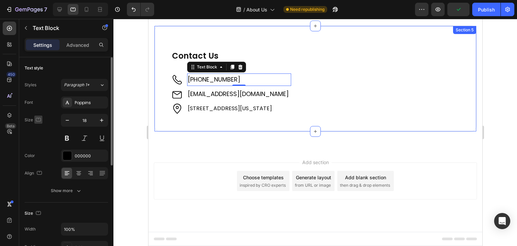
click at [34, 117] on button "button" at bounding box center [38, 119] width 8 height 8
click at [38, 152] on icon "button" at bounding box center [40, 154] width 4 height 5
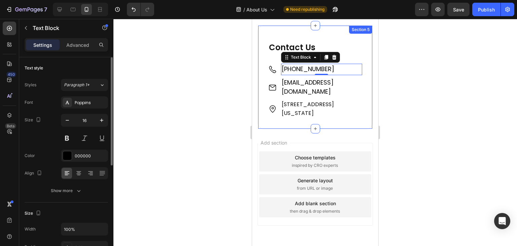
scroll to position [1181, 0]
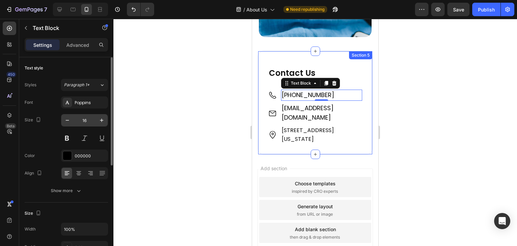
click at [81, 118] on input "16" at bounding box center [84, 120] width 22 height 12
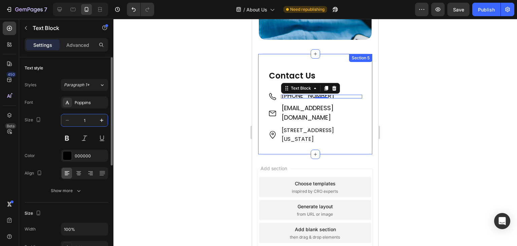
type input "16"
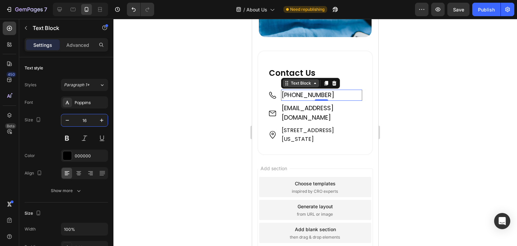
click at [315, 82] on icon at bounding box center [315, 82] width 2 height 1
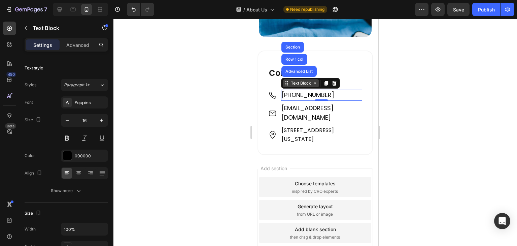
click at [315, 80] on icon at bounding box center [314, 82] width 5 height 5
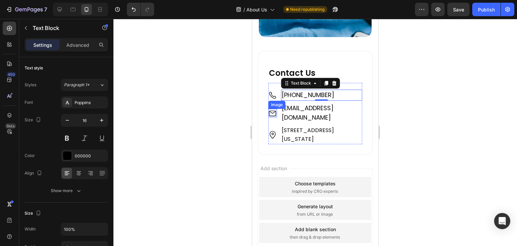
click at [268, 109] on div "Image" at bounding box center [272, 113] width 9 height 9
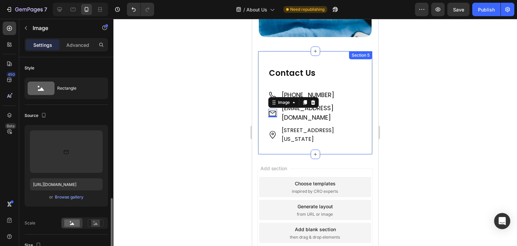
scroll to position [101, 0]
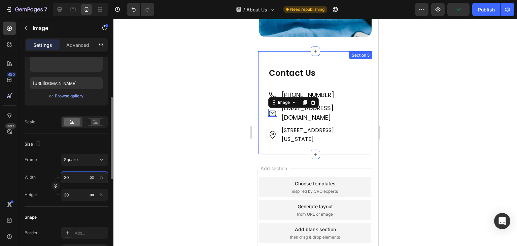
click at [65, 179] on input "30" at bounding box center [84, 177] width 47 height 12
type input "3"
type input "30"
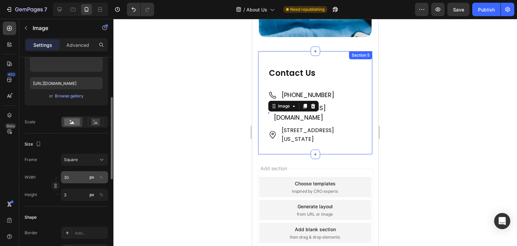
type input "3"
click at [75, 175] on input "3" at bounding box center [84, 177] width 47 height 12
type input "30"
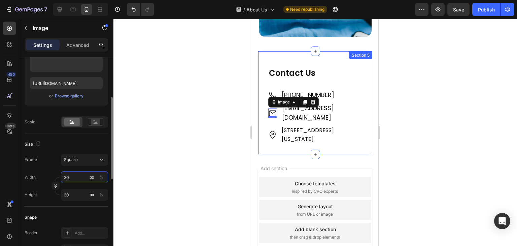
type input "31"
type input "32"
type input "33"
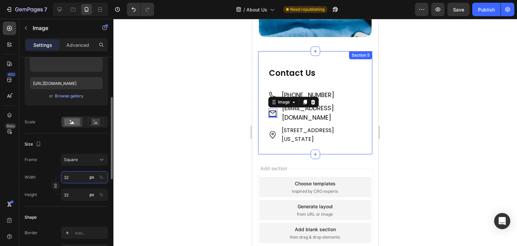
type input "33"
type input "34"
type input "35"
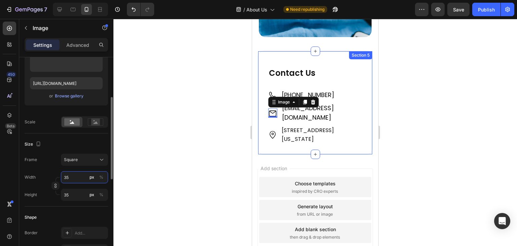
type input "36"
type input "37"
type input "38"
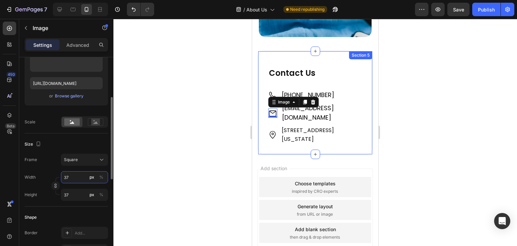
type input "38"
type input "39"
type input "40"
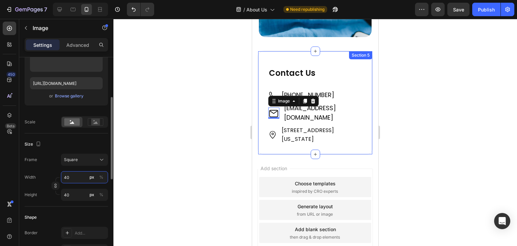
type input "41"
type input "42"
type input "43"
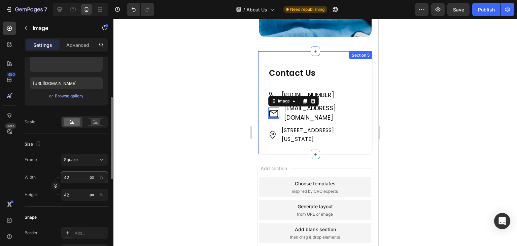
type input "43"
type input "44"
type input "45"
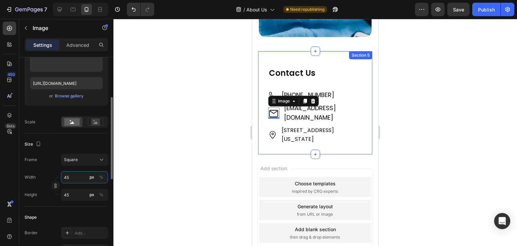
type input "46"
type input "47"
type input "48"
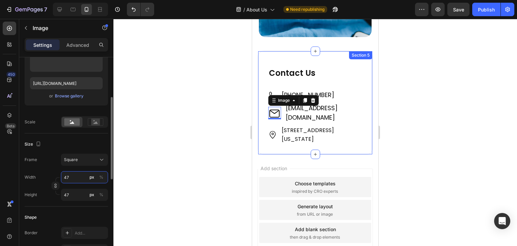
type input "48"
type input "49"
type input "50"
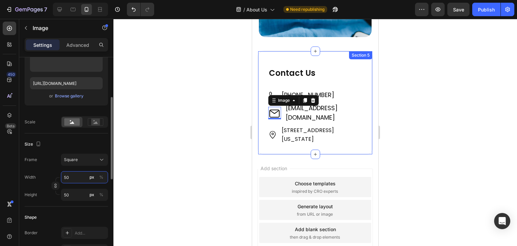
type input "51"
type input "52"
type input "53"
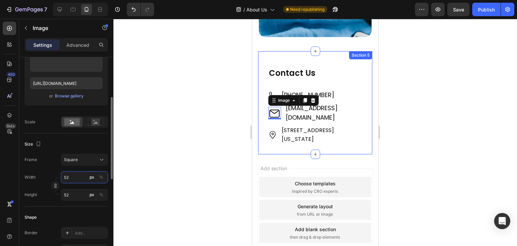
type input "53"
type input "54"
type input "55"
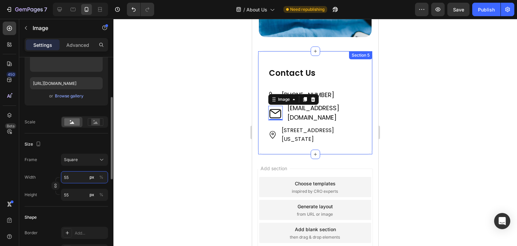
type input "56"
type input "57"
type input "58"
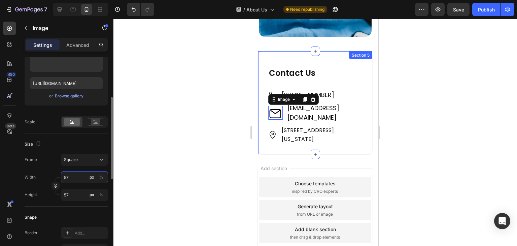
type input "58"
type input "59"
type input "60"
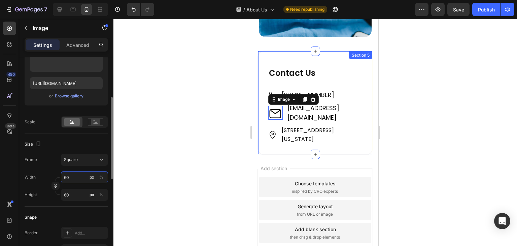
type input "61"
type input "62"
type input "63"
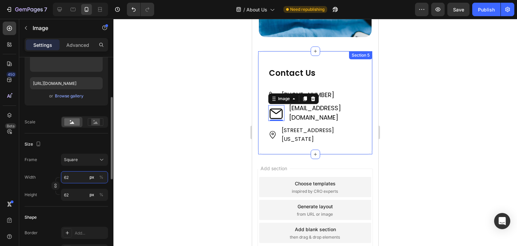
type input "63"
type input "64"
type input "65"
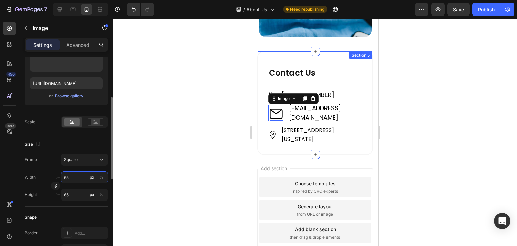
type input "66"
type input "67"
type input "68"
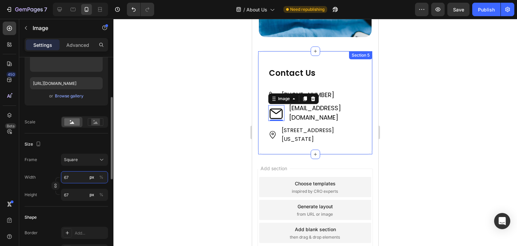
type input "68"
type input "69"
type input "70"
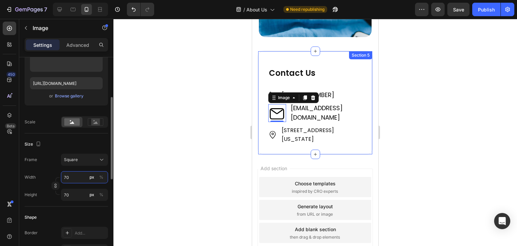
type input "71"
type input "72"
type input "73"
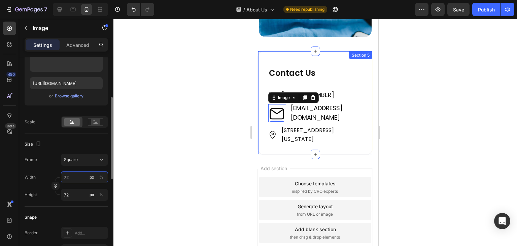
type input "73"
type input "3"
type input "73"
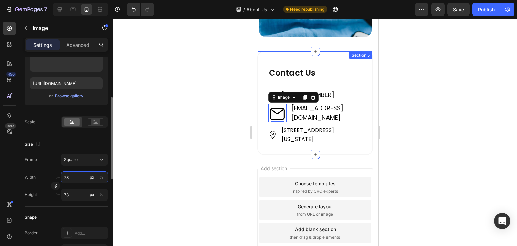
type input "3"
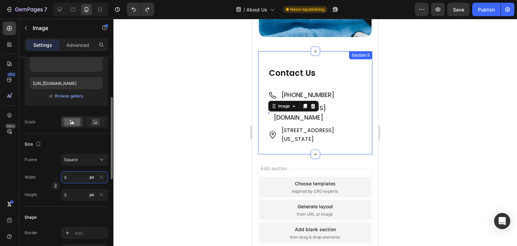
type input "30"
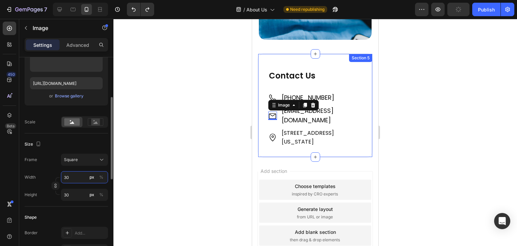
scroll to position [1181, 0]
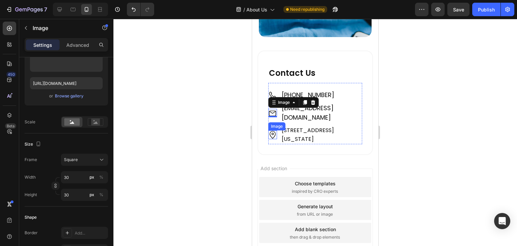
click at [273, 130] on img at bounding box center [272, 134] width 9 height 9
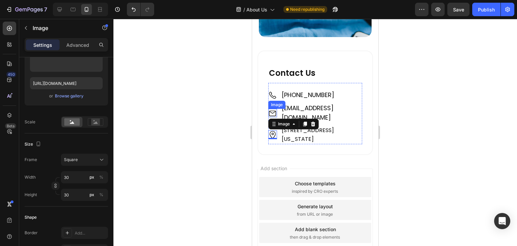
click at [270, 109] on div "Image" at bounding box center [272, 113] width 9 height 9
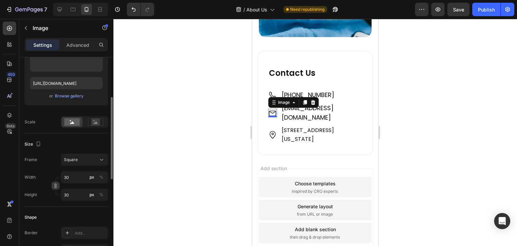
click at [56, 185] on icon "button" at bounding box center [55, 185] width 5 height 5
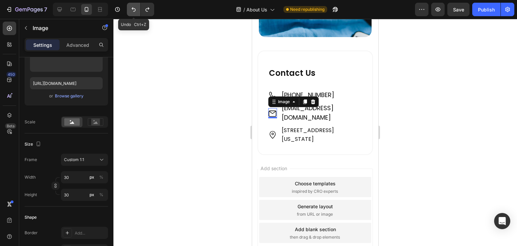
click at [132, 9] on icon "Undo/Redo" at bounding box center [134, 9] width 4 height 4
click at [75, 10] on icon at bounding box center [73, 10] width 5 height 4
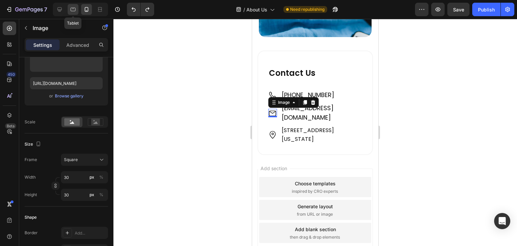
type input "40"
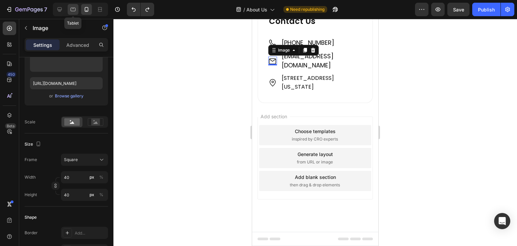
scroll to position [860, 0]
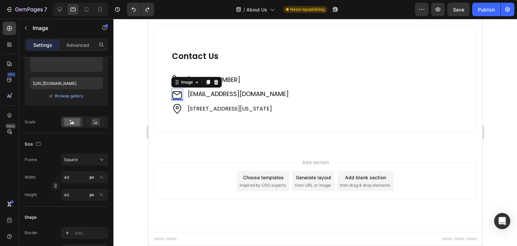
click at [178, 92] on img at bounding box center [177, 95] width 12 height 12
click at [174, 108] on img at bounding box center [177, 109] width 12 height 12
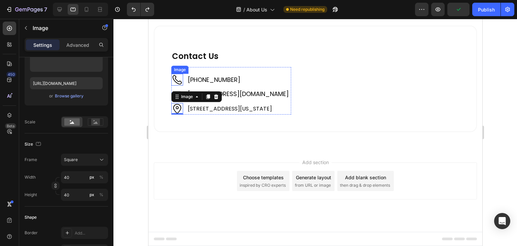
click at [173, 78] on img at bounding box center [177, 80] width 12 height 12
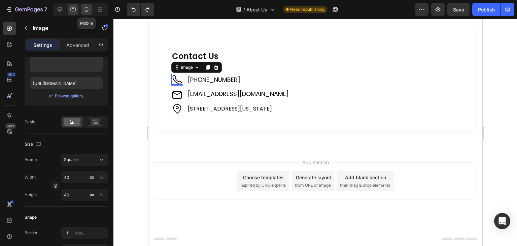
click at [87, 8] on icon at bounding box center [86, 9] width 7 height 7
type input "30"
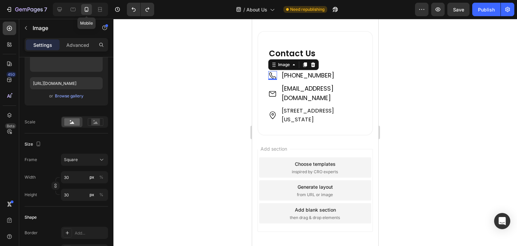
scroll to position [1181, 0]
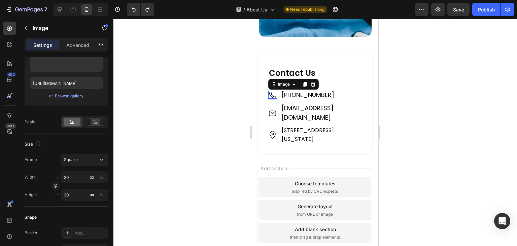
click at [272, 91] on img at bounding box center [272, 95] width 9 height 9
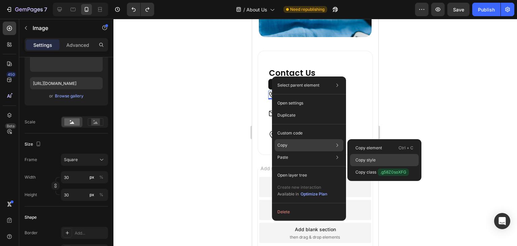
click at [365, 166] on div "Copy style" at bounding box center [384, 172] width 69 height 12
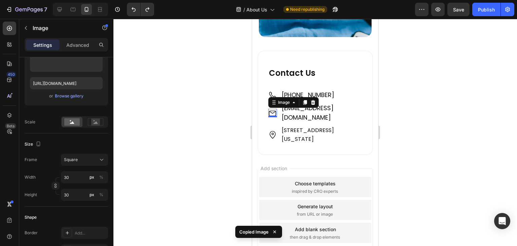
click at [270, 109] on div "Image 0" at bounding box center [272, 113] width 9 height 9
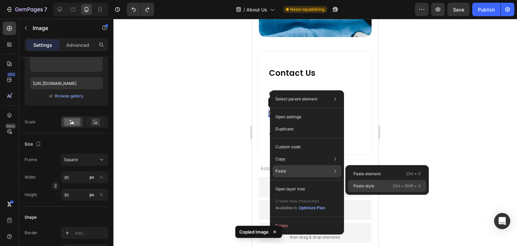
click at [361, 185] on p "Paste style" at bounding box center [364, 186] width 21 height 6
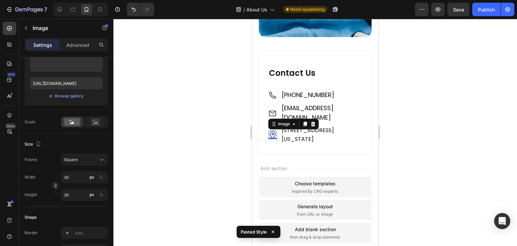
click at [272, 130] on img at bounding box center [272, 134] width 9 height 9
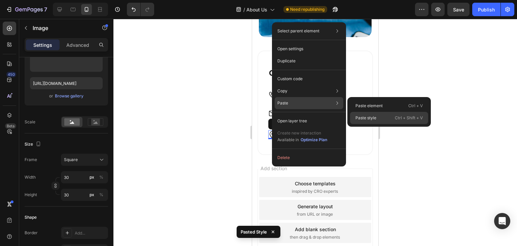
click at [357, 115] on p "Paste style" at bounding box center [366, 118] width 21 height 6
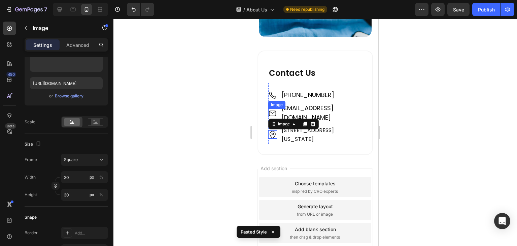
click at [269, 109] on div "Image" at bounding box center [272, 113] width 9 height 9
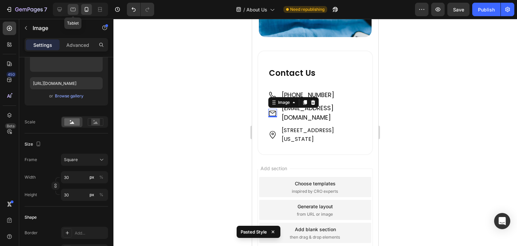
click at [71, 10] on icon at bounding box center [73, 10] width 5 height 4
type input "40"
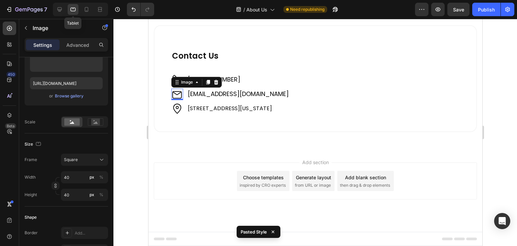
scroll to position [831, 0]
click at [59, 7] on icon at bounding box center [59, 9] width 7 height 7
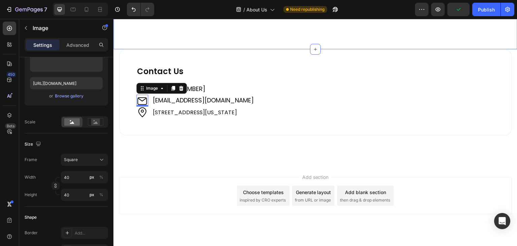
scroll to position [843, 0]
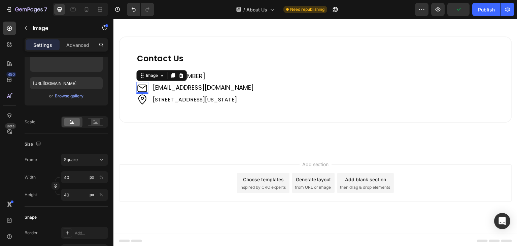
click at [143, 84] on img at bounding box center [142, 88] width 12 height 12
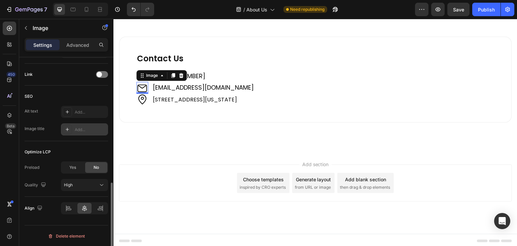
scroll to position [182, 0]
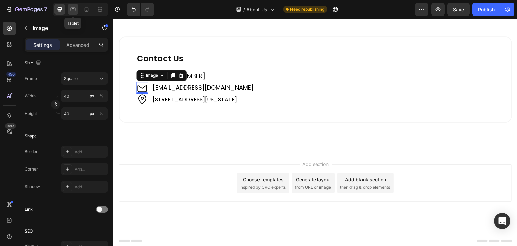
click at [76, 10] on icon at bounding box center [73, 9] width 7 height 7
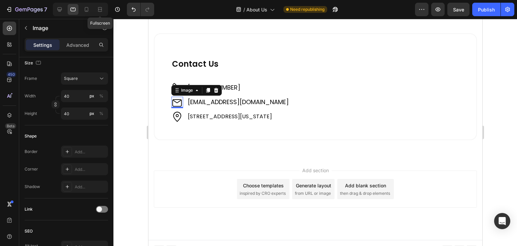
scroll to position [831, 0]
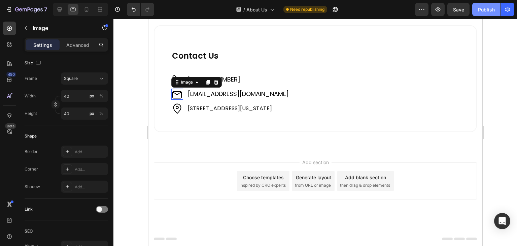
click at [486, 10] on div "Publish" at bounding box center [486, 9] width 17 height 7
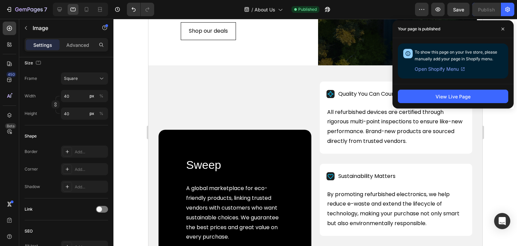
scroll to position [101, 0]
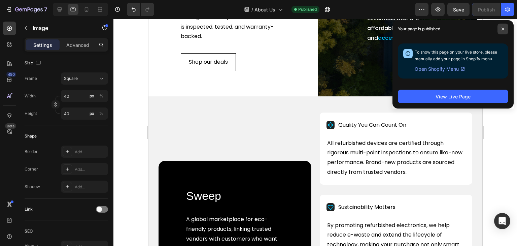
click at [504, 27] on span at bounding box center [503, 29] width 11 height 11
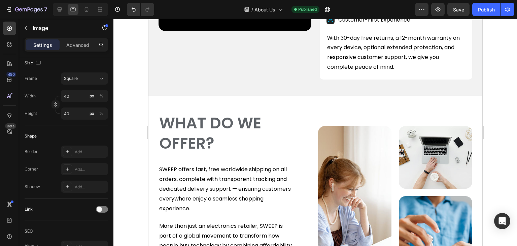
scroll to position [505, 0]
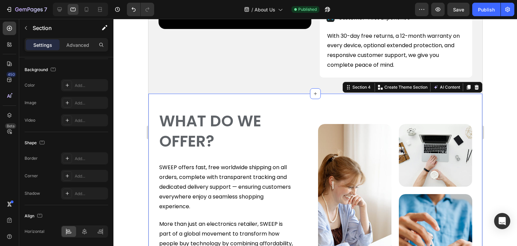
click at [254, 97] on div "WHAT DO WE OFFER? Heading SWEEP offers fast, free worldwide shipping on all ord…" at bounding box center [315, 209] width 334 height 231
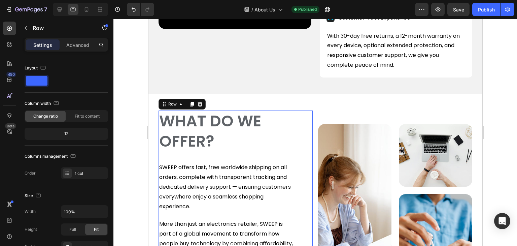
click at [308, 127] on div "WHAT DO WE OFFER? Heading SWEEP offers fast, free worldwide shipping on all ord…" at bounding box center [235, 208] width 154 height 197
click at [76, 43] on p "Advanced" at bounding box center [77, 44] width 23 height 7
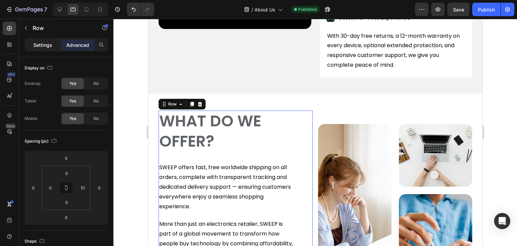
click at [43, 49] on div "Settings" at bounding box center [43, 44] width 34 height 11
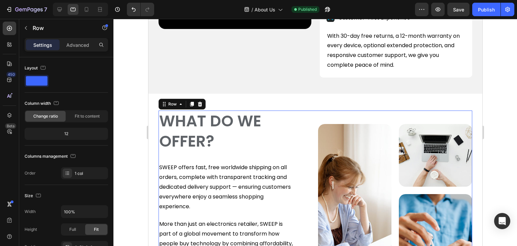
click at [320, 114] on div "Image Image Image Row" at bounding box center [395, 208] width 154 height 197
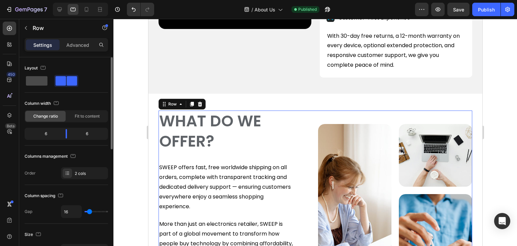
click at [39, 81] on span at bounding box center [37, 80] width 22 height 9
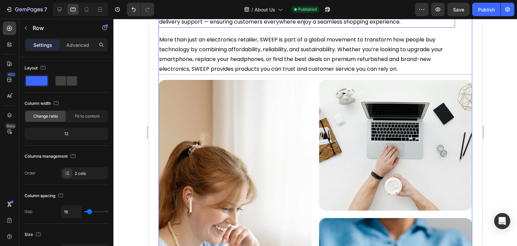
scroll to position [539, 0]
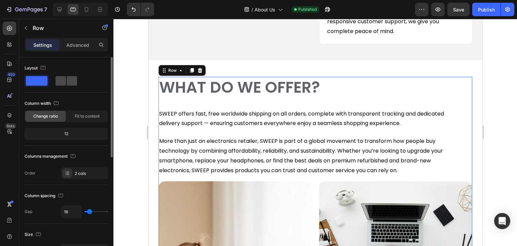
click at [67, 80] on span at bounding box center [72, 80] width 10 height 9
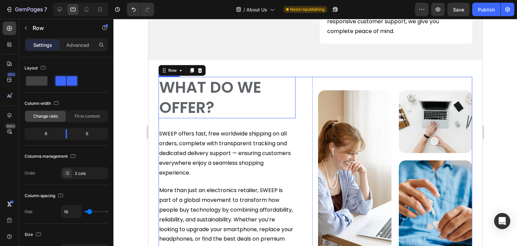
click at [287, 93] on h2 "WHAT DO WE OFFER?" at bounding box center [226, 98] width 137 height 42
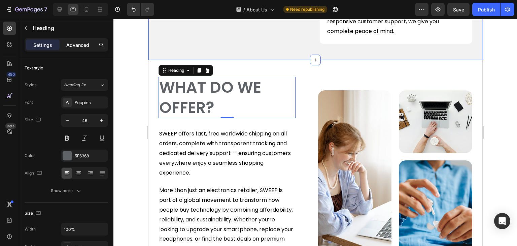
click at [81, 42] on p "Advanced" at bounding box center [77, 44] width 23 height 7
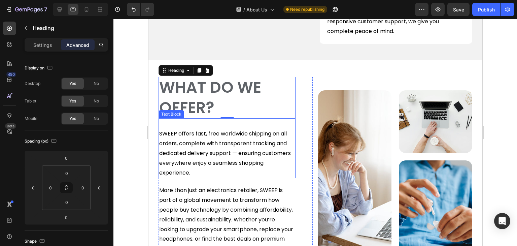
click at [287, 124] on div "SWEEP offers fast, free worldwide shipping on all orders, complete with transpa…" at bounding box center [226, 148] width 137 height 60
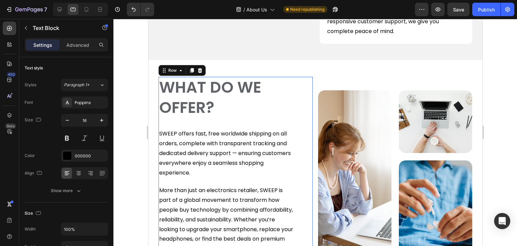
click at [299, 88] on div "WHAT DO WE OFFER? Heading SWEEP offers fast, free worldwide shipping on all ord…" at bounding box center [235, 175] width 154 height 197
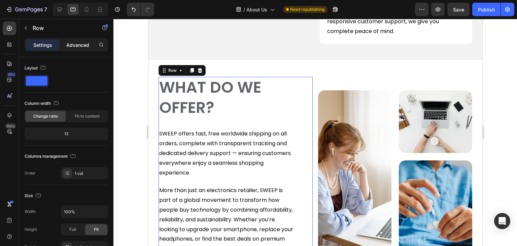
click at [71, 43] on p "Advanced" at bounding box center [77, 44] width 23 height 7
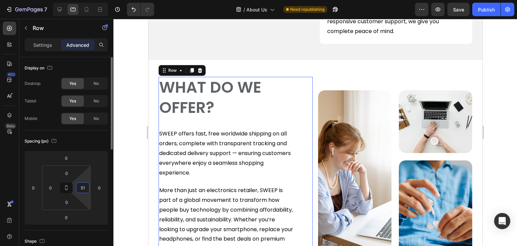
click at [82, 186] on input "51" at bounding box center [83, 187] width 10 height 10
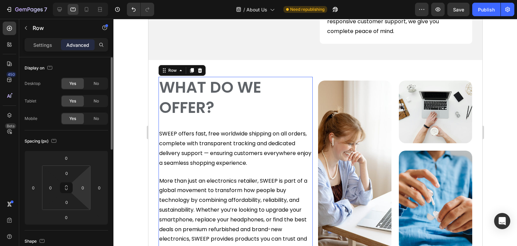
click at [92, 140] on div "Spacing (px)" at bounding box center [67, 141] width 84 height 11
click at [82, 184] on input "0" at bounding box center [83, 187] width 10 height 10
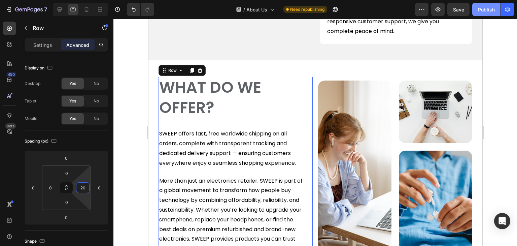
type input "20"
click at [478, 15] on button "Publish" at bounding box center [486, 9] width 28 height 13
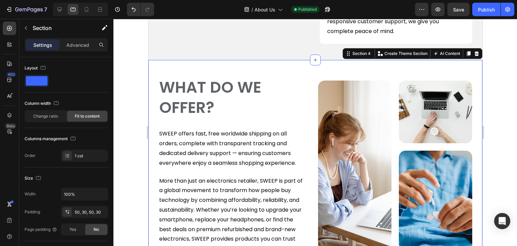
click at [250, 68] on div "WHAT DO WE OFFER? Heading SWEEP offers fast, free worldwide shipping on all ord…" at bounding box center [315, 165] width 334 height 211
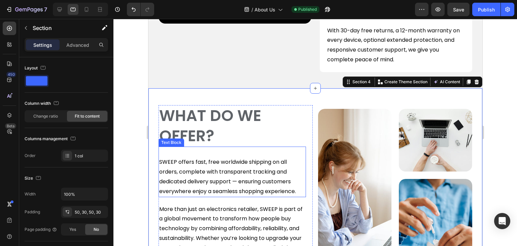
scroll to position [471, 0]
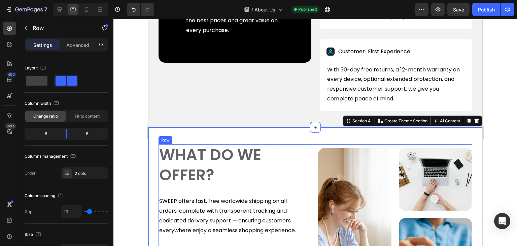
click at [311, 149] on div "WHAT DO WE OFFER? Heading SWEEP offers fast, free worldwide shipping on all ord…" at bounding box center [315, 232] width 314 height 177
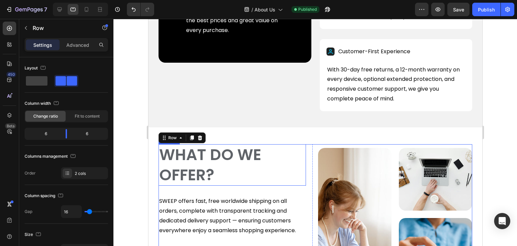
scroll to position [606, 0]
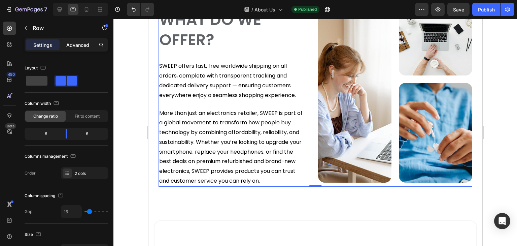
click at [90, 47] on div "Advanced" at bounding box center [78, 44] width 34 height 11
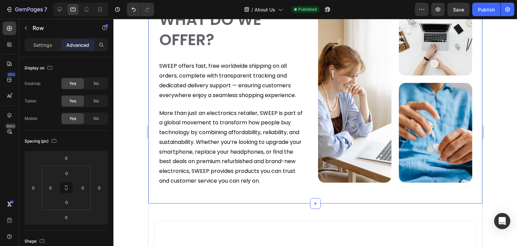
click at [200, 198] on div "WHAT DO WE OFFER? Heading SWEEP offers fast, free worldwide shipping on all ord…" at bounding box center [315, 97] width 334 height 211
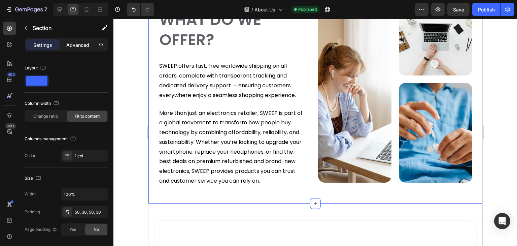
click at [77, 48] on div "Advanced" at bounding box center [78, 44] width 34 height 11
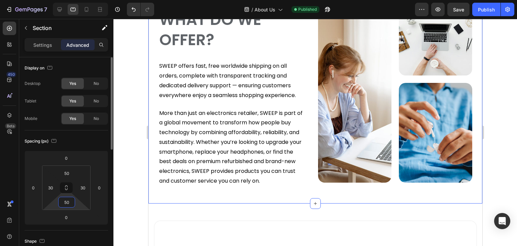
click at [65, 203] on input "50" at bounding box center [66, 202] width 13 height 10
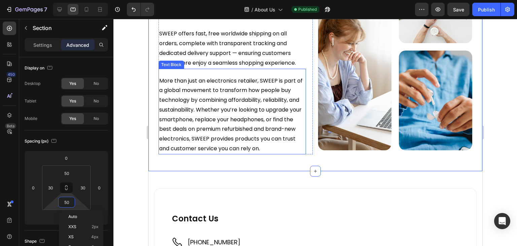
scroll to position [741, 0]
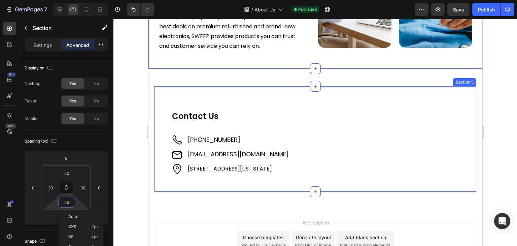
click at [212, 88] on div "Contact Us Heading Image [PHONE_NUMBER] Text Block Image [EMAIL_ADDRESS][DOMAIN…" at bounding box center [315, 139] width 323 height 107
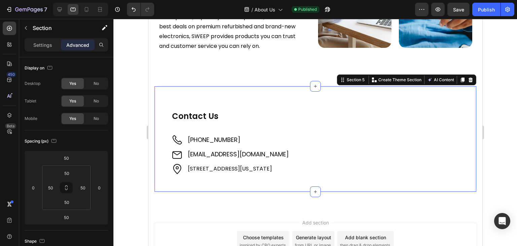
click at [80, 42] on p "Advanced" at bounding box center [77, 44] width 23 height 7
click at [66, 157] on input "50" at bounding box center [66, 158] width 13 height 10
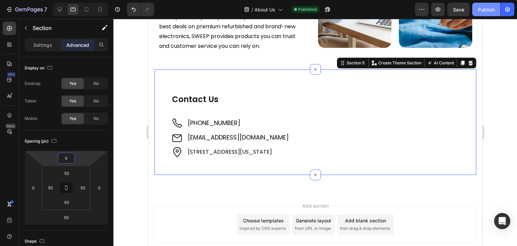
type input "0"
click at [482, 7] on div "Publish" at bounding box center [486, 9] width 17 height 7
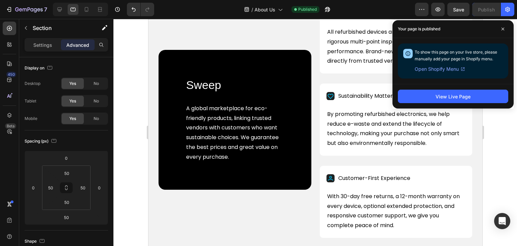
scroll to position [269, 0]
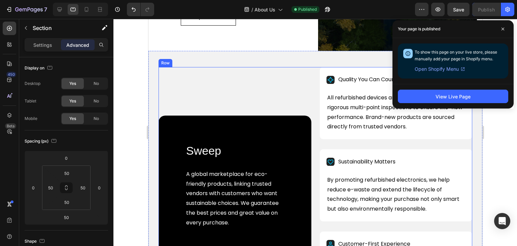
click at [211, 84] on div "Sweep Heading A global marketplace for eco-friendly products, linking trusted v…" at bounding box center [234, 185] width 153 height 236
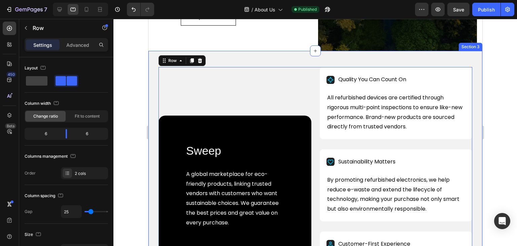
click at [293, 71] on div "Sweep Heading A global marketplace for eco-friendly products, linking trusted v…" at bounding box center [315, 185] width 334 height 269
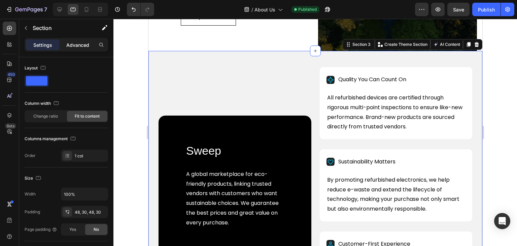
click at [75, 45] on p "Advanced" at bounding box center [77, 44] width 23 height 7
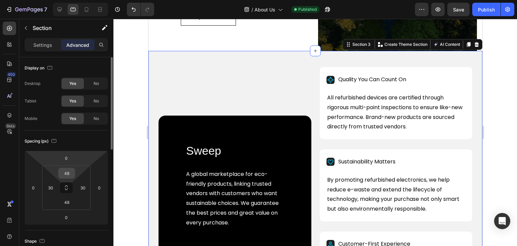
click at [64, 174] on input "48" at bounding box center [66, 173] width 13 height 10
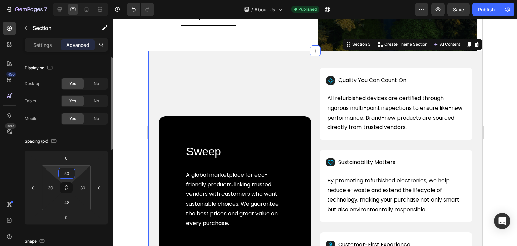
type input "50"
click at [475, 10] on button "Publish" at bounding box center [486, 9] width 28 height 13
